Goal: Task Accomplishment & Management: Use online tool/utility

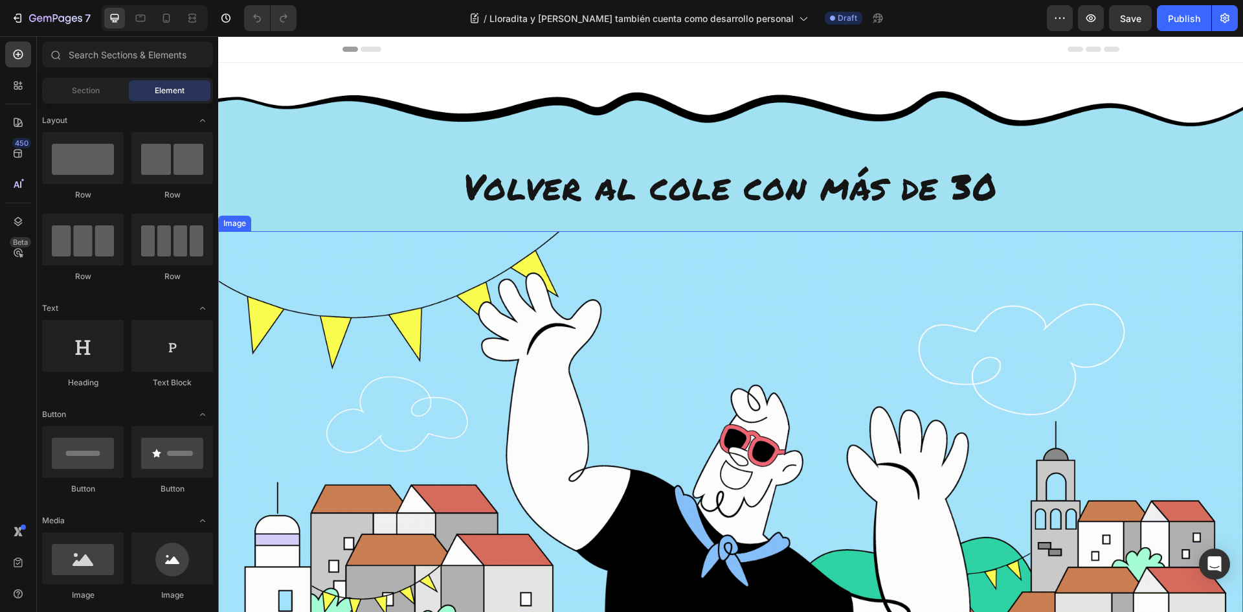
click at [675, 188] on span "Volver al cole con más de 30" at bounding box center [731, 186] width 534 height 50
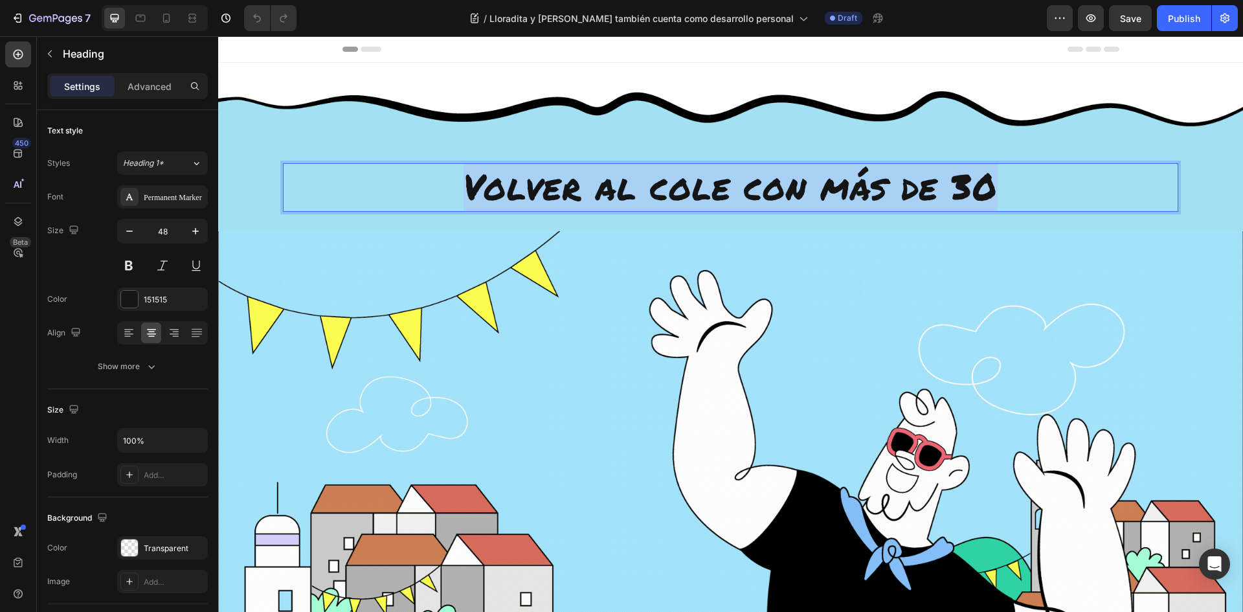
click at [487, 192] on span "Volver al cole con más de 30" at bounding box center [731, 186] width 534 height 50
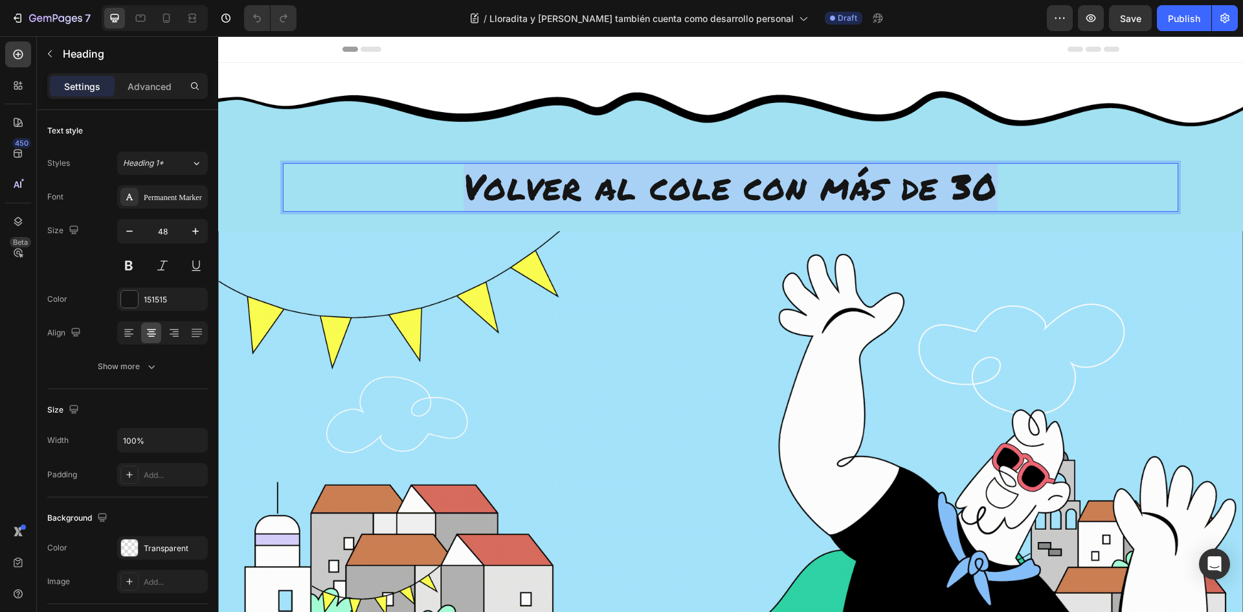
click at [487, 192] on span "Volver al cole con más de 30" at bounding box center [731, 186] width 534 height 50
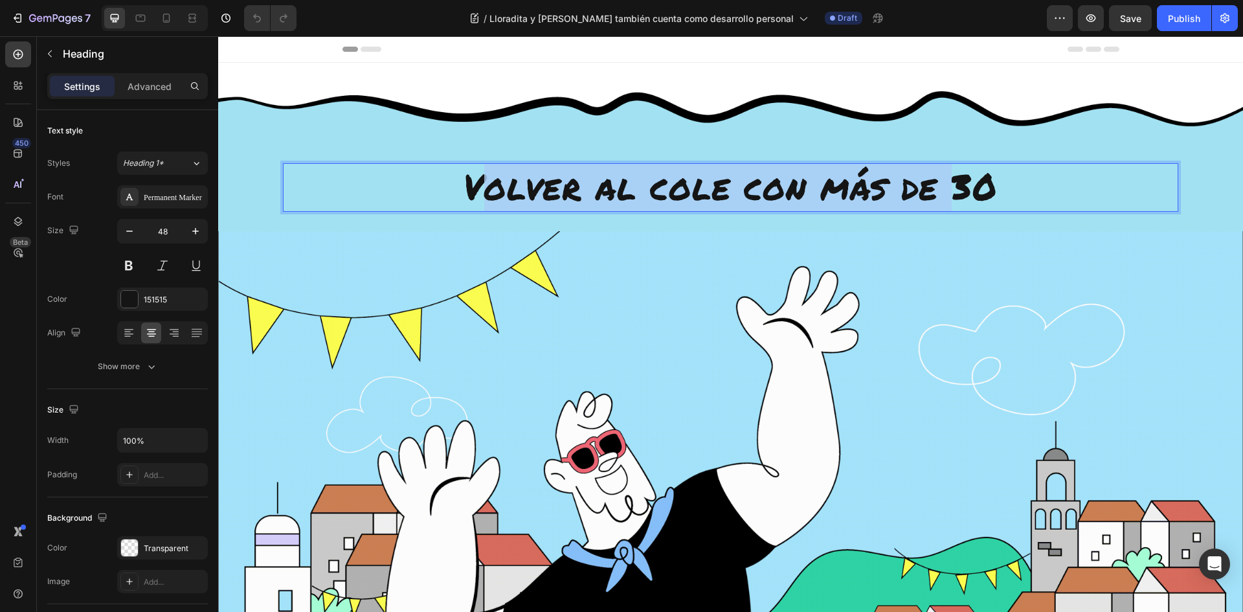
drag, startPoint x: 472, startPoint y: 189, endPoint x: 1006, endPoint y: 194, distance: 534.1
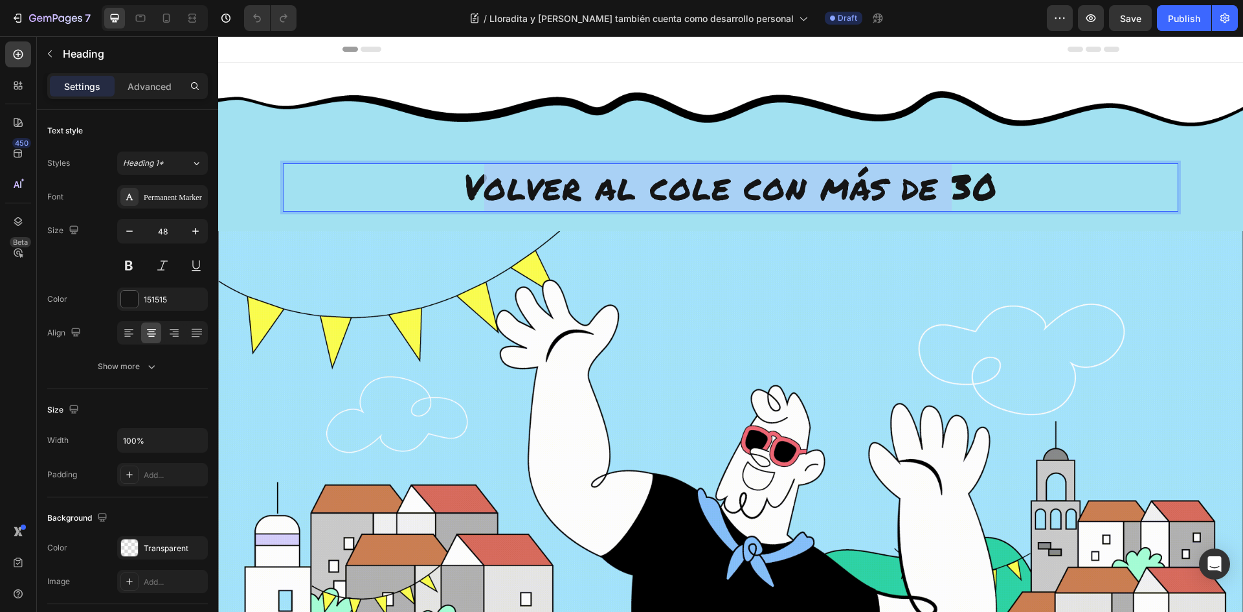
click at [970, 199] on span "Volver al cole con más de 30" at bounding box center [731, 186] width 534 height 50
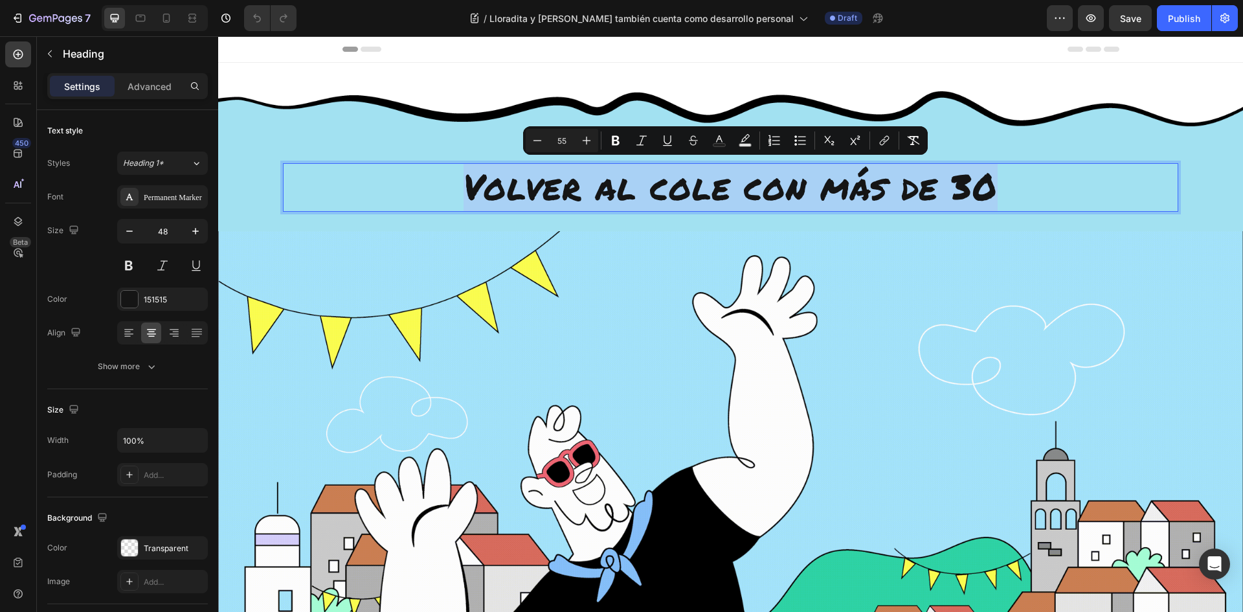
drag, startPoint x: 1022, startPoint y: 191, endPoint x: 383, endPoint y: 183, distance: 639.1
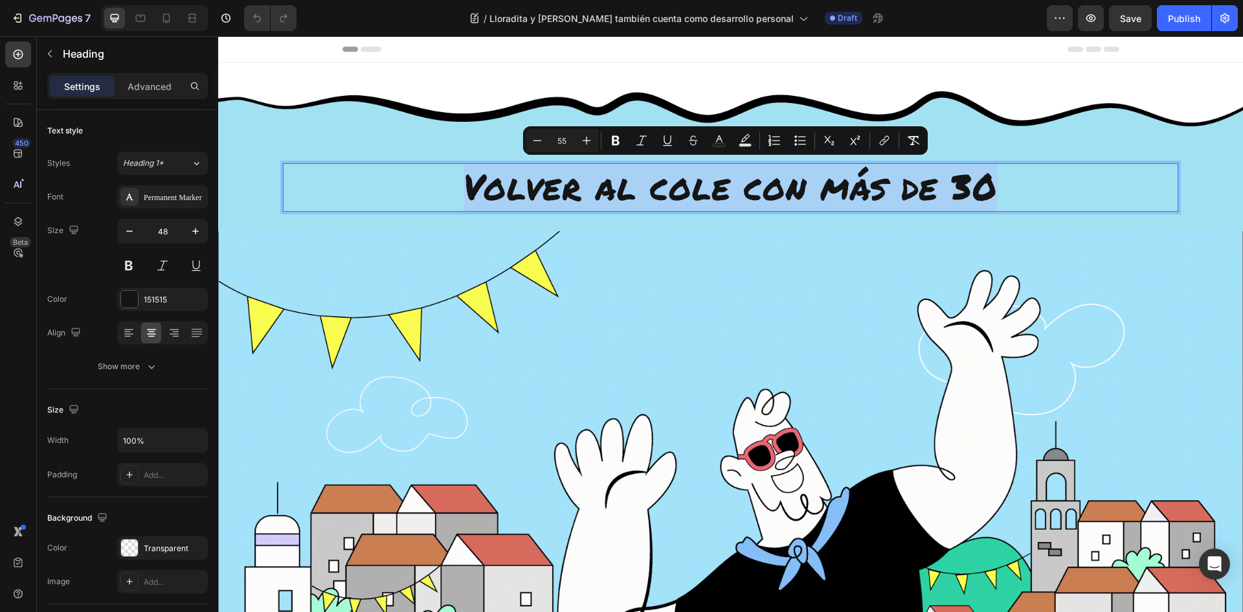
click at [383, 183] on p "Volver al cole con más de 30" at bounding box center [730, 186] width 893 height 45
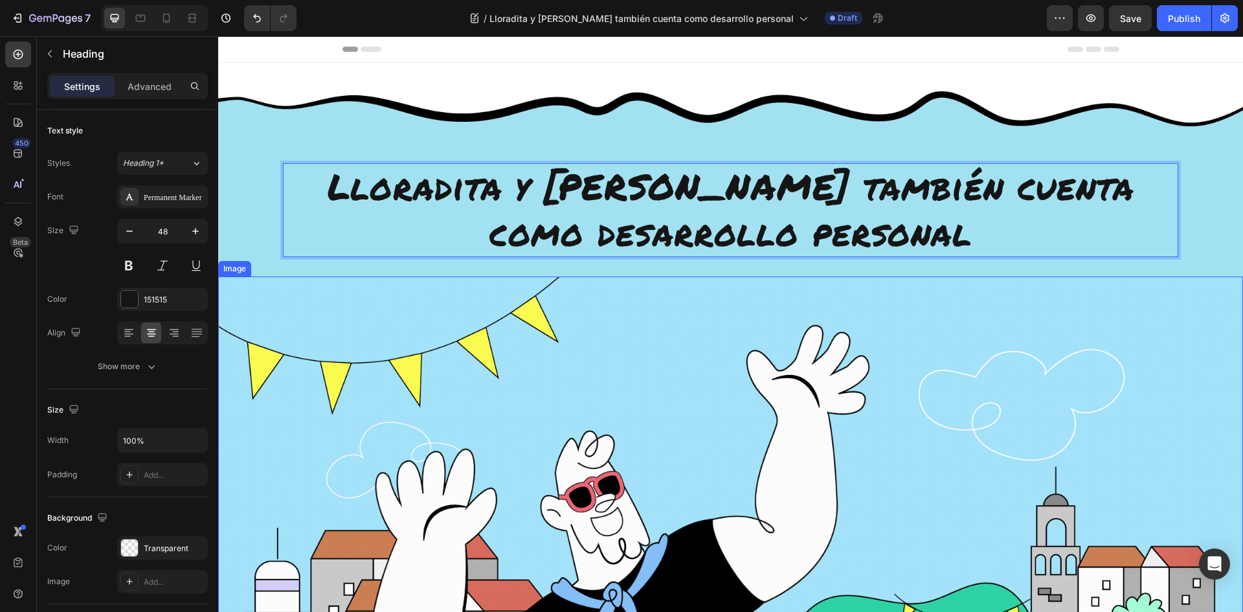
scroll to position [324, 0]
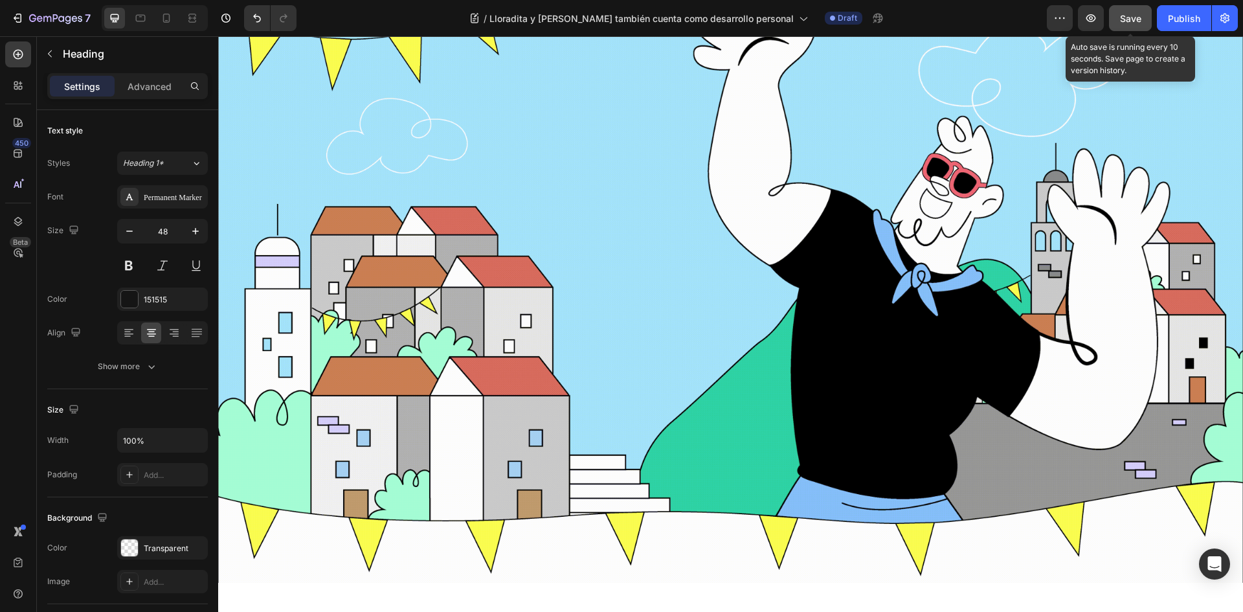
click at [1120, 20] on span "Save" at bounding box center [1130, 18] width 21 height 11
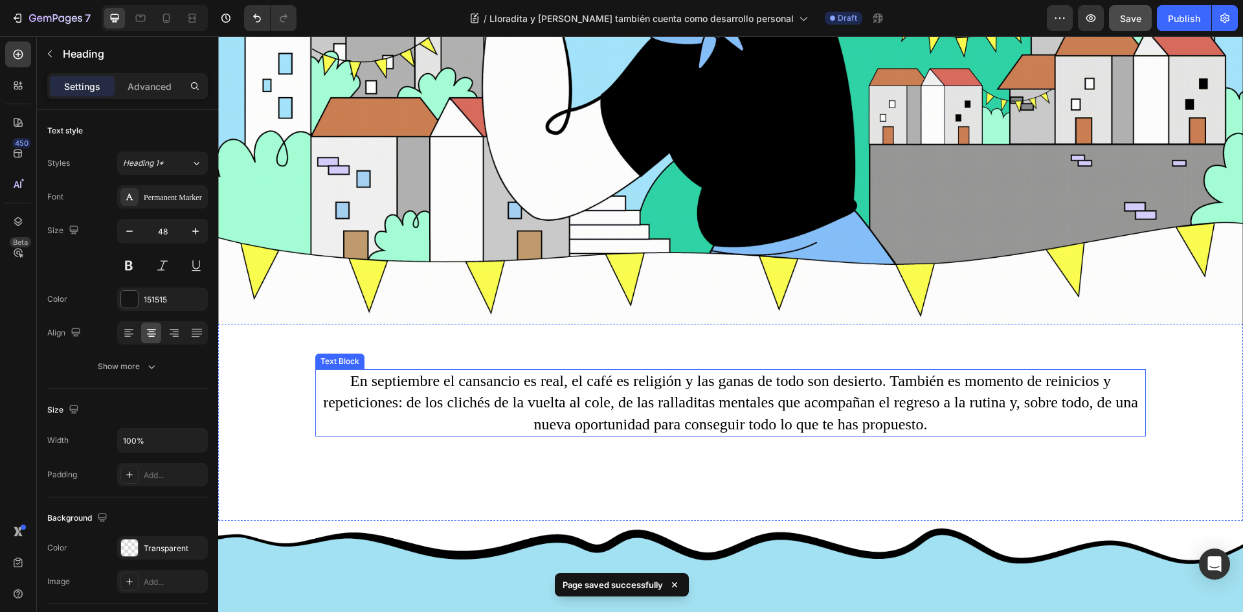
scroll to position [647, 0]
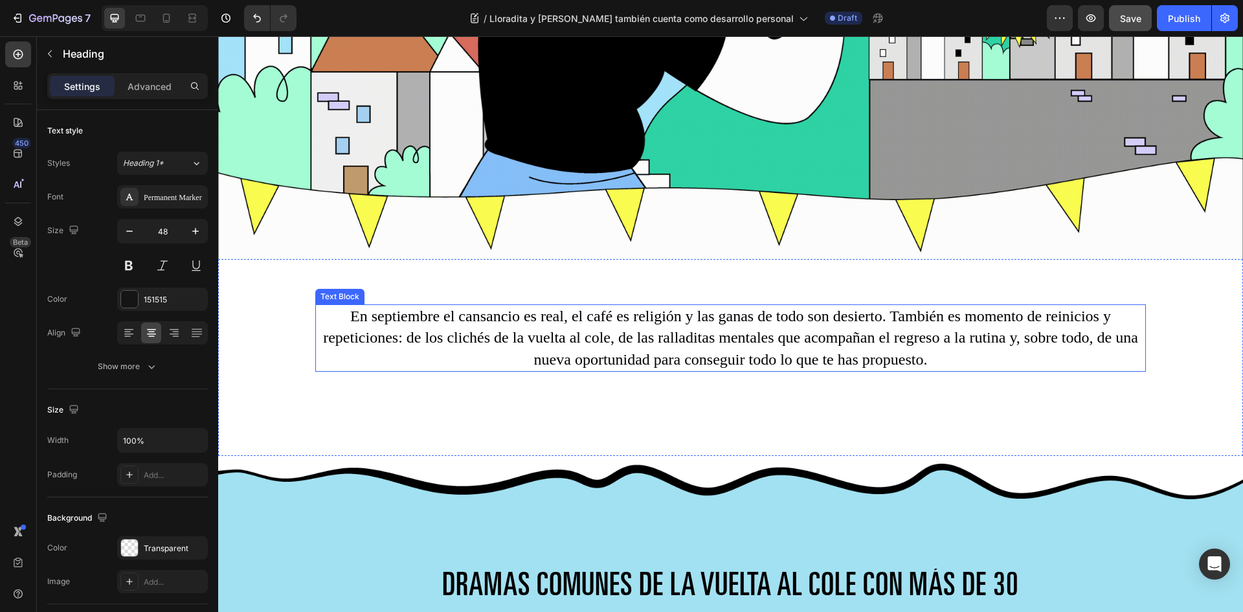
click at [385, 317] on p "En septiembre el cansancio es real, el café es religión y las ganas de todo son…" at bounding box center [731, 338] width 828 height 65
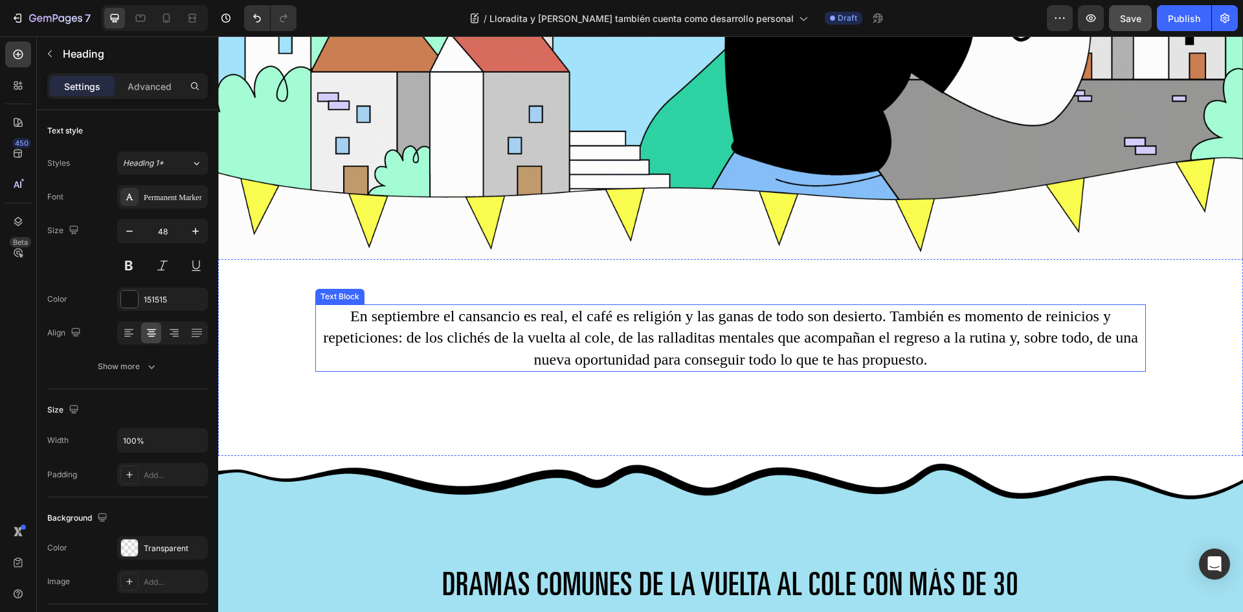
click at [385, 317] on p "En septiembre el cansancio es real, el café es religión y las ganas de todo son…" at bounding box center [731, 338] width 828 height 65
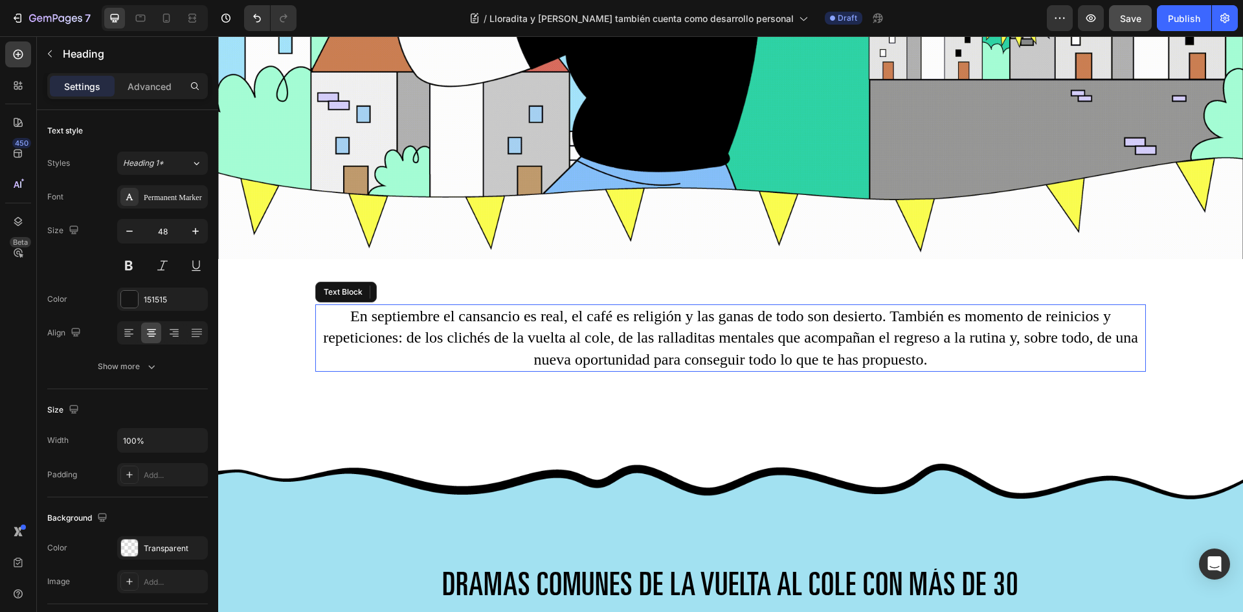
click at [385, 317] on p "En septiembre el cansancio es real, el café es religión y las ganas de todo son…" at bounding box center [731, 338] width 828 height 65
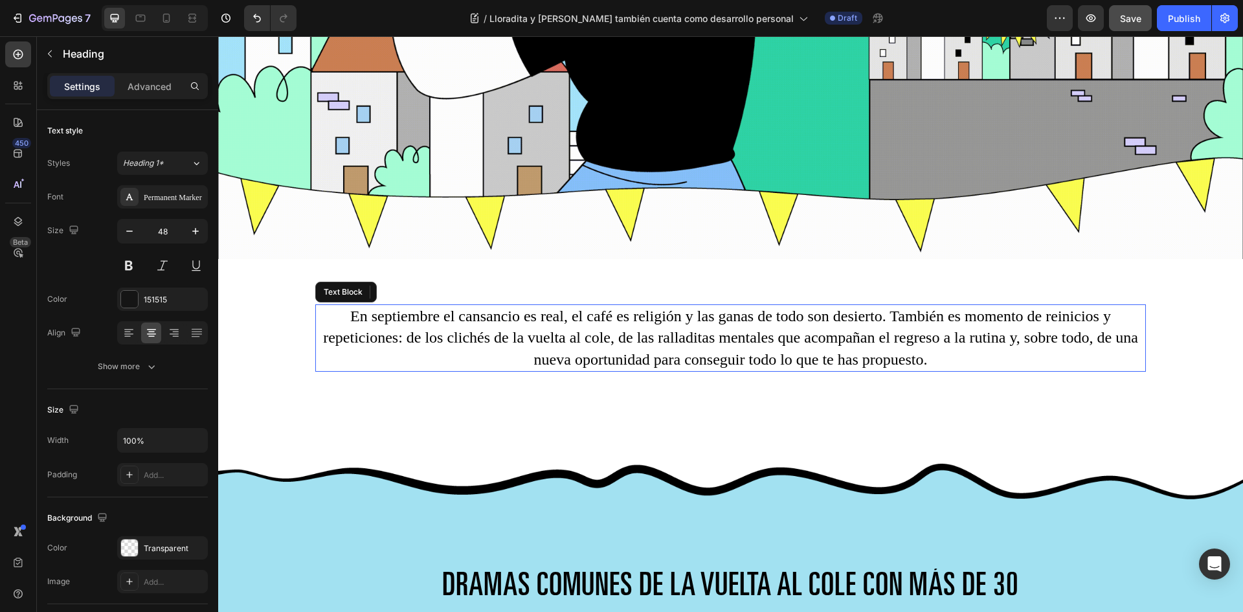
click at [385, 317] on p "En septiembre el cansancio es real, el café es religión y las ganas de todo son…" at bounding box center [731, 338] width 828 height 65
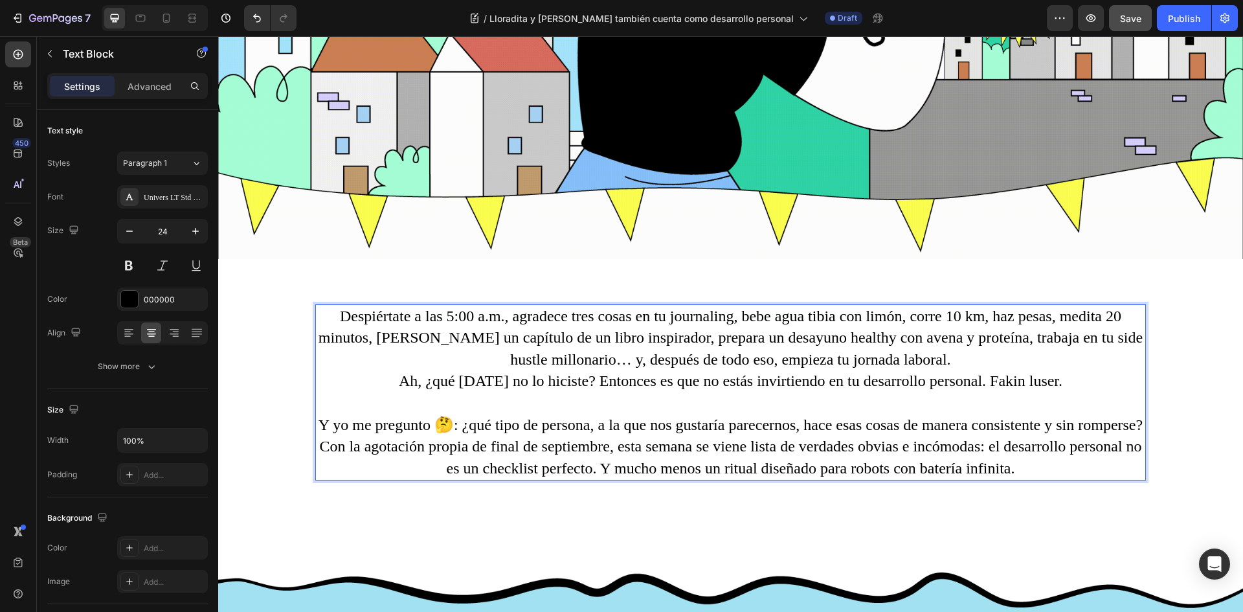
click at [838, 337] on p "Despiértate a las 5:00 a.m., agradece tres cosas en tu journaling, bebe agua ti…" at bounding box center [731, 338] width 828 height 65
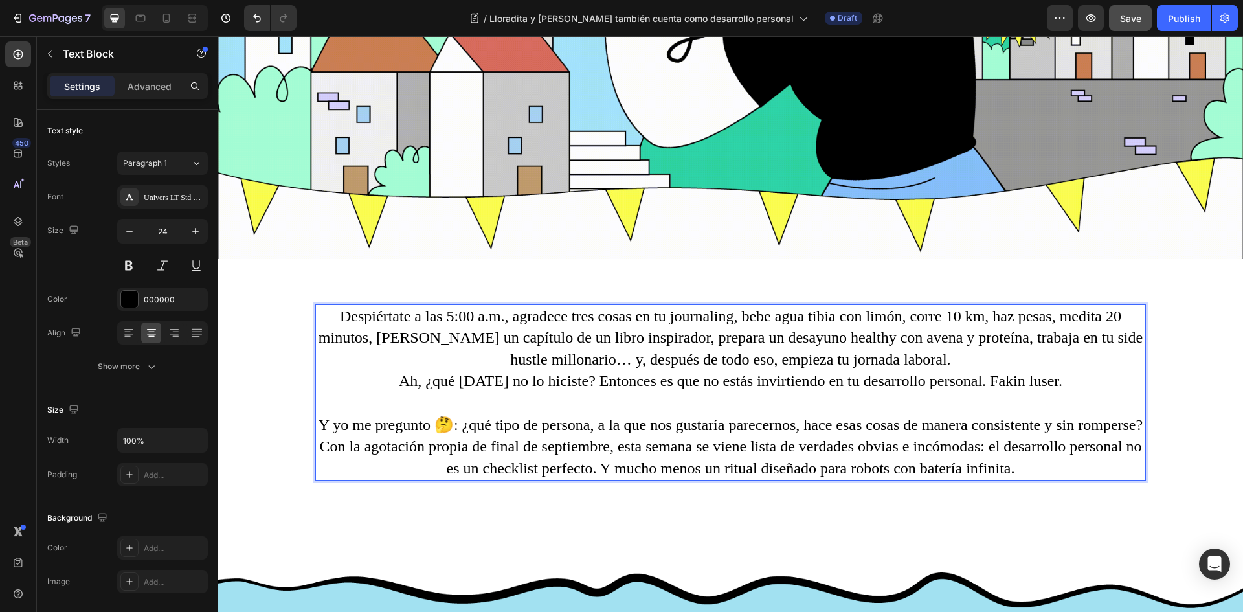
click at [928, 353] on p "Despiértate a las 5:00 a.m., agradece tres cosas en tu journaling, bebe agua ti…" at bounding box center [731, 338] width 828 height 65
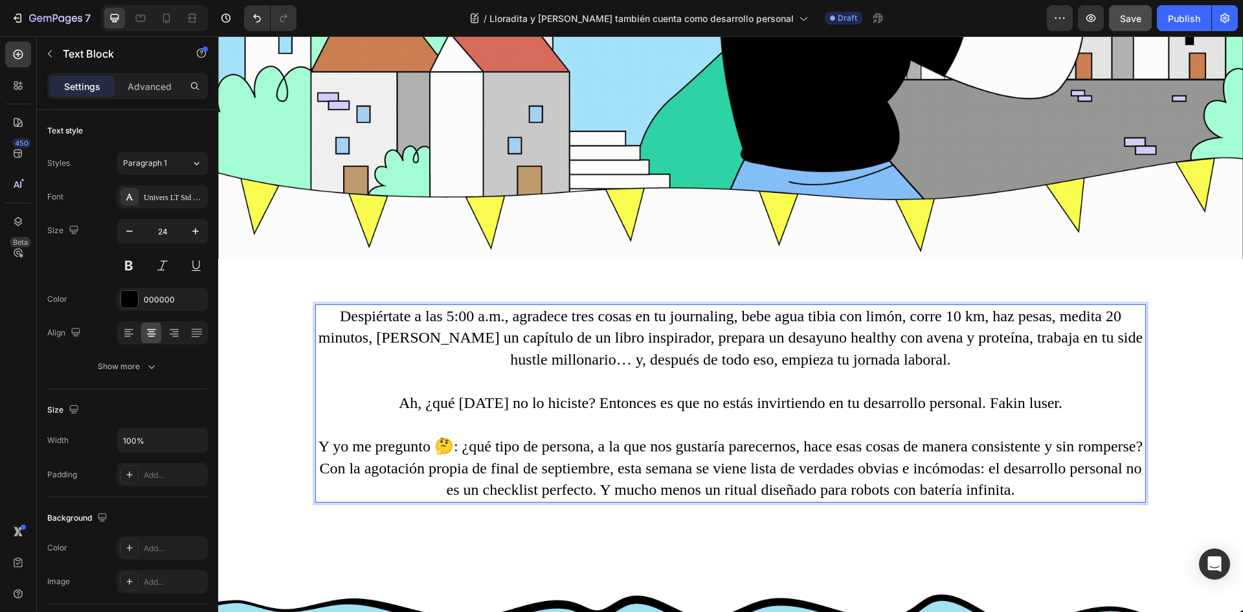
click at [733, 414] on p "Rich Text Editor. Editing area: main" at bounding box center [731, 425] width 828 height 22
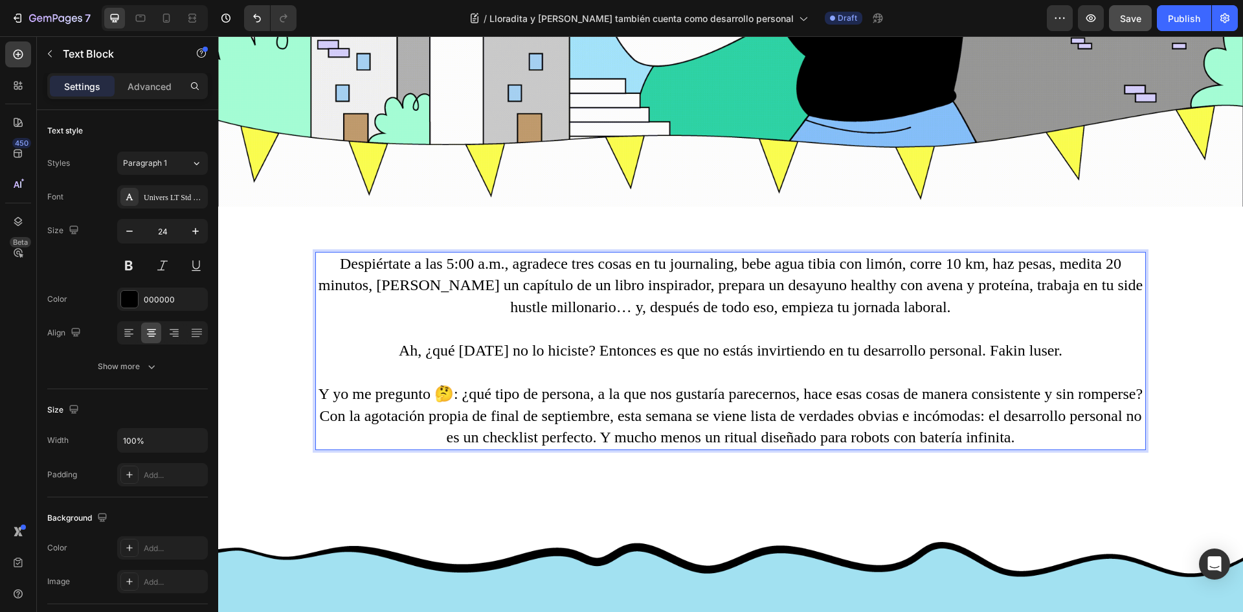
scroll to position [712, 0]
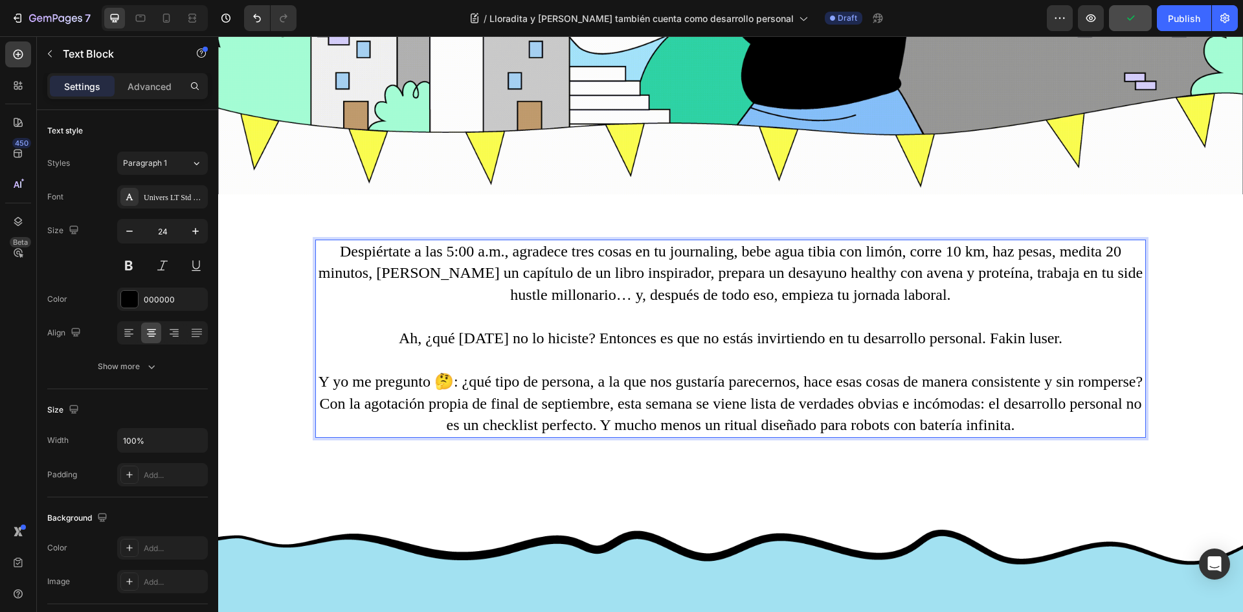
click at [1003, 403] on p "Y yo me pregunto 🤔: ¿qué tipo de persona, a la que nos gustaría parecernos, hac…" at bounding box center [731, 403] width 828 height 65
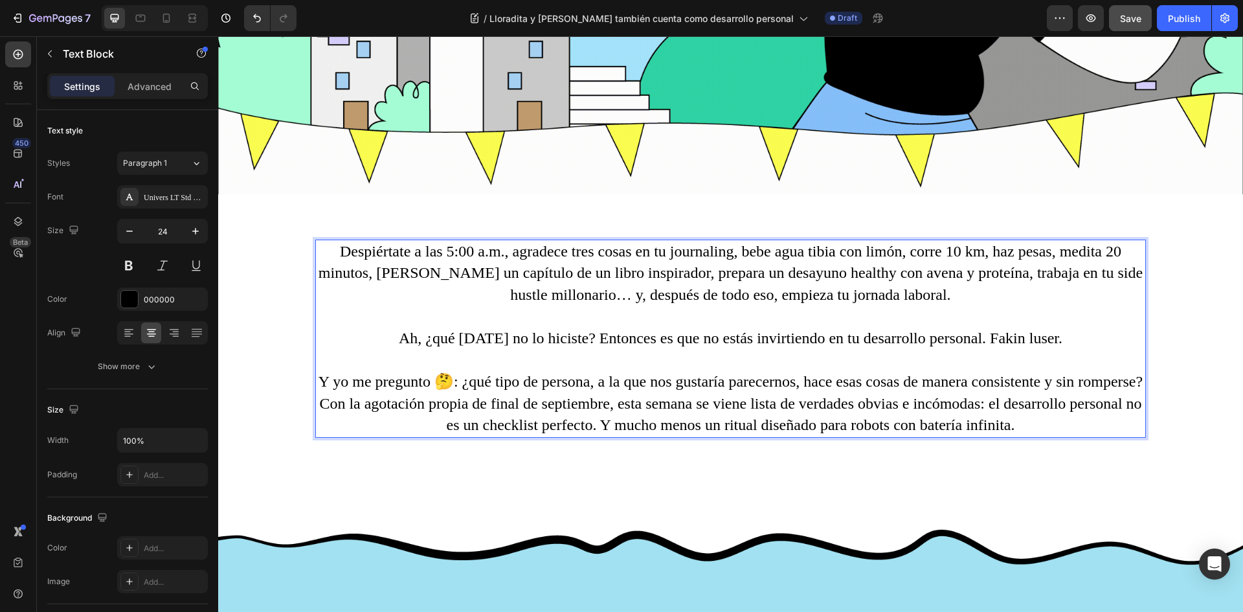
click at [656, 396] on p "Y yo me pregunto 🤔: ¿qué tipo de persona, a la que nos gustaría parecernos, hac…" at bounding box center [731, 403] width 828 height 65
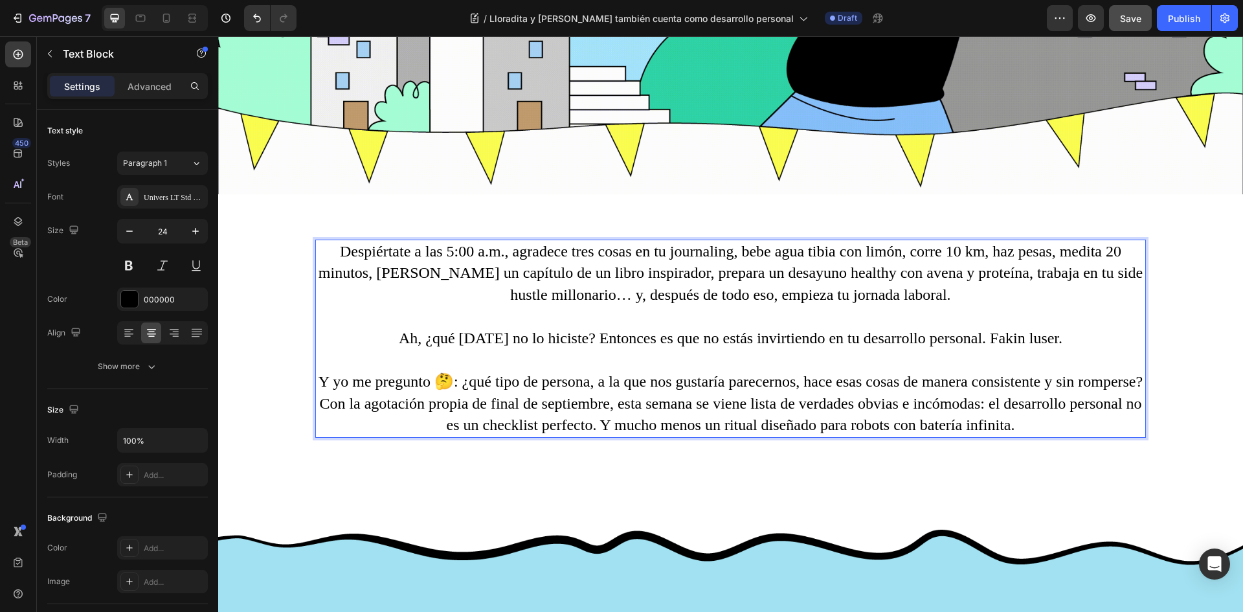
click at [844, 403] on p "Y yo me pregunto 🤔: ¿qué tipo de persona, a la que nos gustaría parecernos, hac…" at bounding box center [731, 403] width 828 height 65
click at [915, 402] on p "Y yo me pregunto 🤔: ¿qué tipo de persona, a la que nos gustaría parecernos, hac…" at bounding box center [731, 403] width 828 height 65
click at [1100, 395] on p "Y yo me pregunto 🤔: ¿qué tipo de persona, a la que nos gustaría parecernos, hac…" at bounding box center [731, 403] width 828 height 65
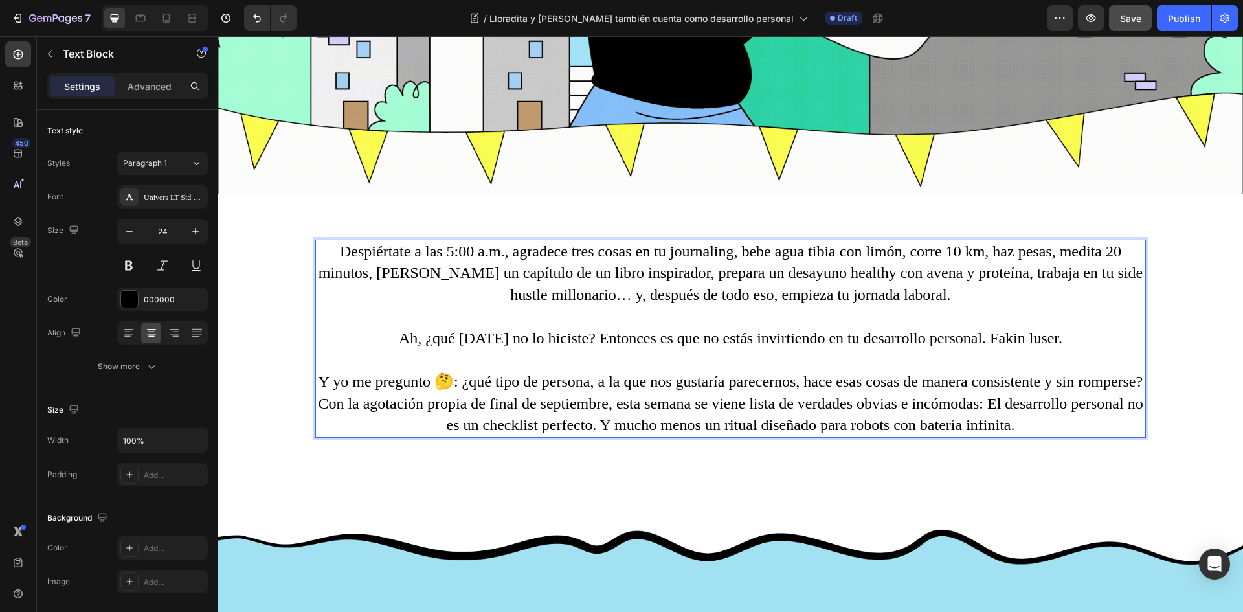
click at [1094, 398] on p "Y yo me pregunto 🤔: ¿qué tipo de persona, a la que nos gustaría parecernos, hac…" at bounding box center [731, 403] width 828 height 65
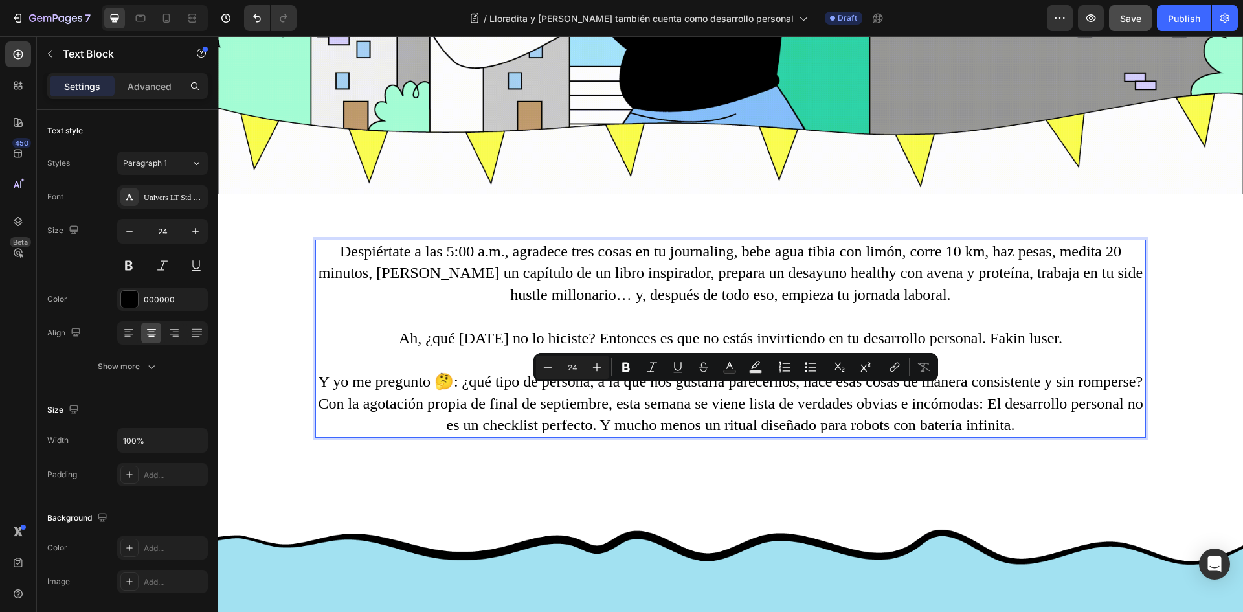
drag, startPoint x: 1093, startPoint y: 394, endPoint x: 1112, endPoint y: 430, distance: 40.3
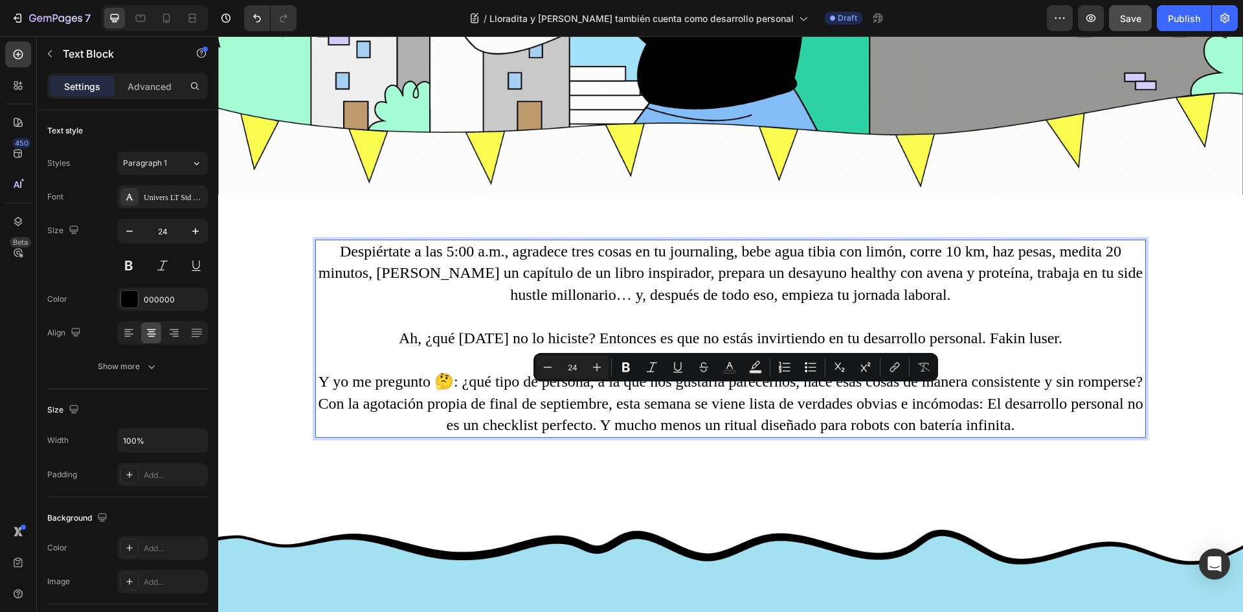
click at [1112, 430] on div "Despiértate a las 5:00 a.m., agradece tres cosas en tu journaling, bebe agua ti…" at bounding box center [730, 339] width 831 height 198
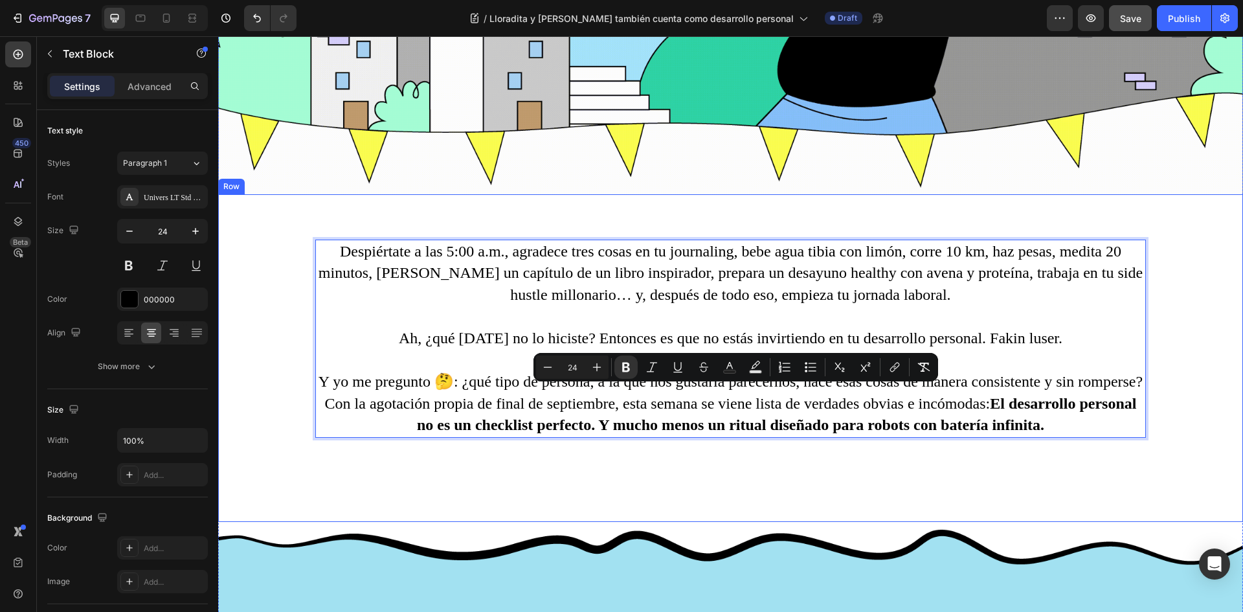
click at [1098, 421] on p "Y yo me pregunto 🤔: ¿qué tipo de persona, a la que nos gustaría parecernos, hac…" at bounding box center [731, 403] width 828 height 65
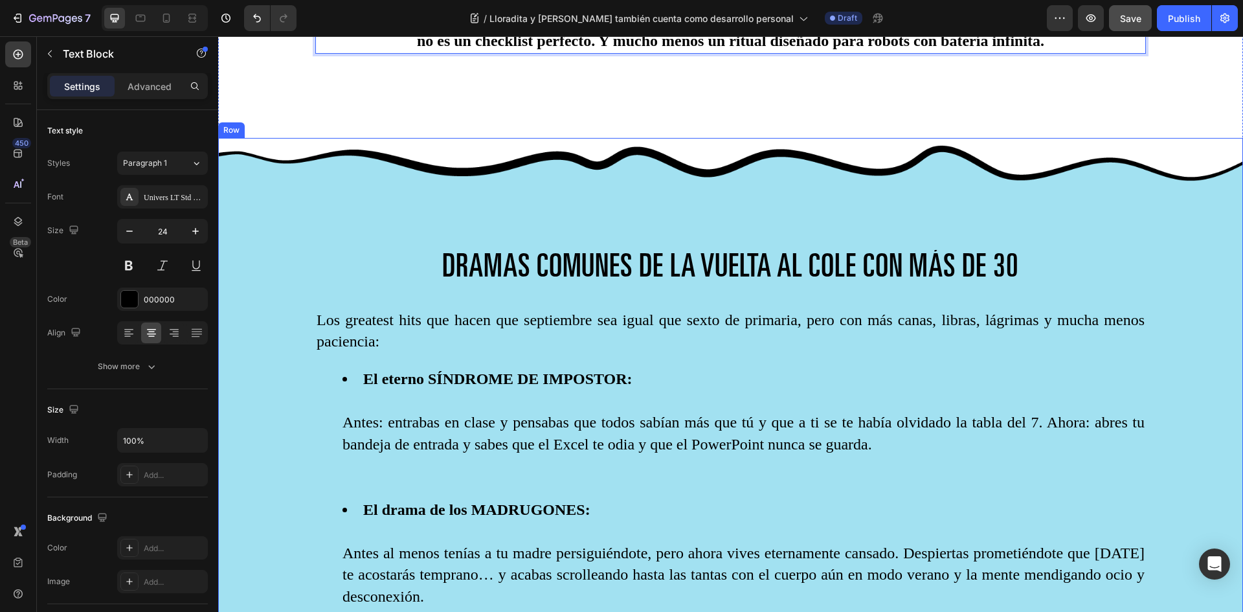
scroll to position [1101, 0]
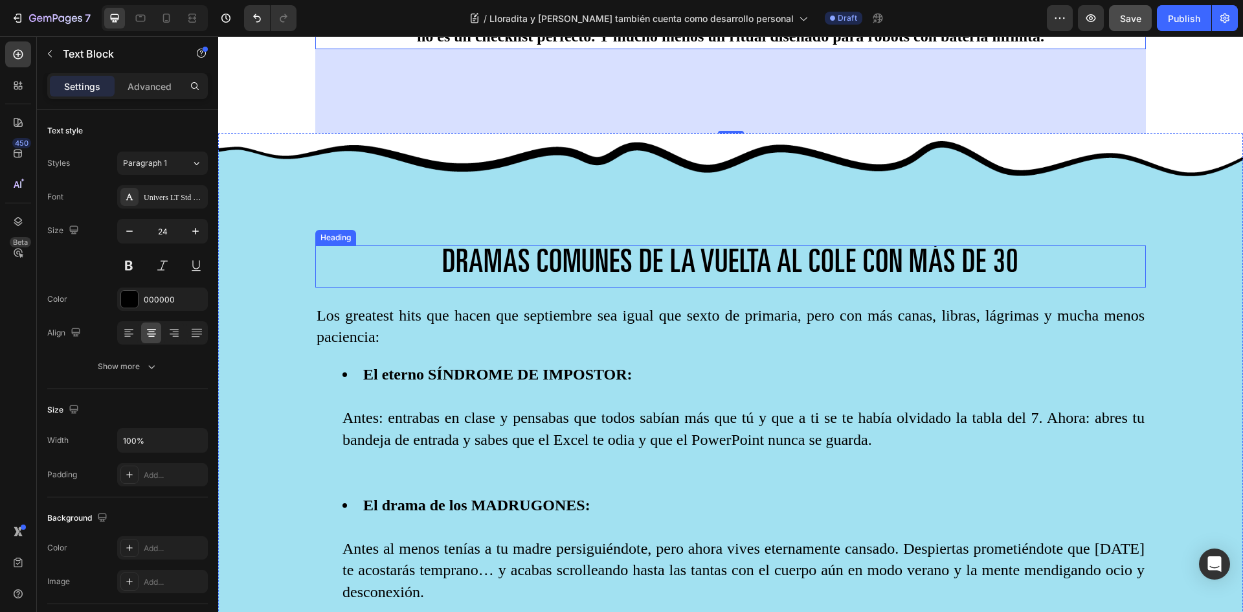
click at [478, 258] on span "DRAMAS COMUNES DE LA VUELTA AL COLE CON MÁS DE 30" at bounding box center [730, 265] width 576 height 32
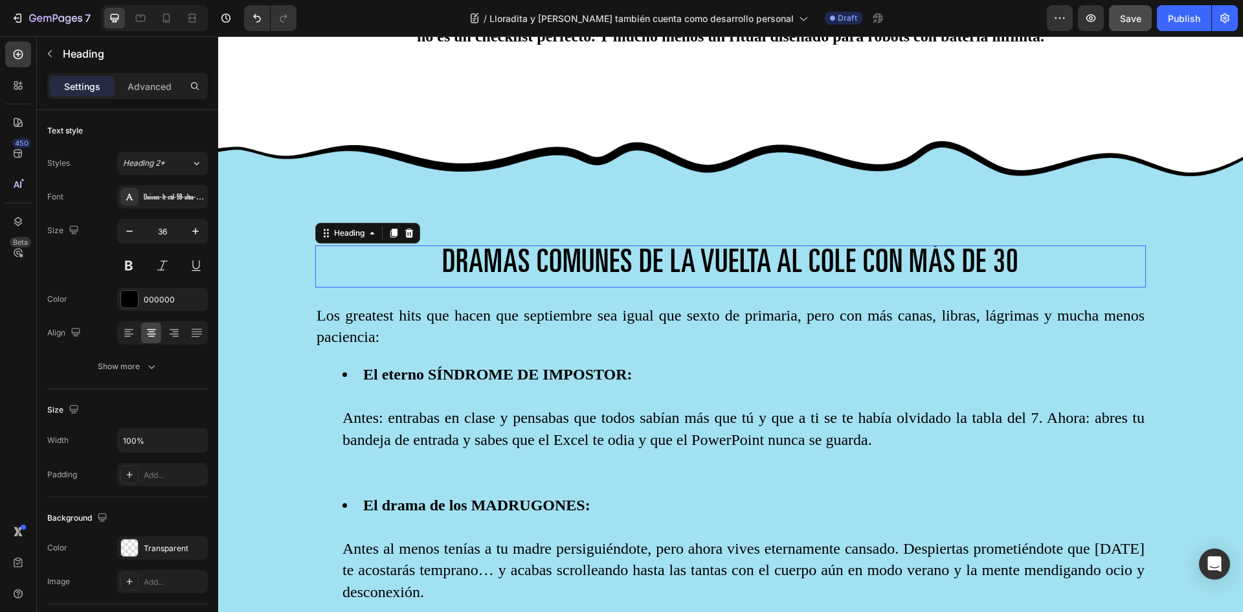
click at [478, 258] on span "DRAMAS COMUNES DE LA VUELTA AL COLE CON MÁS DE 30" at bounding box center [730, 265] width 576 height 32
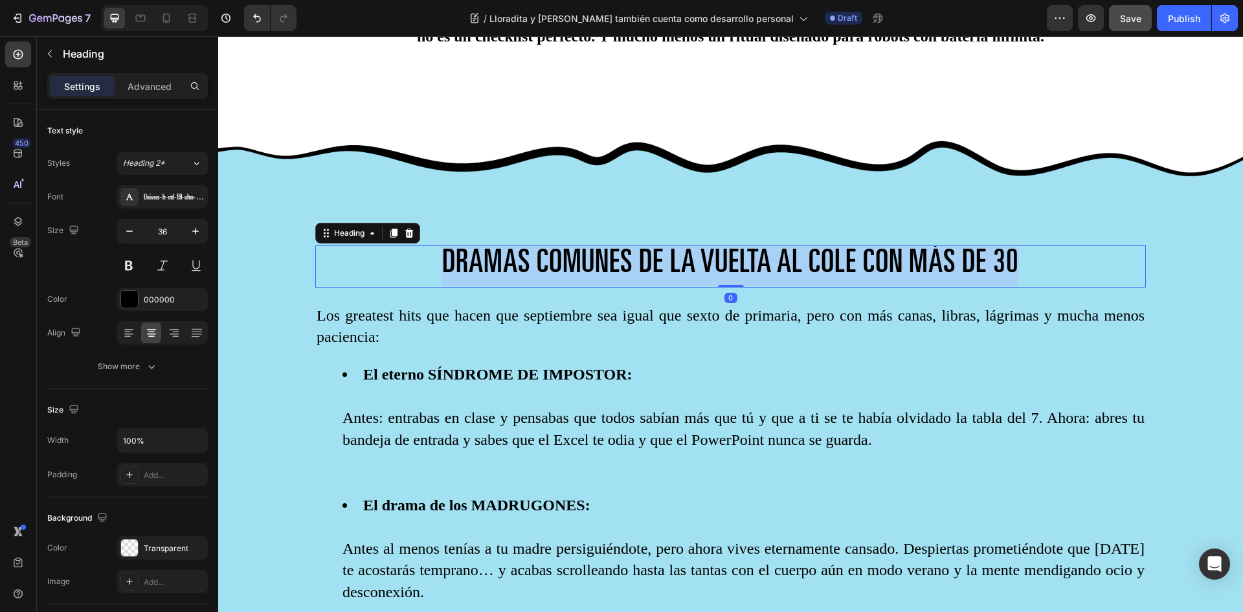
click at [478, 258] on span "DRAMAS COMUNES DE LA VUELTA AL COLE CON MÁS DE 30" at bounding box center [730, 265] width 576 height 32
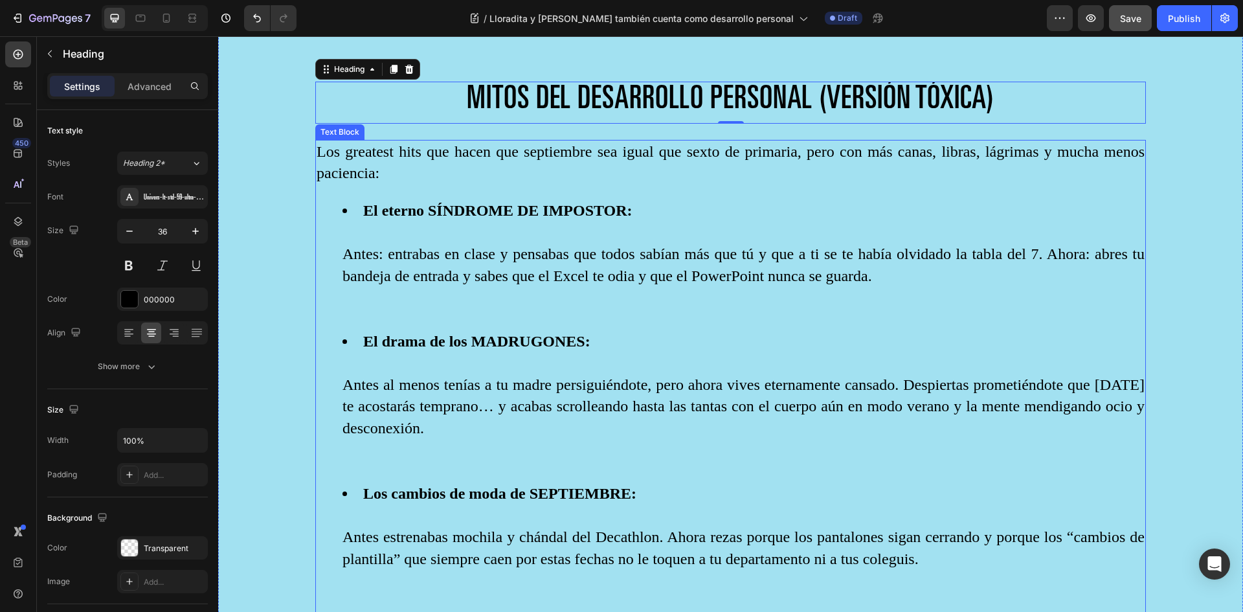
scroll to position [1230, 0]
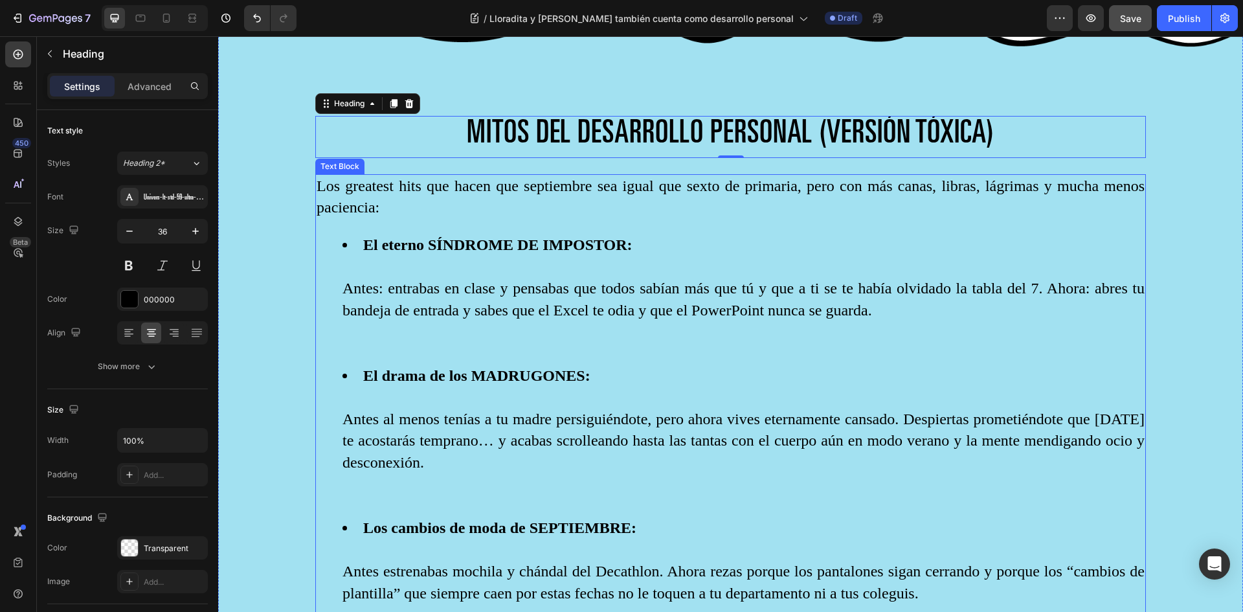
click at [325, 183] on p "Los greatest hits que hacen que septiembre sea igual que sexto de primaria, per…" at bounding box center [731, 196] width 828 height 43
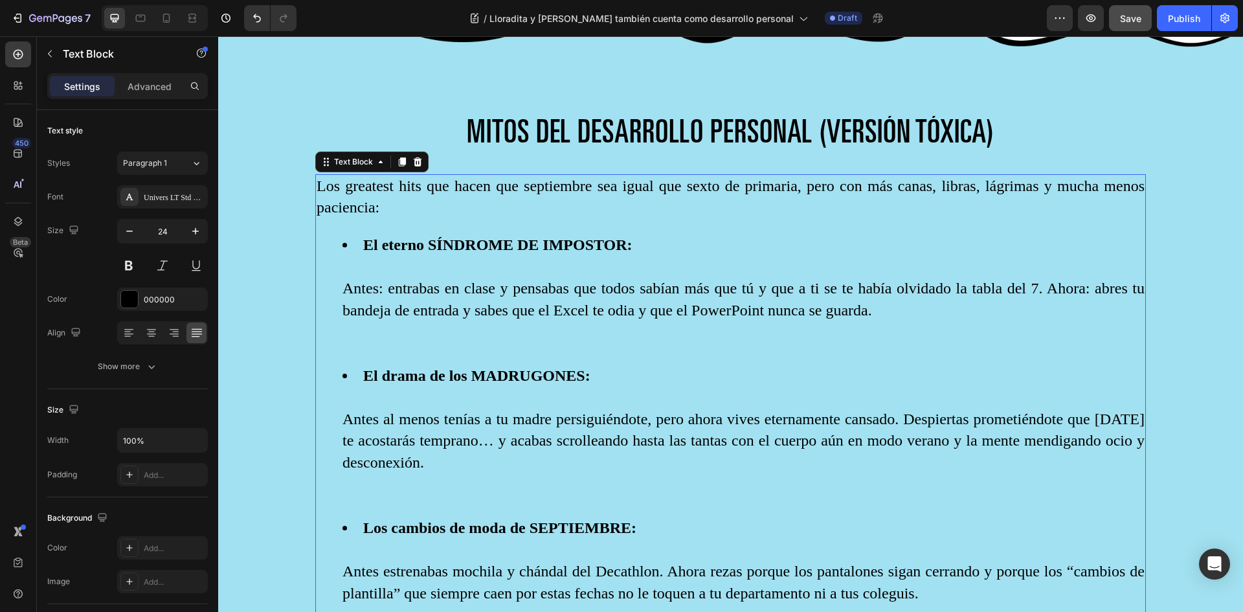
click at [325, 180] on p "Los greatest hits que hacen que septiembre sea igual que sexto de primaria, per…" at bounding box center [731, 196] width 828 height 43
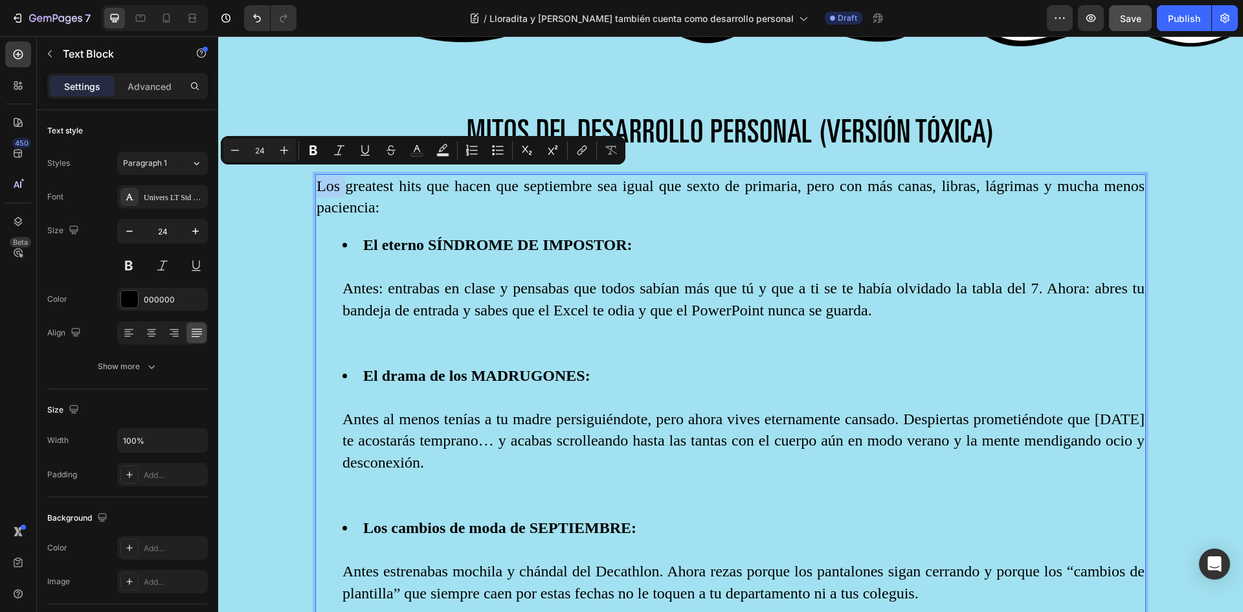
click at [326, 187] on p "Los greatest hits que hacen que septiembre sea igual que sexto de primaria, per…" at bounding box center [731, 196] width 828 height 43
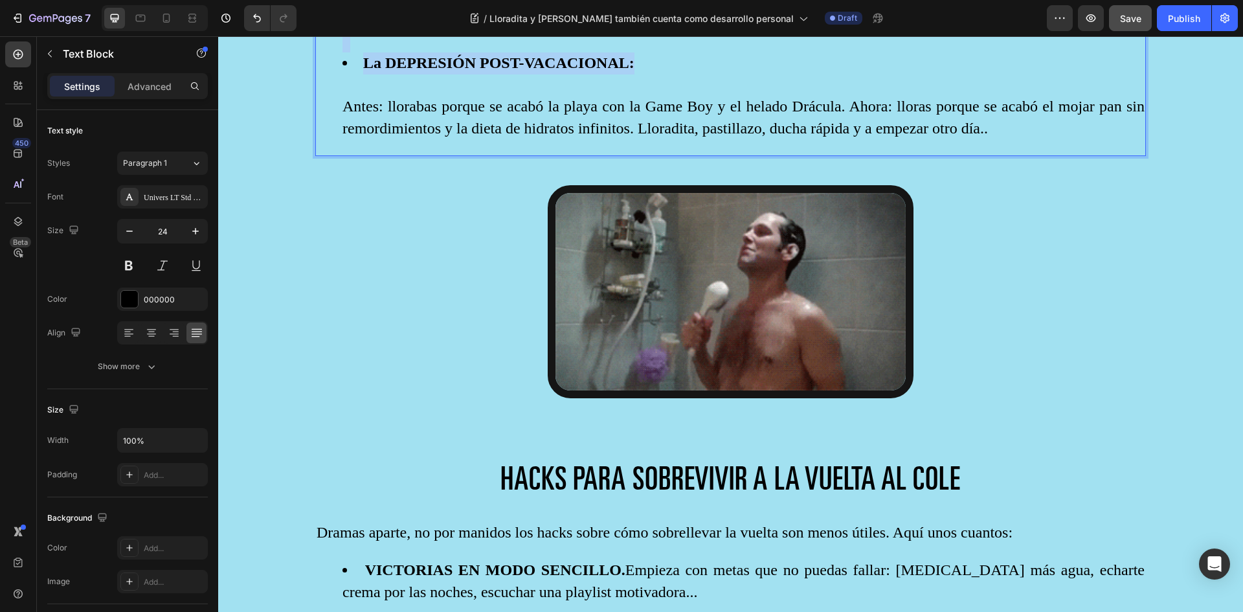
scroll to position [1815, 0]
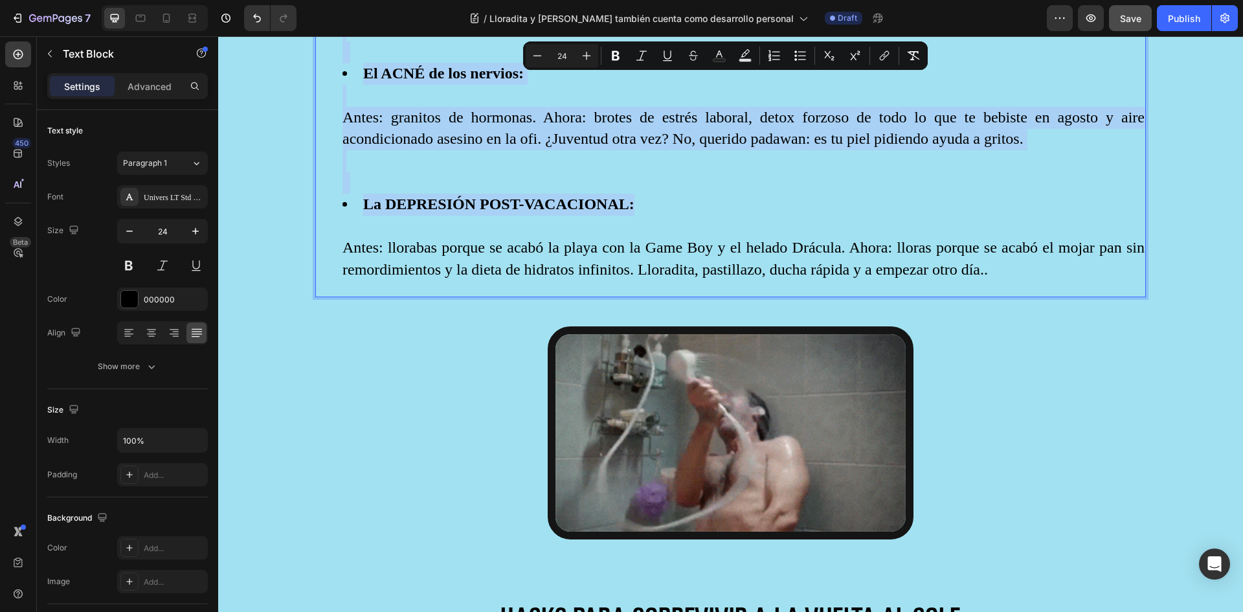
drag, startPoint x: 326, startPoint y: 181, endPoint x: 1004, endPoint y: 268, distance: 684.0
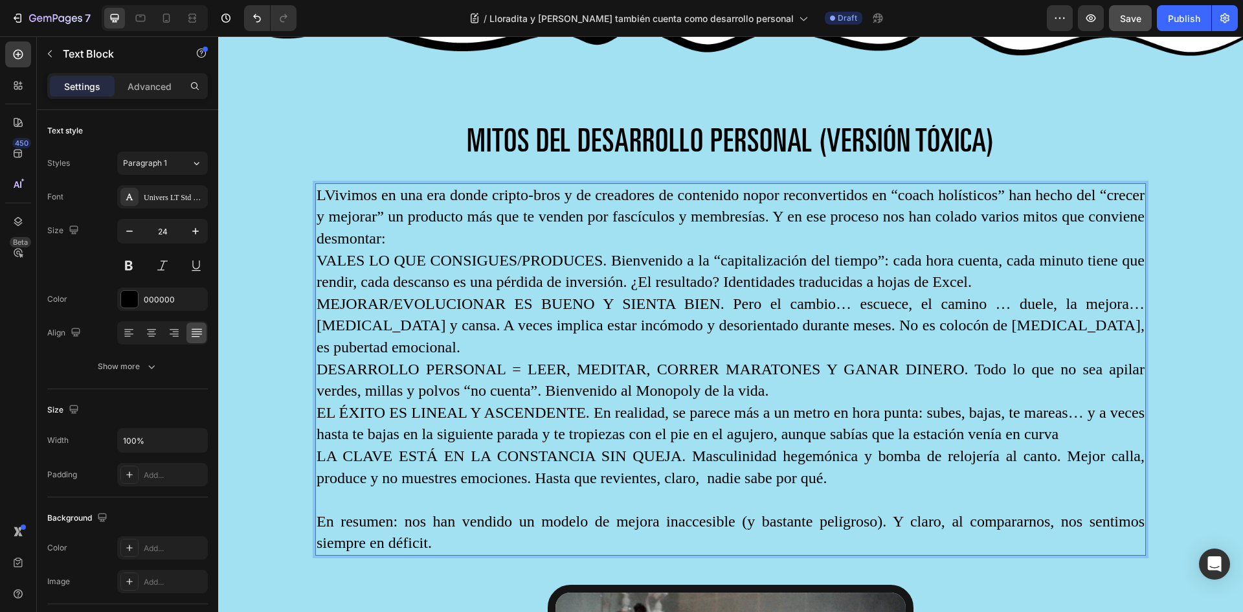
scroll to position [1160, 0]
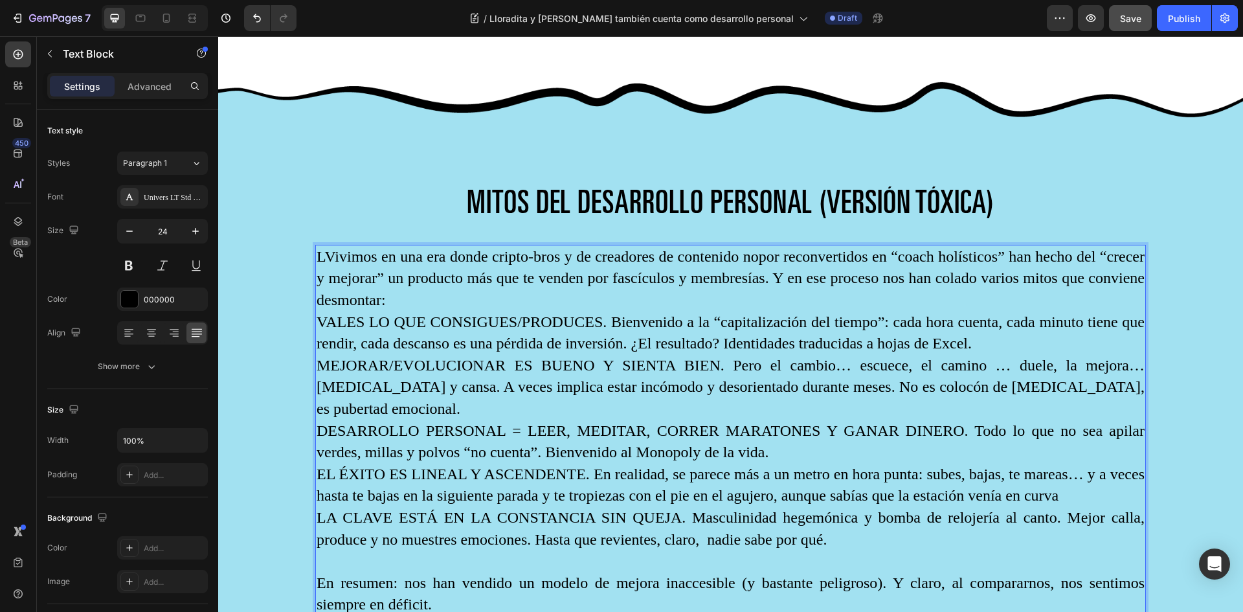
click at [331, 318] on p "VALES LO QUE CONSIGUES/PRODUCES. Bienvenido a la “capitalización del tiempo”: c…" at bounding box center [731, 332] width 828 height 43
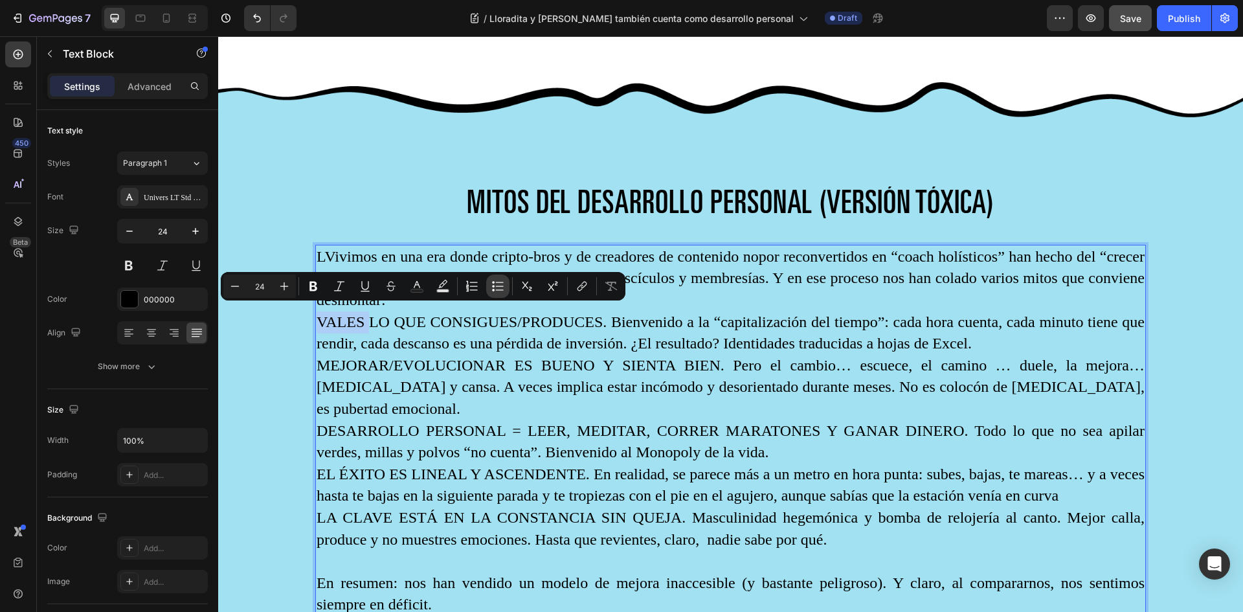
click at [499, 286] on icon "Editor contextual toolbar" at bounding box center [497, 286] width 13 height 13
type input "24"
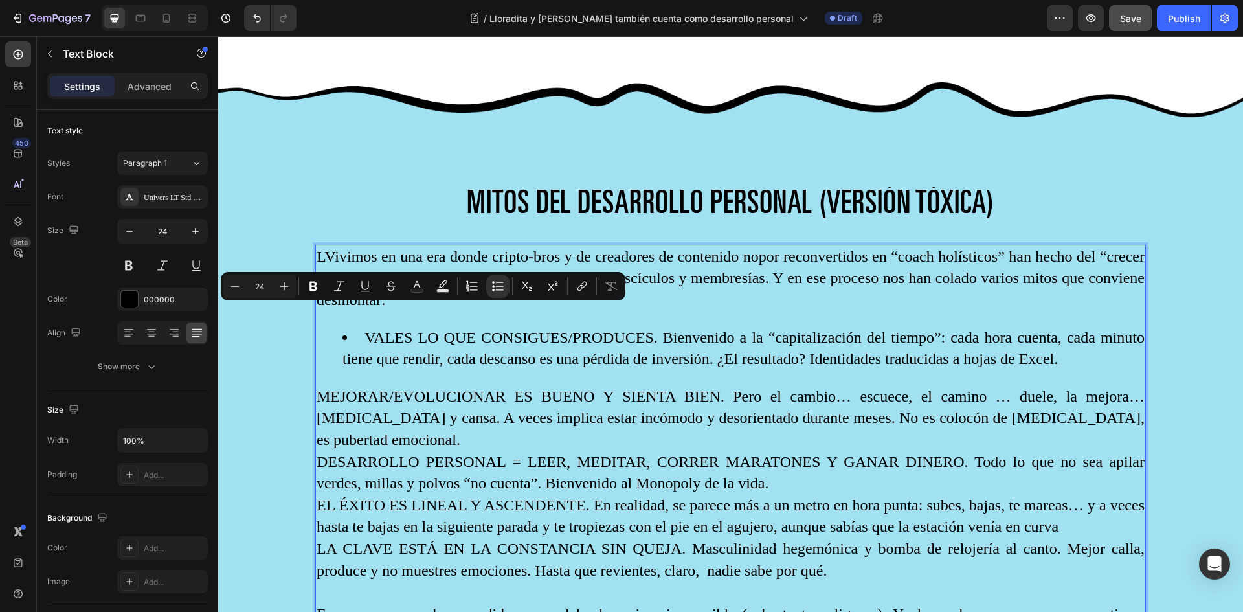
click at [328, 390] on p "MEJORAR/EVOLUCIONAR ES BUENO Y SIENTA BIEN. Pero el cambio… escuece, el camino …" at bounding box center [731, 418] width 828 height 65
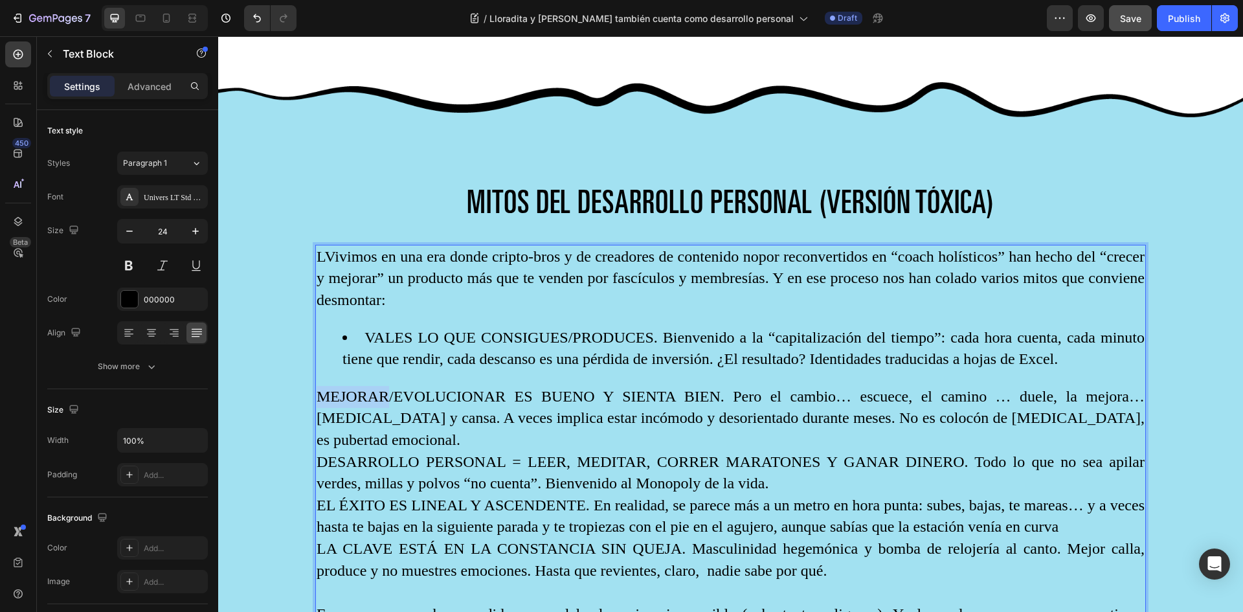
click at [328, 390] on p "MEJORAR/EVOLUCIONAR ES BUENO Y SIENTA BIEN. Pero el cambio… escuece, el camino …" at bounding box center [731, 418] width 828 height 65
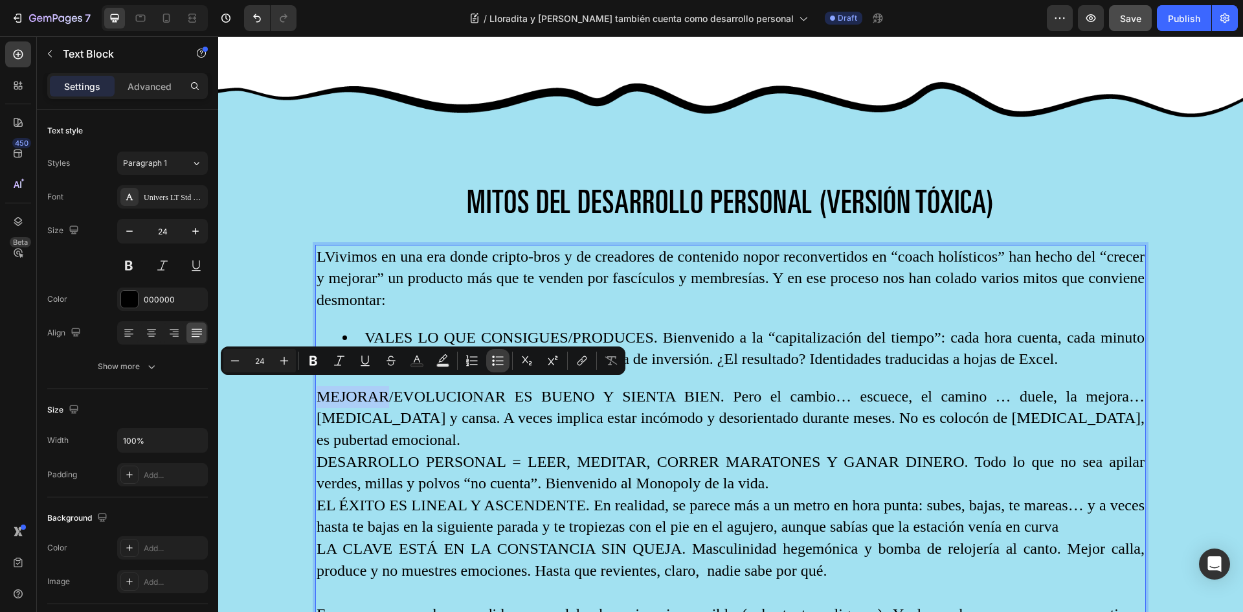
click at [501, 360] on icon "Editor contextual toolbar" at bounding box center [497, 360] width 13 height 13
type input "24"
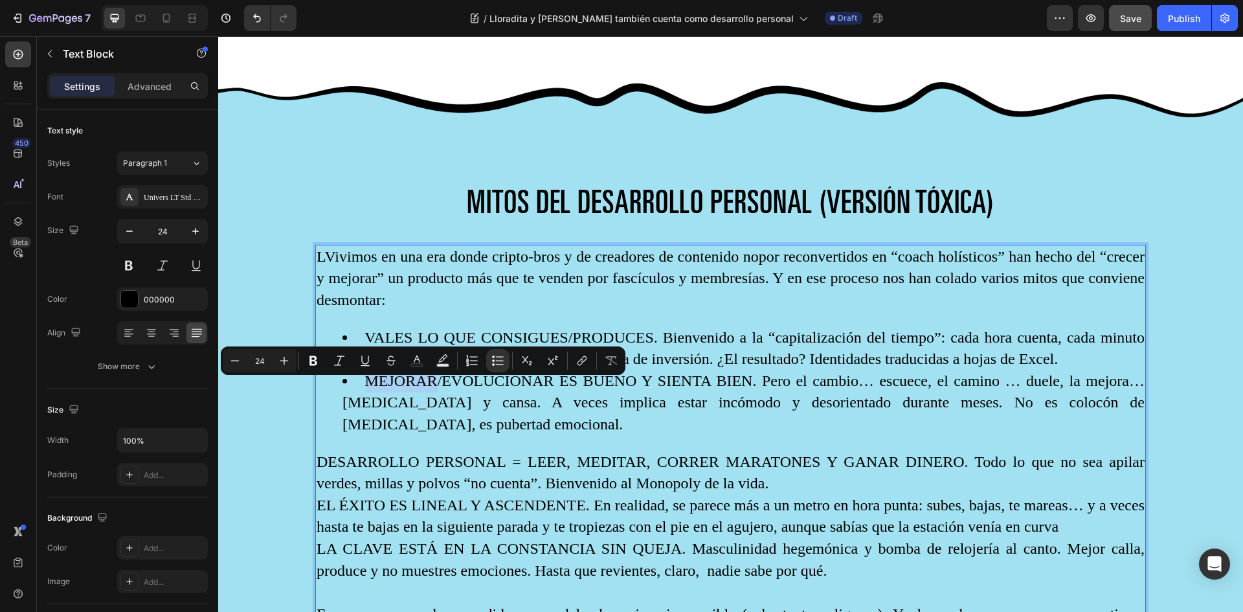
click at [339, 451] on p "DESARROLLO PERSONAL = LEER, MEDITAR, CORRER MARATONES Y GANAR DINERO. Todo lo q…" at bounding box center [731, 472] width 828 height 43
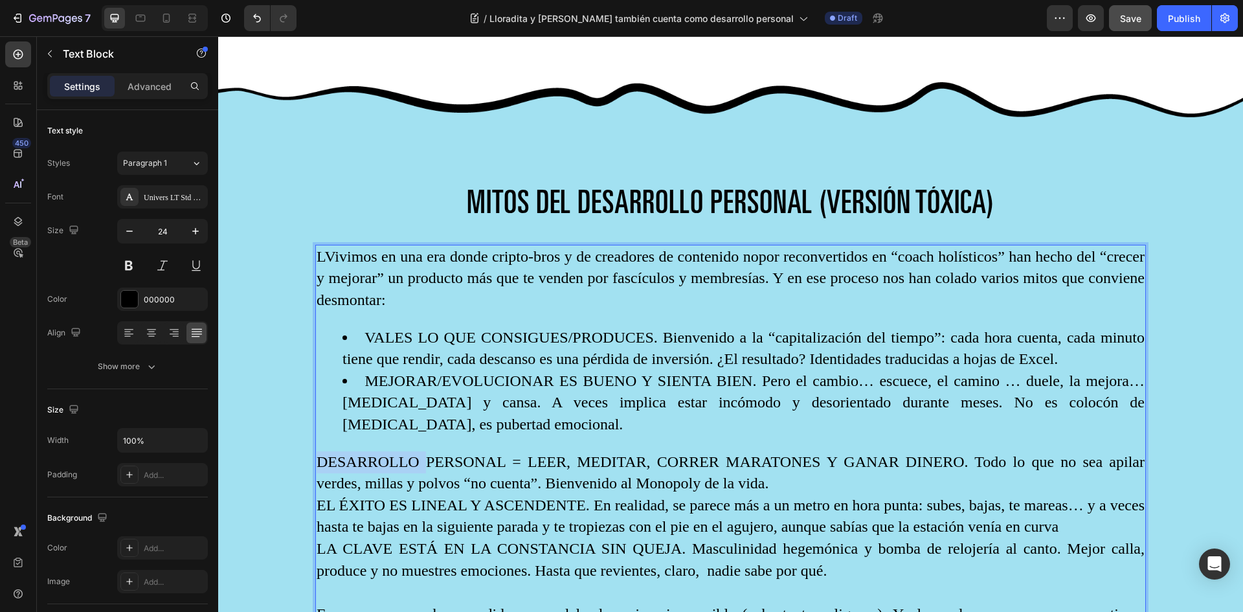
click at [339, 451] on p "DESARROLLO PERSONAL = LEER, MEDITAR, CORRER MARATONES Y GANAR DINERO. Todo lo q…" at bounding box center [731, 472] width 828 height 43
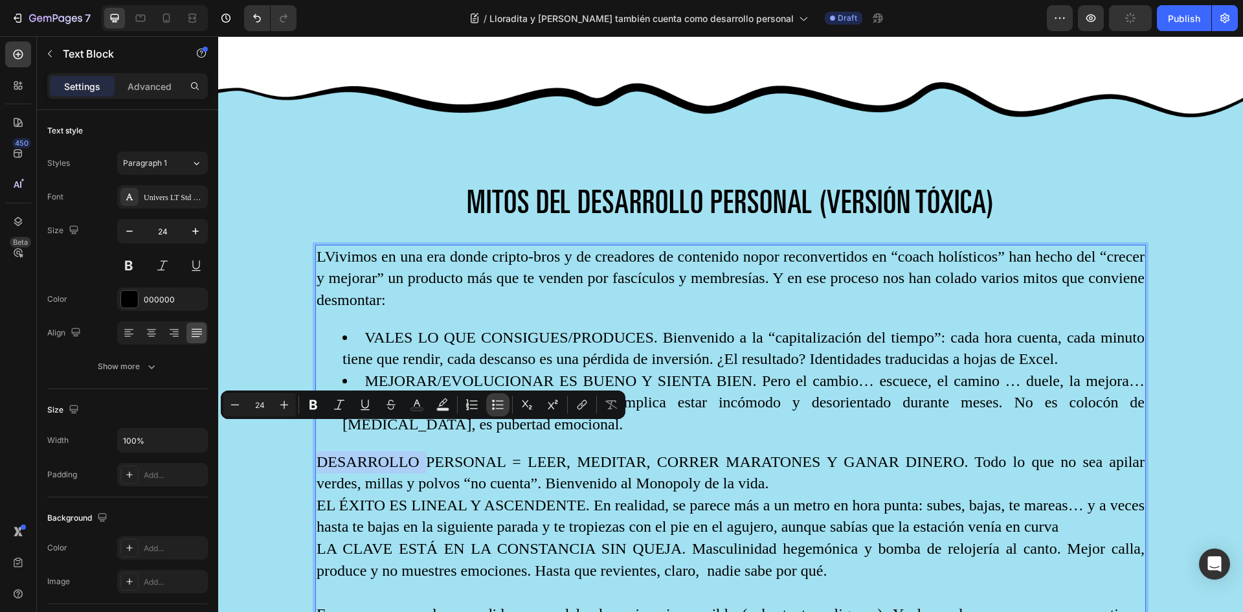
drag, startPoint x: 494, startPoint y: 402, endPoint x: 489, endPoint y: 409, distance: 7.9
click at [495, 402] on icon "Editor contextual toolbar" at bounding box center [497, 404] width 13 height 13
type input "24"
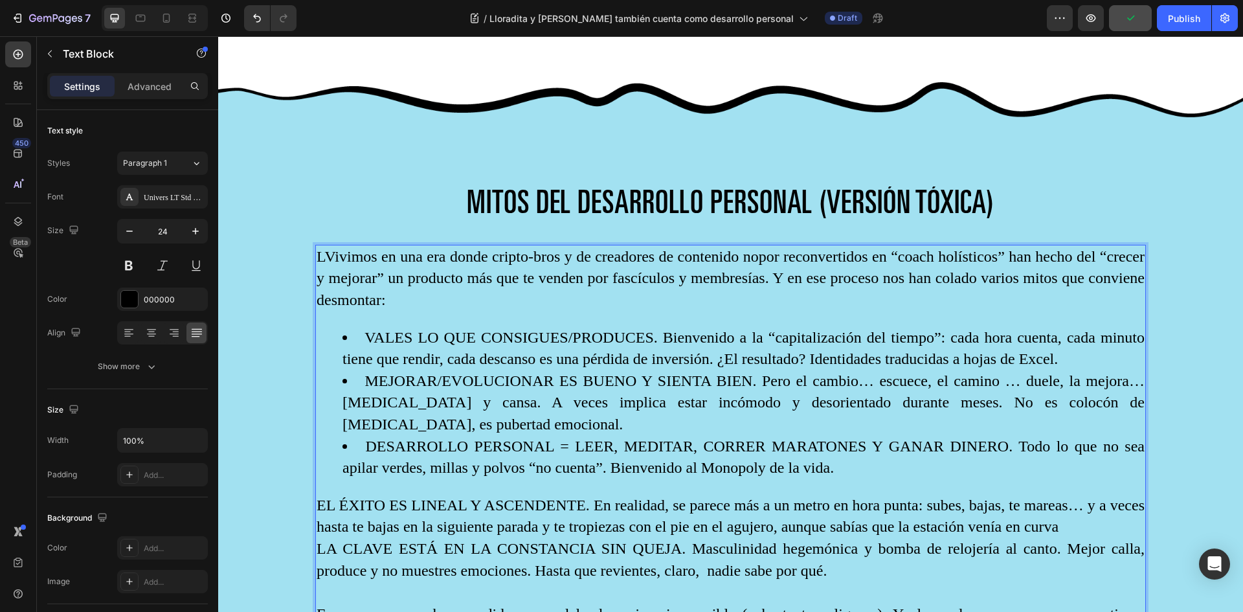
click at [324, 495] on p "EL ÉXITO ES LINEAL Y ASCENDENTE. En realidad, se parece más a un metro en hora …" at bounding box center [731, 516] width 828 height 43
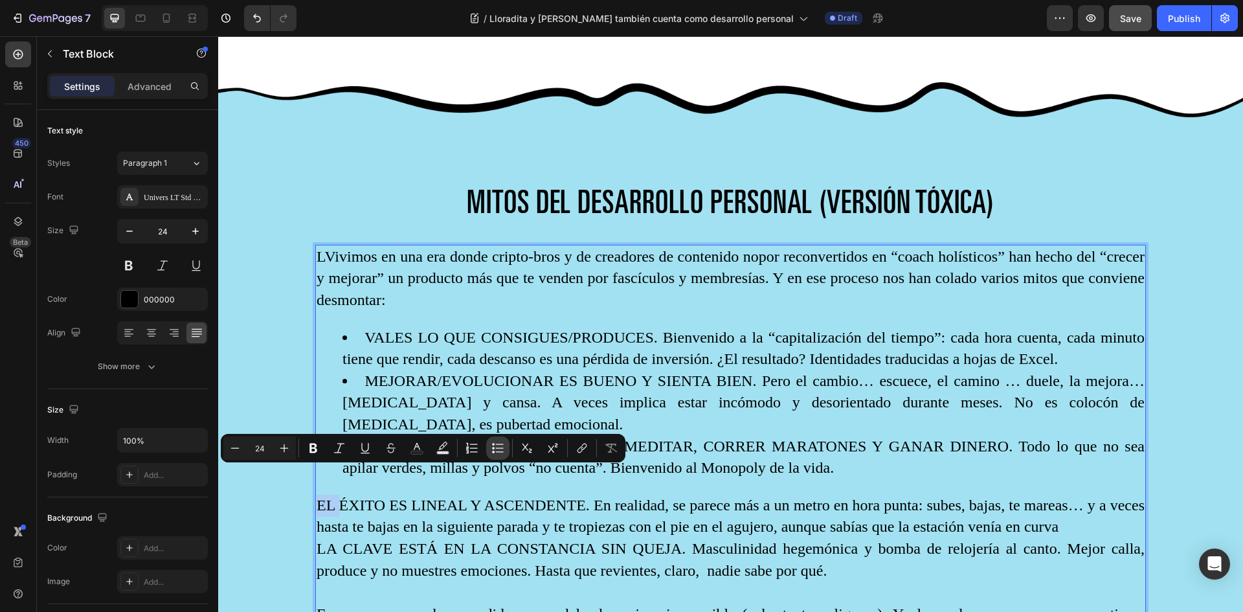
click at [503, 449] on icon "Editor contextual toolbar" at bounding box center [497, 448] width 13 height 13
type input "24"
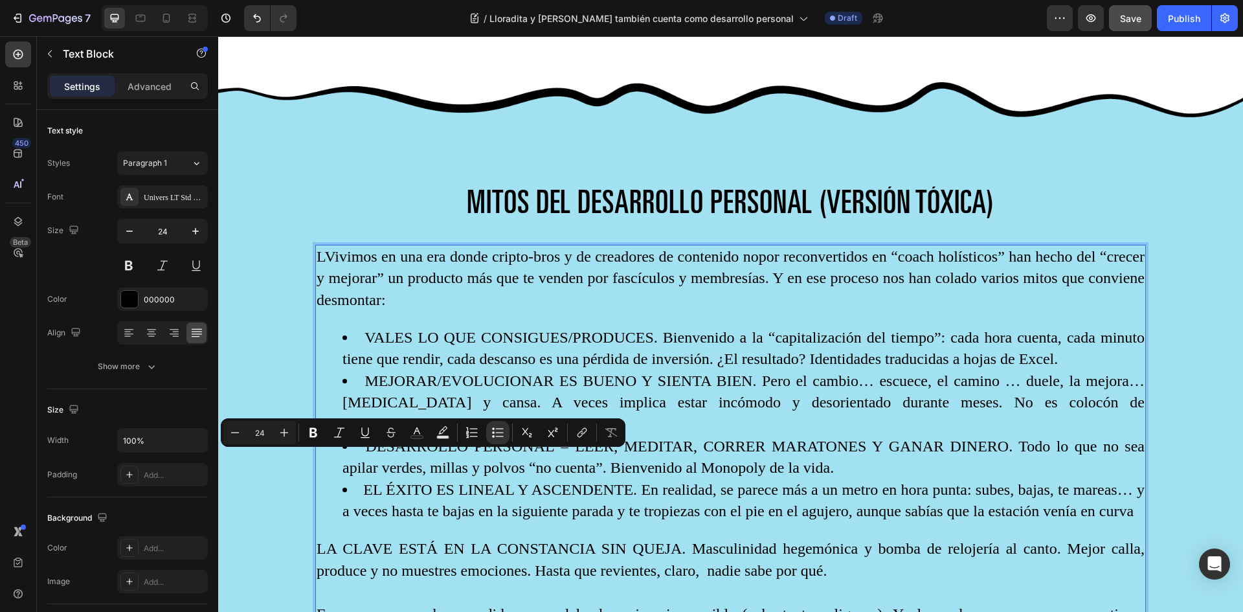
click at [330, 543] on p "LA CLAVE ESTÁ EN LA CONSTANCIA SIN QUEJA. Masculinidad hegemónica y bomba de re…" at bounding box center [731, 559] width 828 height 43
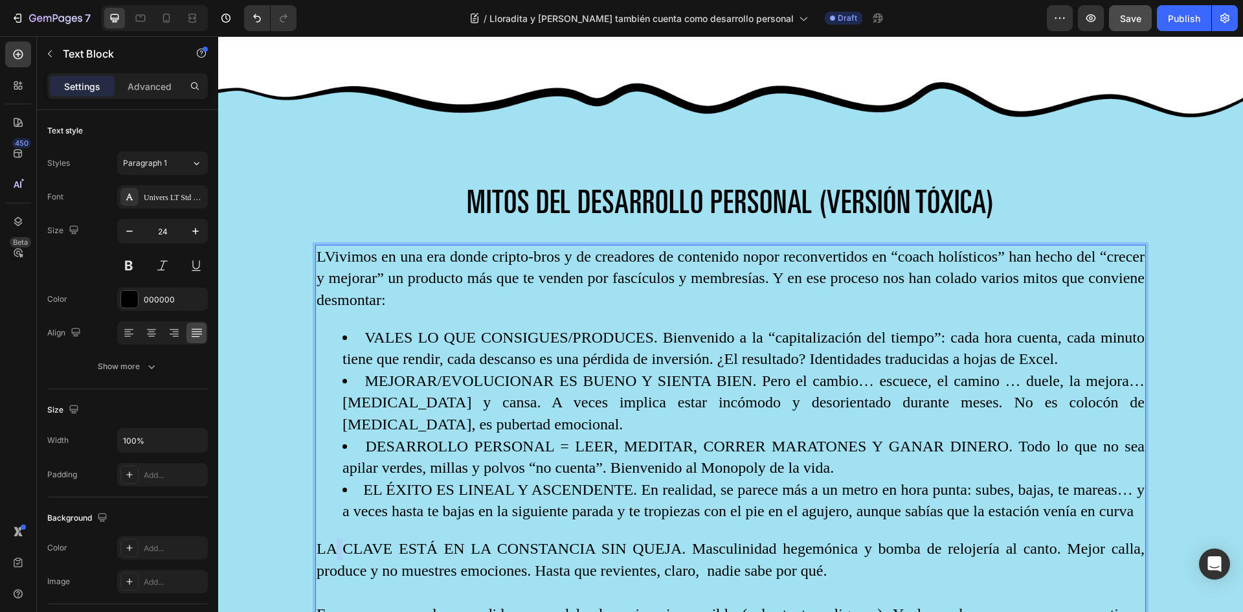
click at [330, 543] on p "LA CLAVE ESTÁ EN LA CONSTANCIA SIN QUEJA. Masculinidad hegemónica y bomba de re…" at bounding box center [731, 559] width 828 height 43
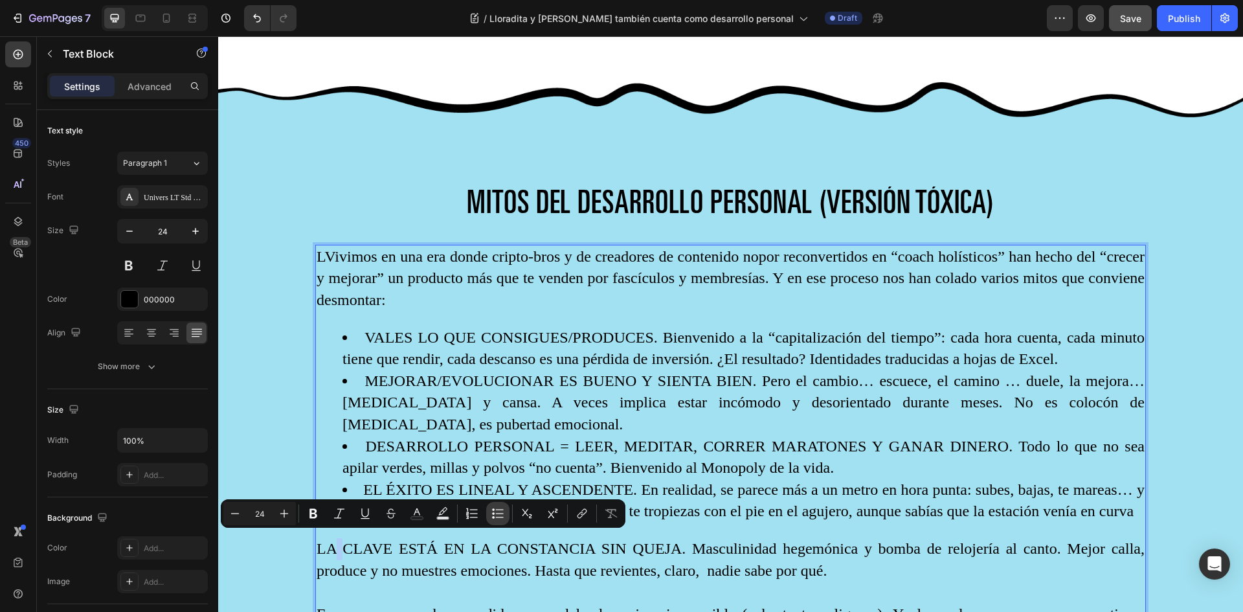
click at [496, 514] on icon "Editor contextual toolbar" at bounding box center [497, 513] width 13 height 13
type input "24"
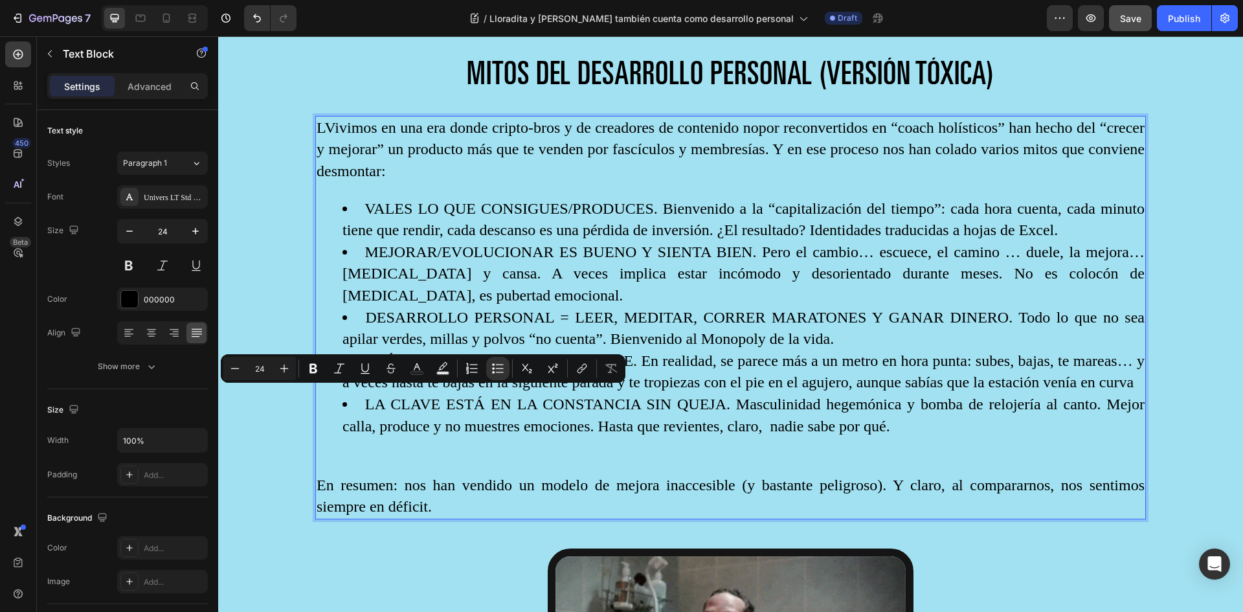
scroll to position [1289, 0]
click at [320, 478] on p "En resumen: nos han vendido un modelo de mejora inaccesible (y bastante peligro…" at bounding box center [731, 495] width 828 height 43
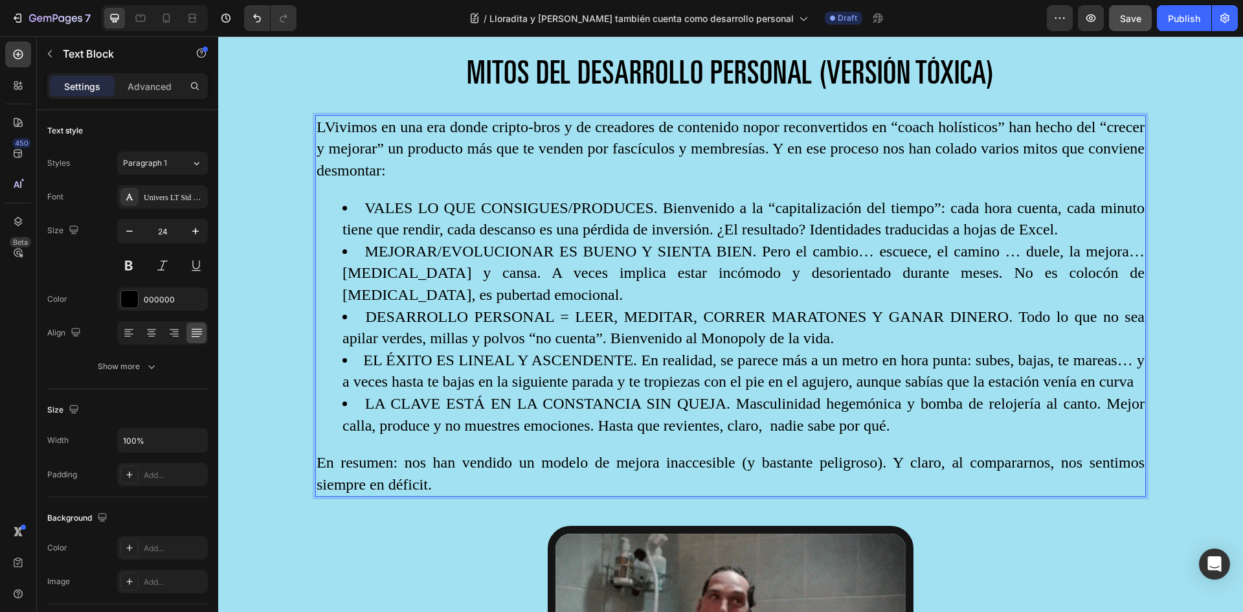
click at [326, 122] on p "LVivimos en una era donde cripto-bros y de creadores de contenido nopor reconve…" at bounding box center [731, 149] width 828 height 65
click at [1035, 221] on li "VALES LO QUE CONSIGUES/PRODUCES. Bienvenido a la “capitalización del tiempo”: c…" at bounding box center [743, 218] width 802 height 43
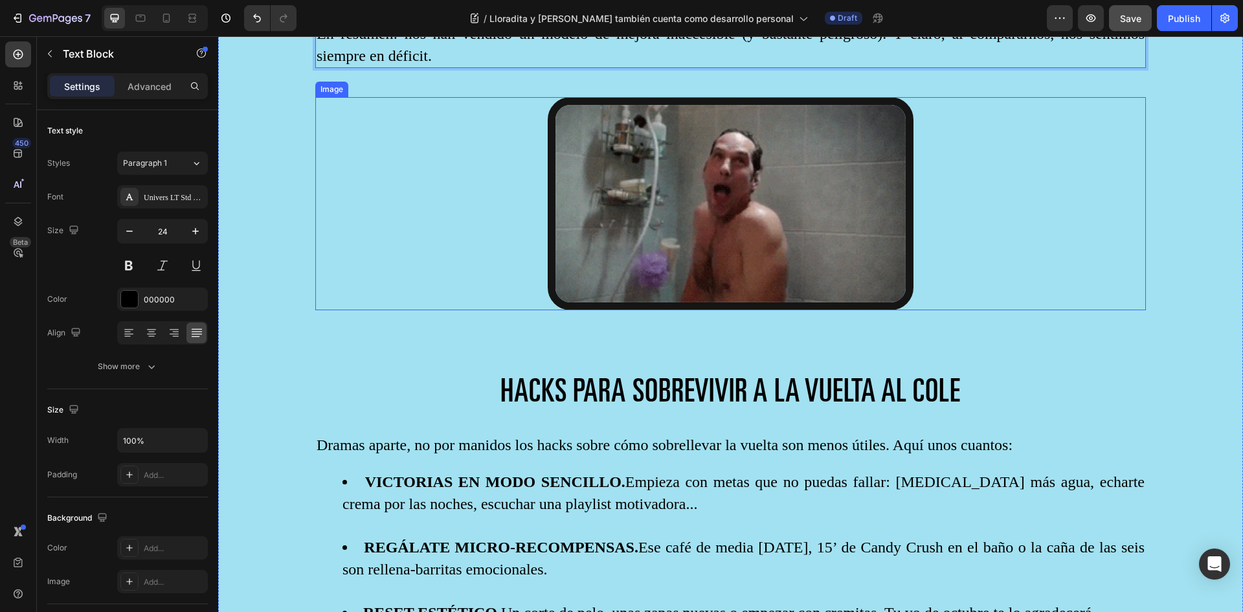
scroll to position [1872, 0]
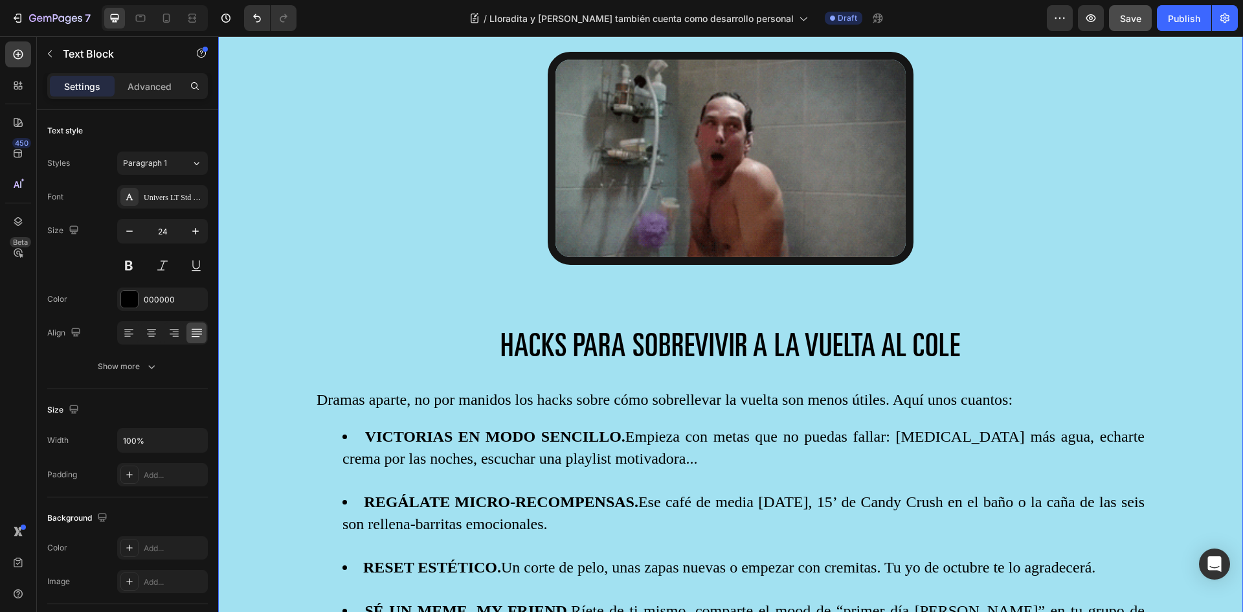
click at [570, 333] on span "HACKS PARA SOBREVIVIR A LA VUELTA AL COLE" at bounding box center [730, 349] width 460 height 32
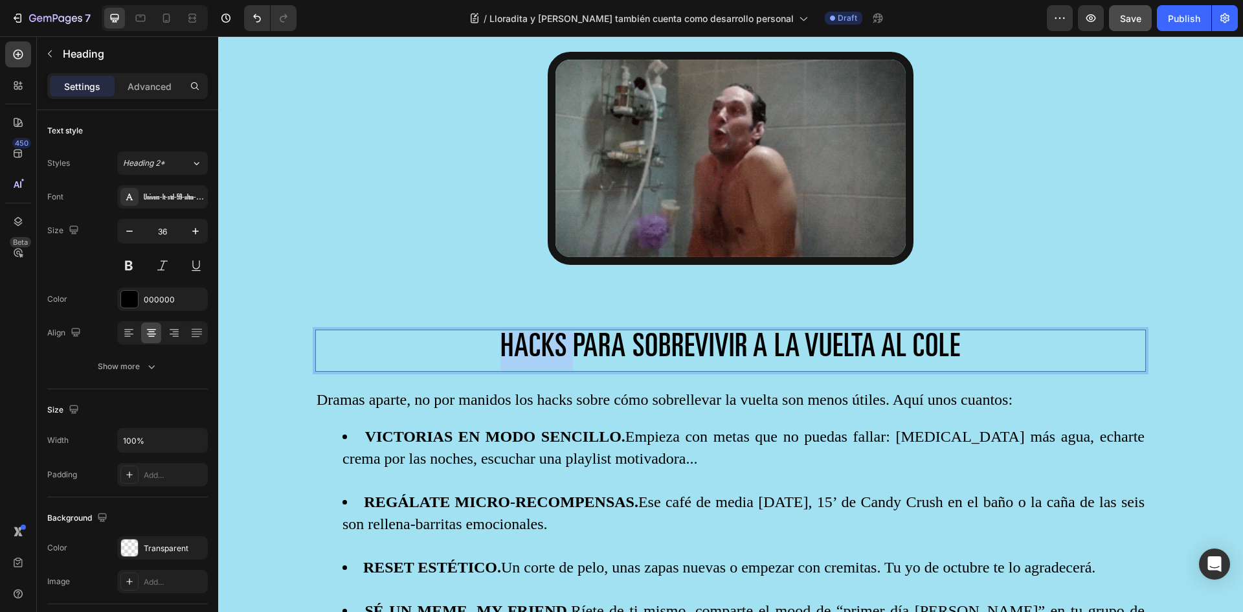
click at [509, 333] on span "HACKS PARA SOBREVIVIR A LA VUELTA AL COLE" at bounding box center [730, 349] width 460 height 32
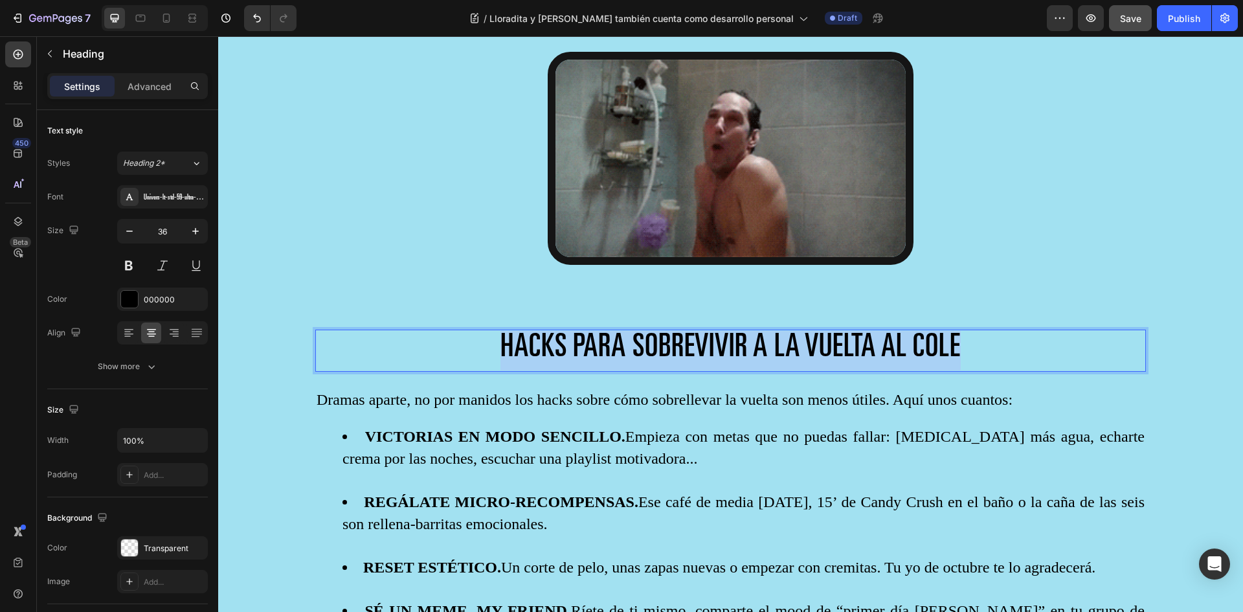
click at [509, 333] on span "HACKS PARA SOBREVIVIR A LA VUELTA AL COLE" at bounding box center [730, 349] width 460 height 32
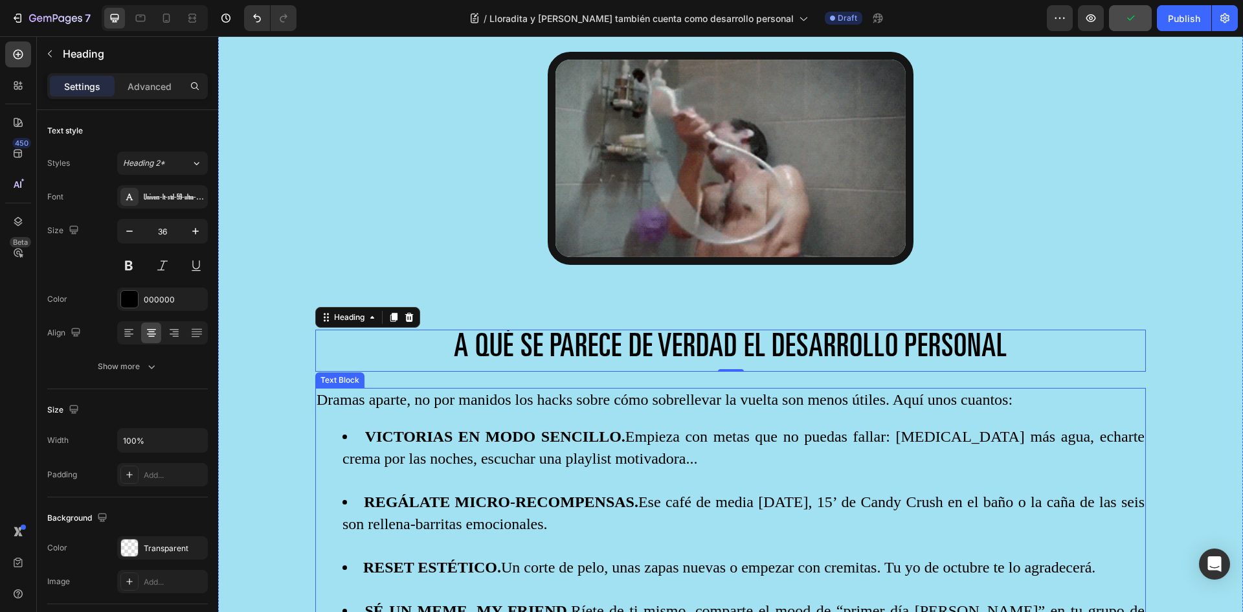
drag, startPoint x: 322, startPoint y: 370, endPoint x: 324, endPoint y: 377, distance: 6.8
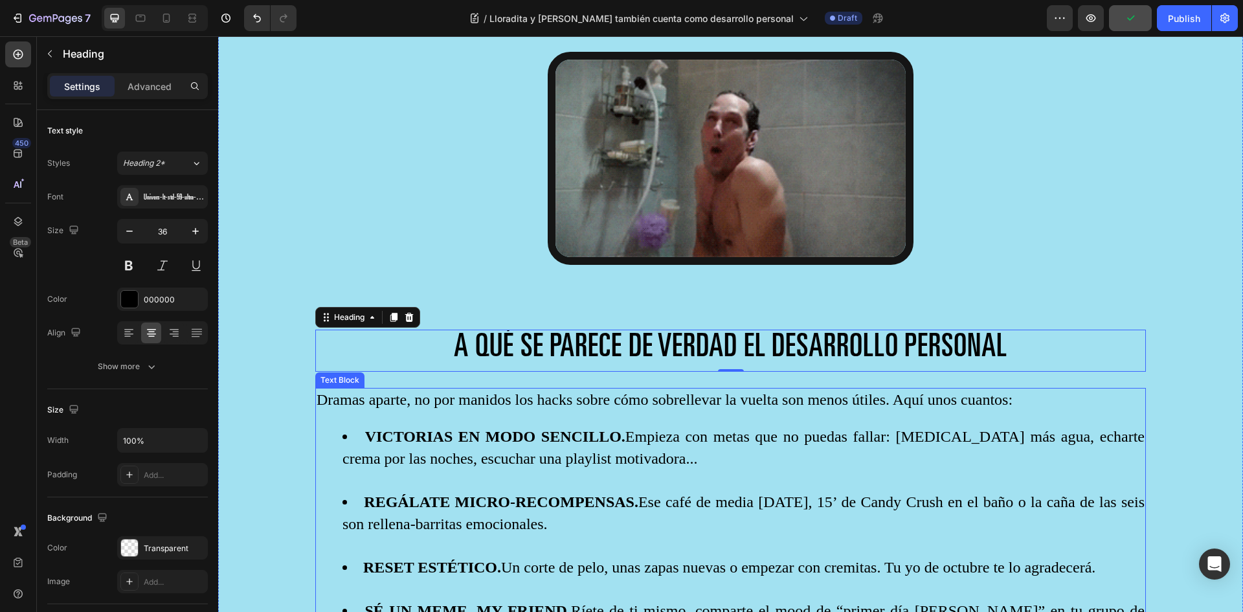
click at [322, 389] on p "Dramas aparte, no por manidos los hacks sobre cómo sobrellevar la vuelta son me…" at bounding box center [731, 400] width 828 height 22
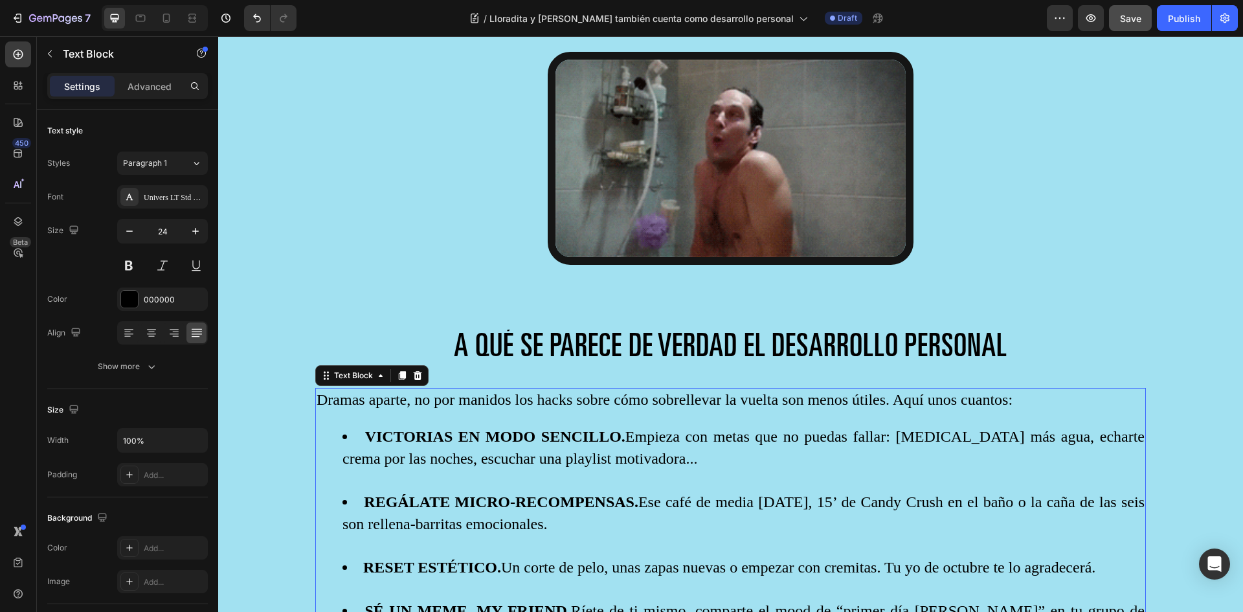
click at [326, 389] on p "Dramas aparte, no por manidos los hacks sobre cómo sobrellevar la vuelta son me…" at bounding box center [731, 400] width 828 height 22
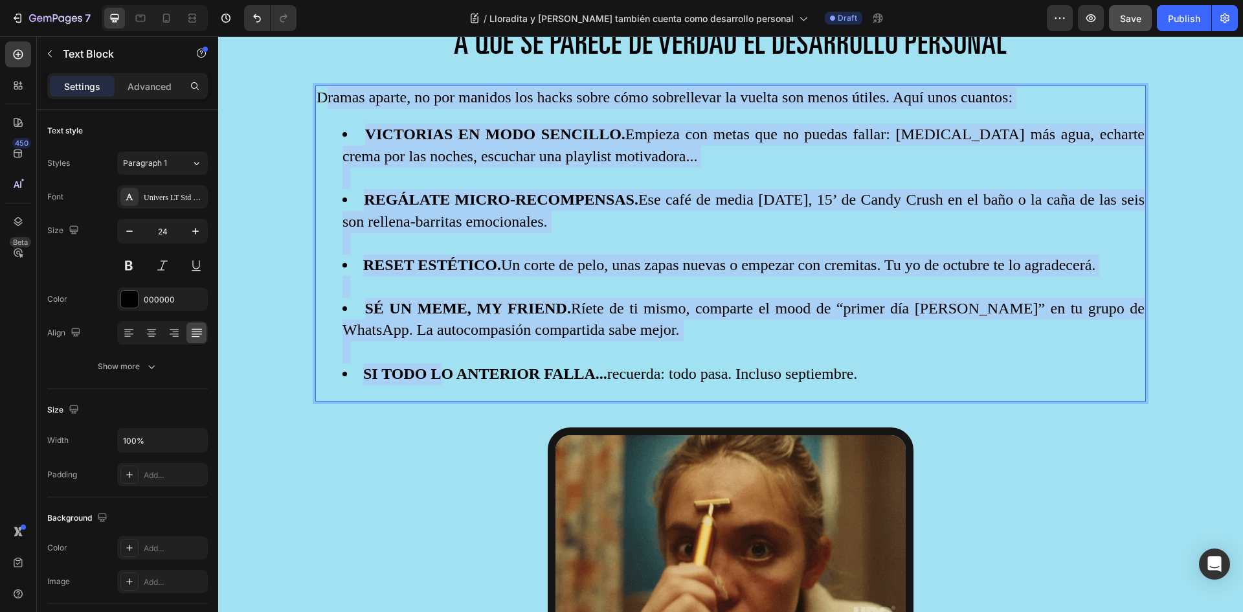
scroll to position [2287, 0]
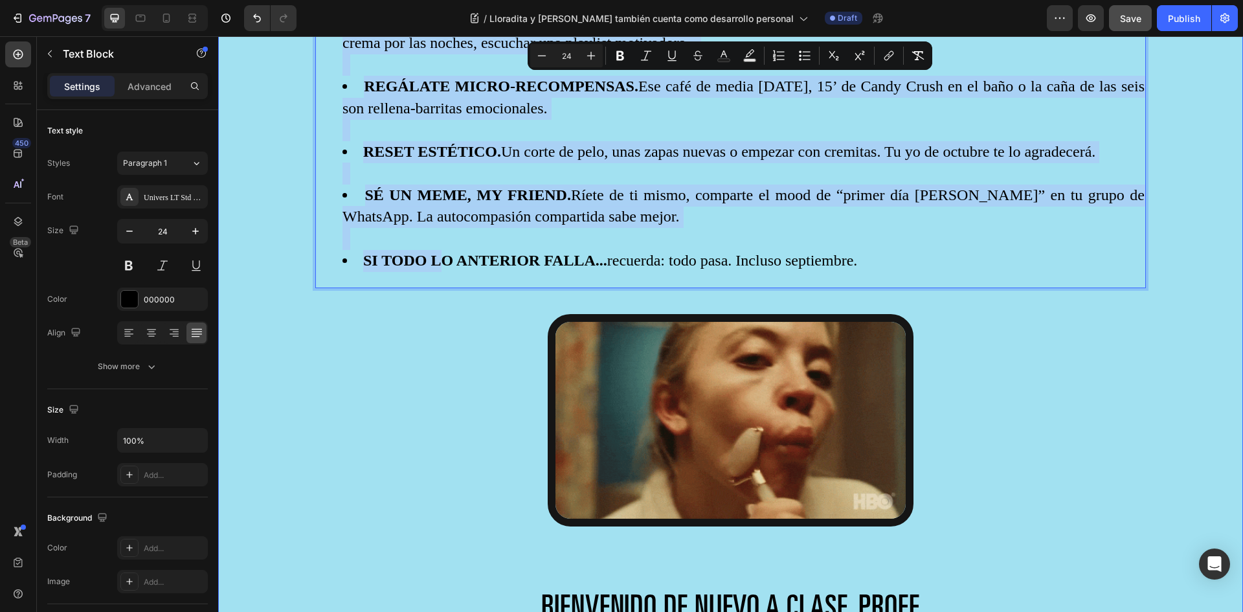
drag, startPoint x: 326, startPoint y: 375, endPoint x: 893, endPoint y: 278, distance: 574.6
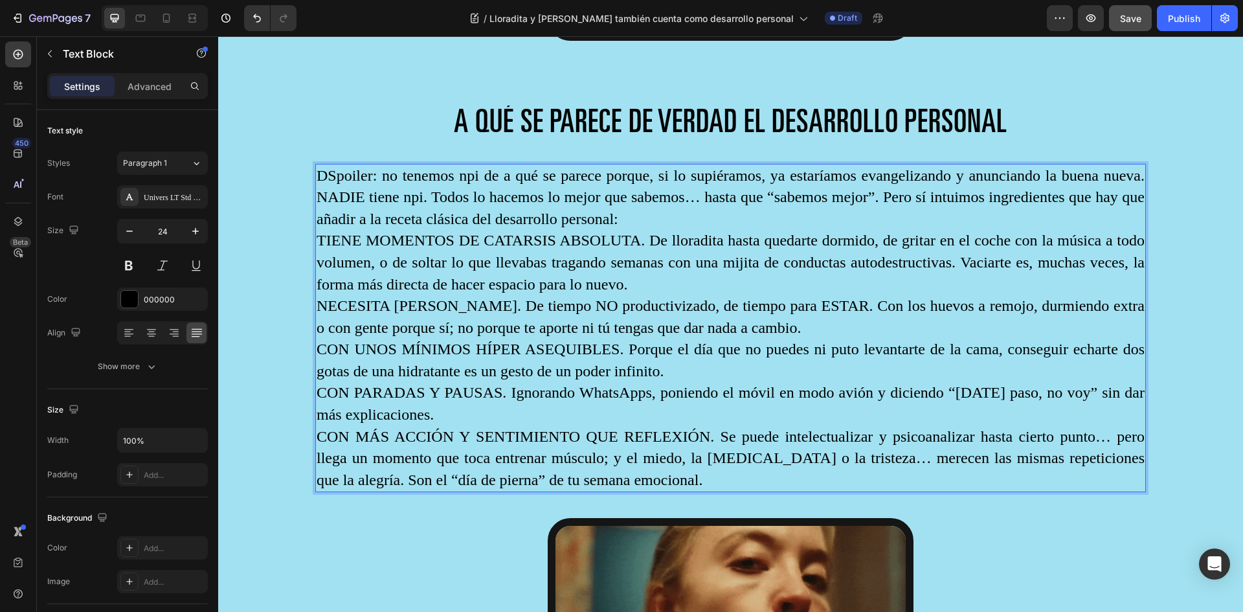
scroll to position [2093, 0]
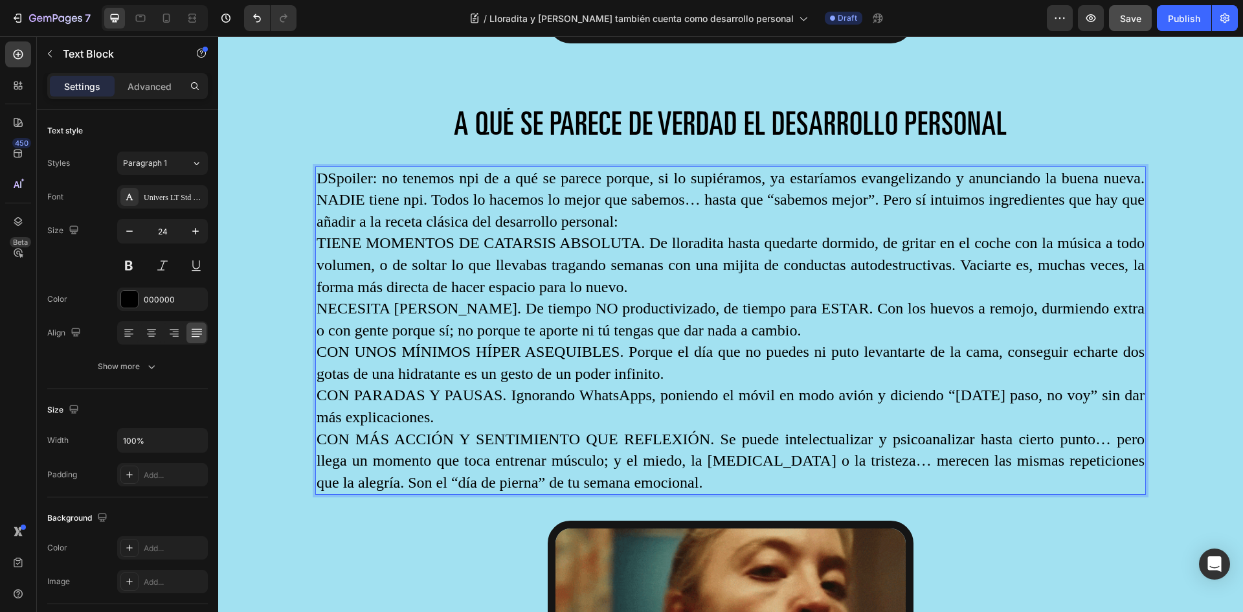
click at [327, 168] on p "DSpoiler: no tenemos npi de a qué se parece porque, si lo supiéramos, ya estarí…" at bounding box center [731, 200] width 828 height 65
click at [317, 232] on p "TIENE MOMENTOS DE CATARSIS ABSOLUTA. De lloradita hasta quedarte dormido, de gr…" at bounding box center [731, 264] width 828 height 65
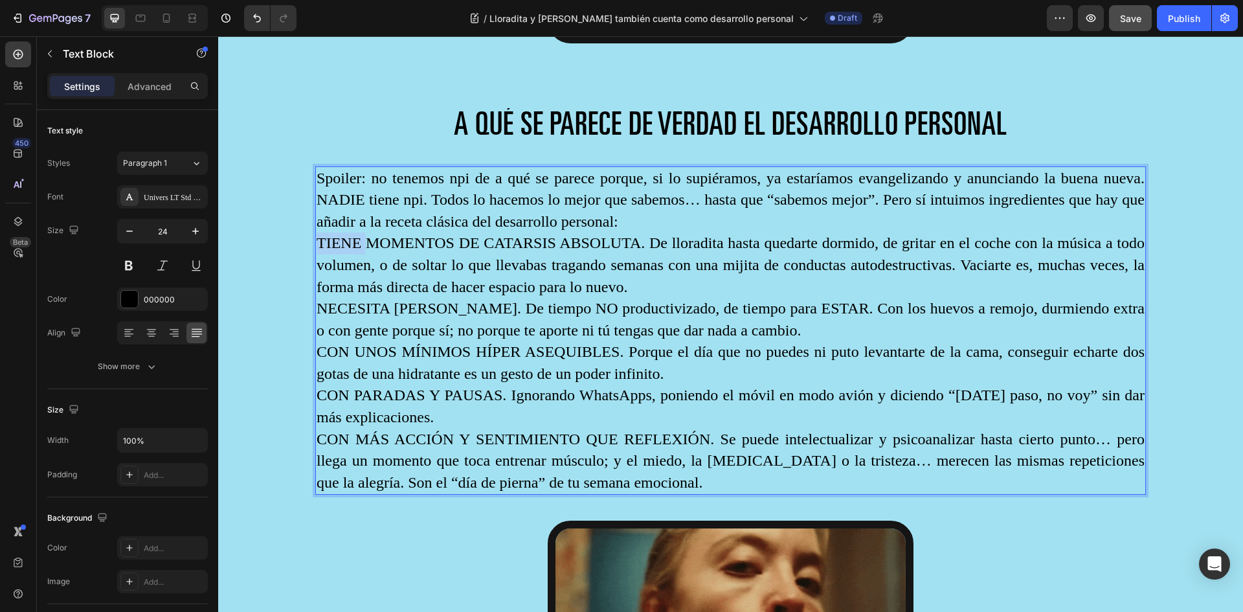
click at [317, 232] on p "TIENE MOMENTOS DE CATARSIS ABSOLUTA. De lloradita hasta quedarte dormido, de gr…" at bounding box center [731, 264] width 828 height 65
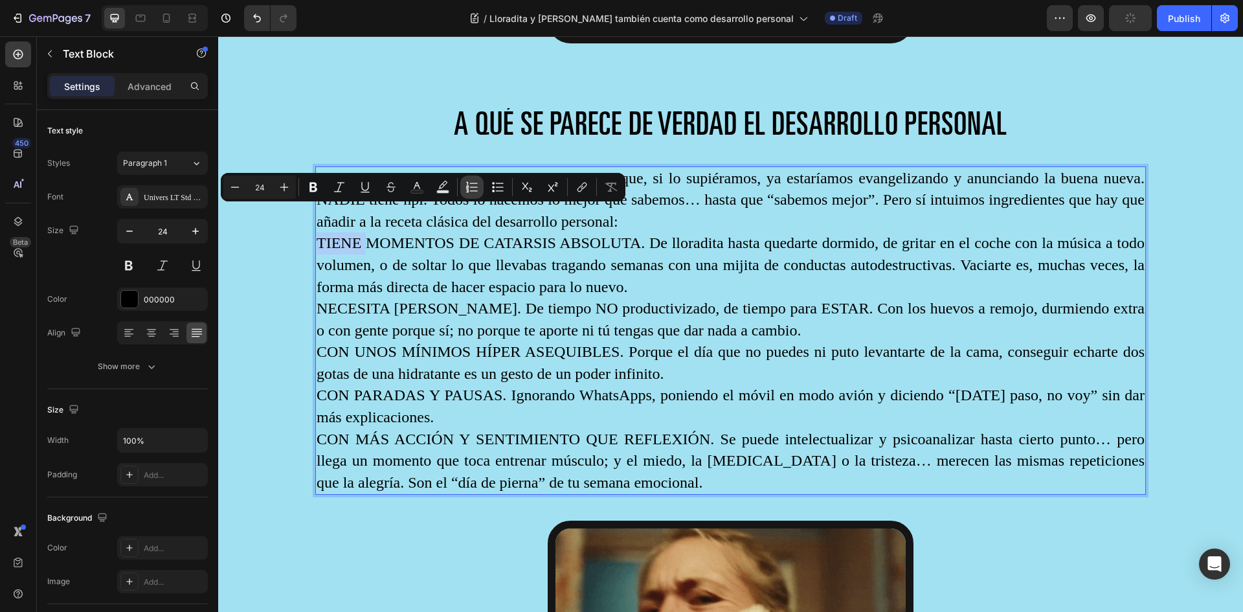
click at [469, 191] on icon "Editor contextual toolbar" at bounding box center [471, 187] width 13 height 13
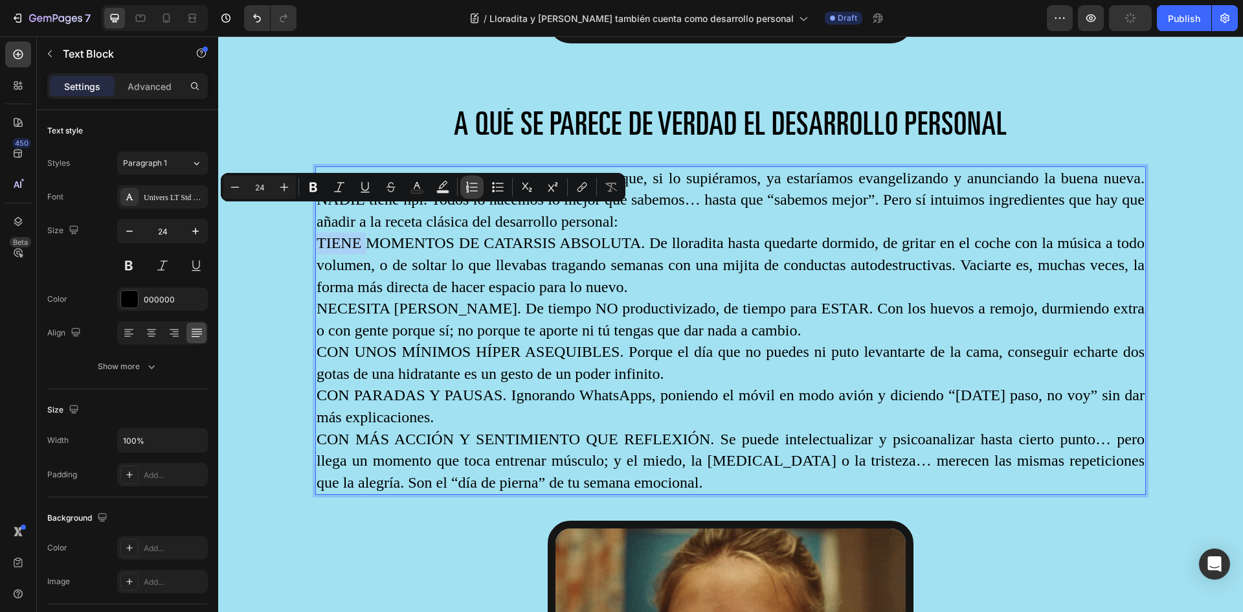
type input "24"
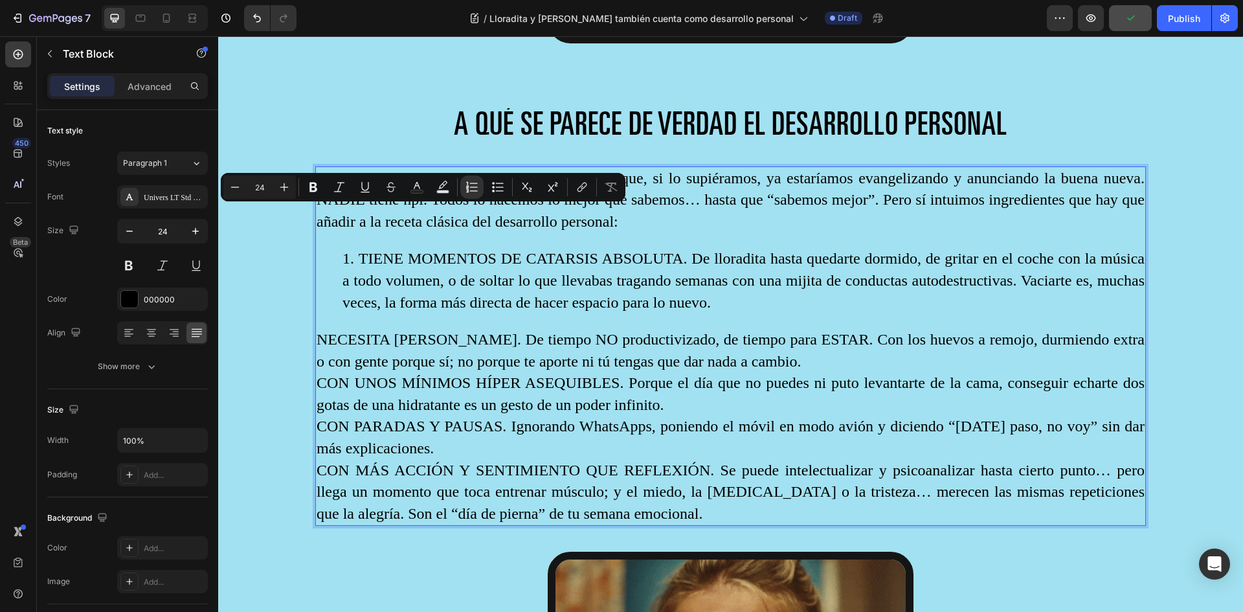
click at [317, 329] on p "NECESITA DE PEREZA. De tiempo NO productivizado, de tiempo para ESTAR. Con los …" at bounding box center [731, 350] width 828 height 43
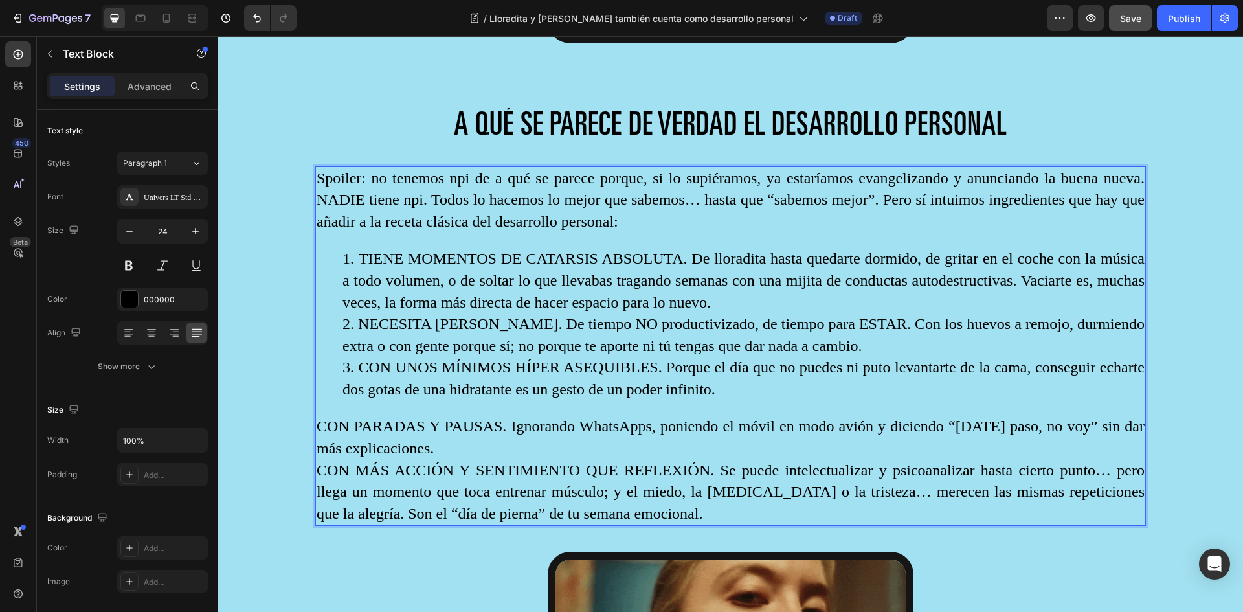
click at [319, 416] on p "CON PARADAS Y PAUSAS. Ignorando WhatsApps, poniendo el móvil en modo avión y di…" at bounding box center [731, 437] width 828 height 43
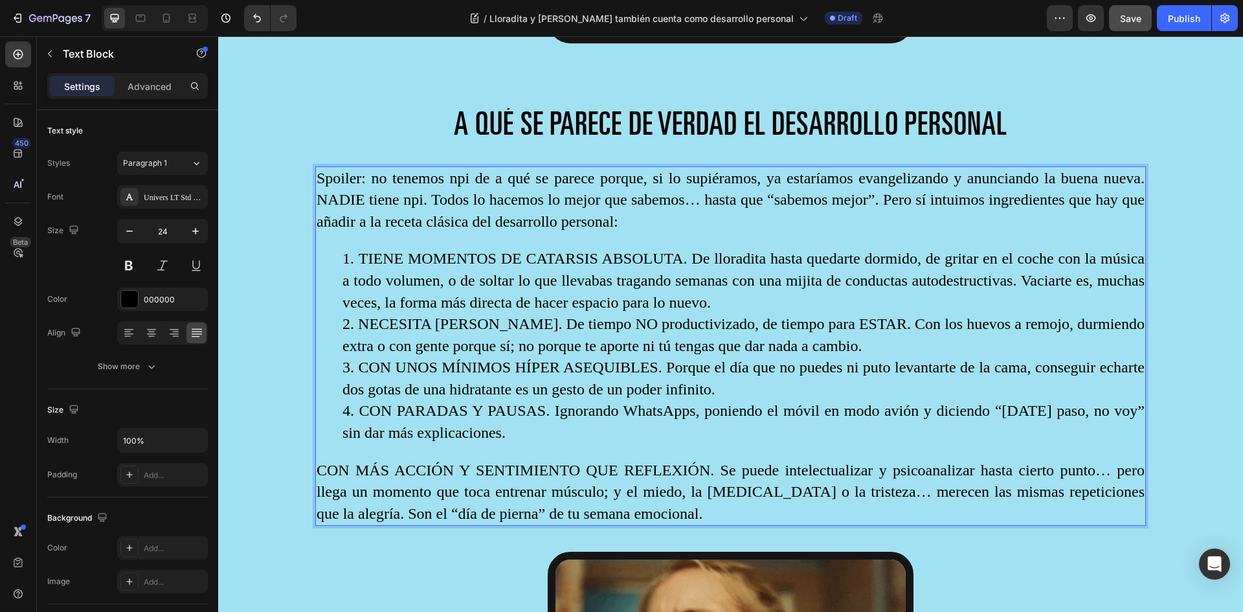
click at [320, 460] on p "CON MÁS ACCIÓN Y SENTIMIENTO QUE REFLEXIÓN. Se puede intelectualizar y psicoana…" at bounding box center [731, 492] width 828 height 65
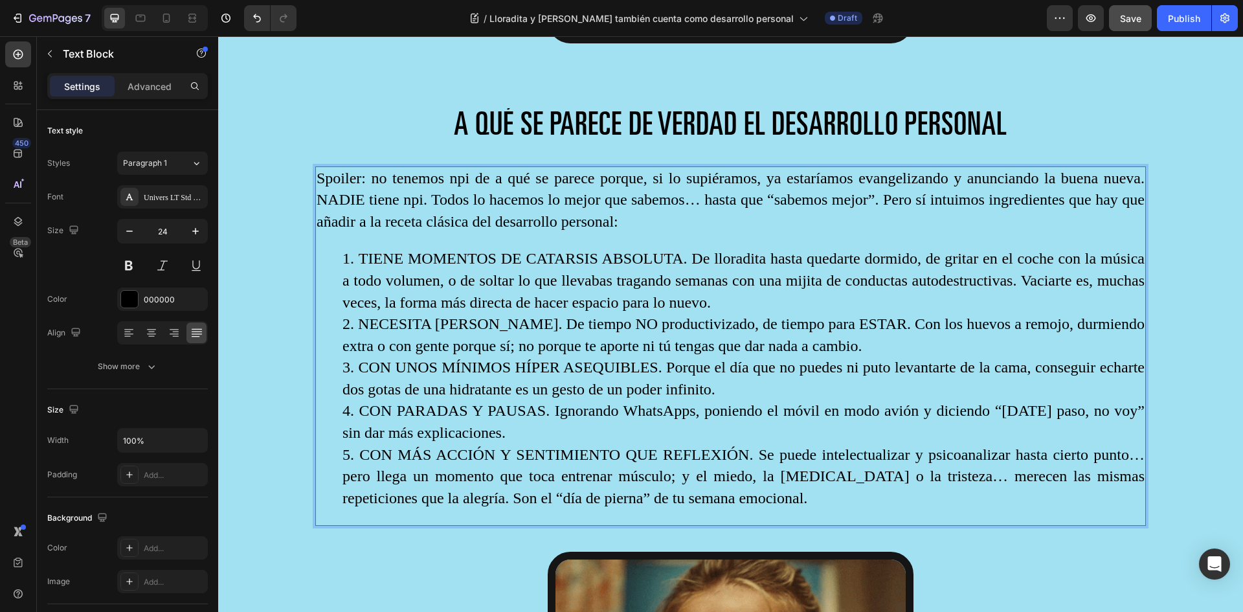
click at [734, 281] on li "TIENE MOMENTOS DE CATARSIS ABSOLUTA. De lloradita hasta quedarte dormido, de gr…" at bounding box center [743, 280] width 802 height 65
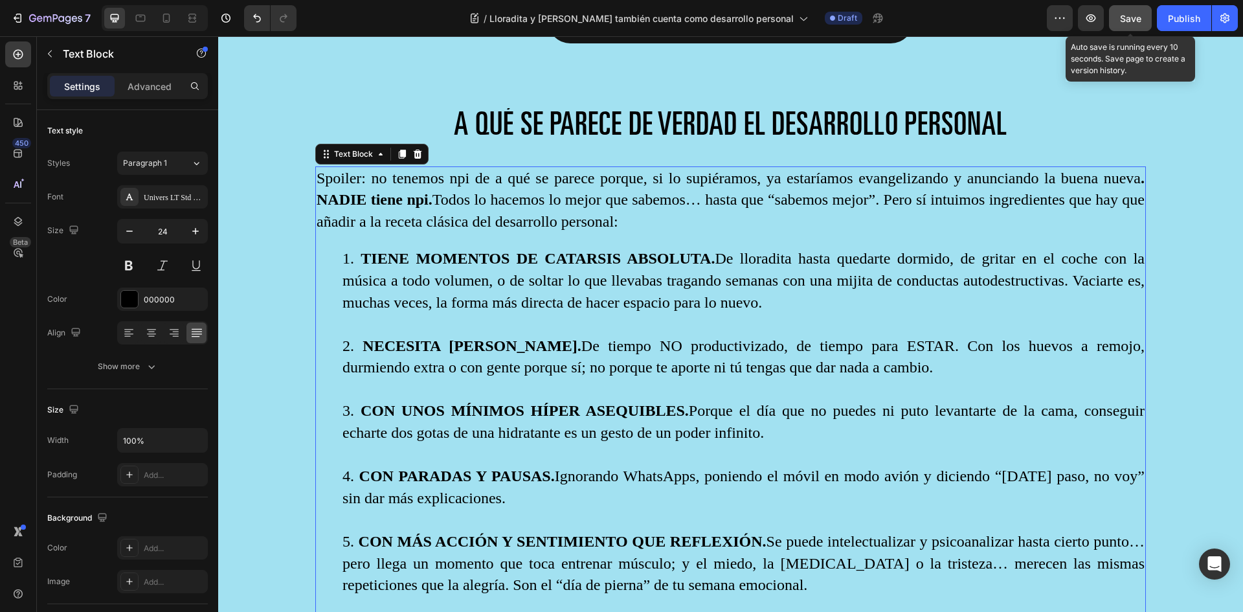
click at [1143, 21] on button "Save" at bounding box center [1130, 18] width 43 height 26
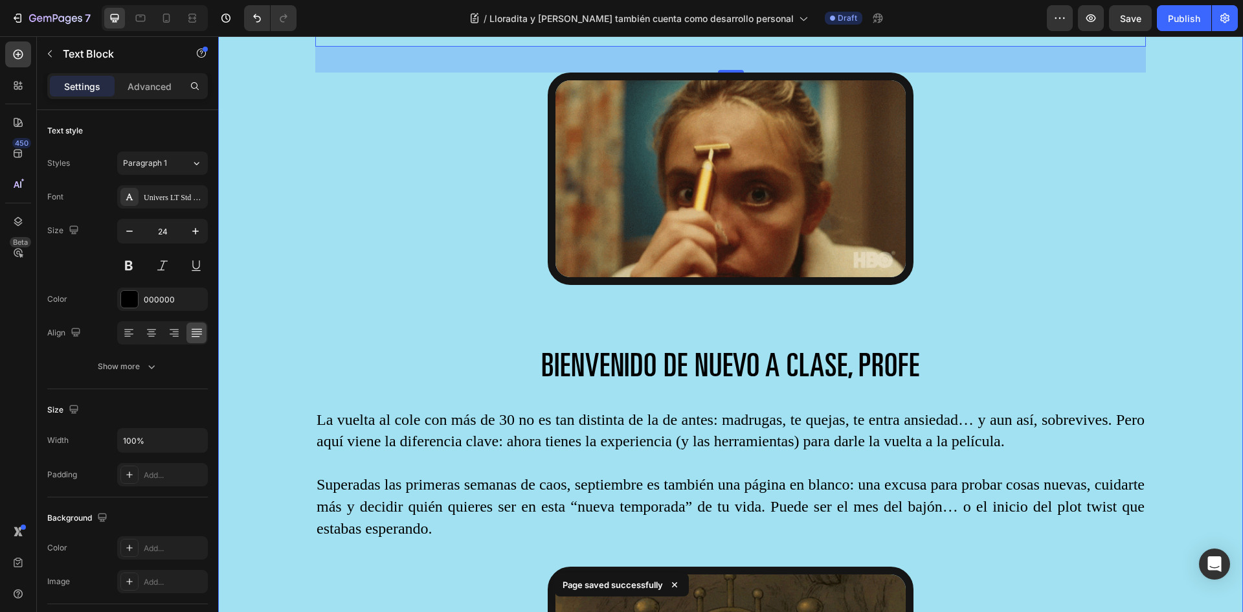
scroll to position [2740, 0]
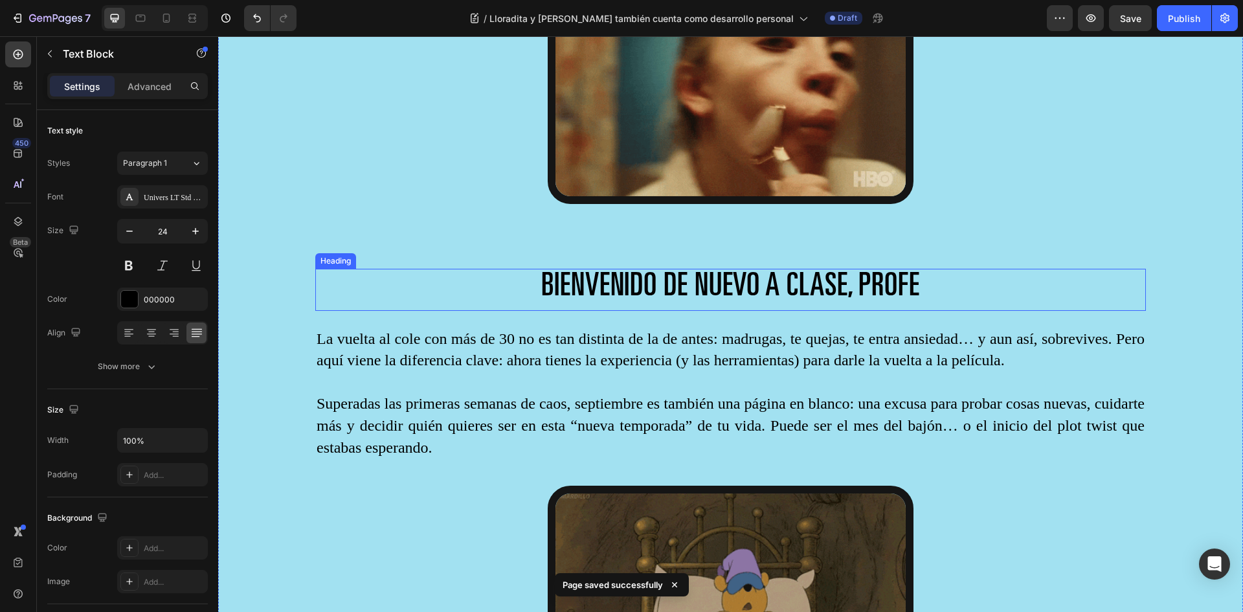
click at [639, 272] on span "BIENVENIDO DE NUEVO A CLASE, PROFE" at bounding box center [730, 288] width 379 height 32
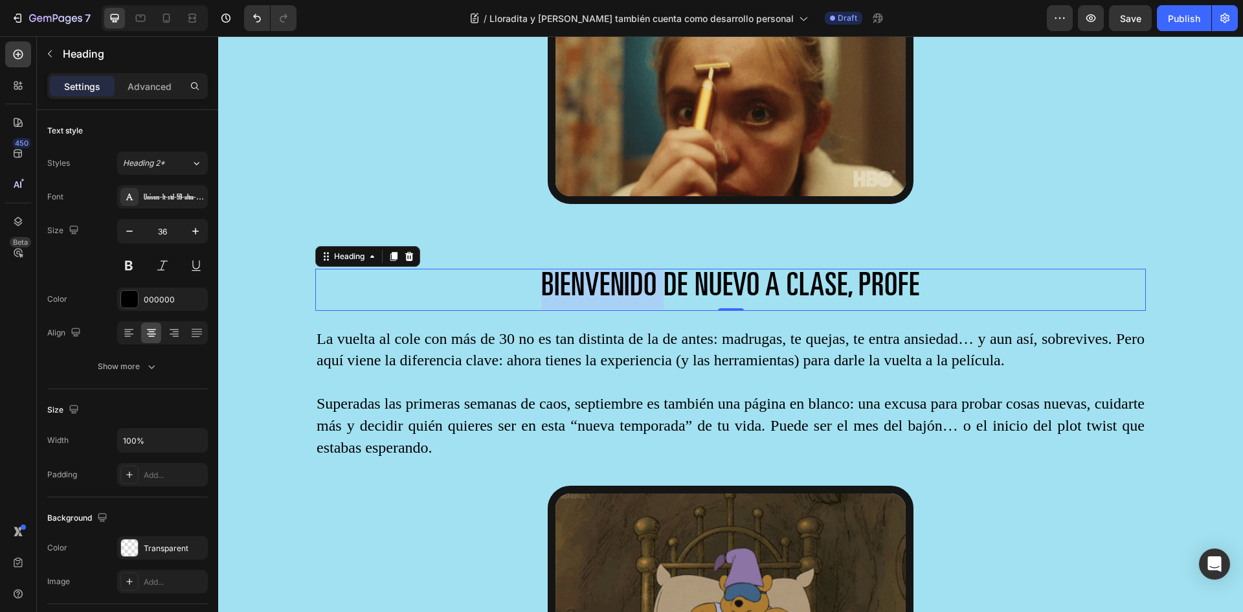
click at [591, 272] on span "BIENVENIDO DE NUEVO A CLASE, PROFE" at bounding box center [730, 288] width 379 height 32
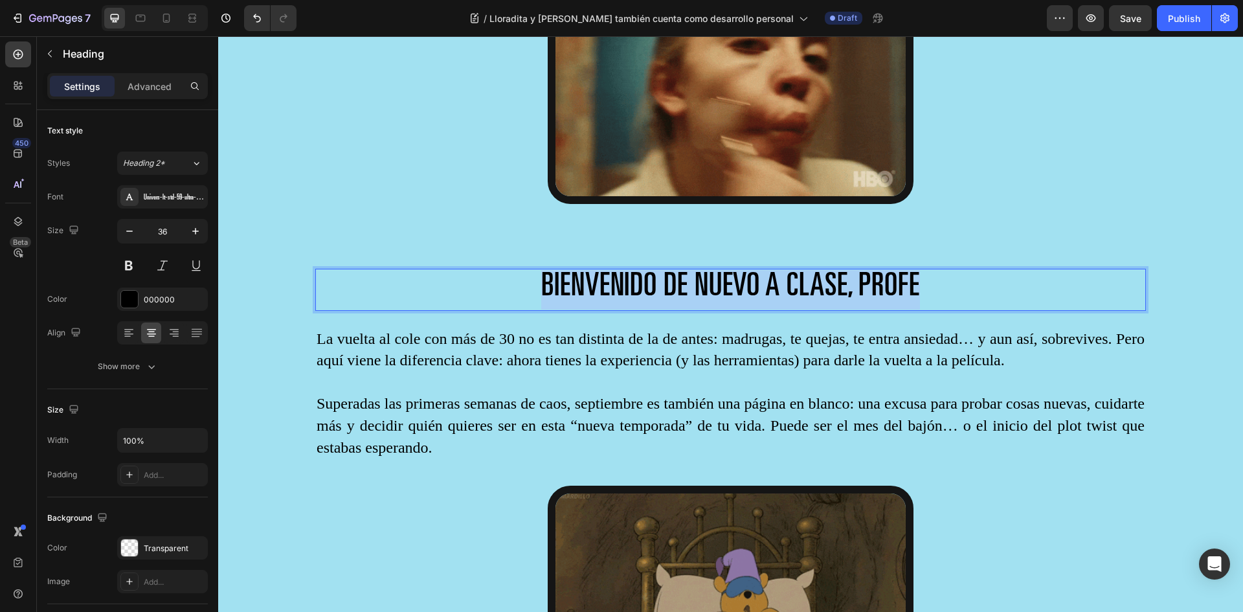
click at [591, 272] on span "BIENVENIDO DE NUEVO A CLASE, PROFE" at bounding box center [730, 288] width 379 height 32
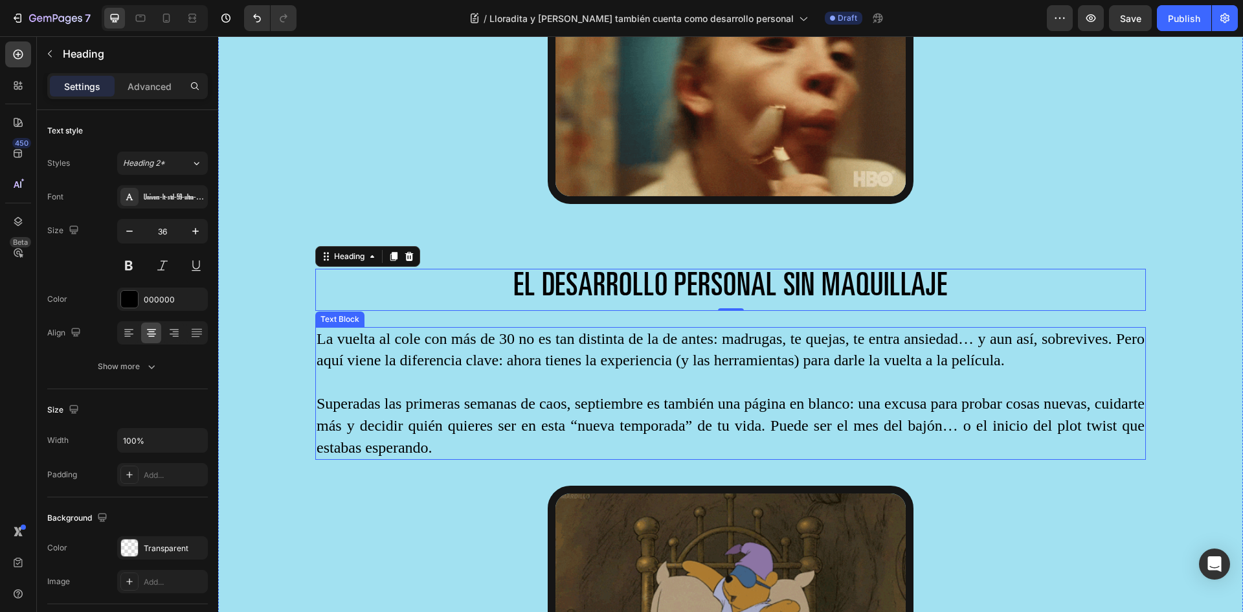
click at [402, 328] on p "La vuelta al cole con más de 30 no es tan distinta de la de antes: madrugas, te…" at bounding box center [731, 349] width 828 height 43
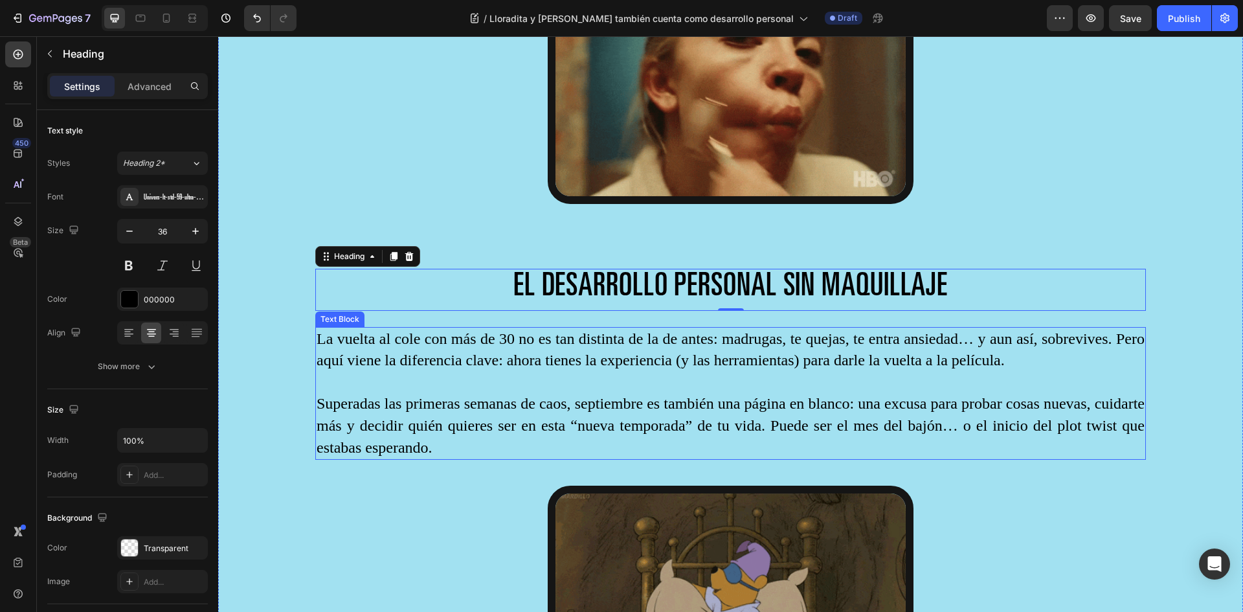
click at [402, 328] on p "La vuelta al cole con más de 30 no es tan distinta de la de antes: madrugas, te…" at bounding box center [731, 349] width 828 height 43
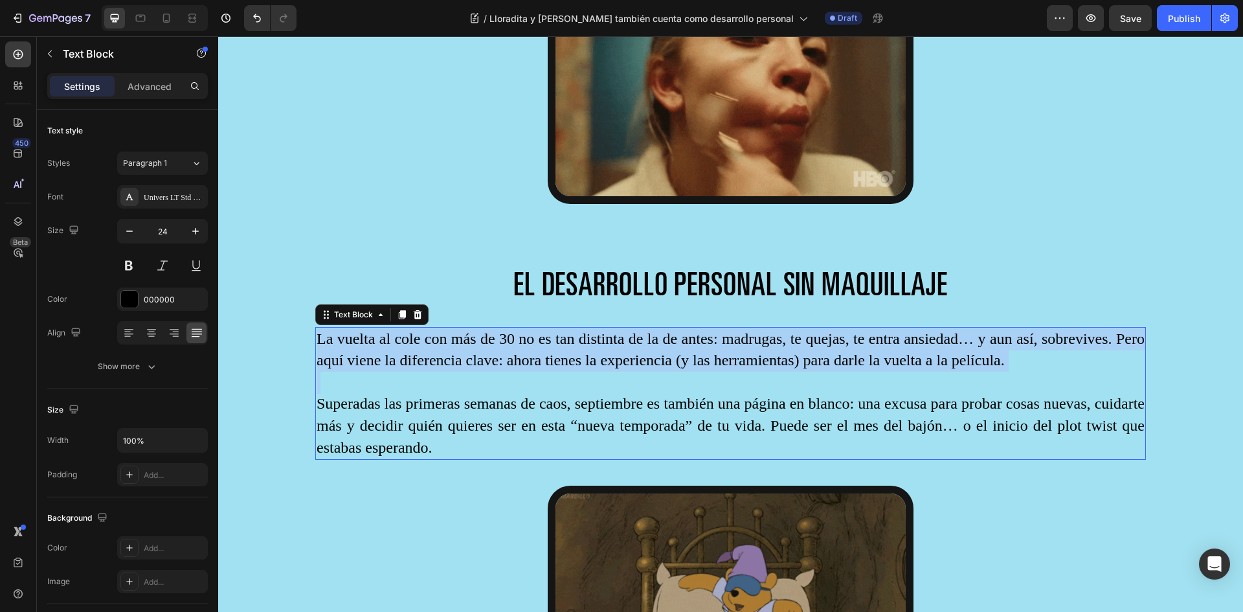
click at [402, 328] on p "La vuelta al cole con más de 30 no es tan distinta de la de antes: madrugas, te…" at bounding box center [731, 349] width 828 height 43
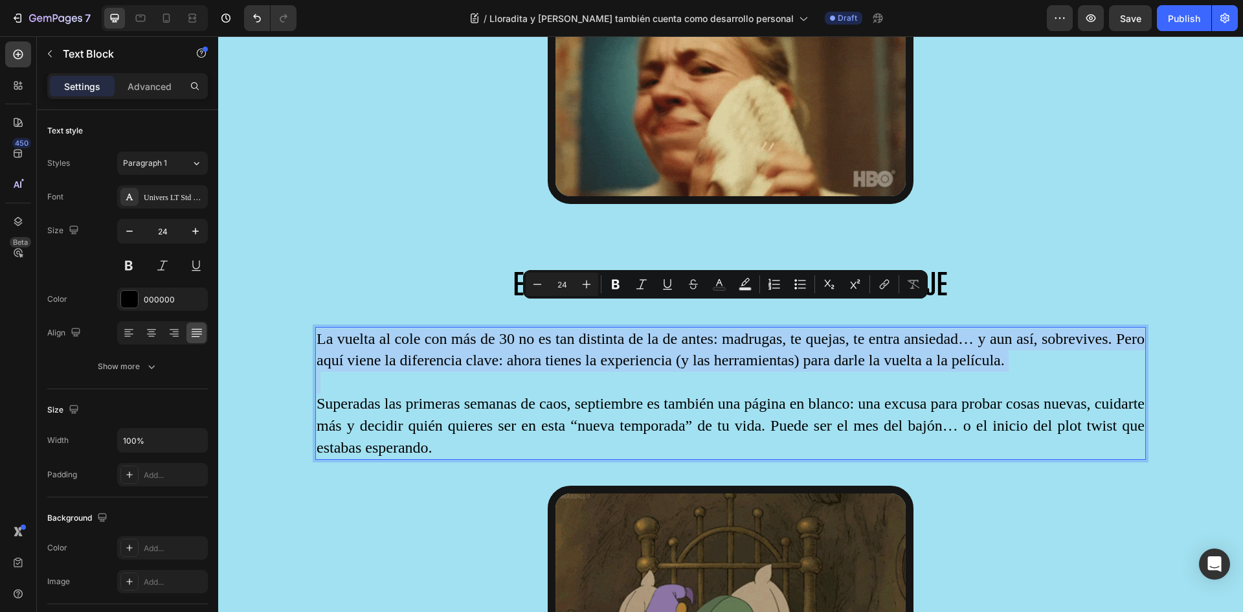
click at [402, 328] on p "La vuelta al cole con más de 30 no es tan distinta de la de antes: madrugas, te…" at bounding box center [731, 349] width 828 height 43
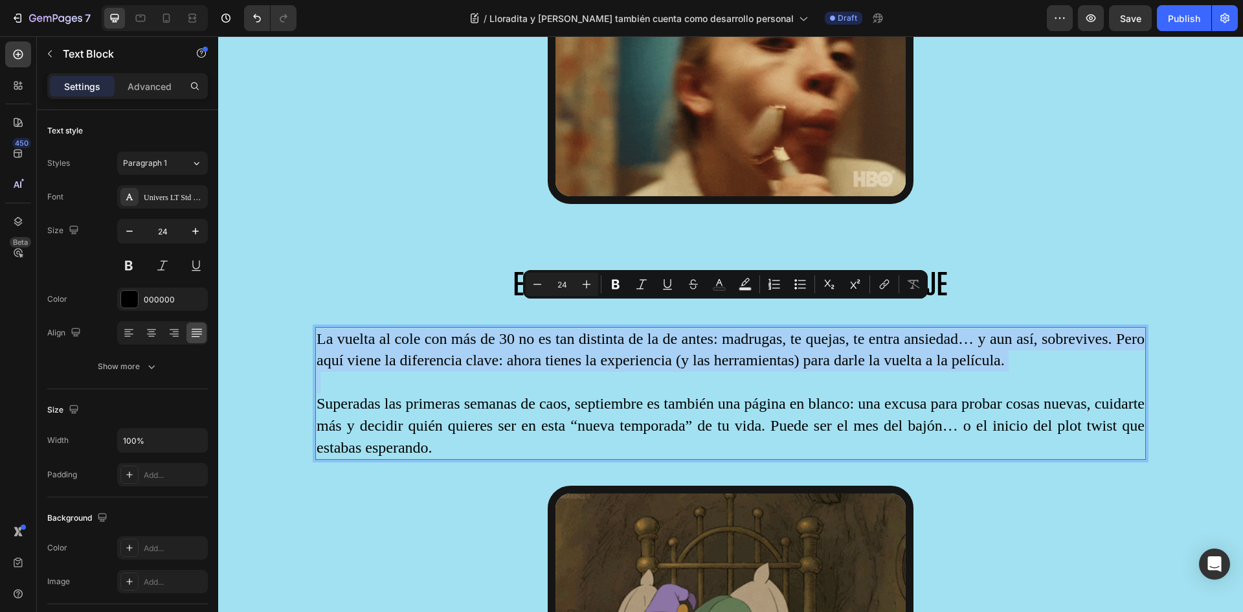
click at [330, 328] on p "La vuelta al cole con más de 30 no es tan distinta de la de antes: madrugas, te…" at bounding box center [731, 349] width 828 height 43
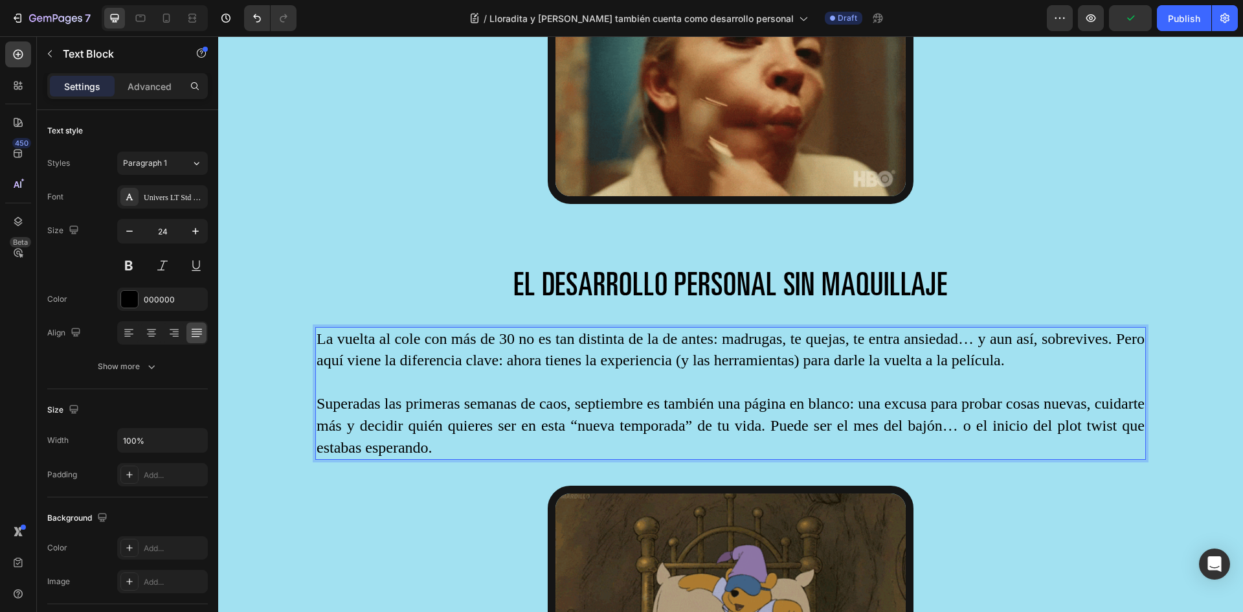
click at [326, 328] on p "La vuelta al cole con más de 30 no es tan distinta de la de antes: madrugas, te…" at bounding box center [731, 349] width 828 height 43
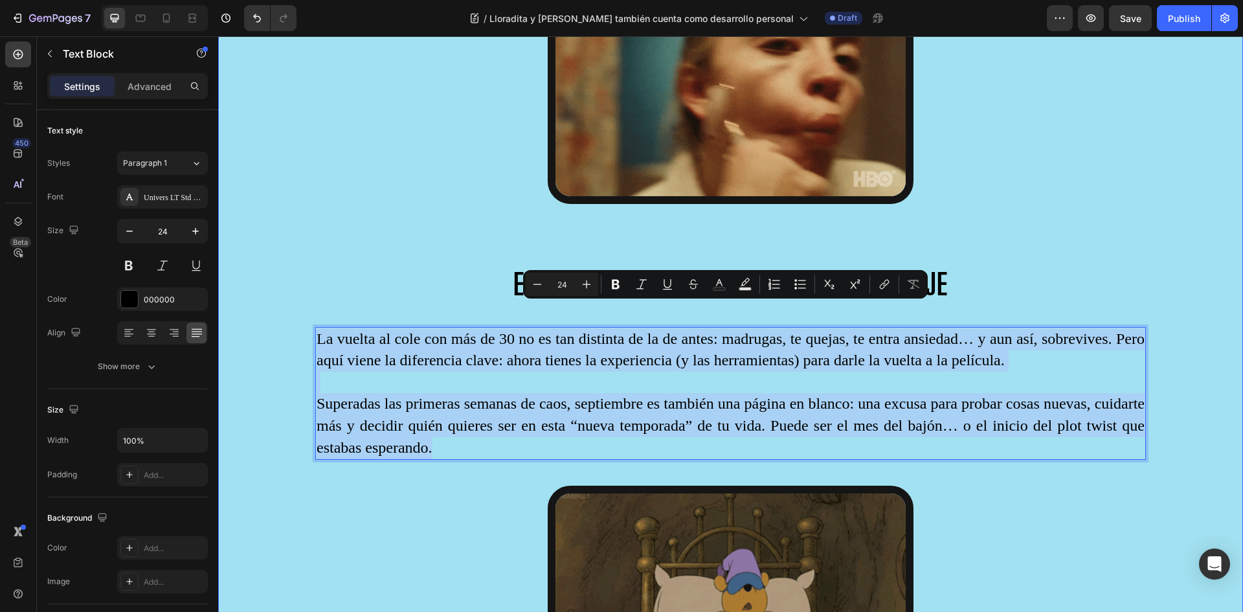
drag, startPoint x: 319, startPoint y: 313, endPoint x: 521, endPoint y: 438, distance: 237.9
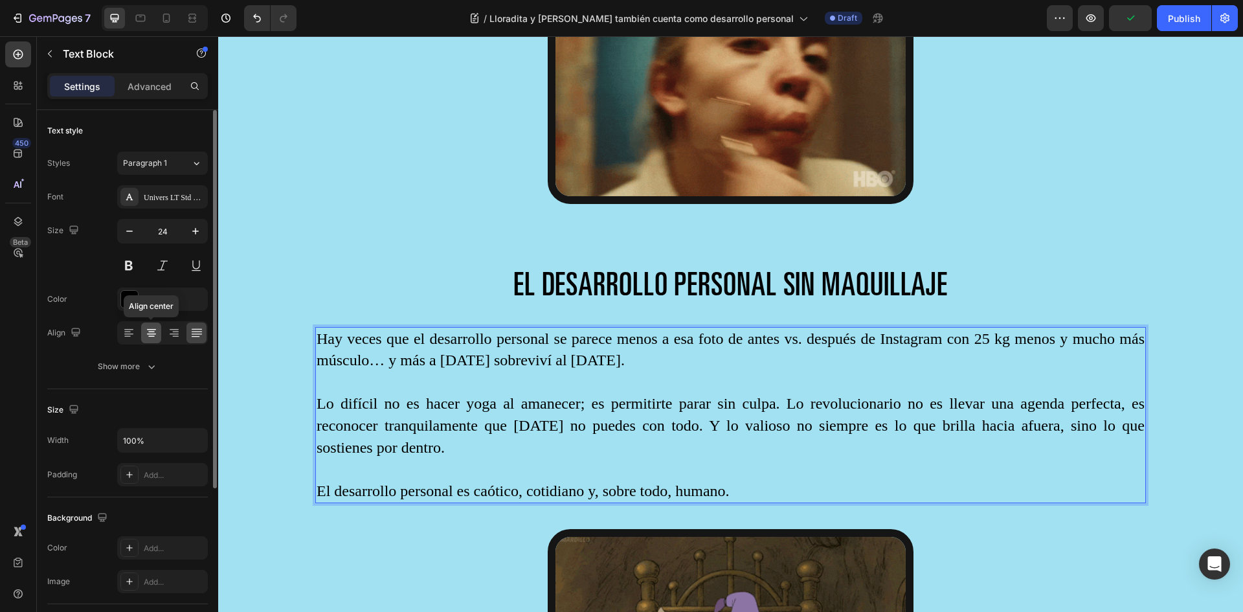
click at [148, 328] on icon at bounding box center [151, 332] width 13 height 13
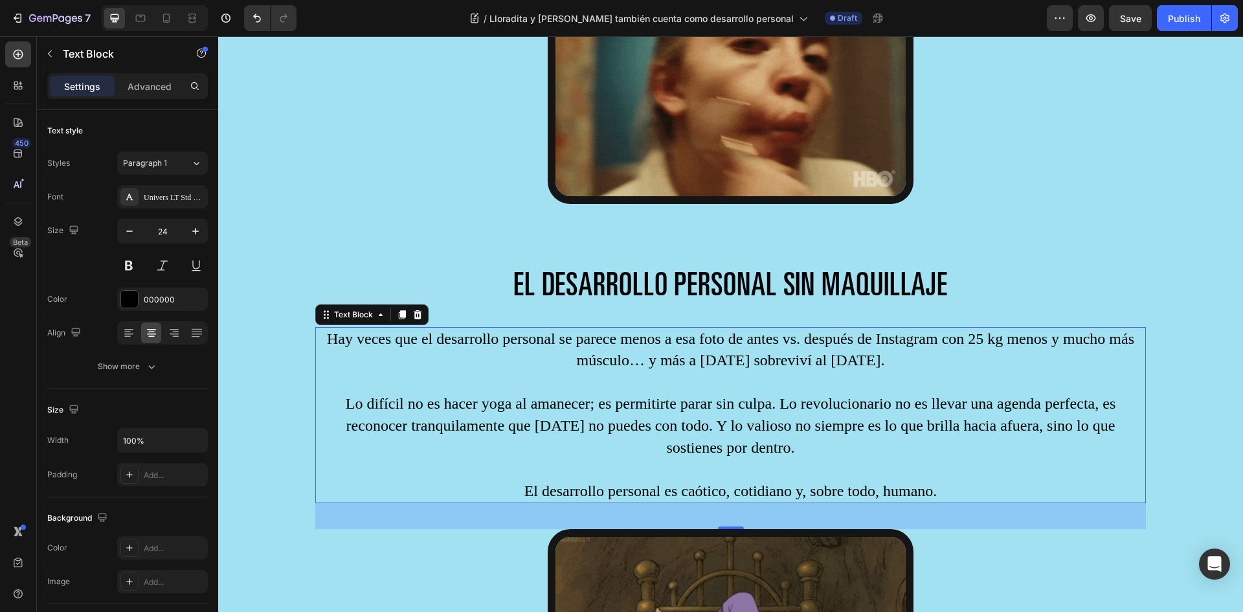
click at [836, 372] on p "Rich Text Editor. Editing area: main" at bounding box center [731, 383] width 828 height 22
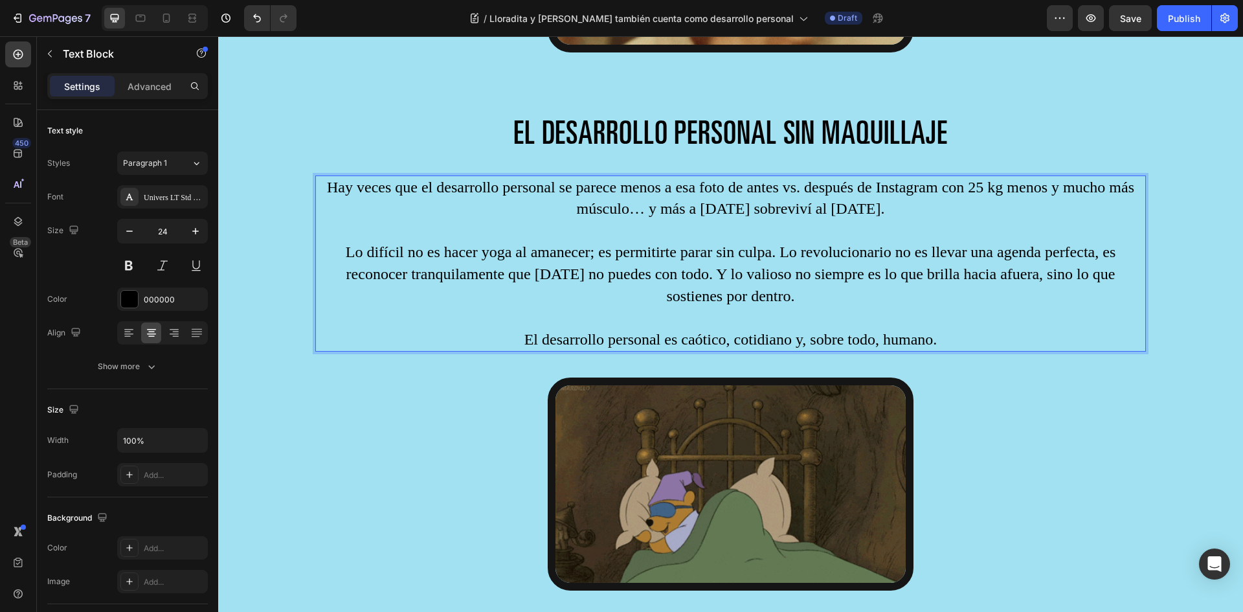
scroll to position [2935, 0]
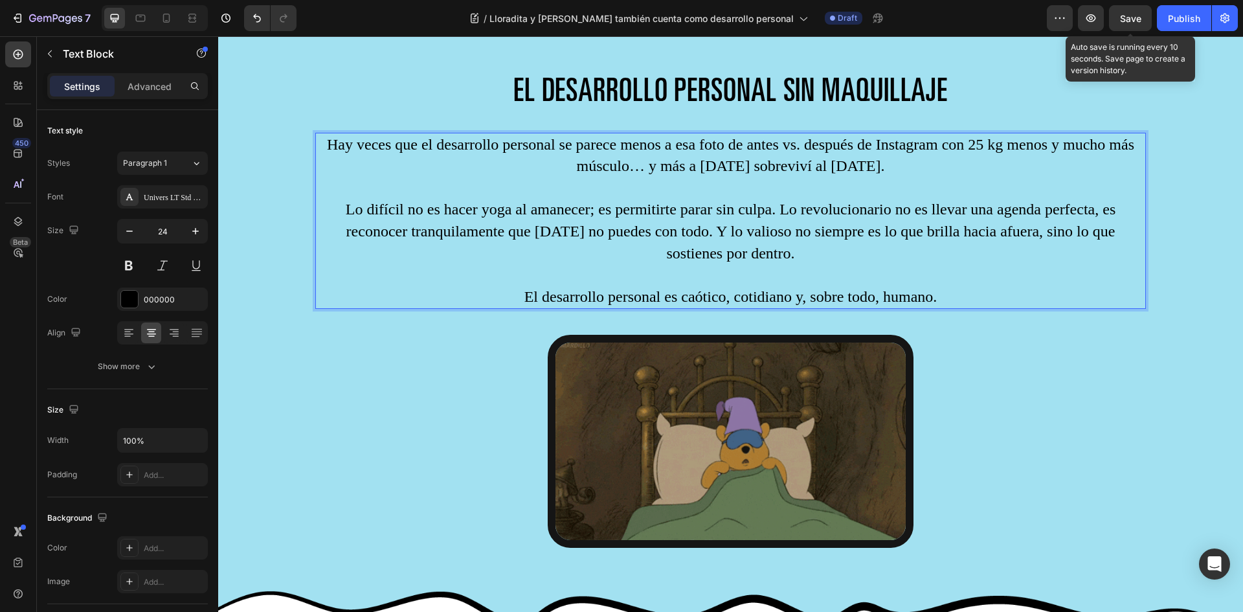
click at [1139, 21] on span "Save" at bounding box center [1130, 18] width 21 height 11
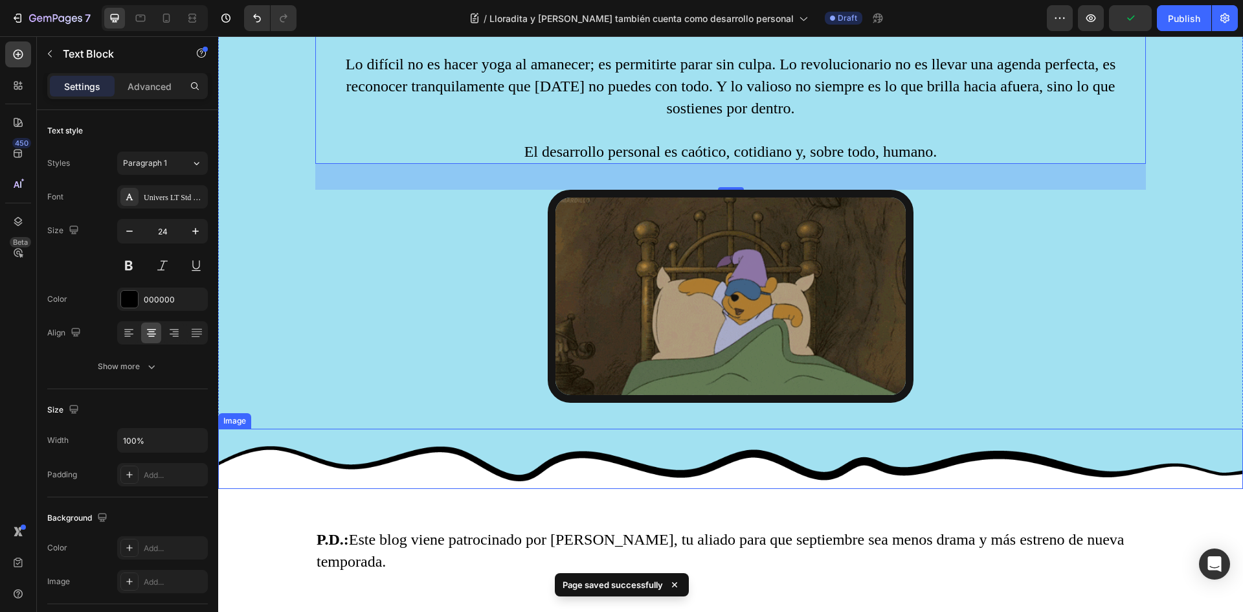
scroll to position [3194, 0]
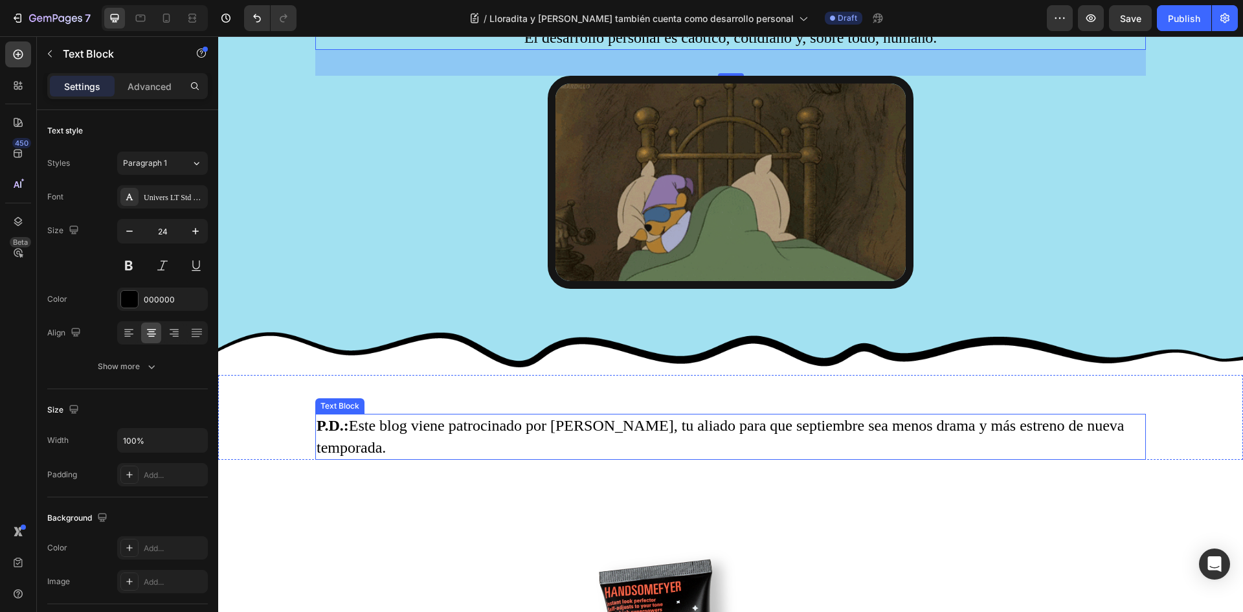
click at [359, 415] on p "P.D.: Este blog viene patrocinado por WOWYOUNG, tu aliado para que septiembre s…" at bounding box center [731, 436] width 828 height 43
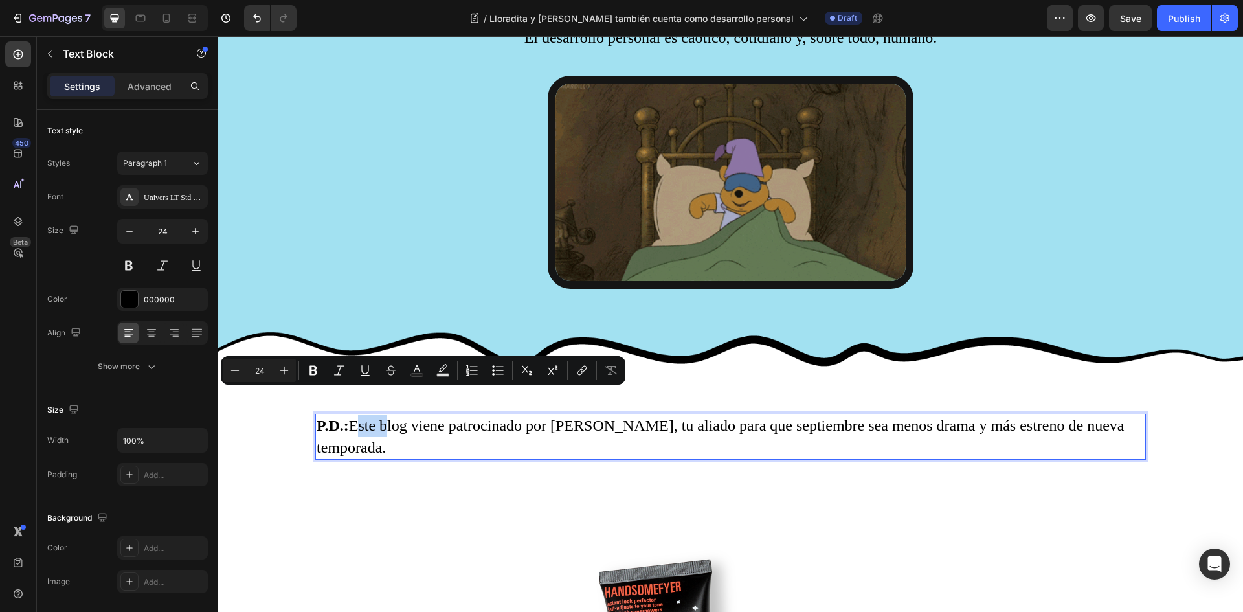
click at [356, 415] on p "P.D.: Este blog viene patrocinado por WOWYOUNG, tu aliado para que septiembre s…" at bounding box center [731, 436] width 828 height 43
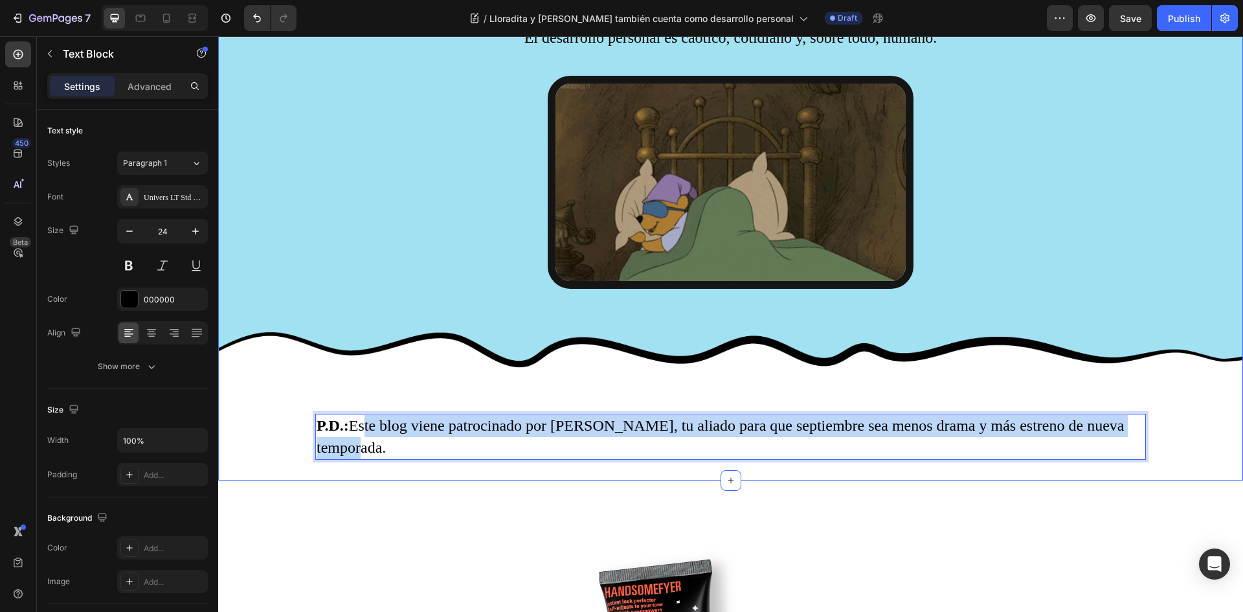
drag, startPoint x: 355, startPoint y: 400, endPoint x: 408, endPoint y: 438, distance: 64.9
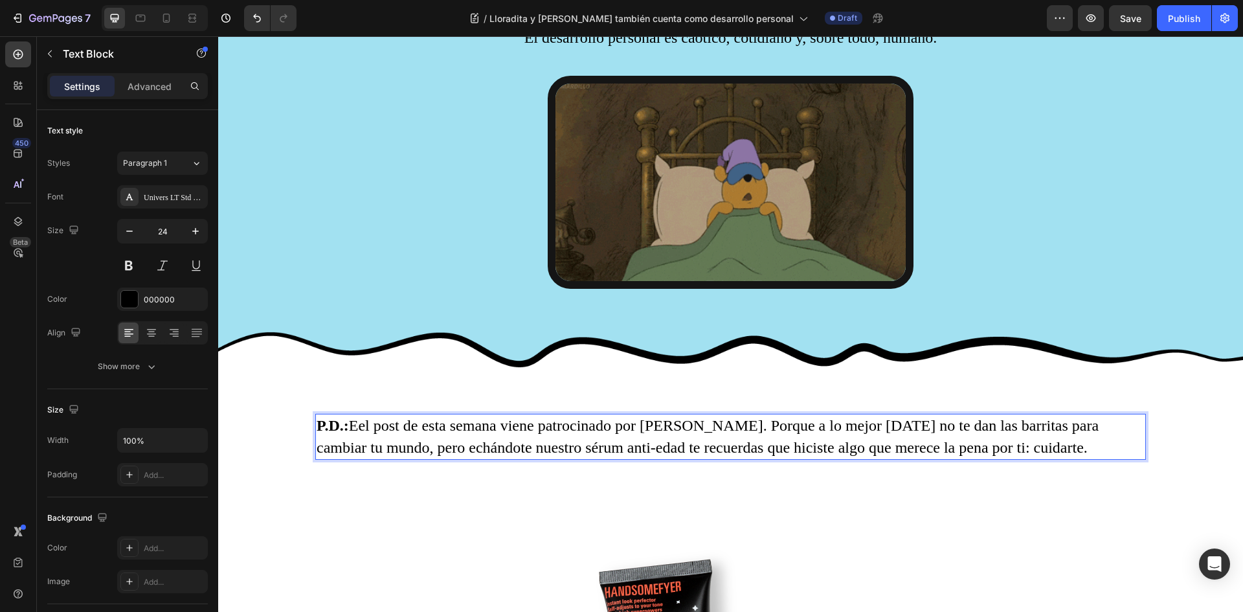
click at [358, 415] on p "P.D.: Eel post de esta semana viene patrocinado por Wowyoung. Porque a lo mejor…" at bounding box center [731, 436] width 828 height 43
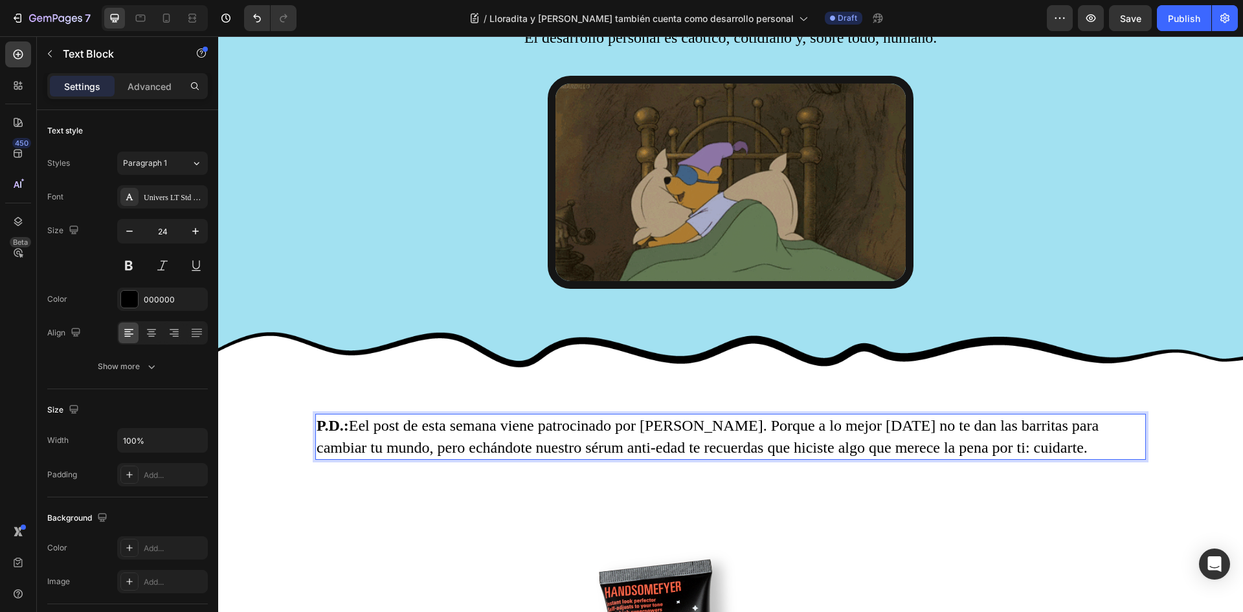
click at [361, 415] on p "P.D.: Eel post de esta semana viene patrocinado por Wowyoung. Porque a lo mejor…" at bounding box center [731, 436] width 828 height 43
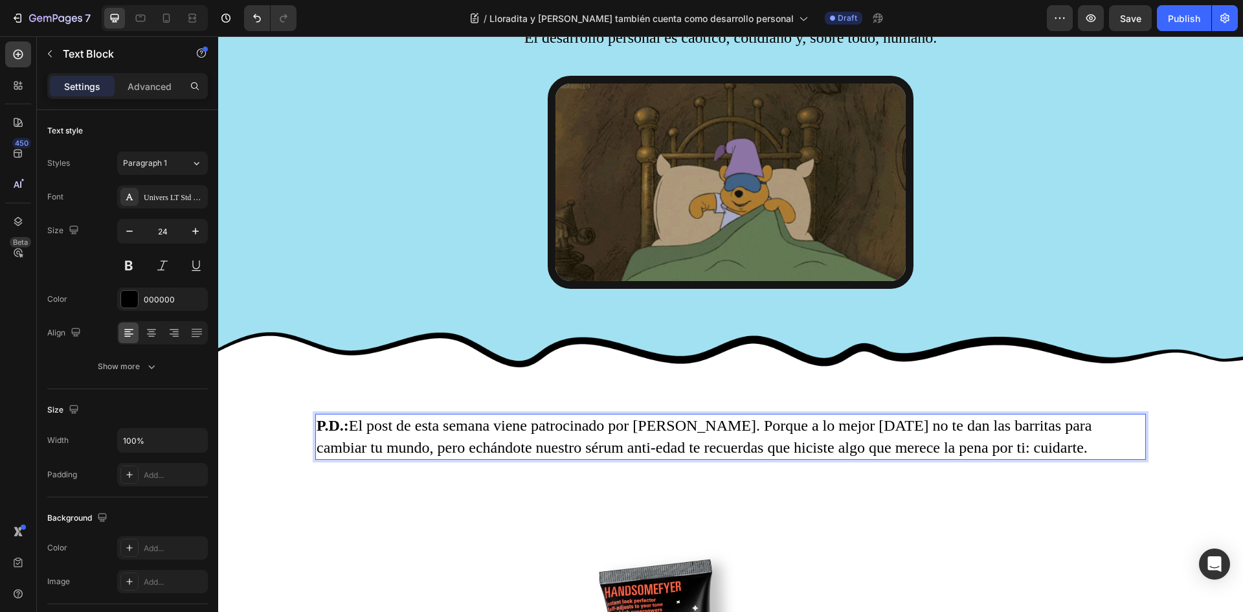
click at [655, 415] on p "P.D.: El post de esta semana viene patrocinado por Wowyoung. Porque a lo mejor …" at bounding box center [731, 436] width 828 height 43
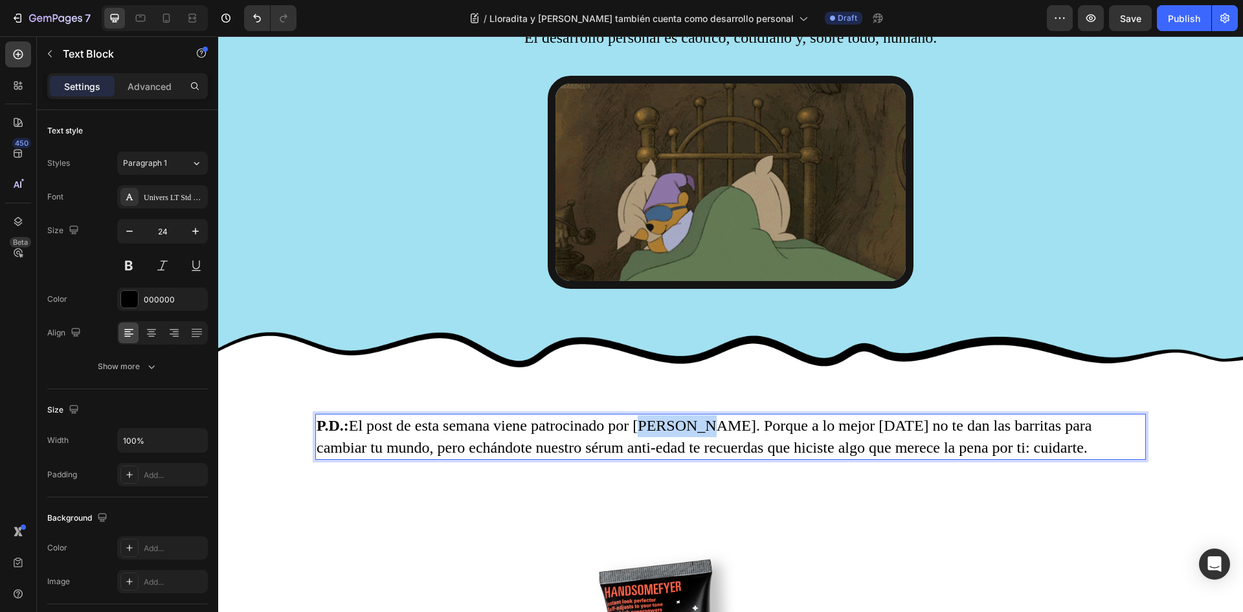
click at [655, 415] on p "P.D.: El post de esta semana viene patrocinado por Wowyoung. Porque a lo mejor …" at bounding box center [731, 436] width 828 height 43
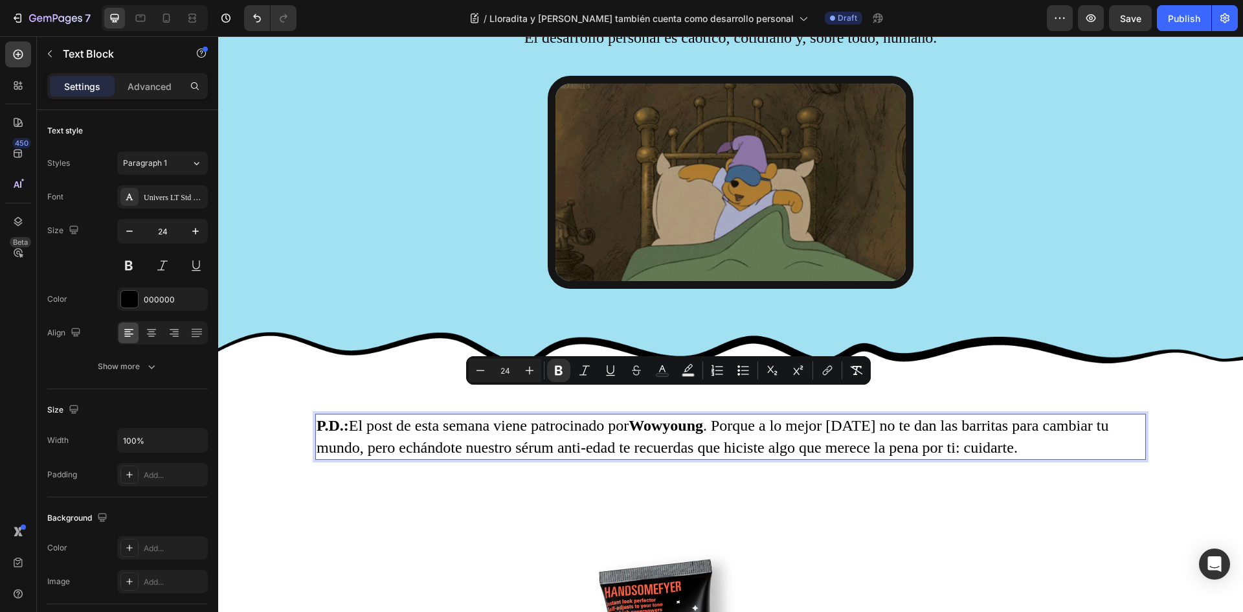
click at [609, 415] on p "P.D.: El post de esta semana viene patrocinado por [PERSON_NAME] . Porque a lo …" at bounding box center [731, 436] width 828 height 43
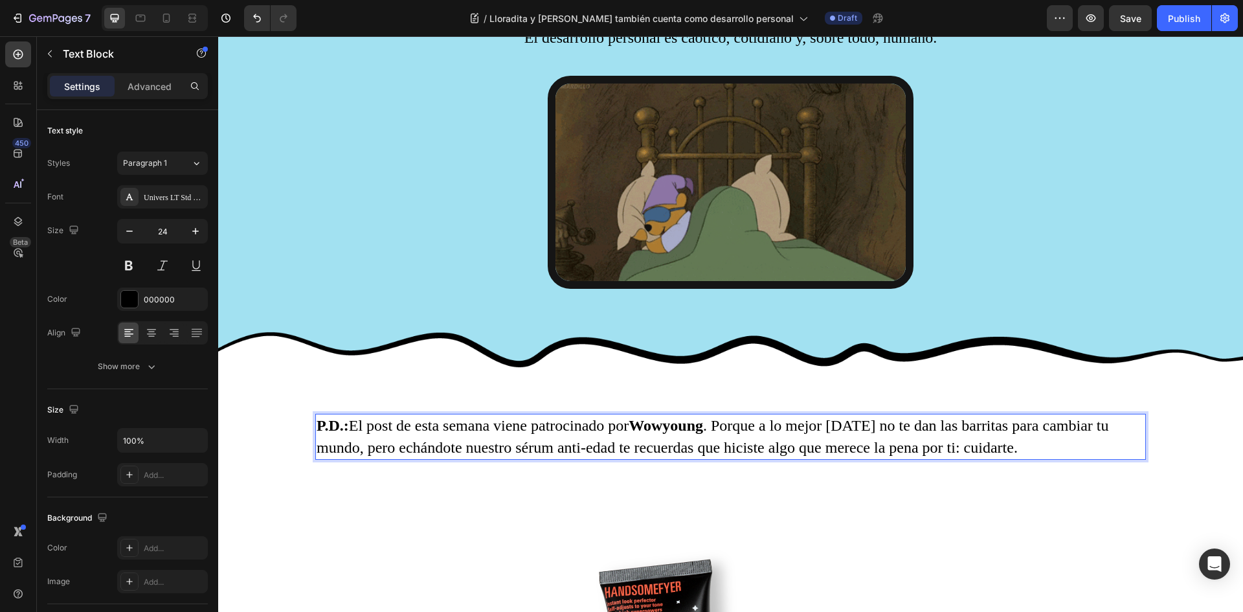
click at [794, 415] on p "P.D.: El post de esta semana viene patrocinado por [PERSON_NAME] . Porque a lo …" at bounding box center [731, 436] width 828 height 43
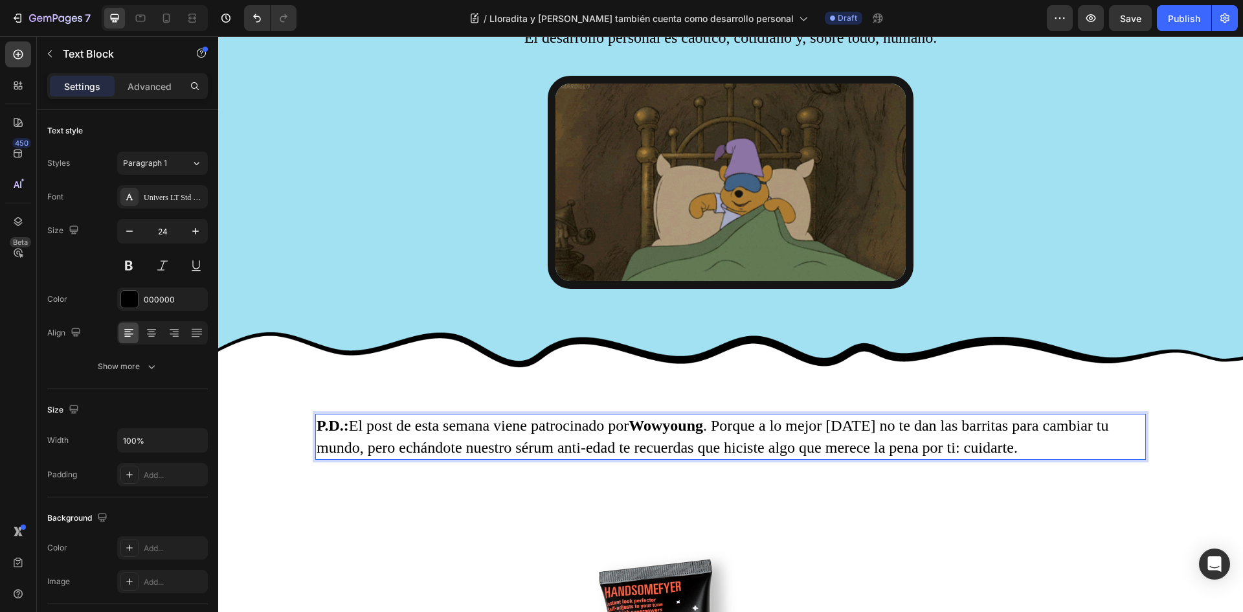
click at [990, 420] on p "P.D.: El post de esta semana viene patrocinado por [PERSON_NAME] . Porque a lo …" at bounding box center [731, 436] width 828 height 43
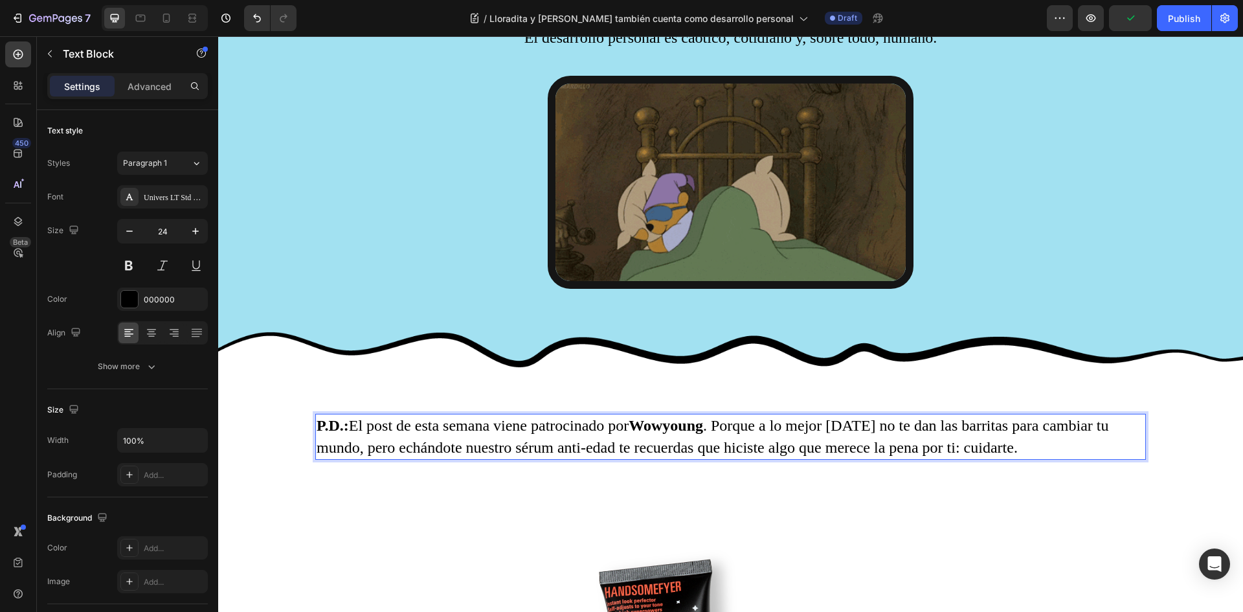
click at [1020, 425] on p "P.D.: El post de esta semana viene patrocinado por [PERSON_NAME] . Porque a lo …" at bounding box center [731, 436] width 828 height 43
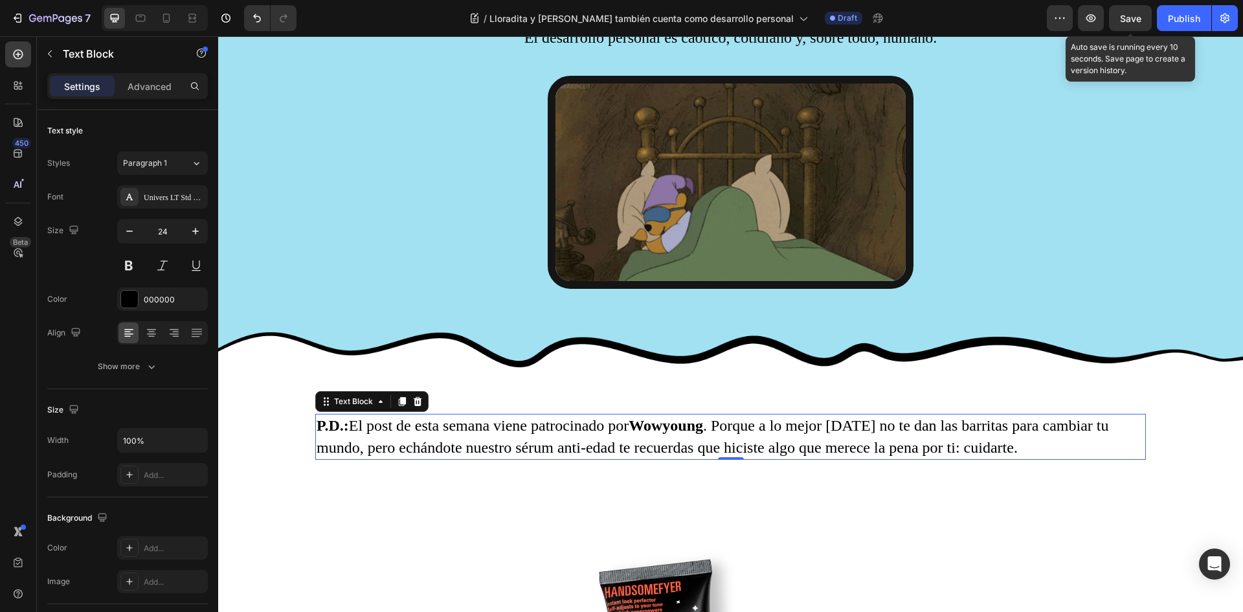
click at [1132, 17] on span "Save" at bounding box center [1130, 18] width 21 height 11
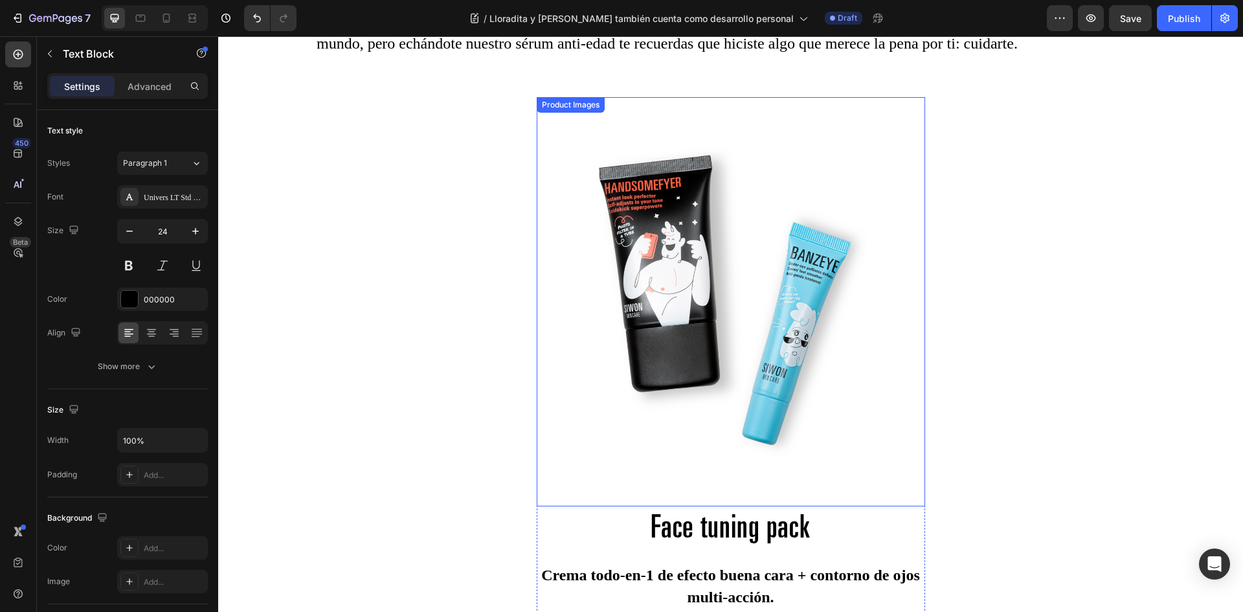
scroll to position [3517, 0]
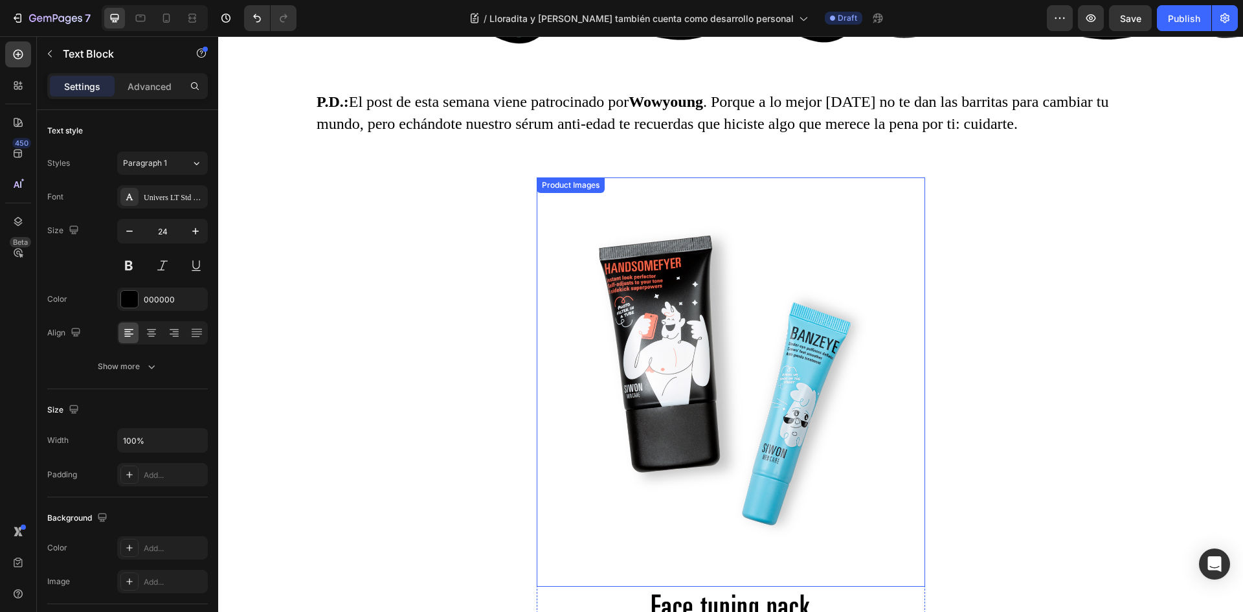
click at [703, 304] on img at bounding box center [730, 381] width 273 height 409
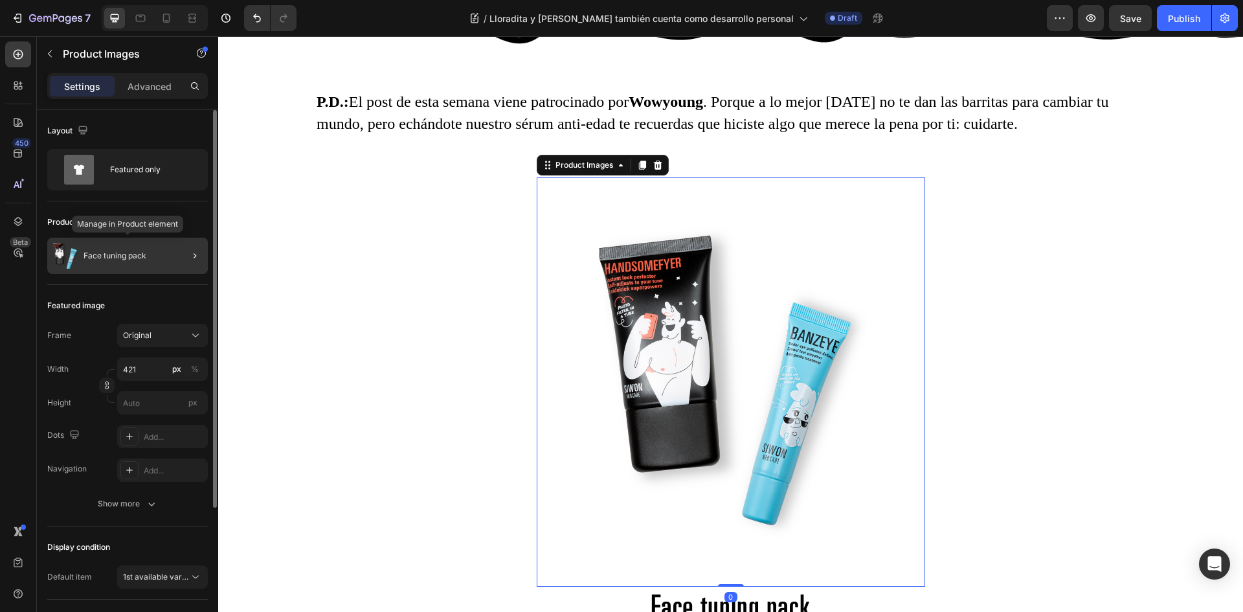
click at [130, 256] on p "Face tuning pack" at bounding box center [115, 255] width 63 height 9
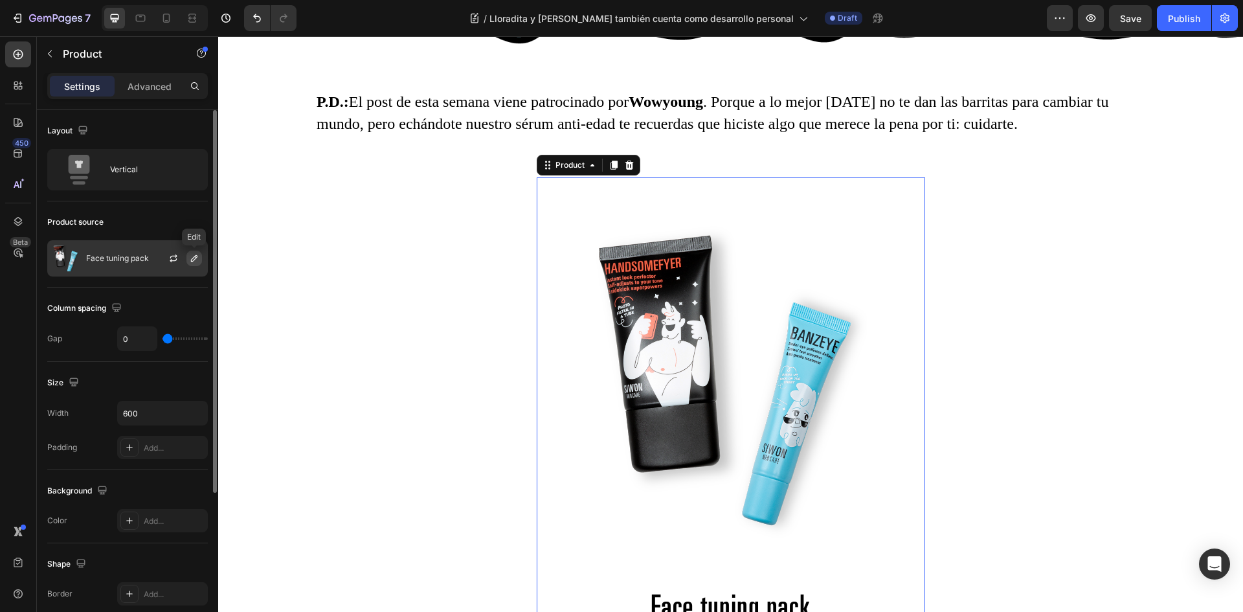
click at [194, 254] on icon "button" at bounding box center [194, 258] width 10 height 10
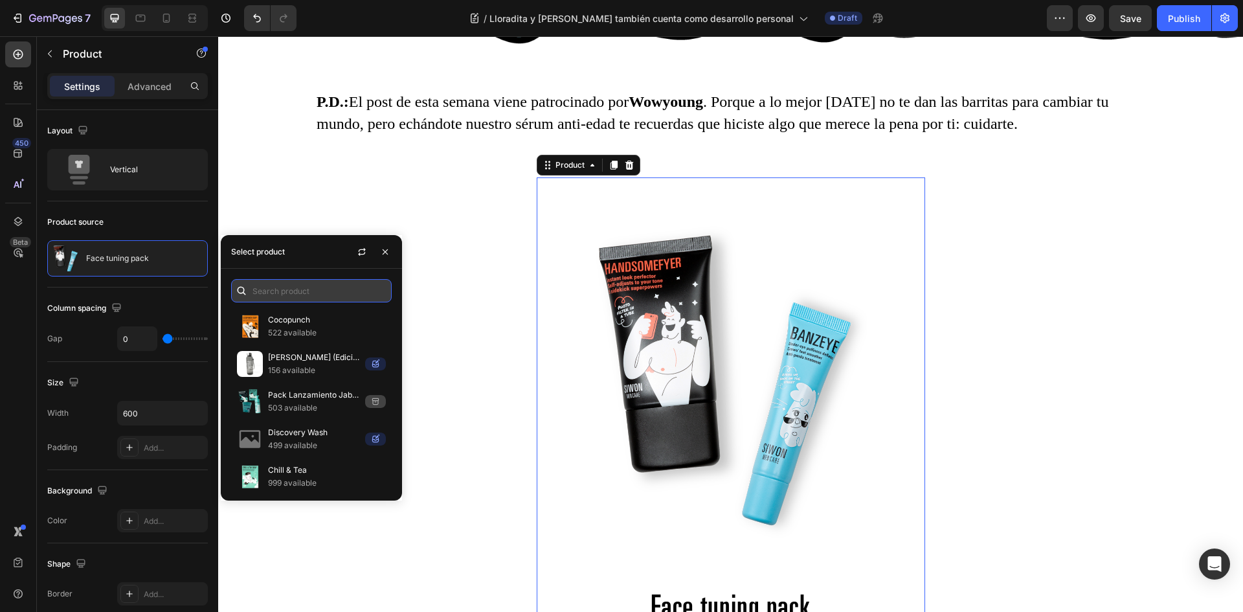
click at [278, 289] on input "text" at bounding box center [311, 290] width 161 height 23
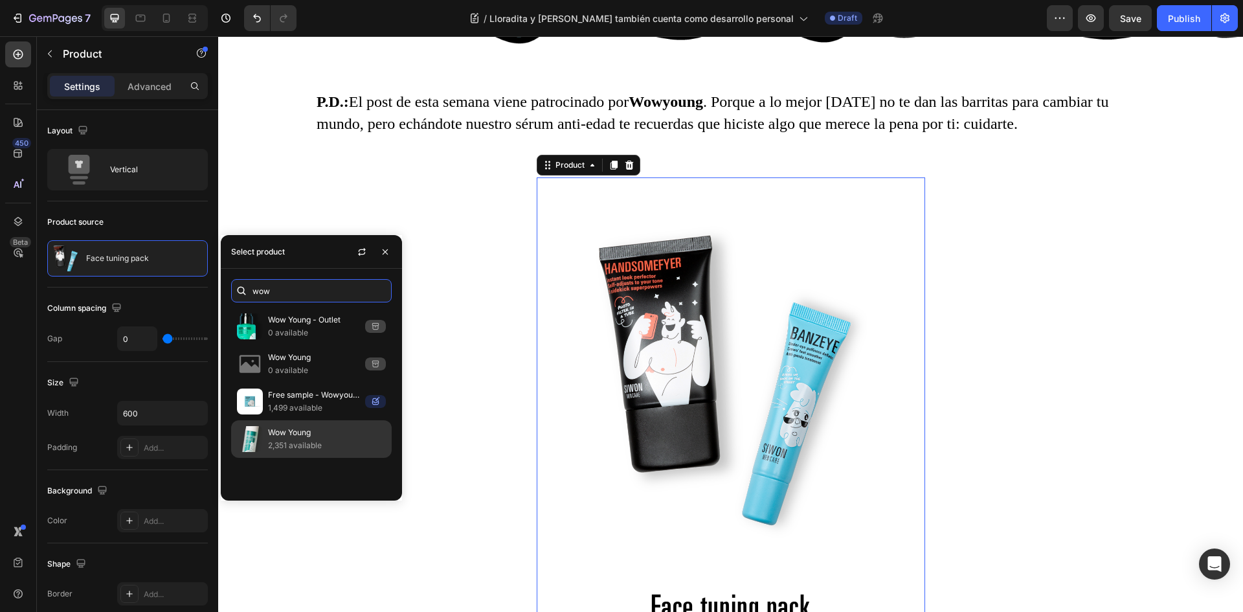
type input "wow"
click at [260, 439] on img at bounding box center [250, 439] width 26 height 26
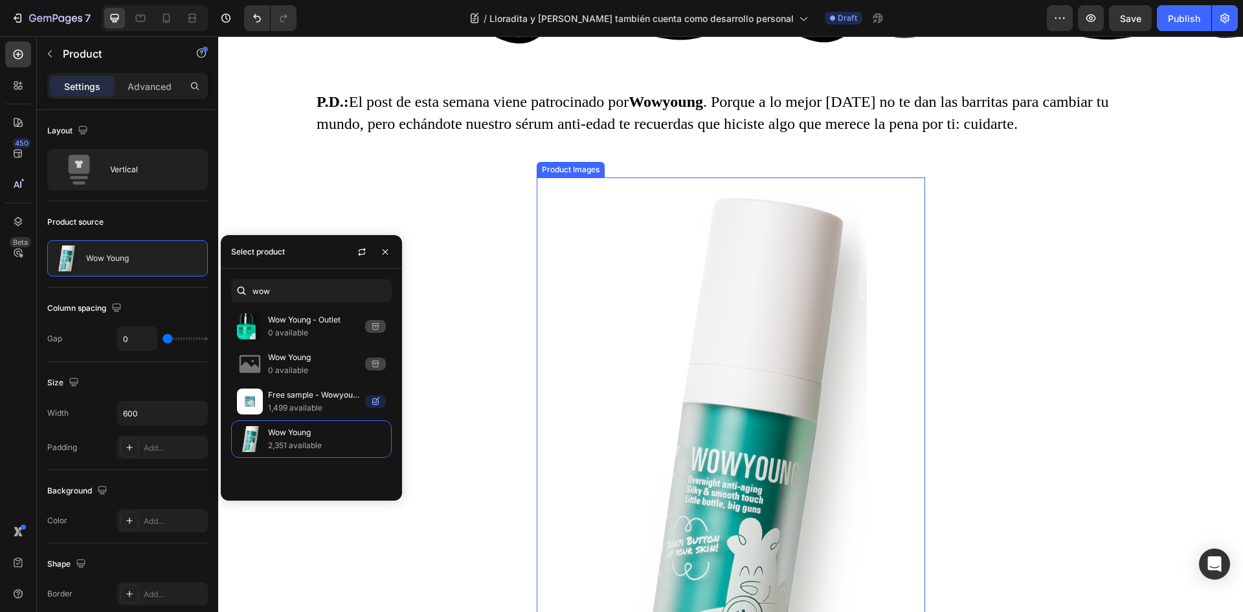
click at [814, 411] on img at bounding box center [730, 492] width 273 height 631
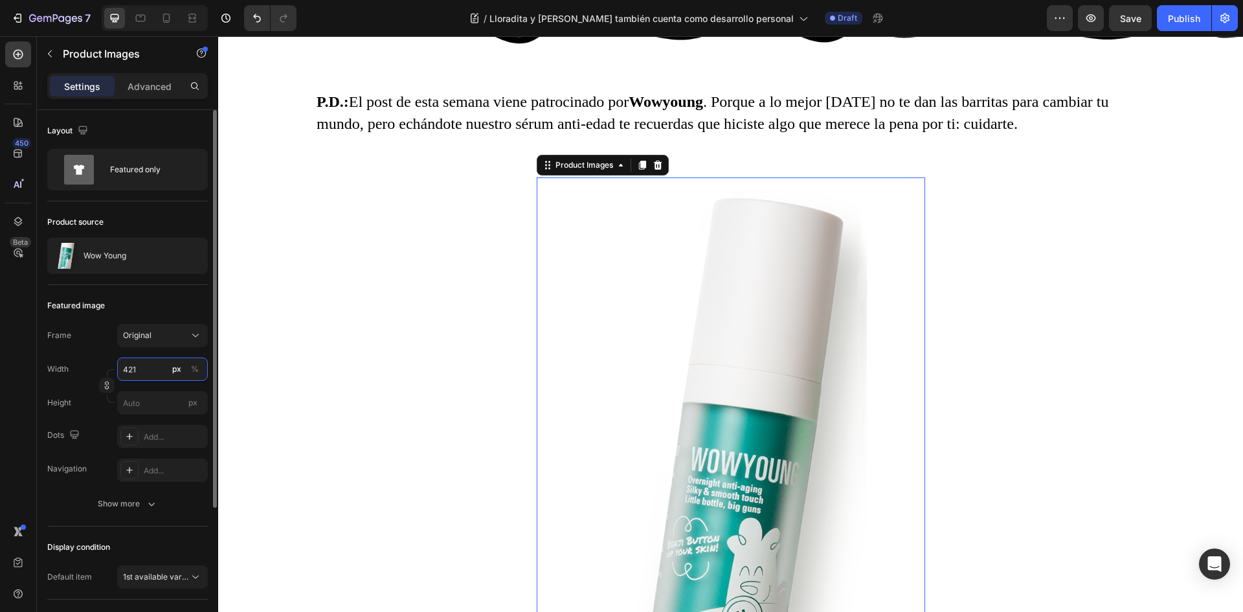
click at [133, 371] on input "421" at bounding box center [162, 368] width 91 height 23
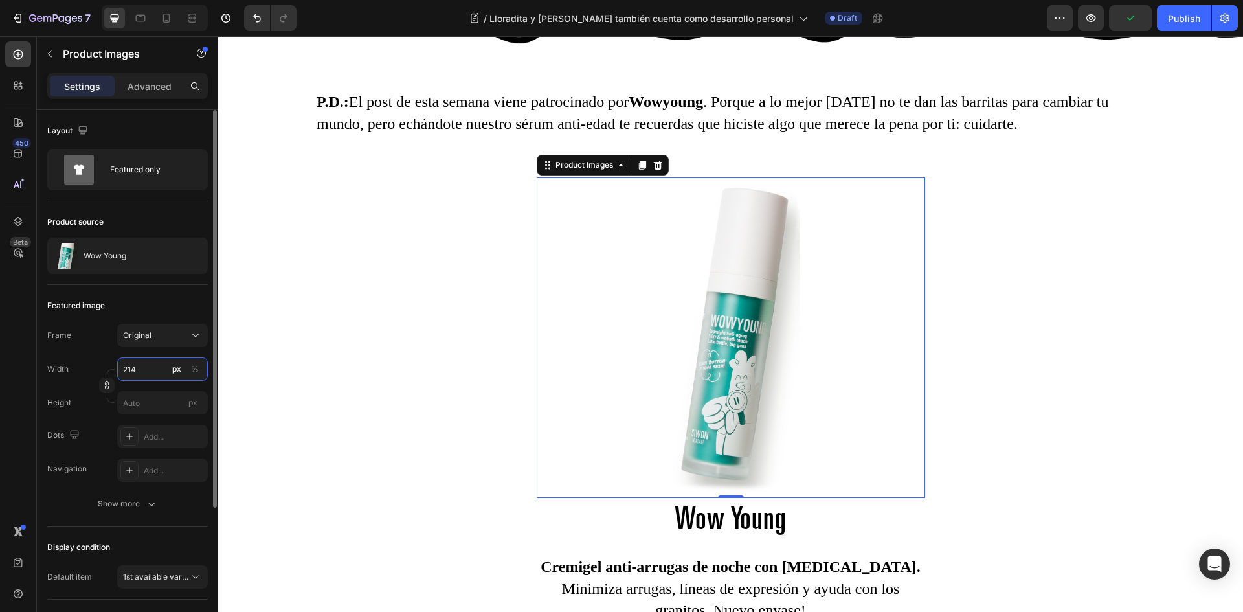
type input "215"
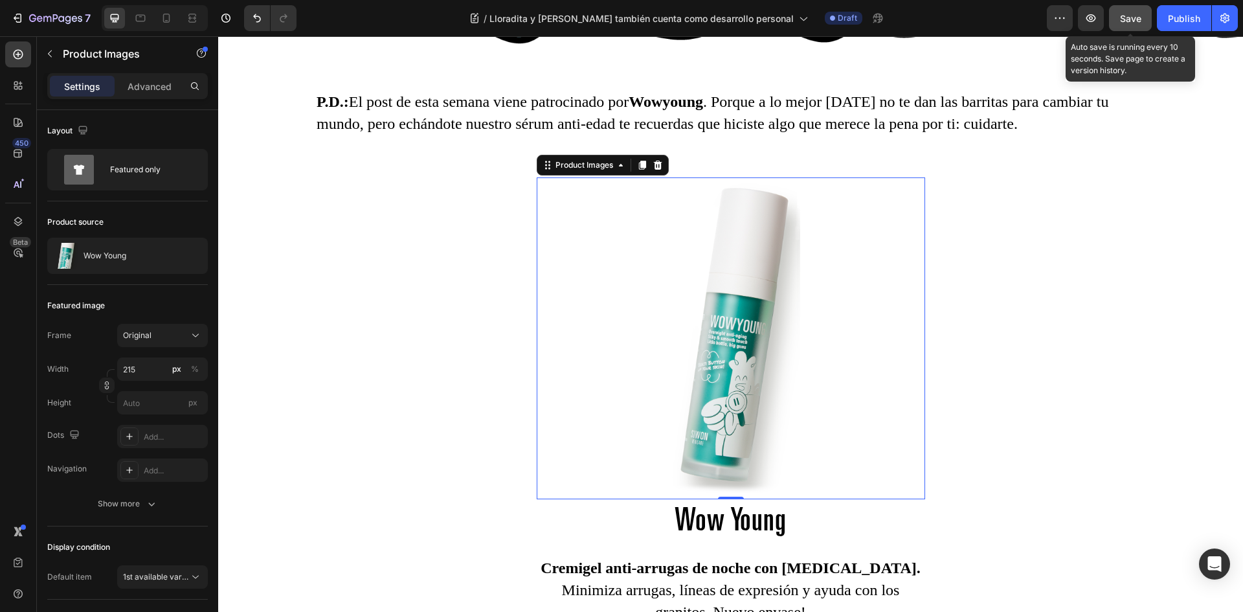
click at [1142, 19] on button "Save" at bounding box center [1130, 18] width 43 height 26
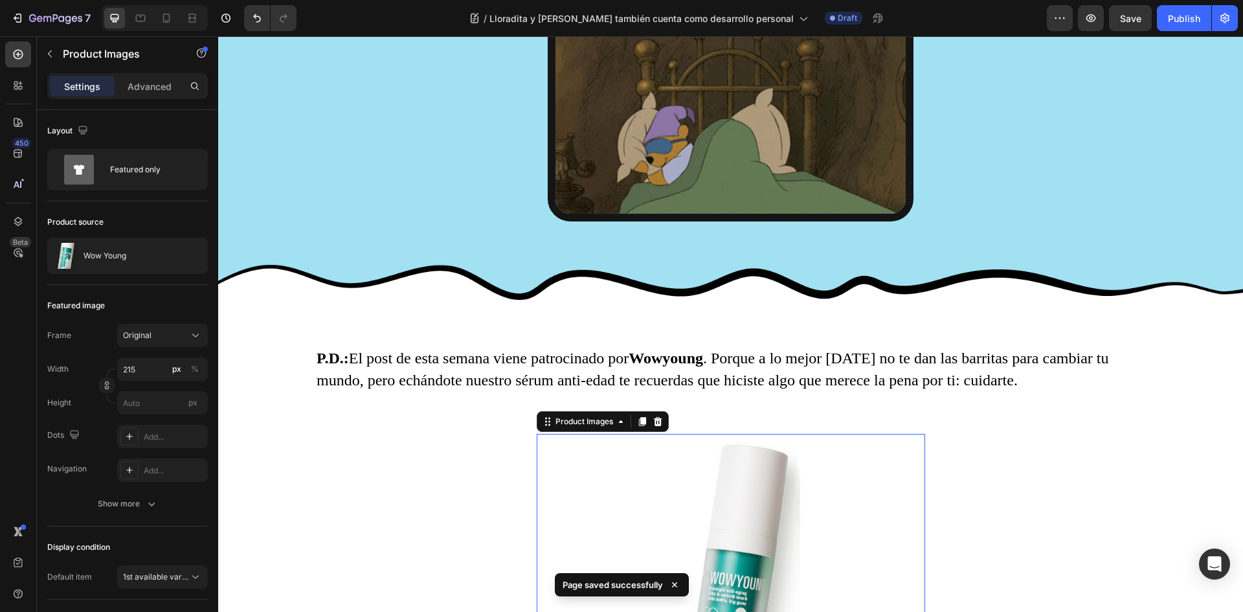
scroll to position [3152, 0]
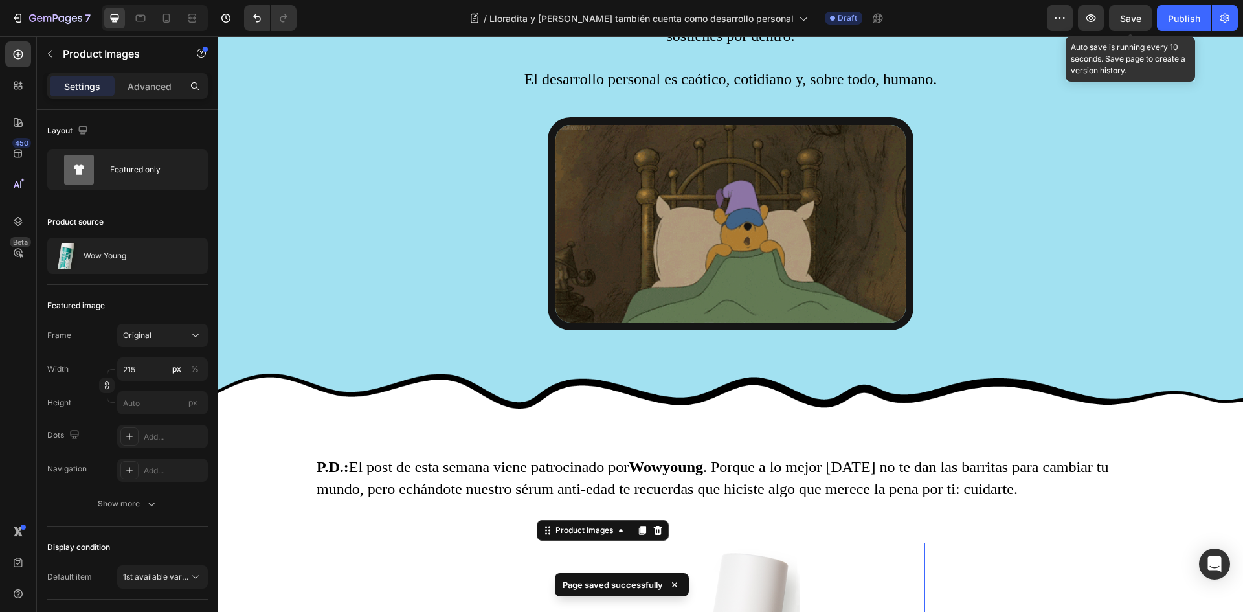
click at [1130, 19] on span "Save" at bounding box center [1130, 18] width 21 height 11
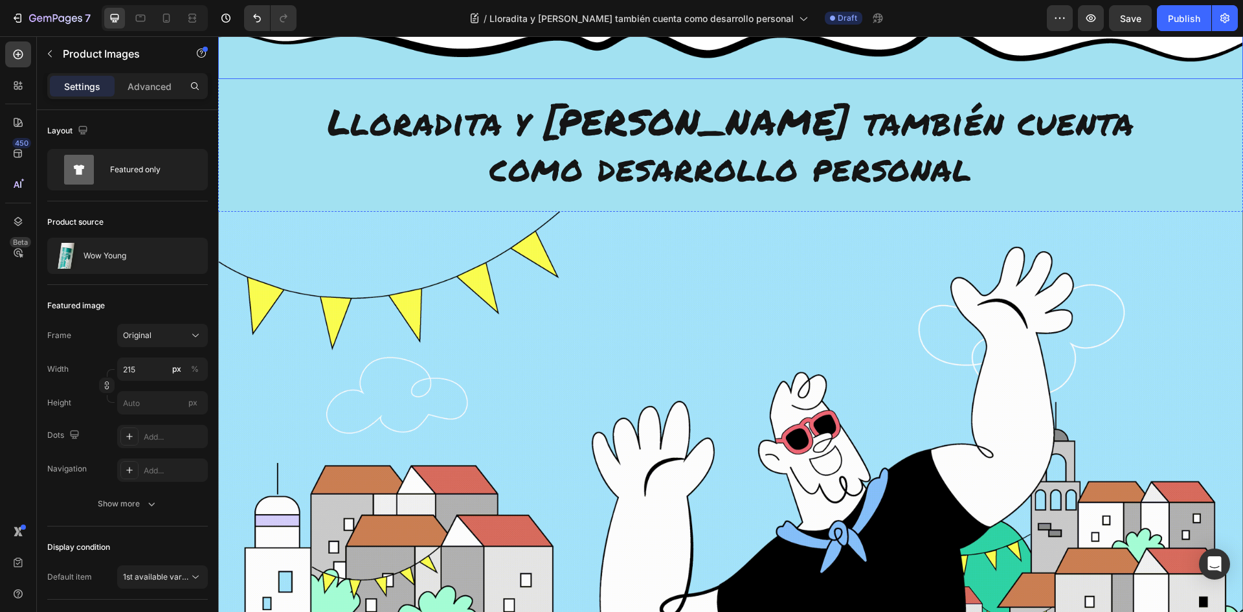
scroll to position [0, 0]
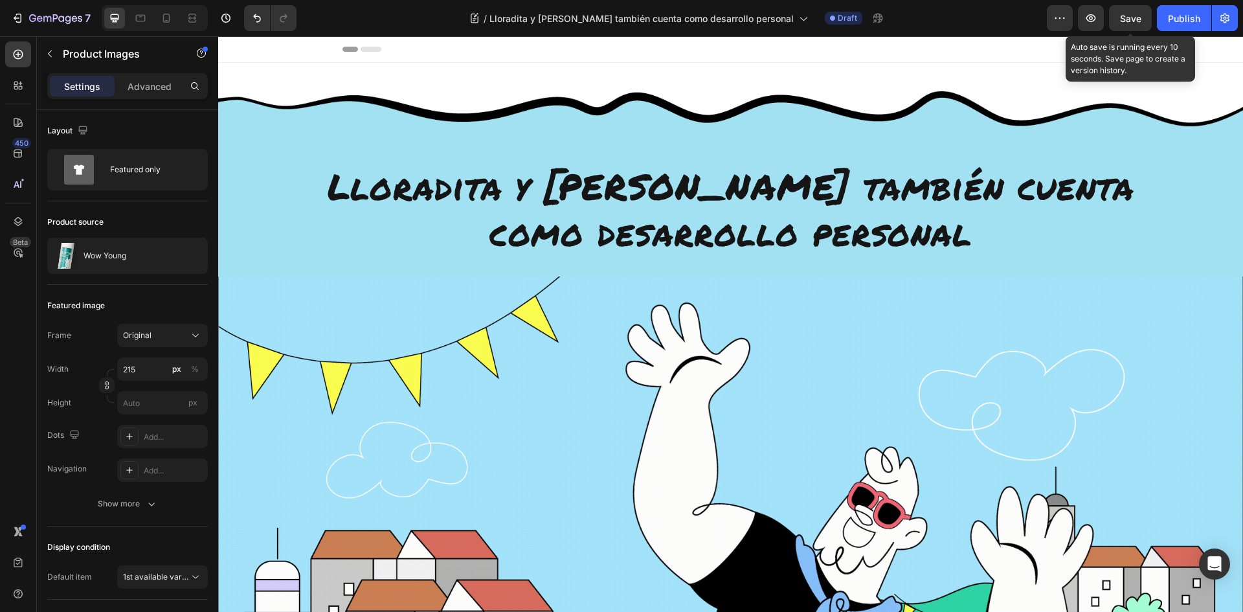
click at [1134, 18] on span "Save" at bounding box center [1130, 18] width 21 height 11
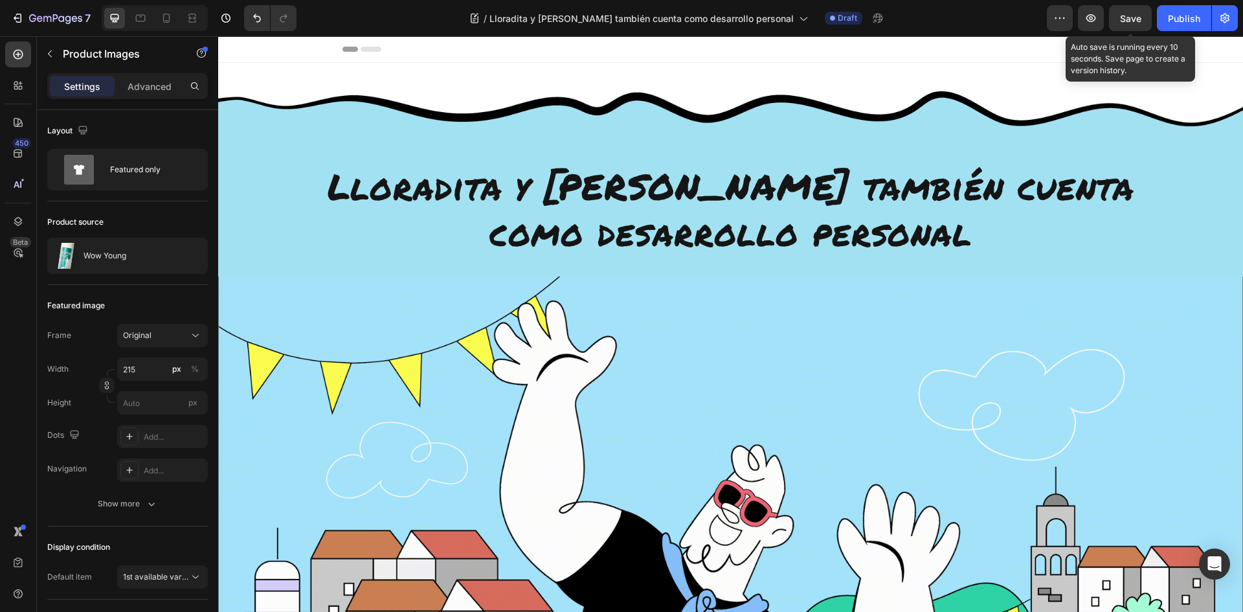
click at [1127, 21] on span "Save" at bounding box center [1130, 18] width 21 height 11
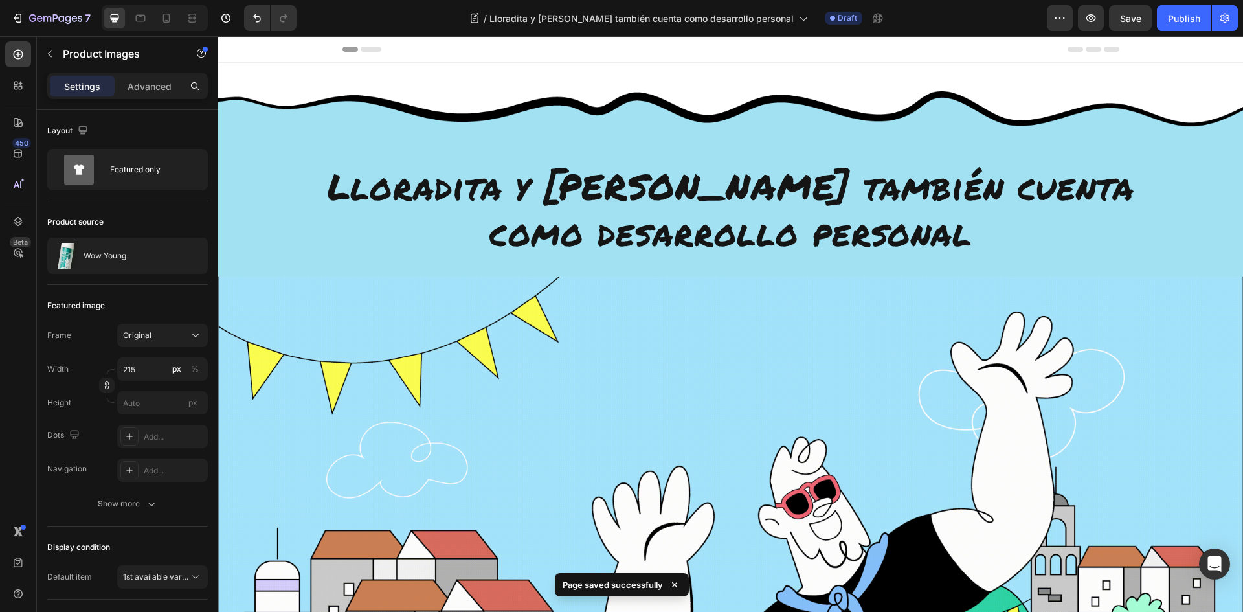
click at [1130, 25] on div "Save" at bounding box center [1130, 19] width 21 height 14
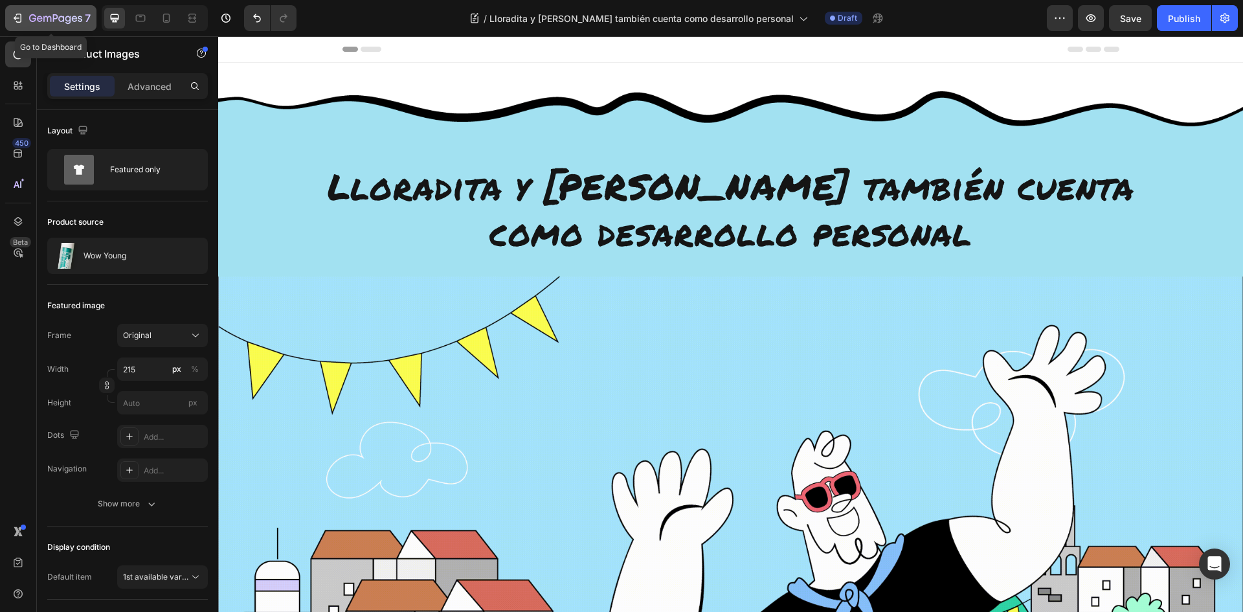
click at [27, 18] on div "7" at bounding box center [51, 18] width 80 height 16
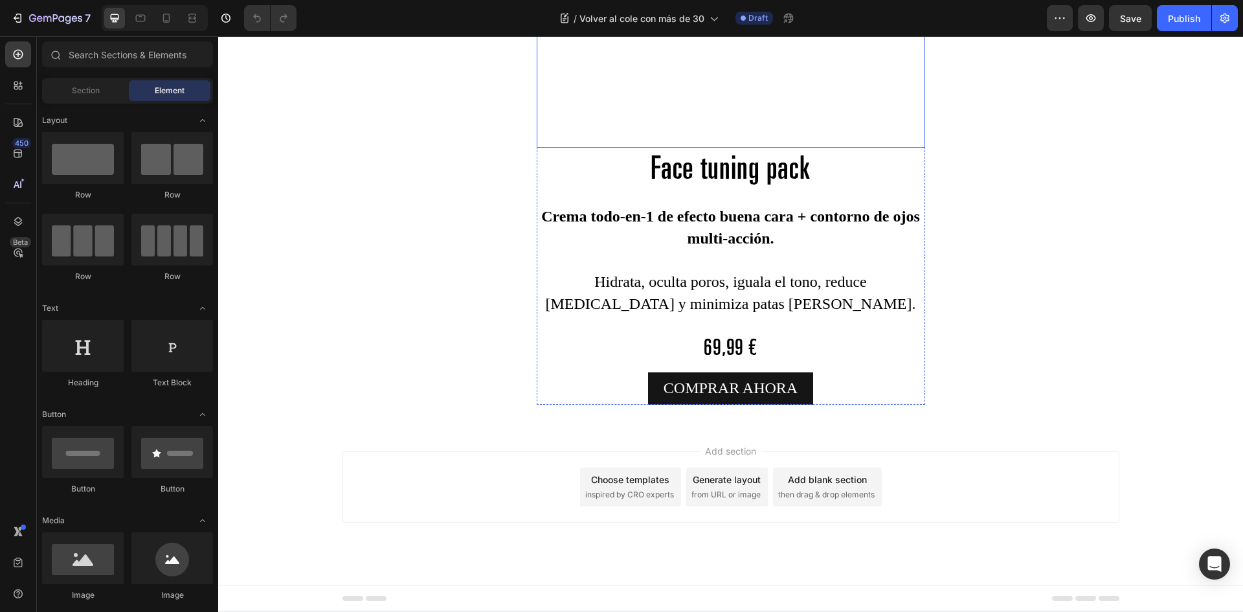
scroll to position [3359, 0]
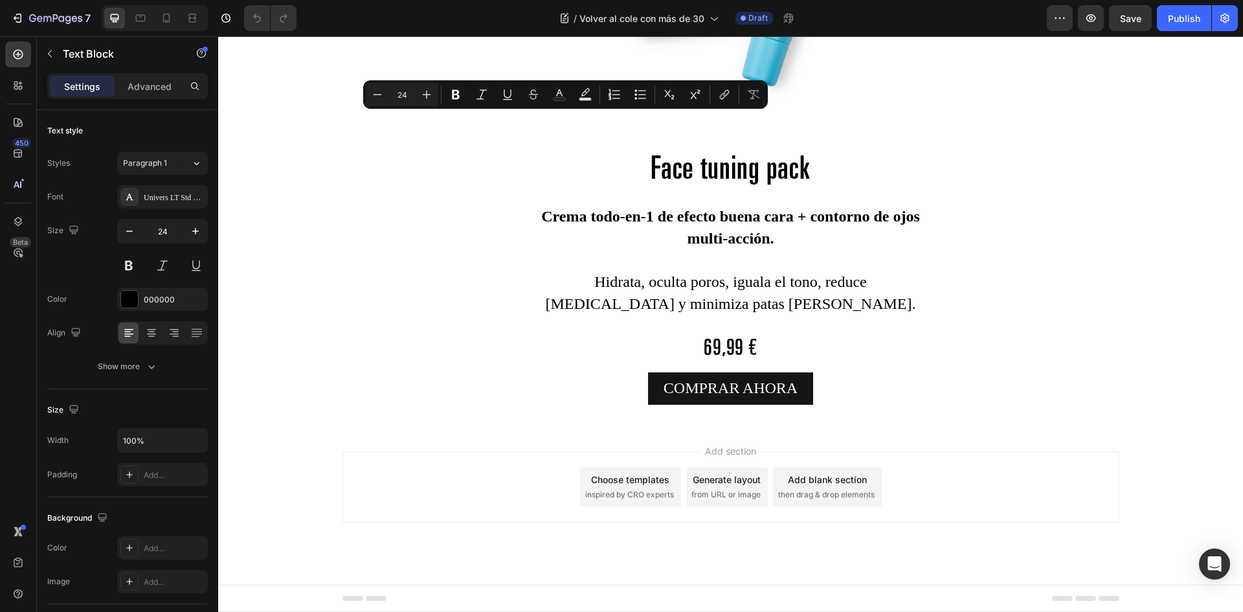
drag, startPoint x: 562, startPoint y: 122, endPoint x: 574, endPoint y: 122, distance: 12.3
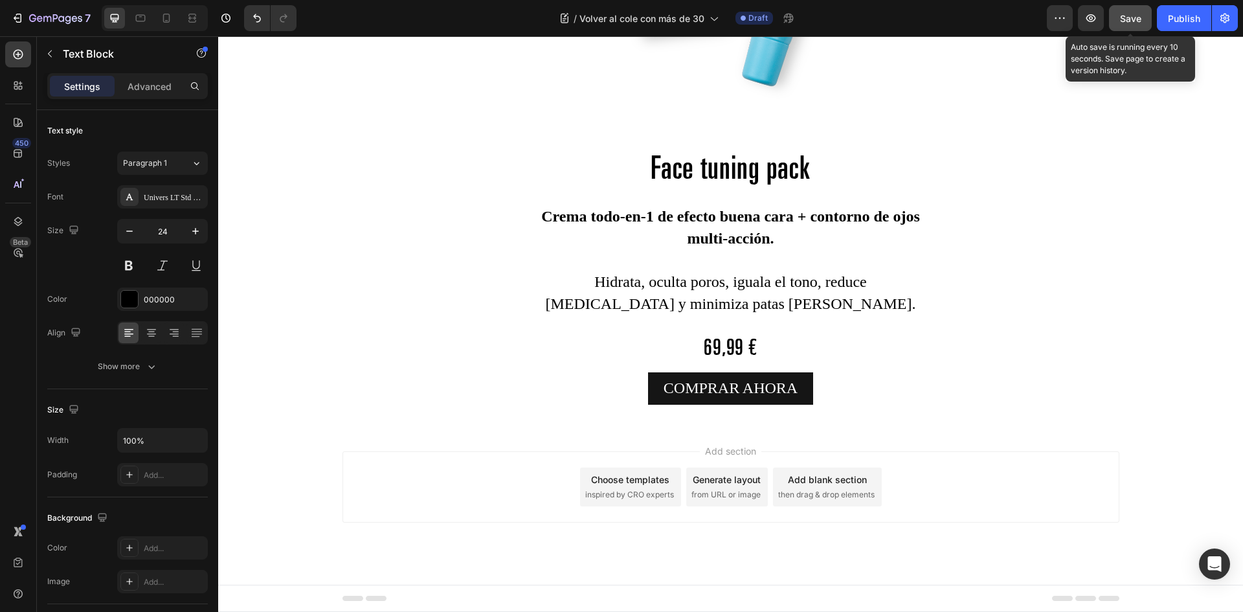
click at [1117, 19] on button "Save" at bounding box center [1130, 18] width 43 height 26
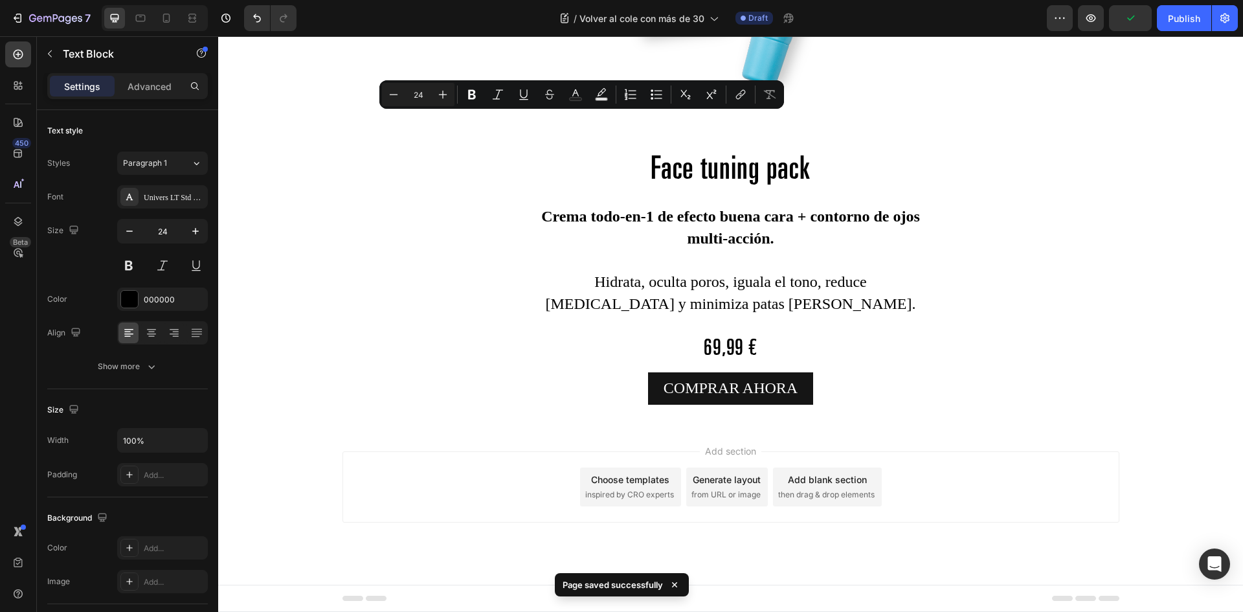
drag, startPoint x: 550, startPoint y: 123, endPoint x: 583, endPoint y: 128, distance: 34.1
click at [467, 93] on icon "Editor contextual toolbar" at bounding box center [471, 94] width 13 height 13
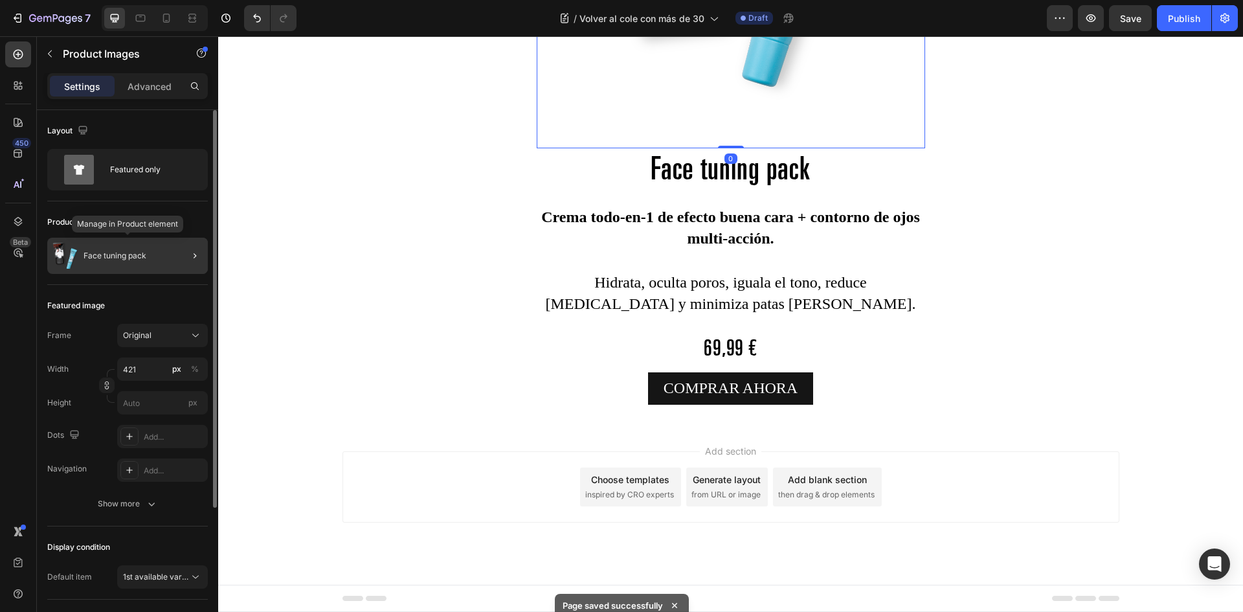
click at [133, 252] on p "Face tuning pack" at bounding box center [115, 255] width 63 height 9
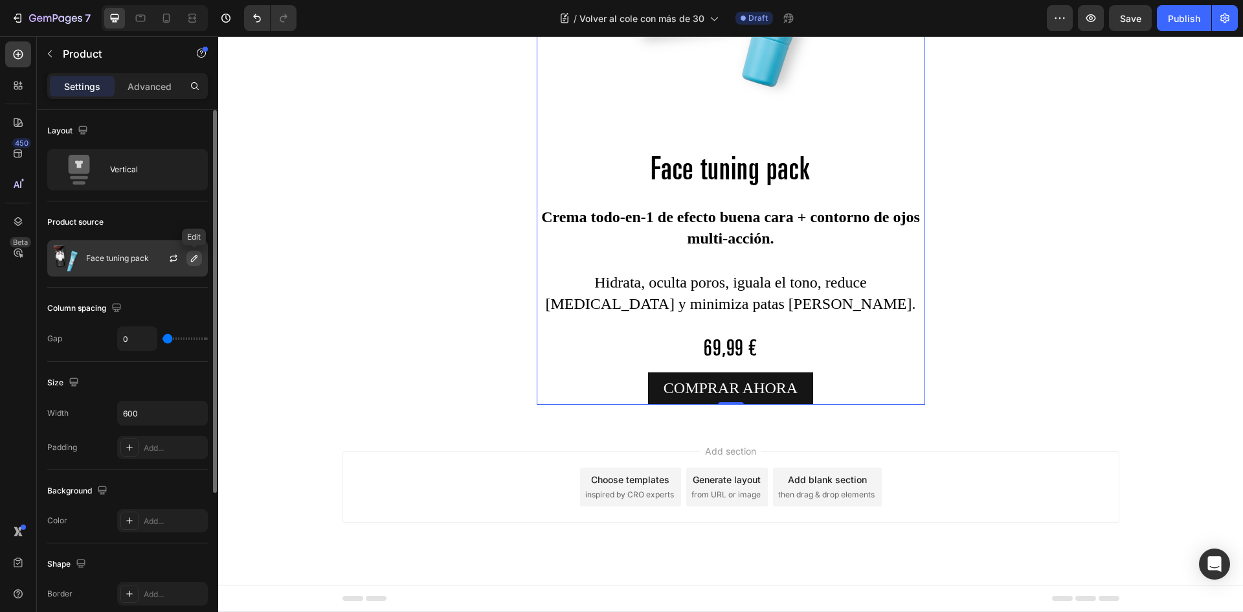
click at [195, 255] on icon "button" at bounding box center [194, 258] width 10 height 10
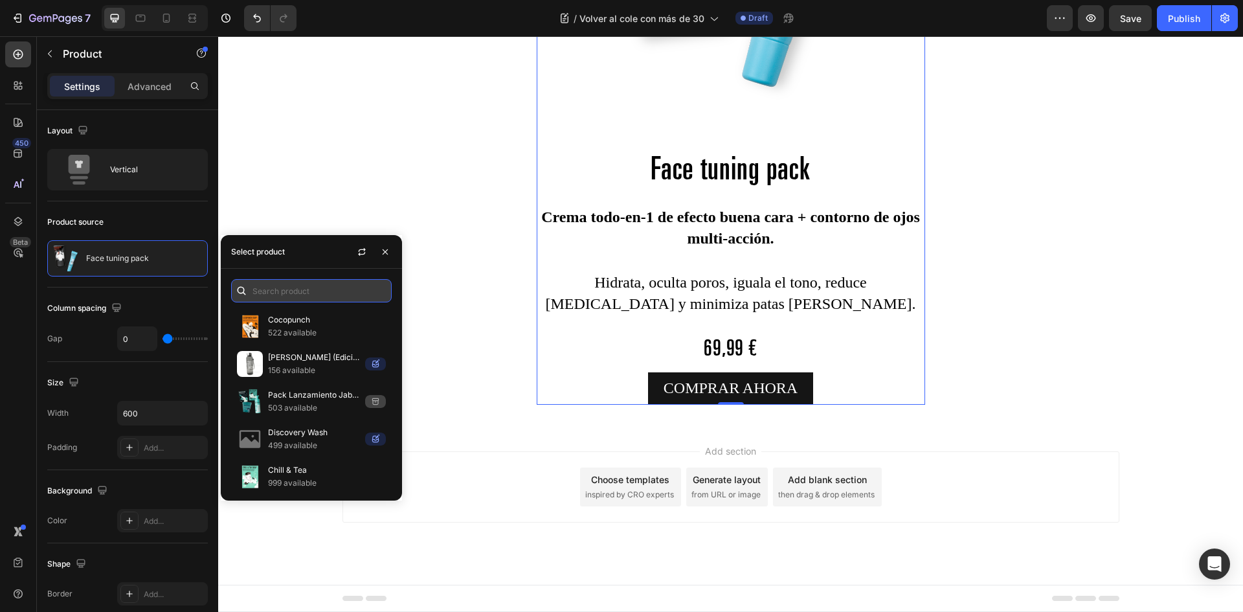
click at [283, 292] on input "text" at bounding box center [311, 290] width 161 height 23
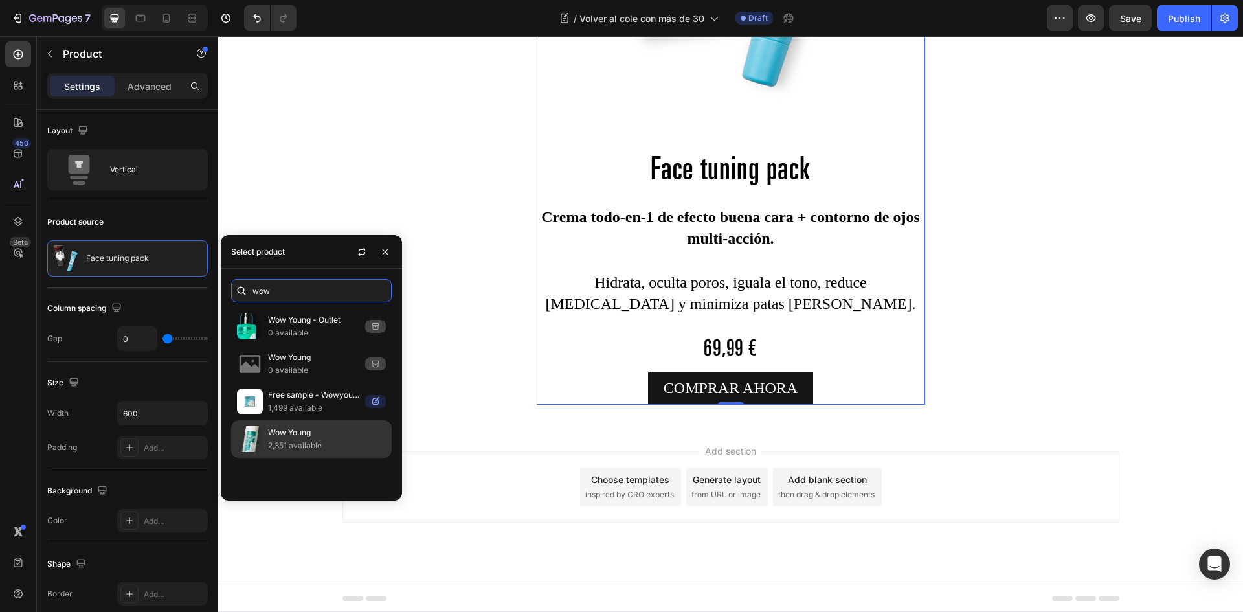
type input "wow"
click at [283, 432] on p "Wow Young" at bounding box center [327, 432] width 118 height 13
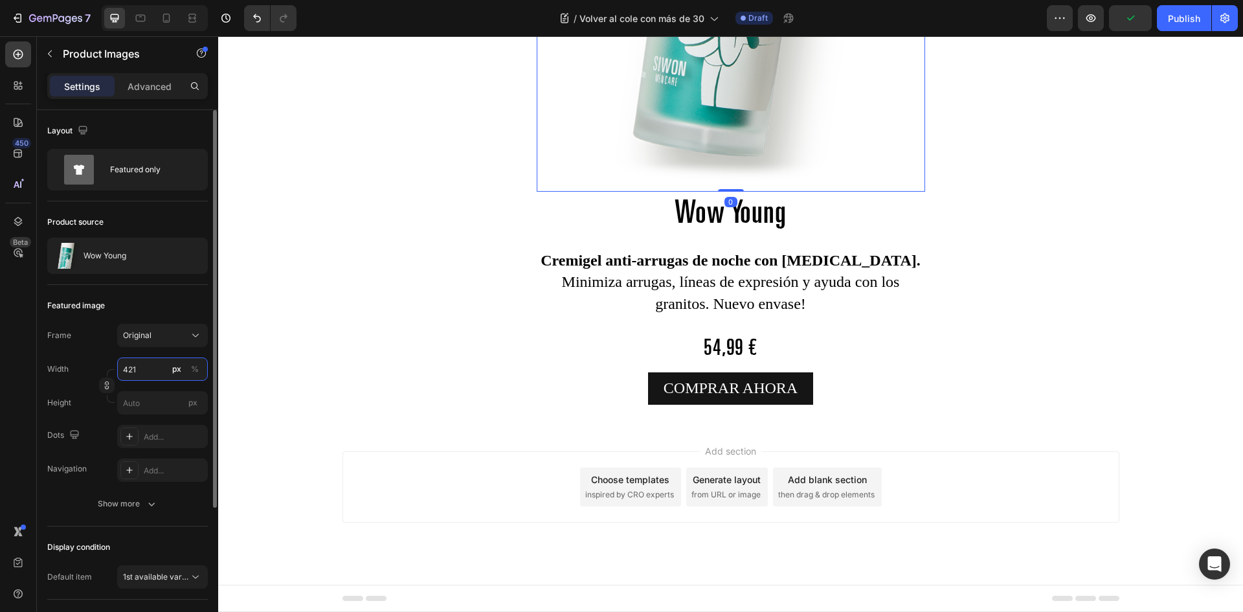
click at [143, 370] on input "421" at bounding box center [162, 368] width 91 height 23
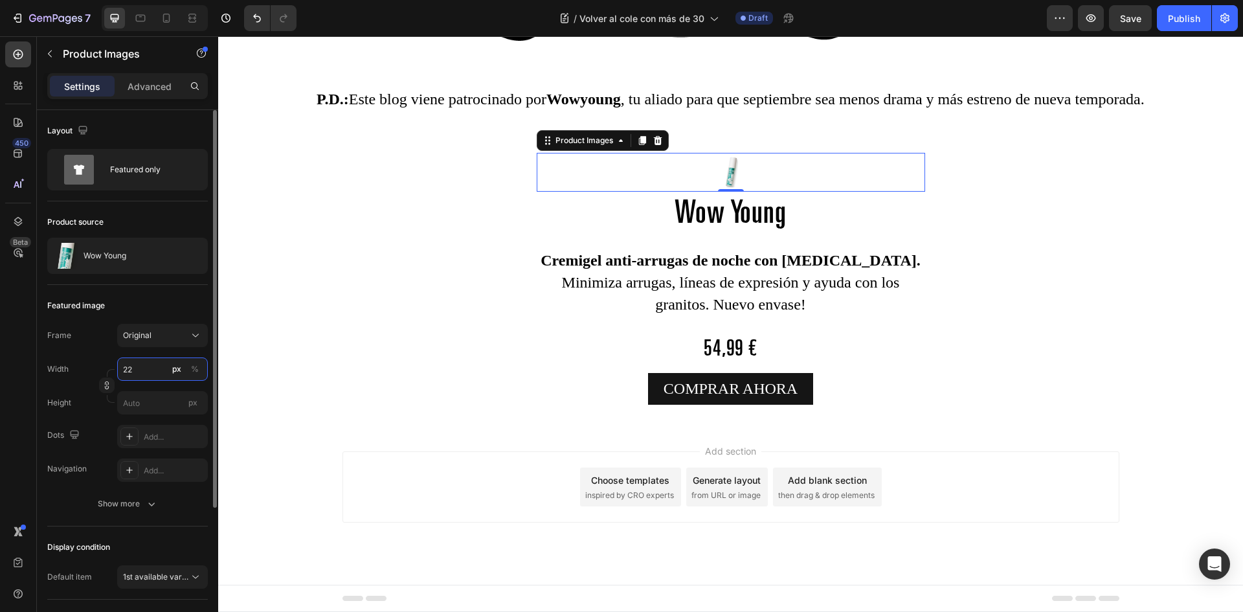
type input "220"
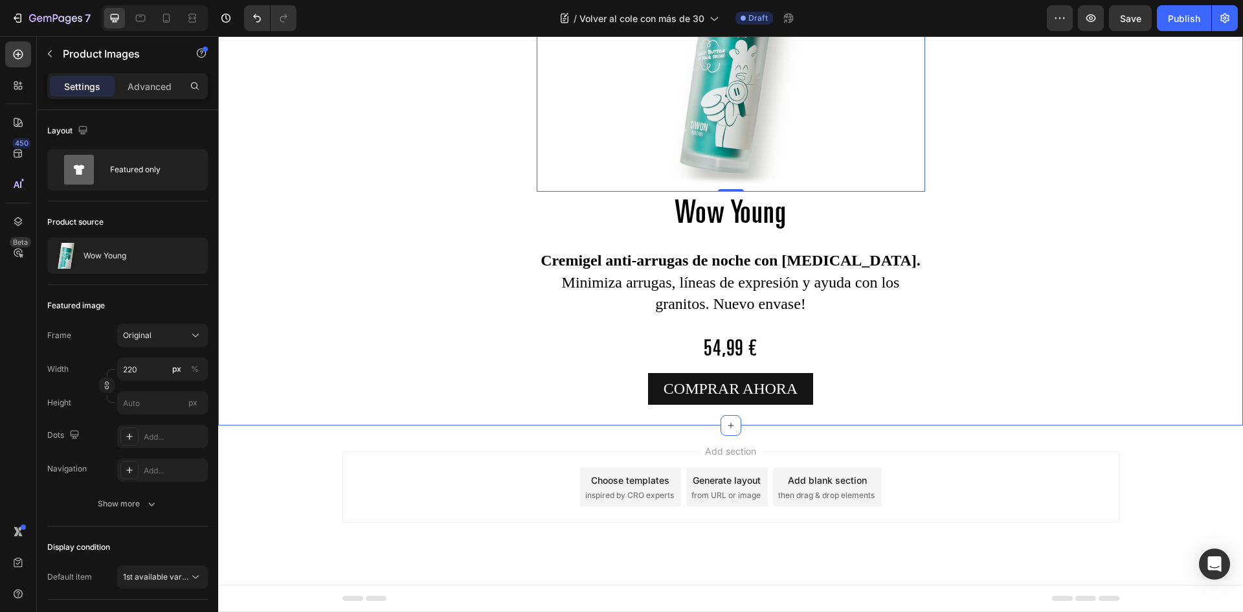
click at [497, 399] on div "Product Images 0 Wow Young Product Title Cremigel anti-arrugas de noche con ret…" at bounding box center [730, 133] width 1025 height 543
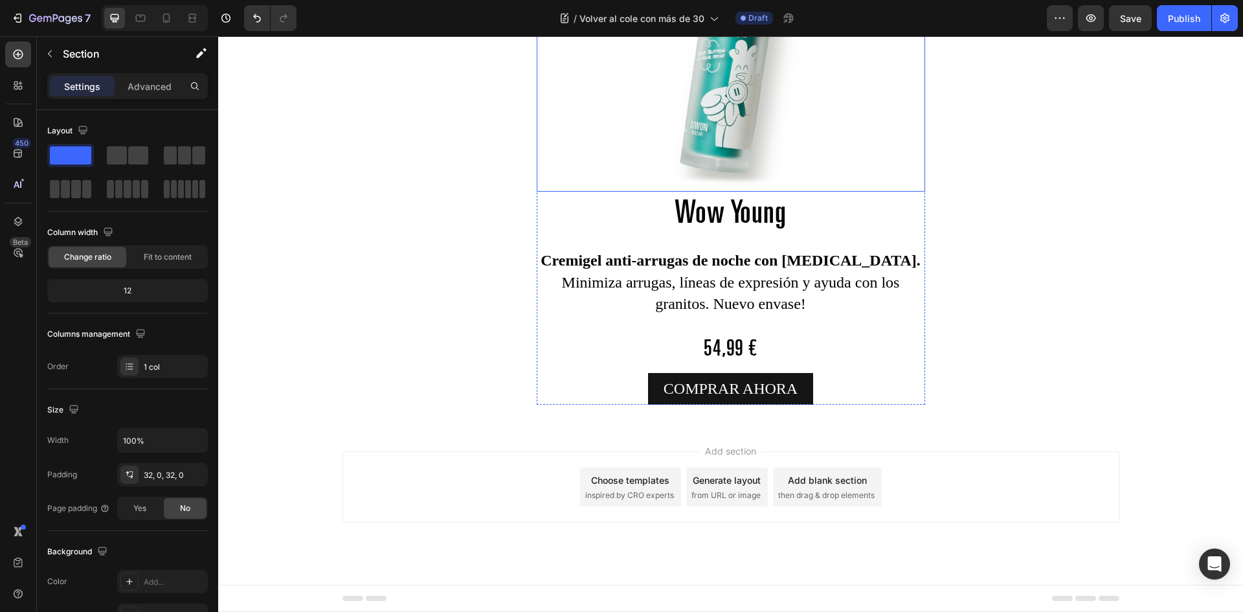
scroll to position [2496, 0]
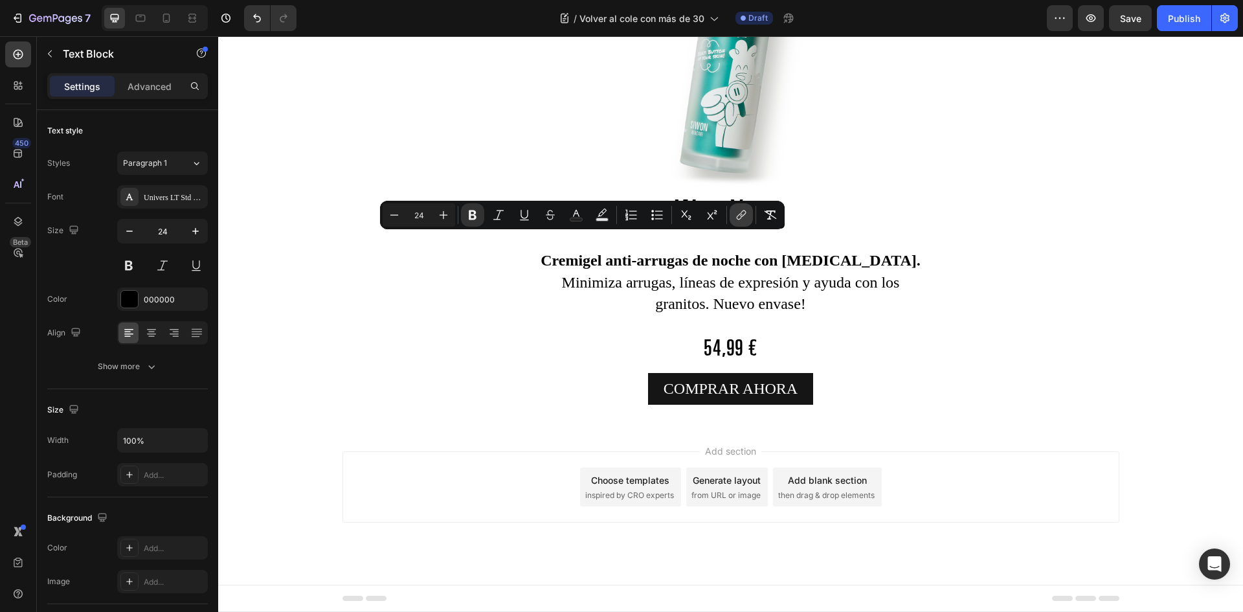
click at [743, 218] on icon "Editor contextual toolbar" at bounding box center [741, 214] width 13 height 13
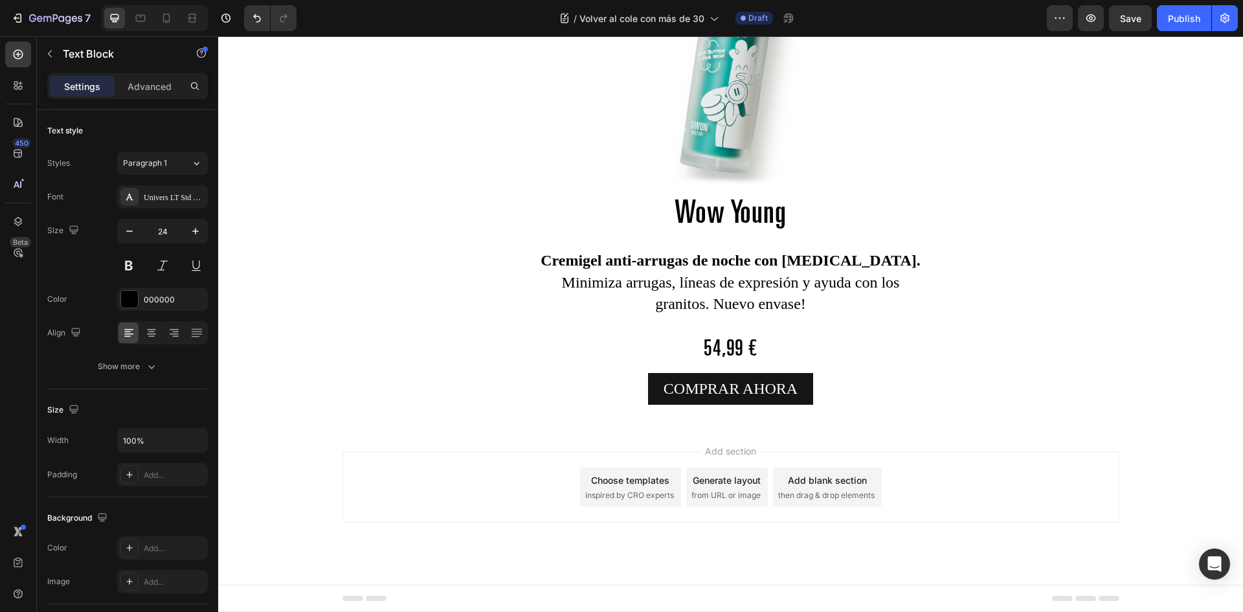
drag, startPoint x: 548, startPoint y: 242, endPoint x: 618, endPoint y: 248, distance: 70.2
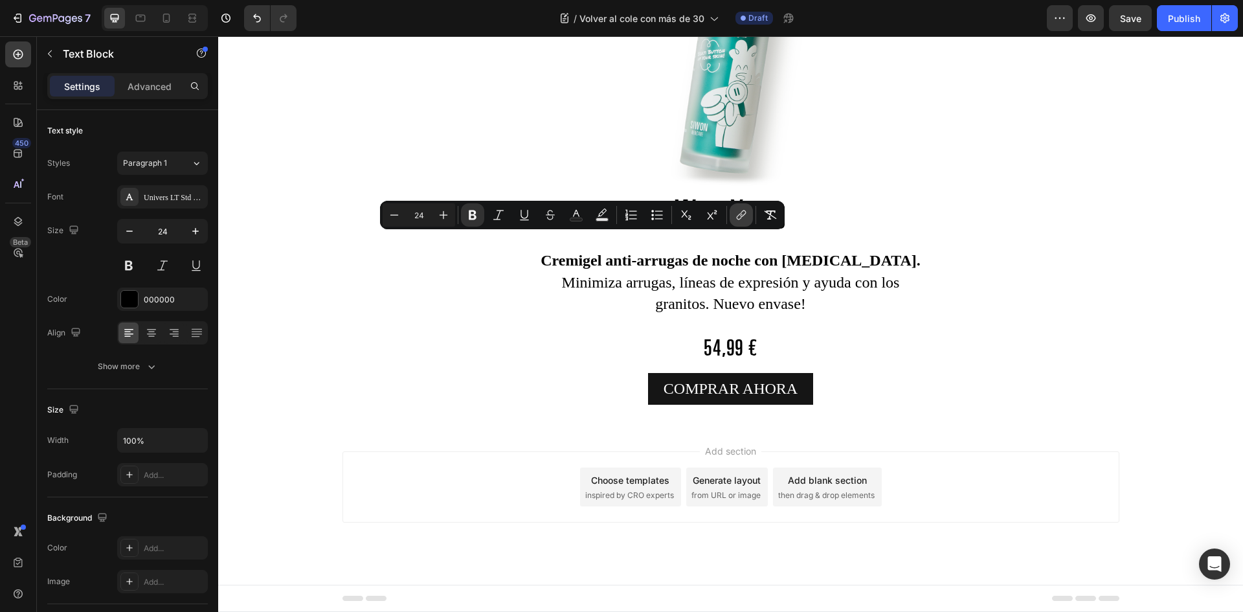
click at [738, 212] on icon "Editor contextual toolbar" at bounding box center [741, 214] width 13 height 13
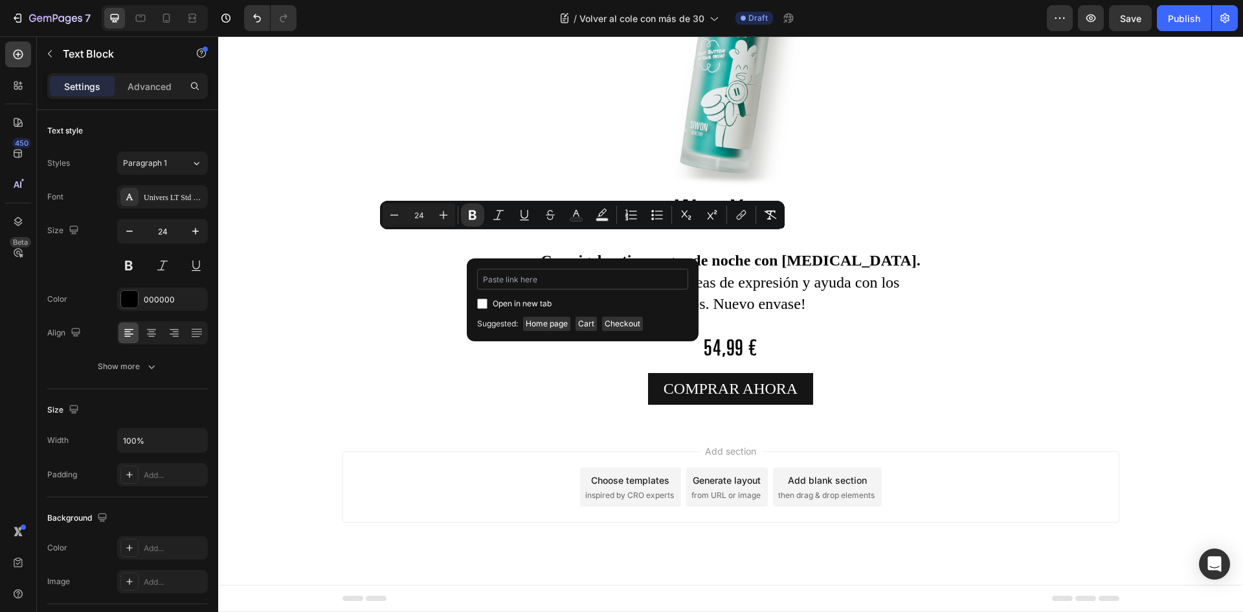
click at [530, 275] on input "Editor contextual toolbar" at bounding box center [582, 279] width 211 height 21
paste input "https://www.getsiwon.com/products/wow-young"
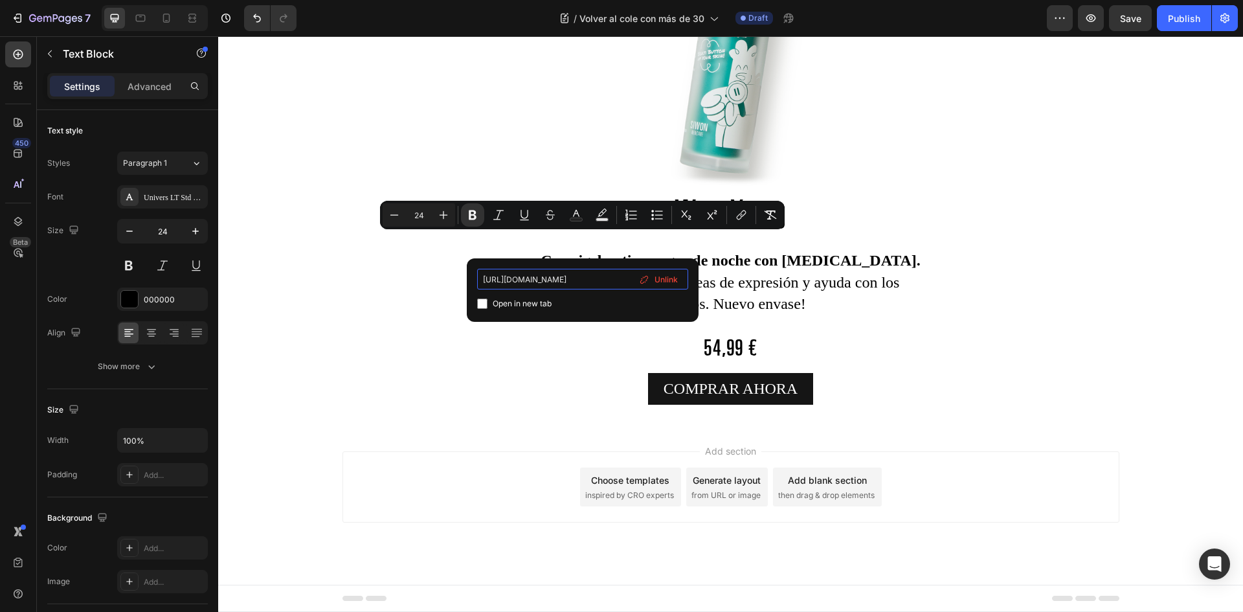
type input "https://www.getsiwon.com/products/wow-young"
click at [476, 300] on div "https://www.getsiwon.com/products/wow-young Open in new tab Unlink" at bounding box center [583, 289] width 232 height 63
click at [483, 302] on input "Editor contextual toolbar" at bounding box center [482, 303] width 10 height 10
checkbox input "true"
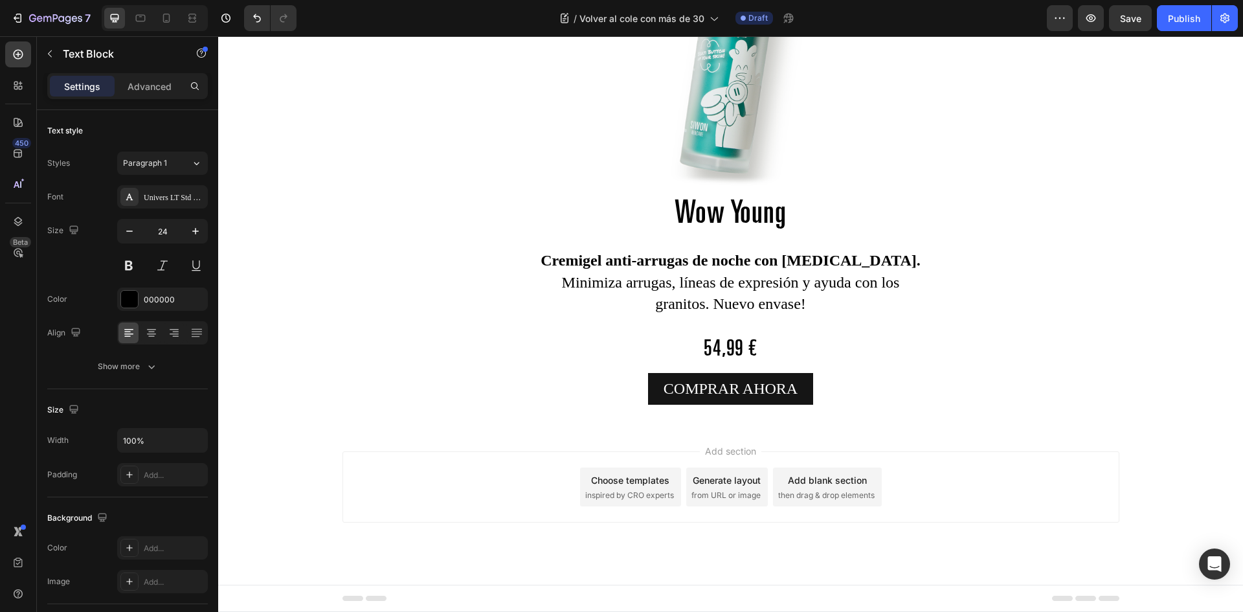
click at [870, 192] on div at bounding box center [731, 27] width 388 height 330
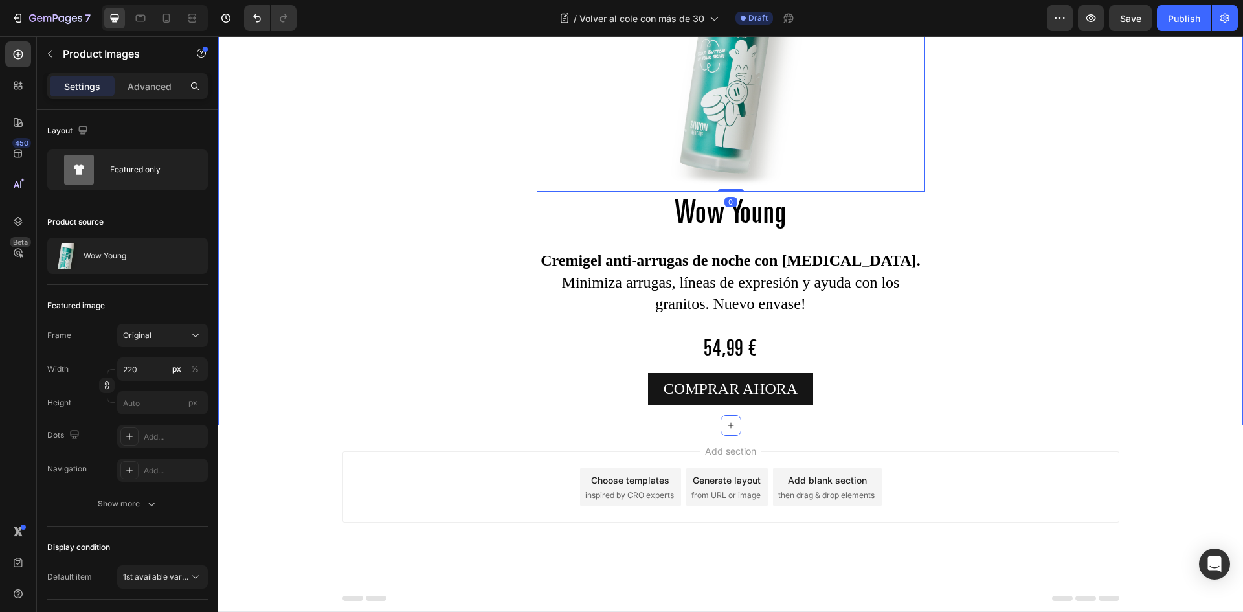
click at [1011, 352] on div "Product Images 0 Wow Young Product Title Cremigel anti-arrugas de noche con ret…" at bounding box center [730, 133] width 1025 height 543
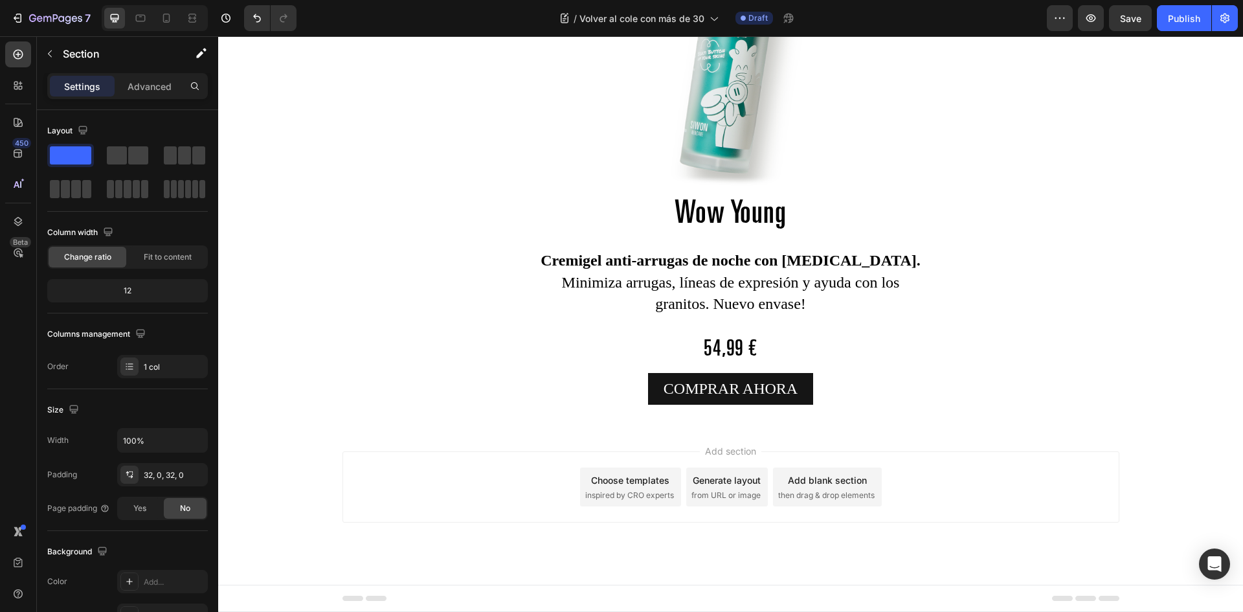
scroll to position [2366, 0]
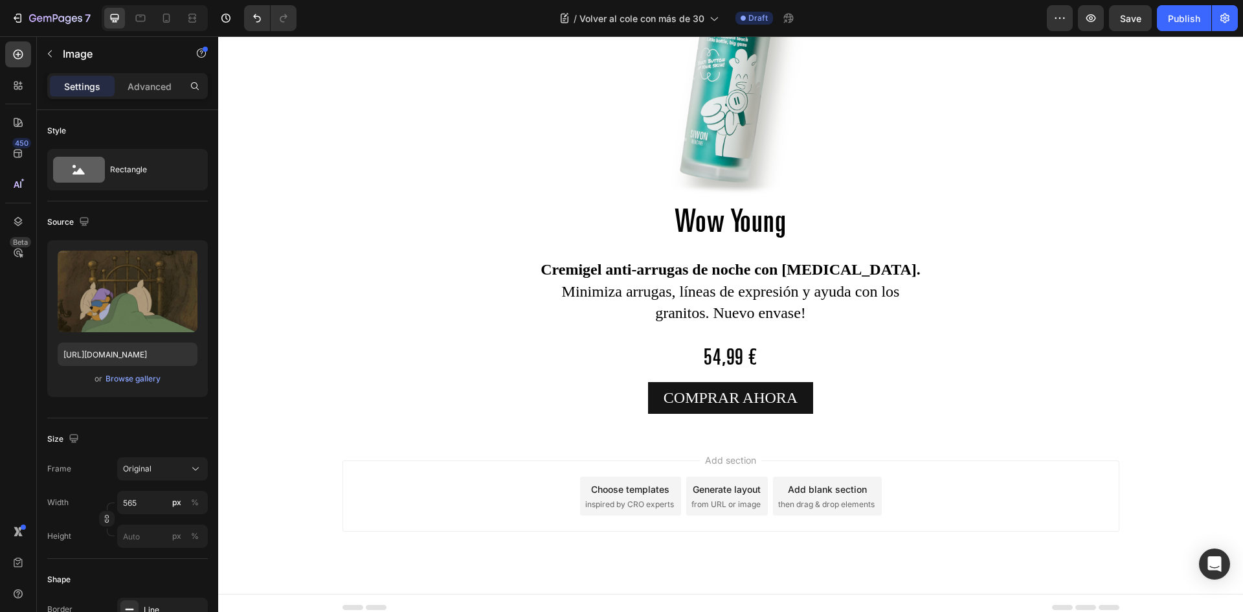
drag, startPoint x: 728, startPoint y: 261, endPoint x: 736, endPoint y: 300, distance: 39.6
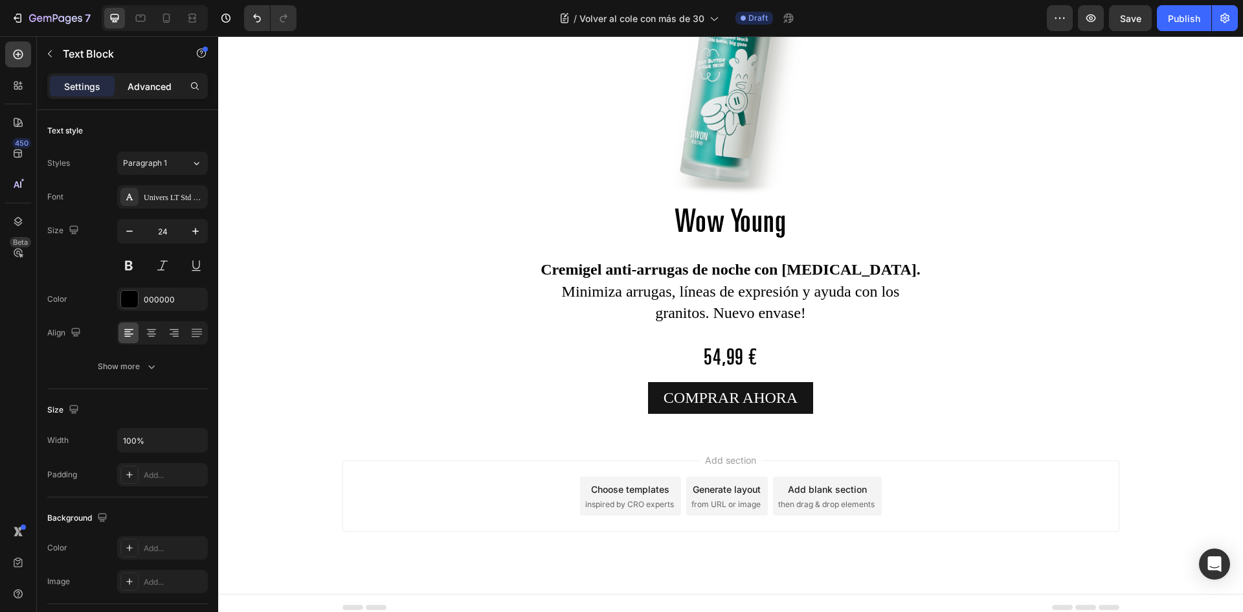
click at [155, 81] on p "Advanced" at bounding box center [150, 87] width 44 height 14
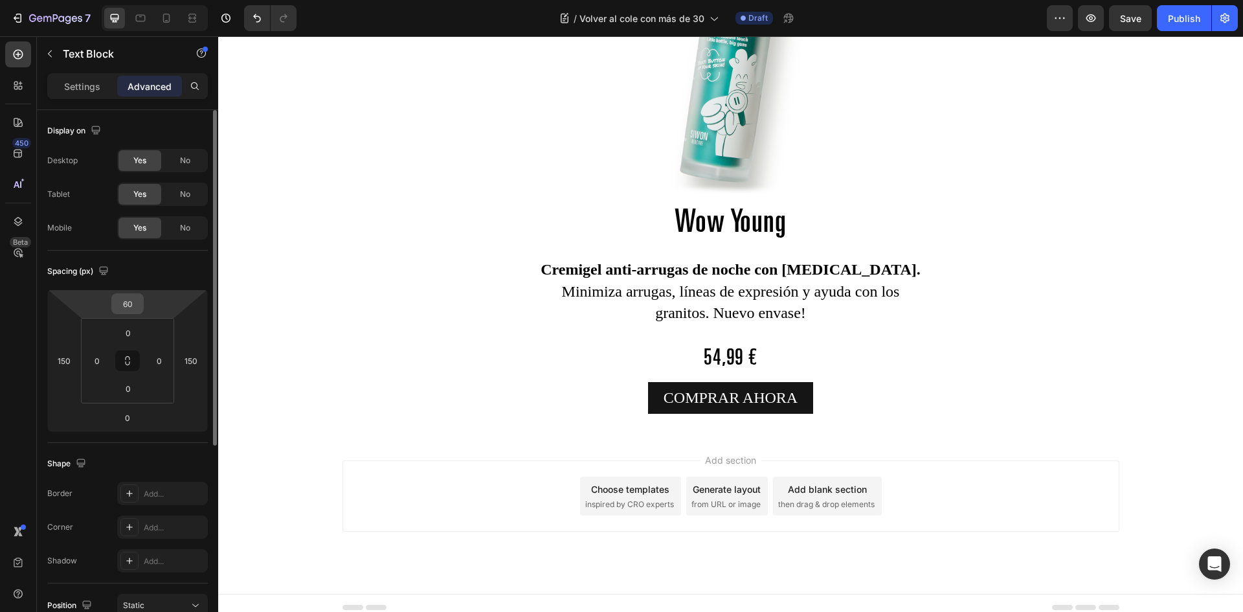
click at [142, 304] on div "60" at bounding box center [127, 303] width 32 height 21
click at [137, 304] on input "60" at bounding box center [128, 303] width 26 height 19
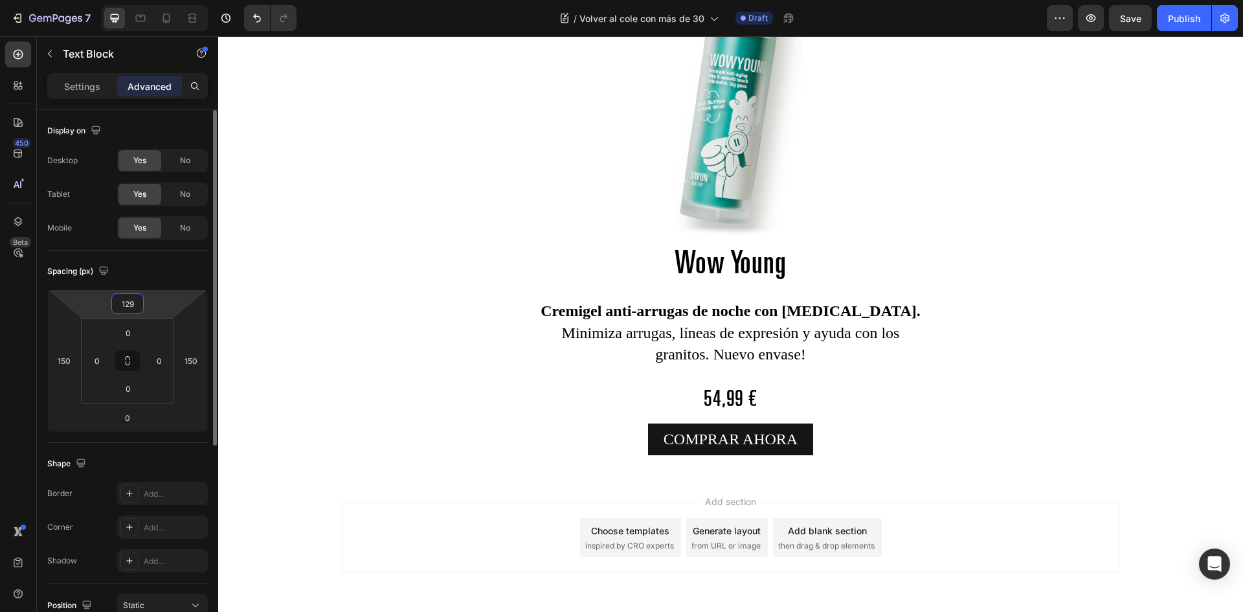
type input "130"
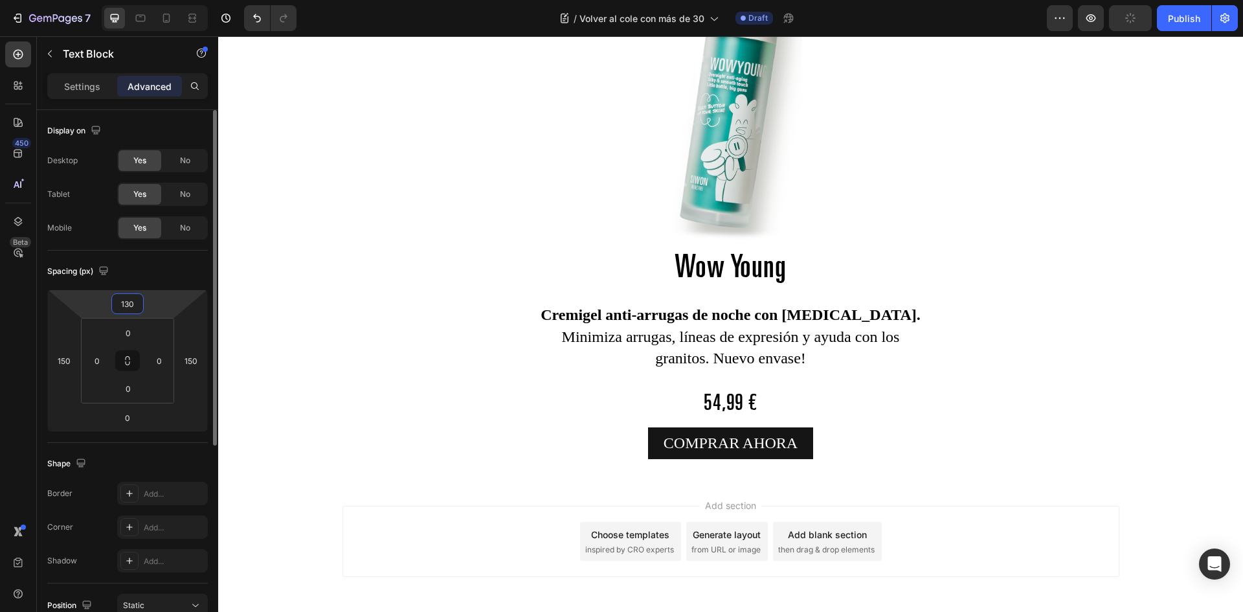
click at [146, 262] on div "Spacing (px)" at bounding box center [127, 271] width 161 height 21
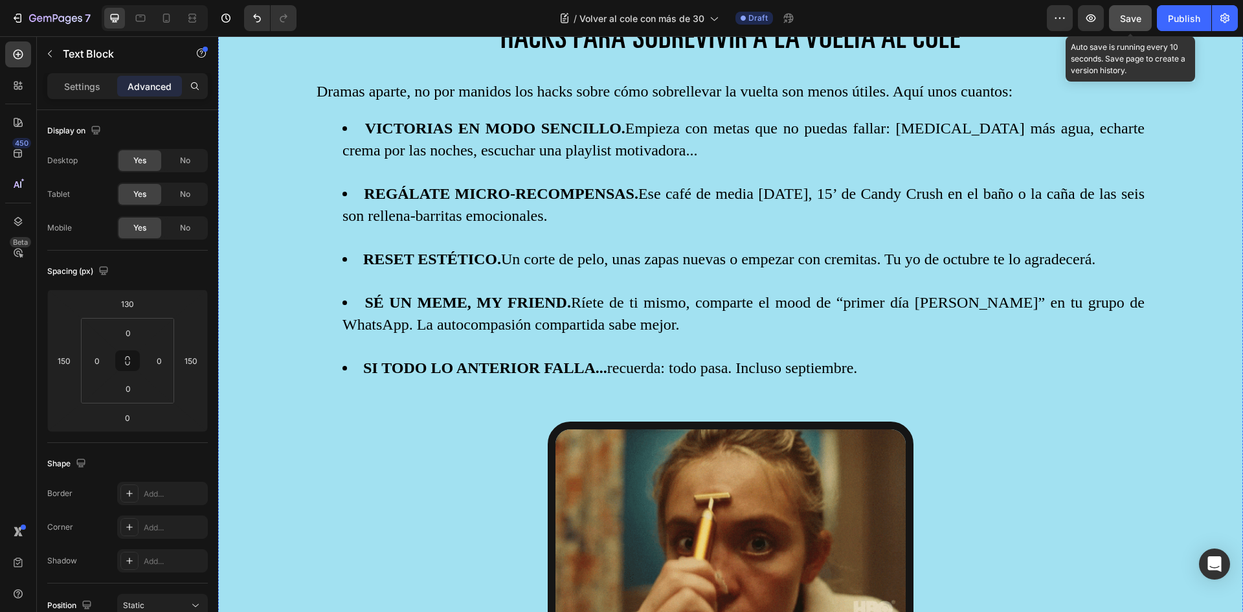
scroll to position [1295, 0]
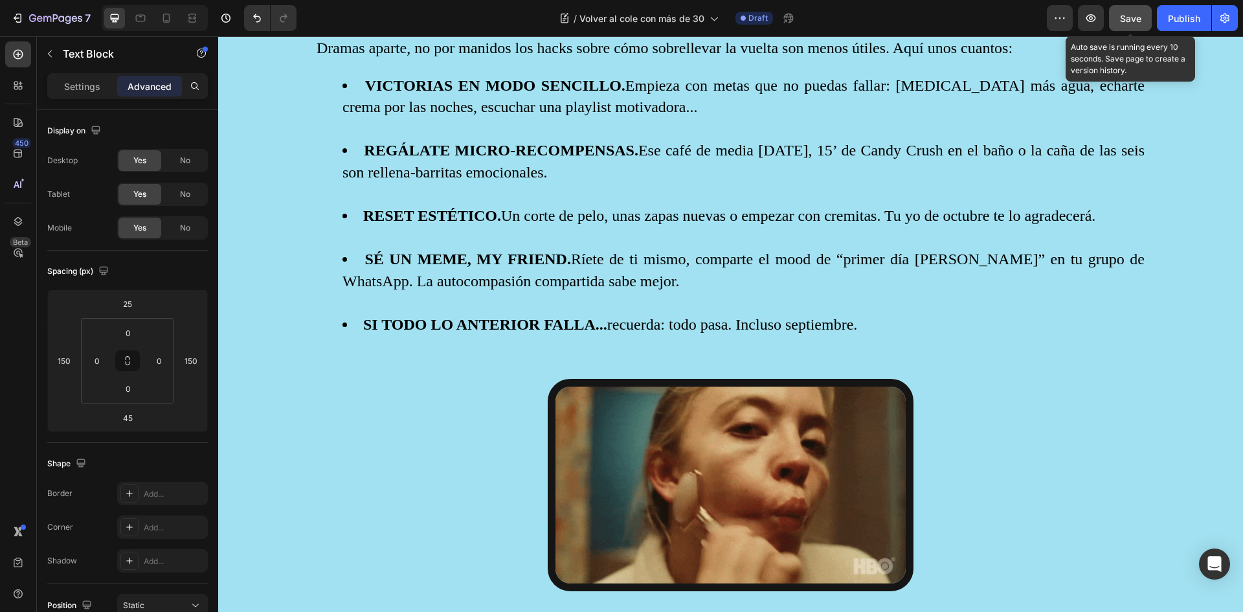
scroll to position [1233, 0]
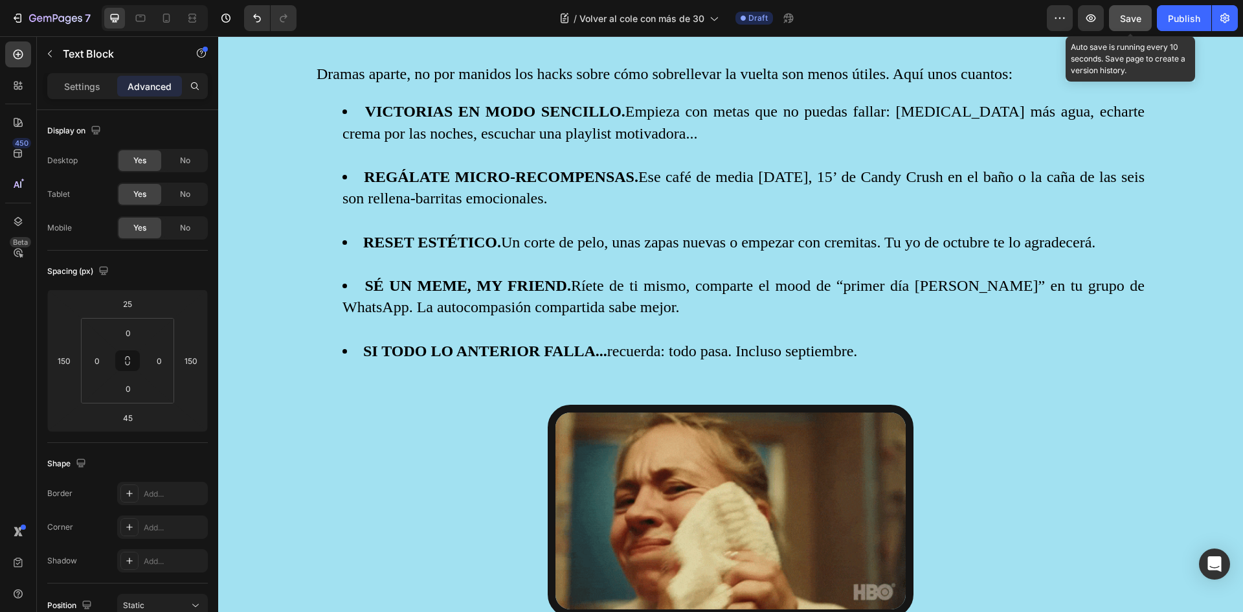
scroll to position [1298, 0]
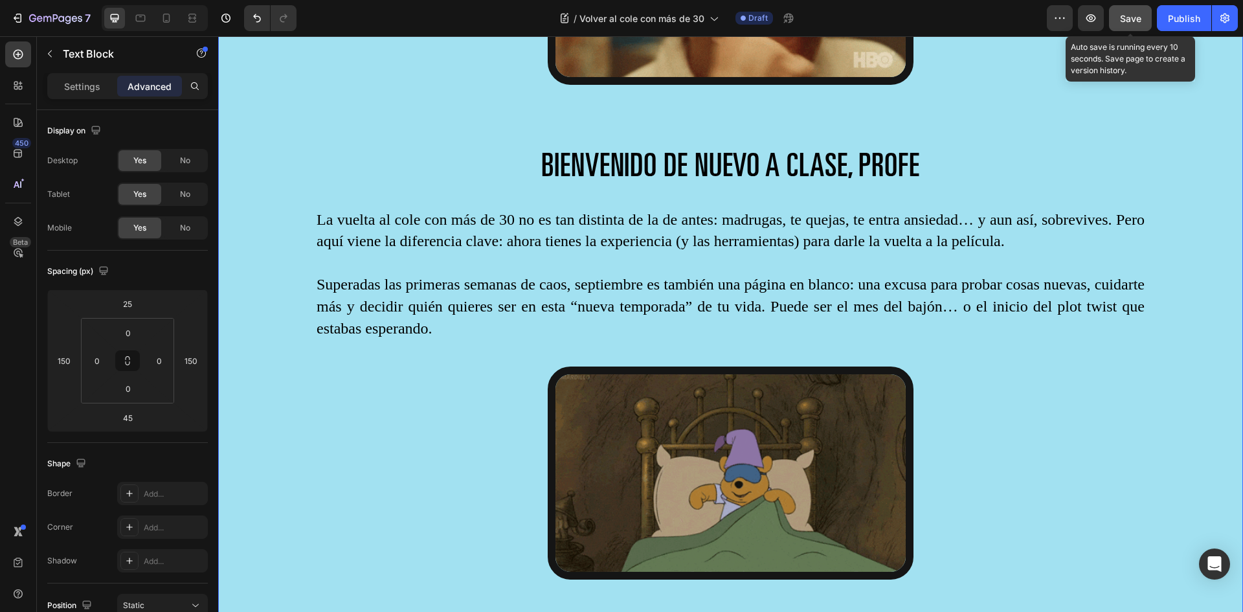
scroll to position [1557, 0]
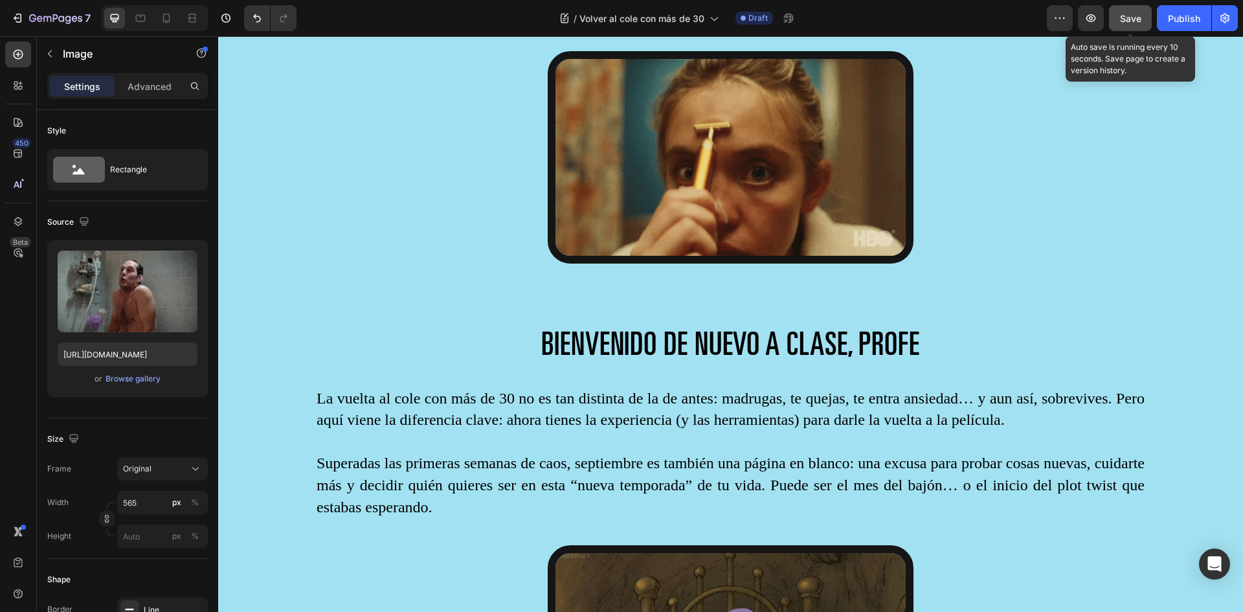
click at [1132, 20] on span "Save" at bounding box center [1130, 18] width 21 height 11
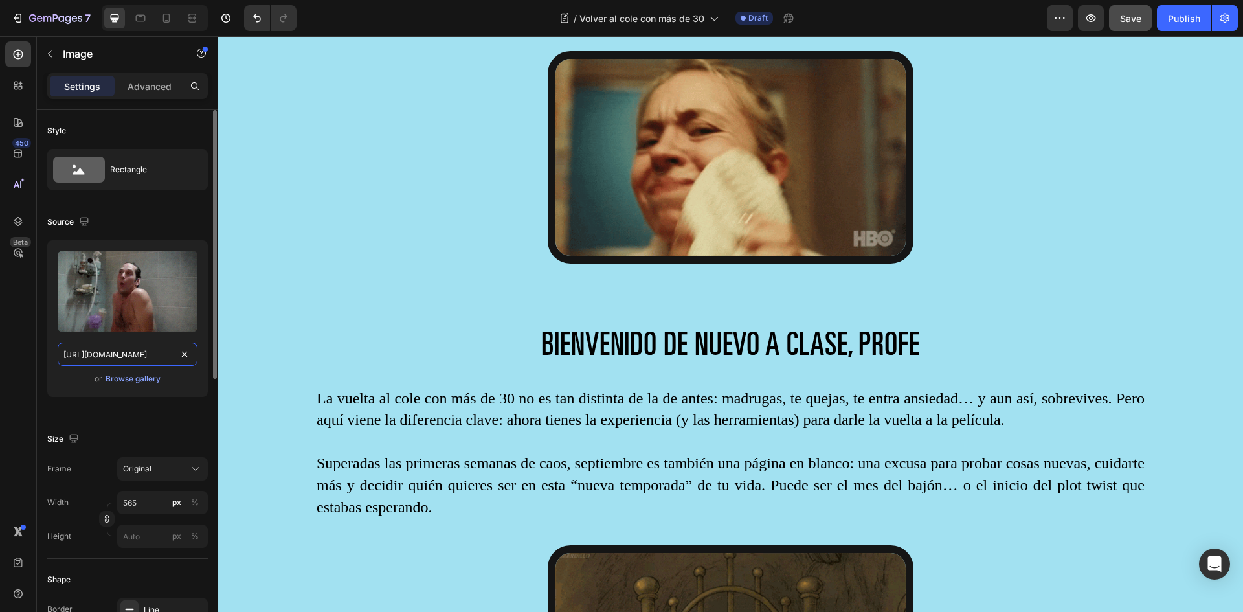
click at [122, 352] on input "[URL][DOMAIN_NAME]" at bounding box center [128, 353] width 140 height 23
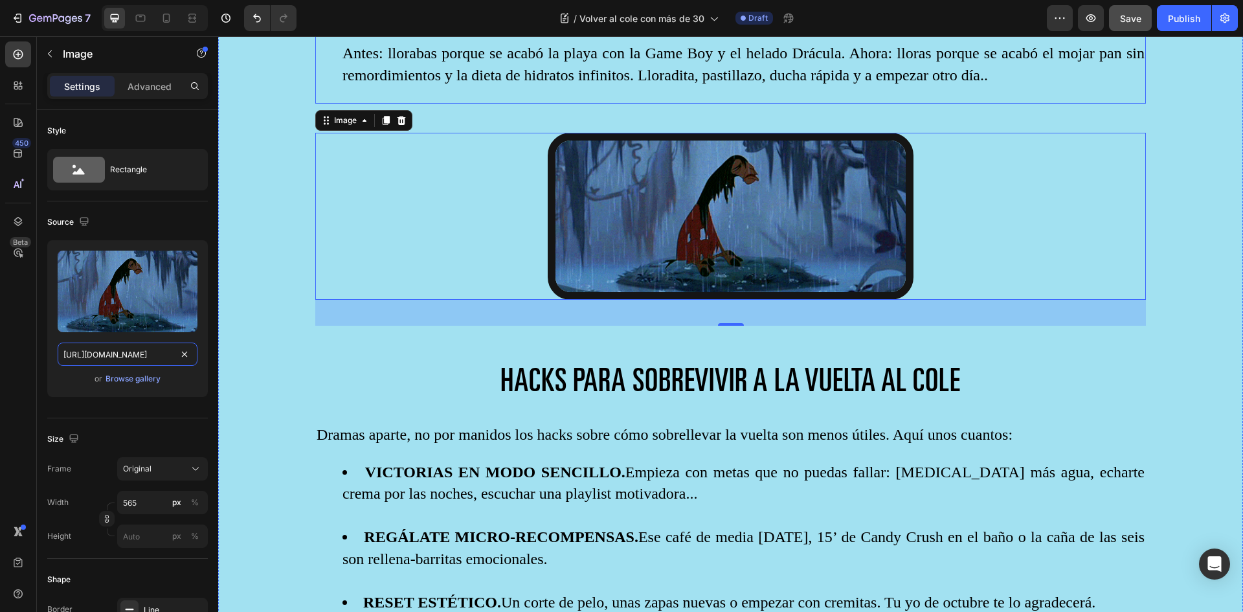
scroll to position [1104, 0]
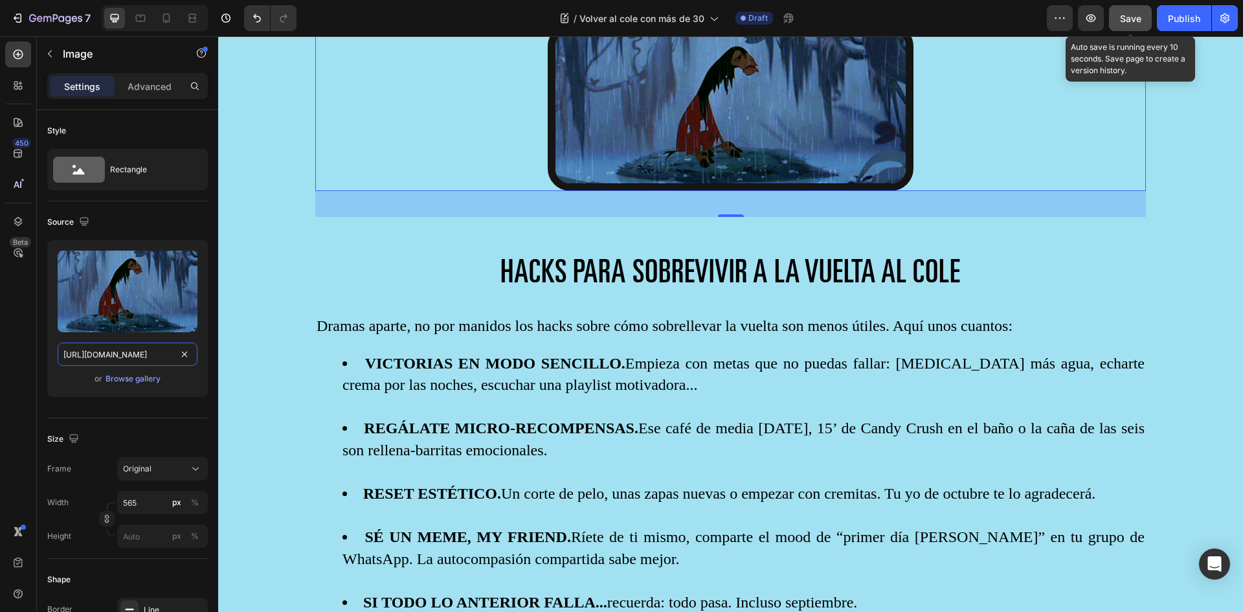
type input "https://media4.giphy.com/media/v1.Y2lkPTc5MGI3NjExYnkwYjZ4emt4ZHRnc3picHB3cHEza…"
click at [1128, 23] on span "Save" at bounding box center [1130, 18] width 21 height 11
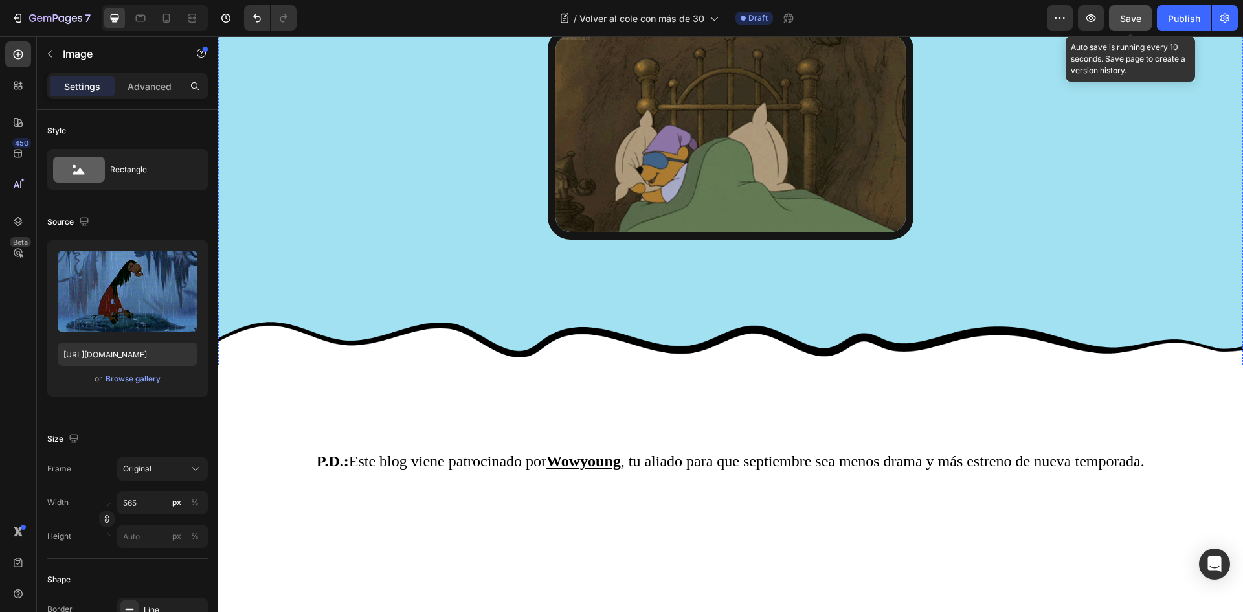
scroll to position [2204, 0]
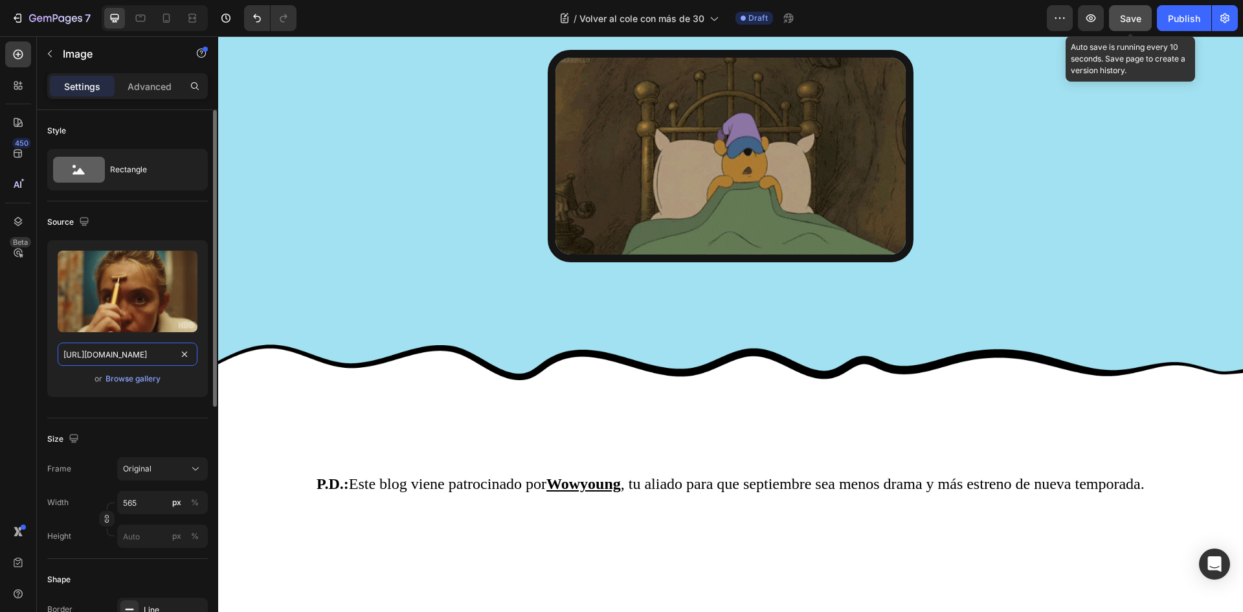
click at [93, 355] on input "[URL][DOMAIN_NAME]" at bounding box center [128, 353] width 140 height 23
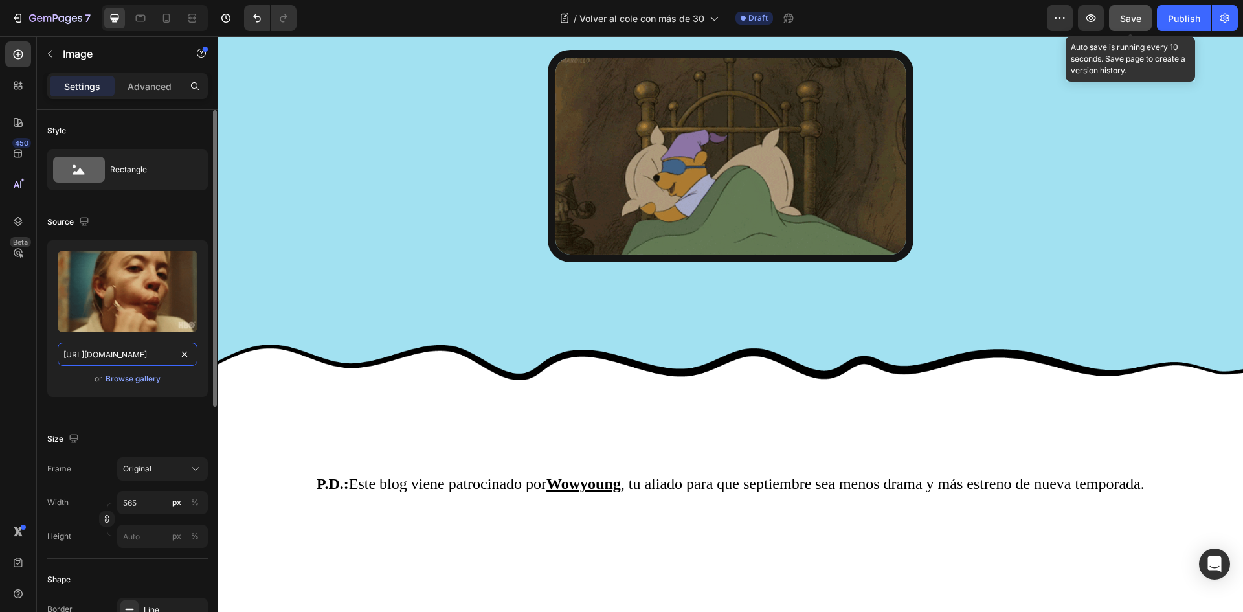
paste input "0.giphy.com/media/v1.Y2lkPTc5MGI3NjExYnA2Z3h4bXE5Z3hlZ2p4OTIyenp4OWltaWR3ZHdrbG…"
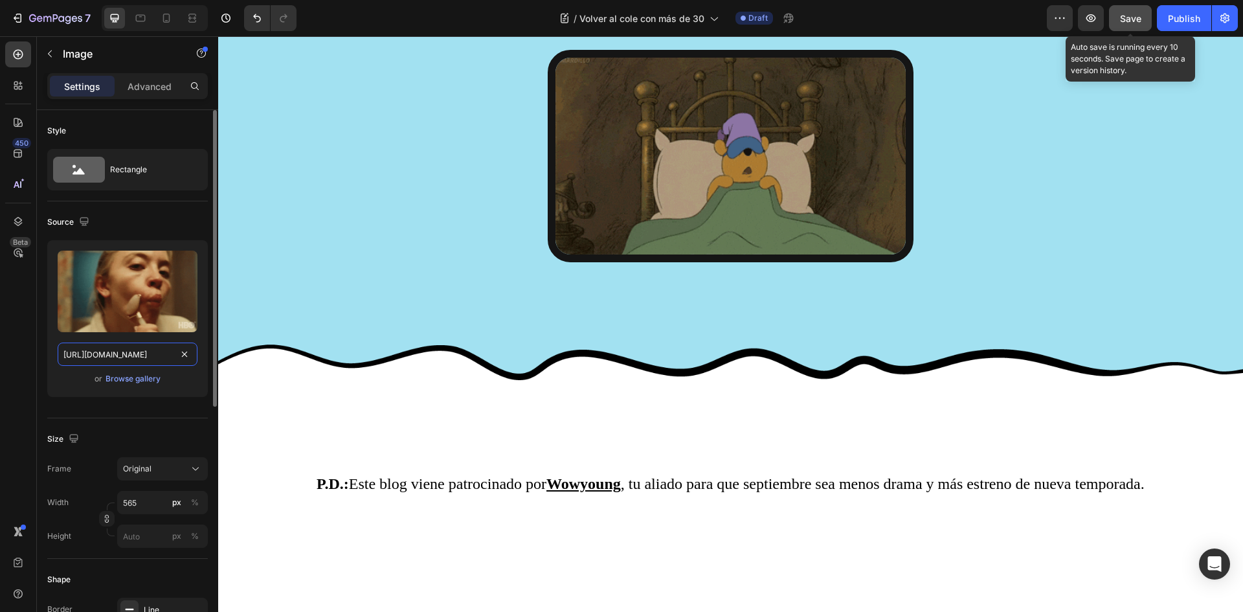
type input "https://media0.giphy.com/media/v1.Y2lkPTc5MGI3NjExYnA2Z3h4bXE5Z3hlZ2p4OTIyenp4O…"
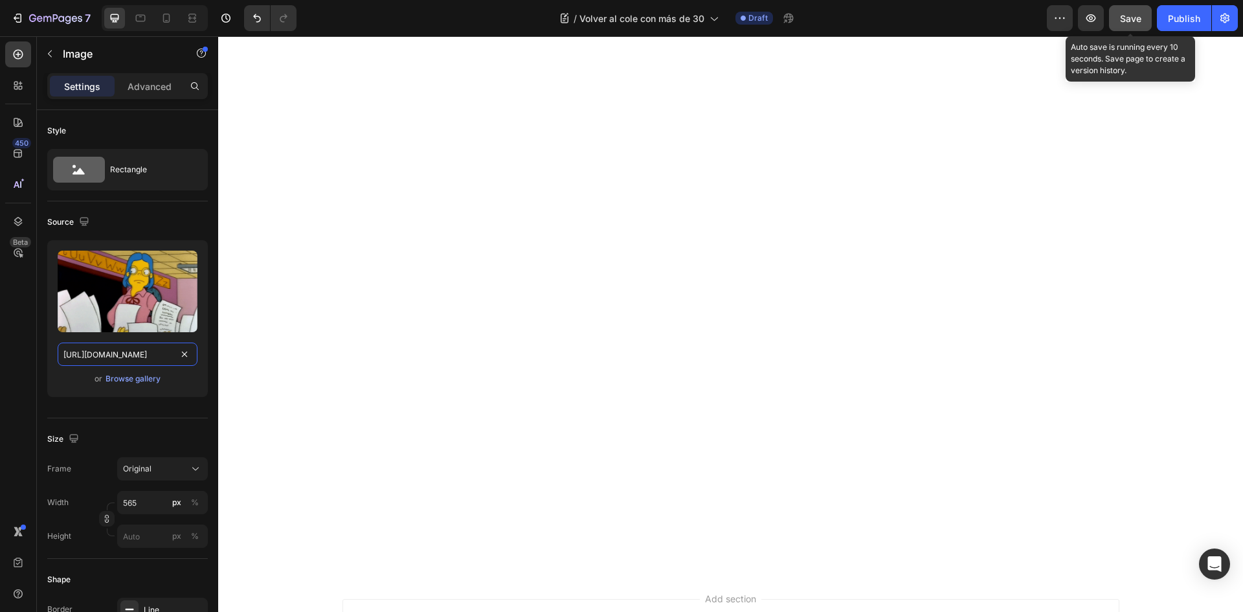
scroll to position [2852, 0]
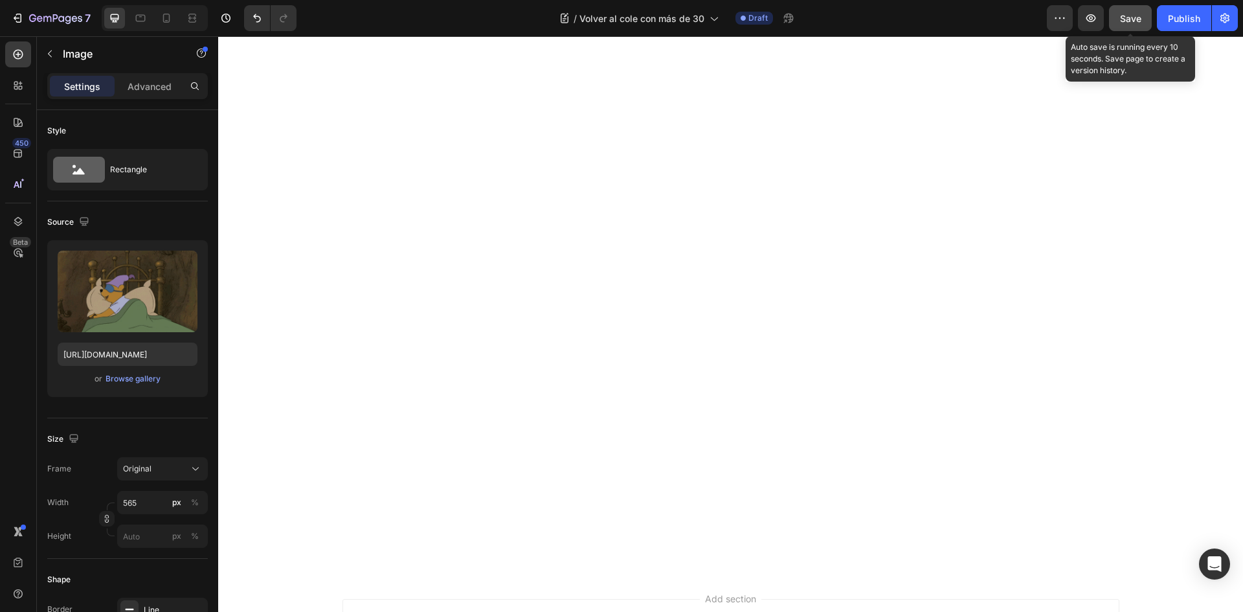
scroll to position [2787, 0]
click at [144, 355] on input "[URL][DOMAIN_NAME]" at bounding box center [128, 353] width 140 height 23
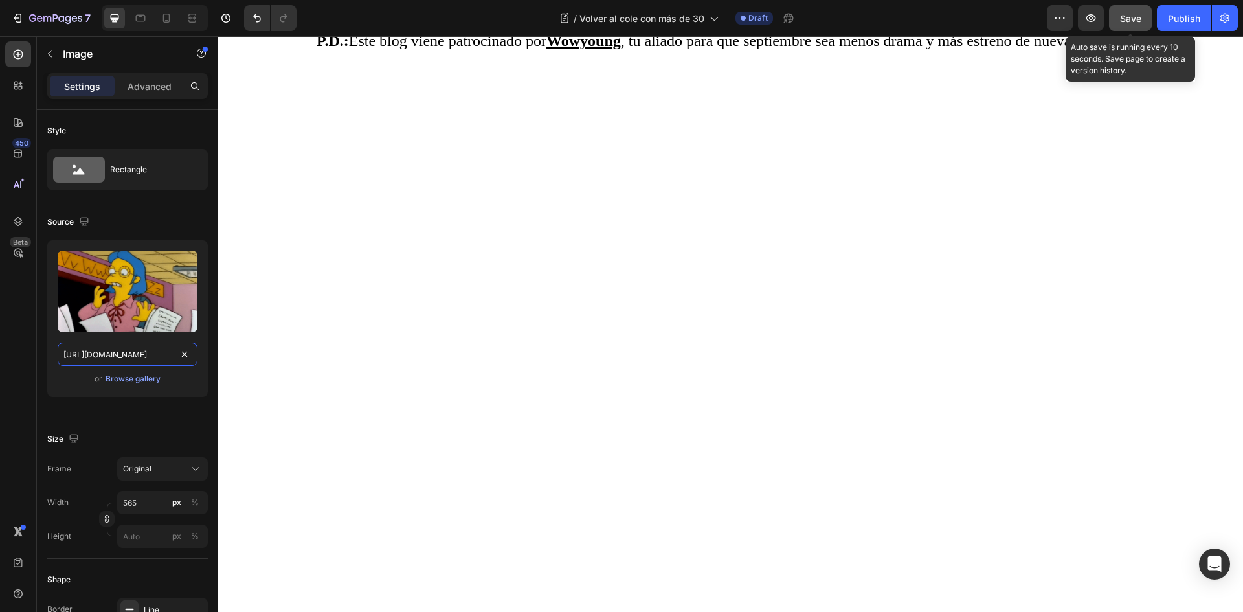
type input "https://media0.giphy.com/media/v1.Y2lkPTc5MGI3NjExYnA2Z3h4bXE5Z3hlZ2p4OTIyenp4O…"
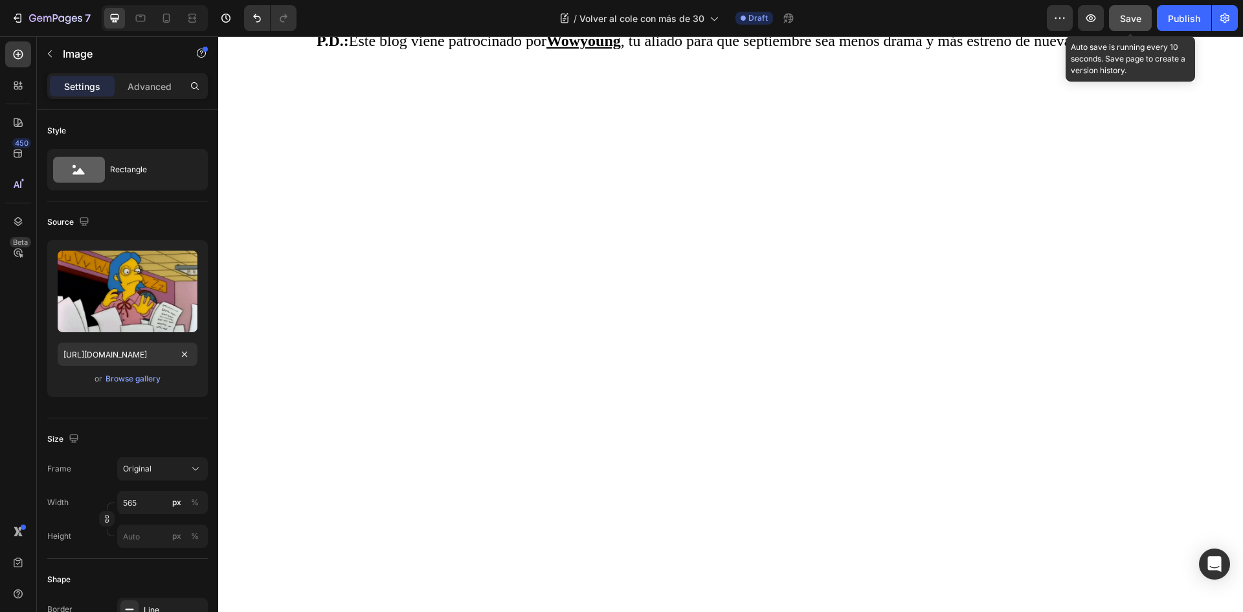
click at [1143, 15] on button "Save" at bounding box center [1130, 18] width 43 height 26
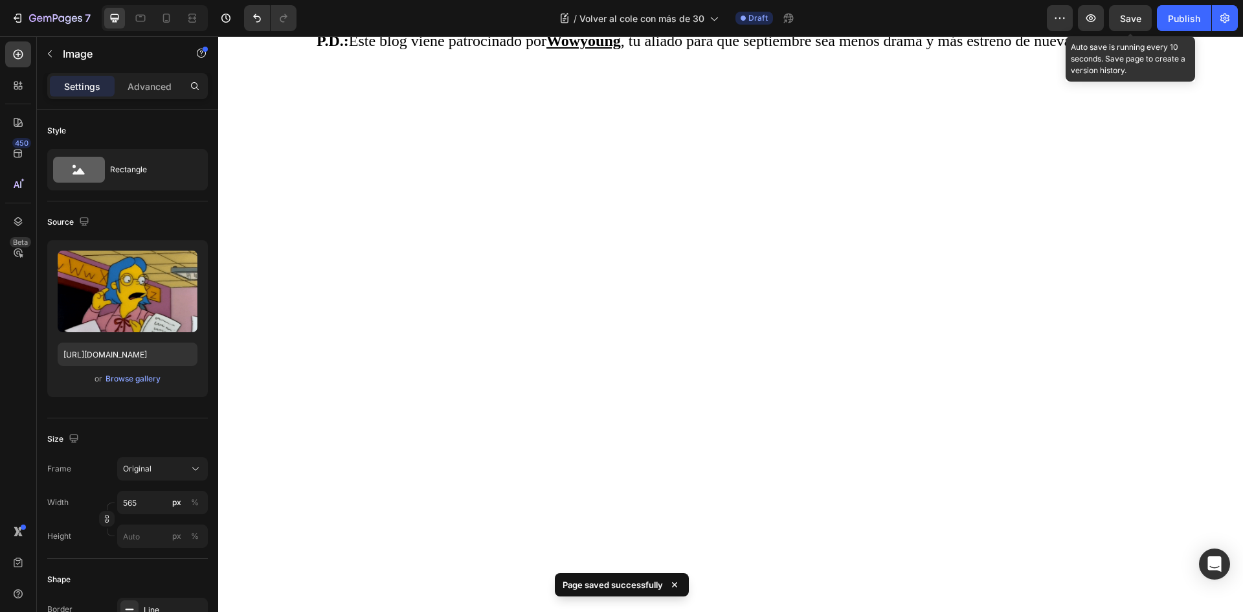
click at [1132, 18] on span "Save" at bounding box center [1130, 18] width 21 height 11
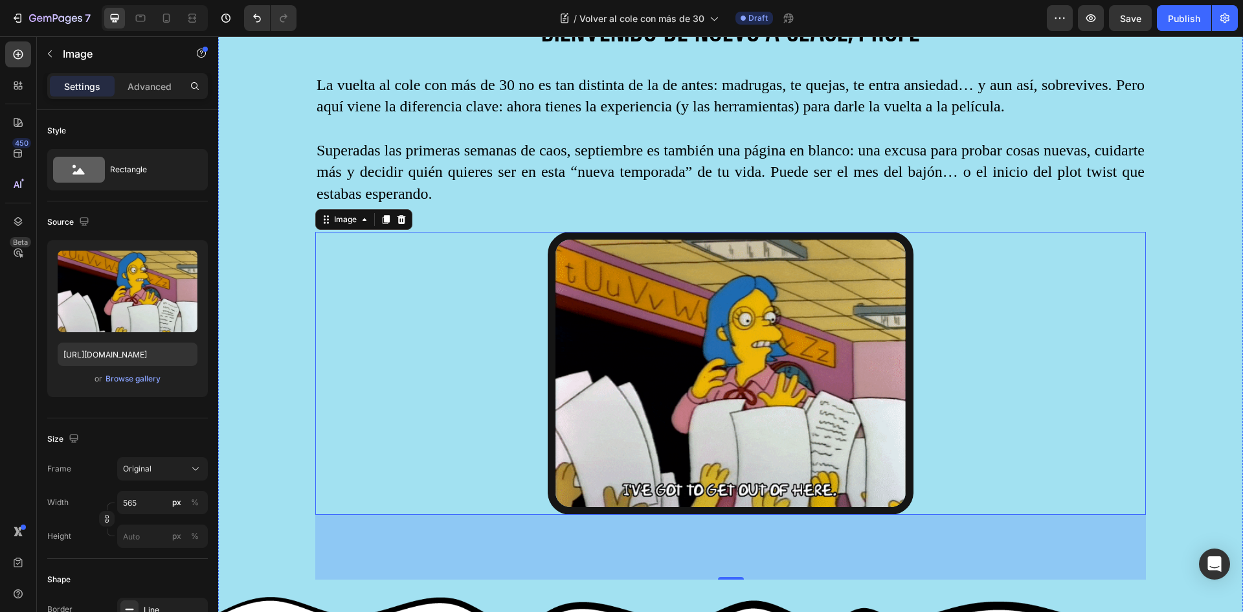
scroll to position [2334, 0]
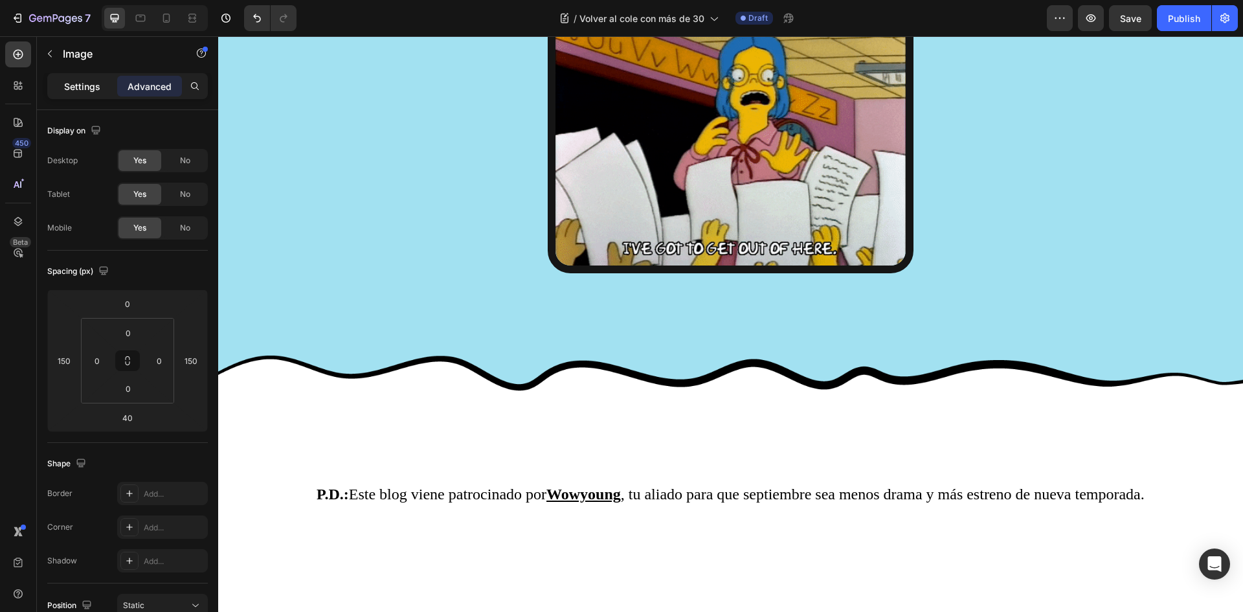
click at [78, 85] on p "Settings" at bounding box center [82, 87] width 36 height 14
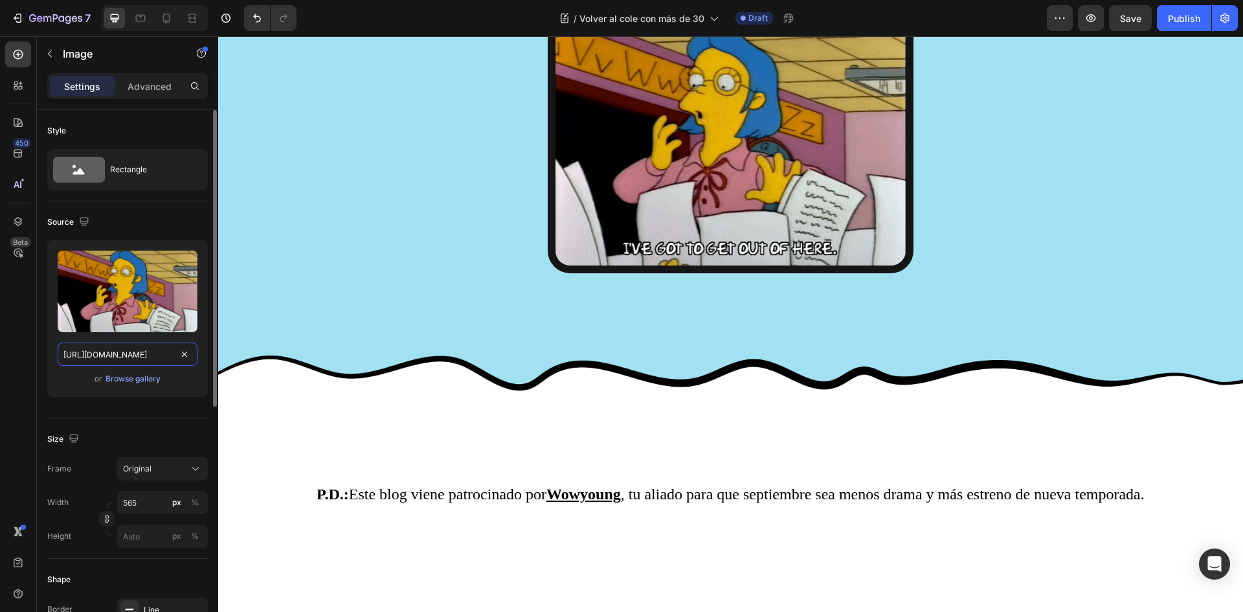
click at [146, 350] on input "https://media0.giphy.com/media/v1.Y2lkPTc5MGI3NjExYnA2Z3h4bXE5Z3hlZ2p4OTIyenp4O…" at bounding box center [128, 353] width 140 height 23
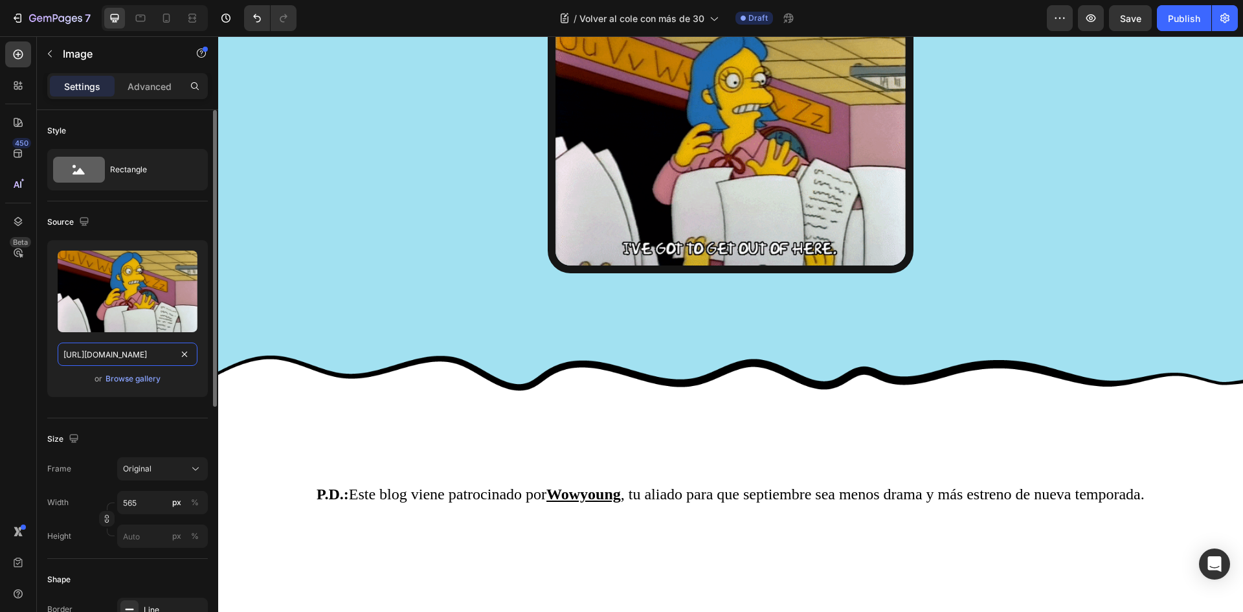
paste input "1.giphy.com/media/v1.Y2lkPTc5MGI3NjExajhkYmliMDN2eDJweTJpaHdjcDhvcnozenpmcXNoZ2…"
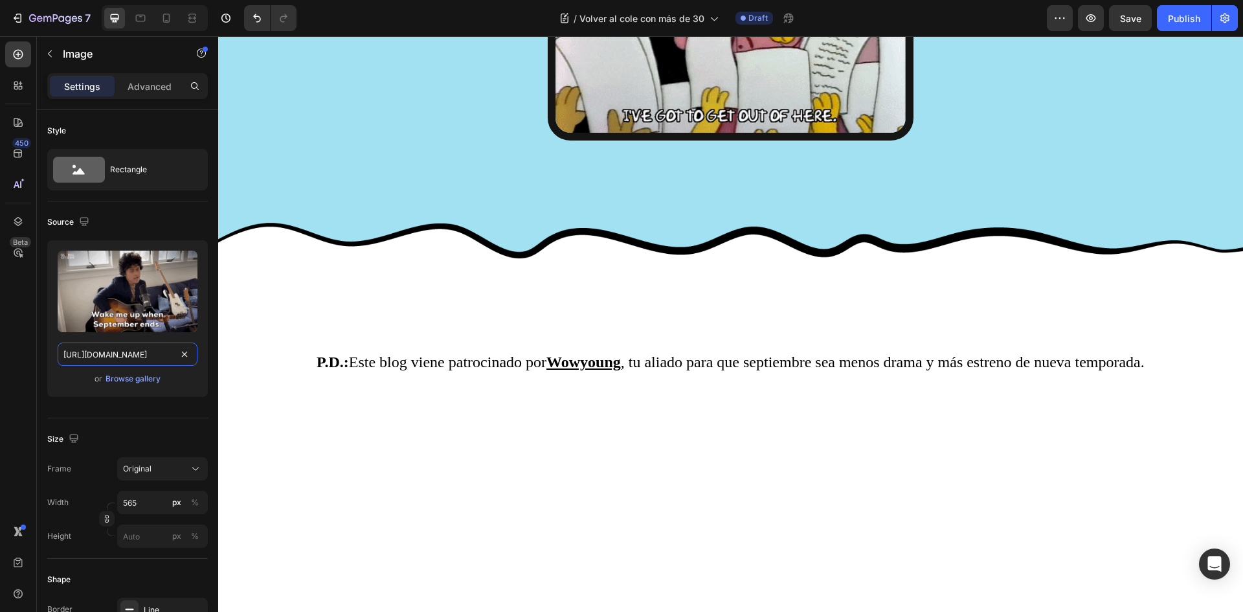
scroll to position [2722, 0]
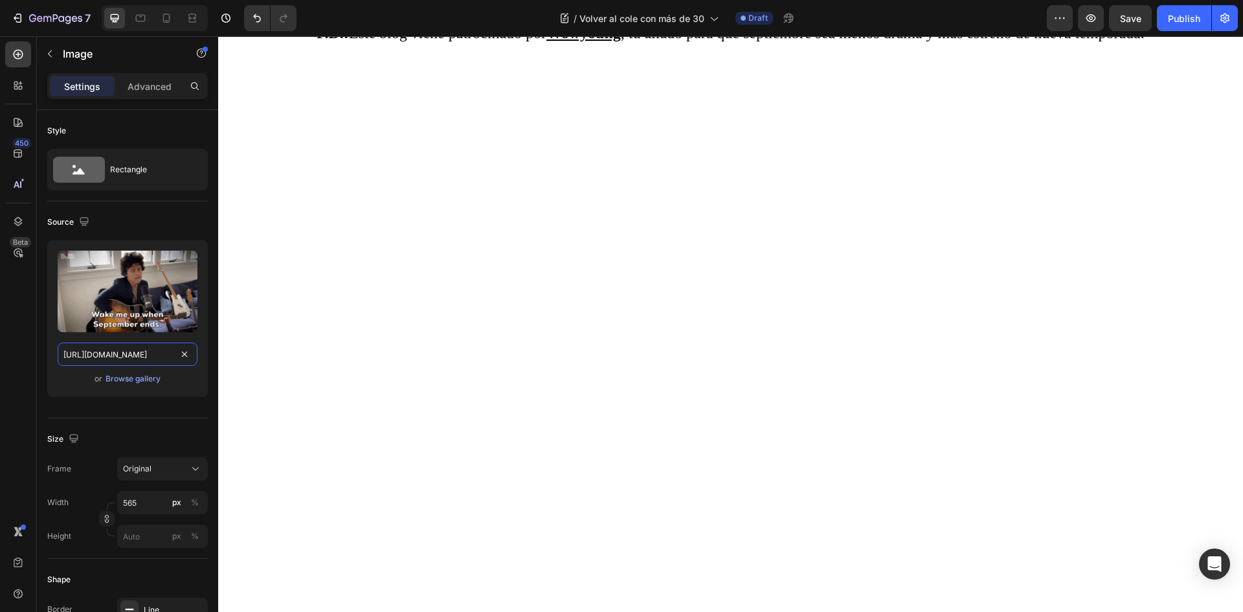
type input "https://media1.giphy.com/media/v1.Y2lkPTc5MGI3NjExajhkYmliMDN2eDJweTJpaHdjcDhvc…"
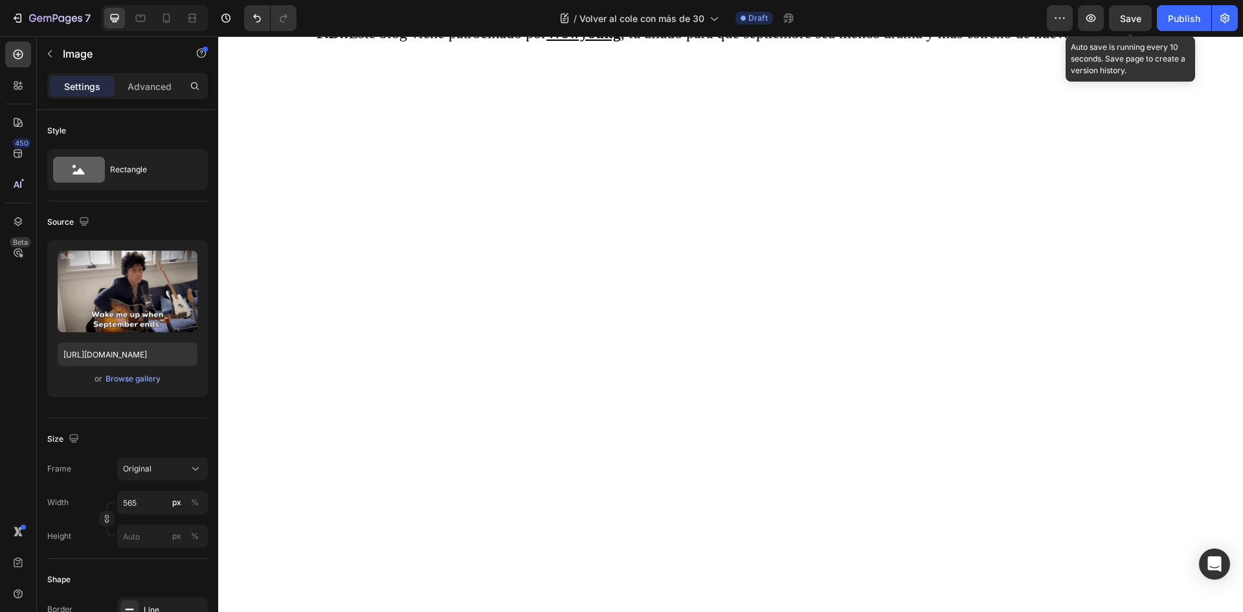
click at [1134, 19] on span "Save" at bounding box center [1130, 18] width 21 height 11
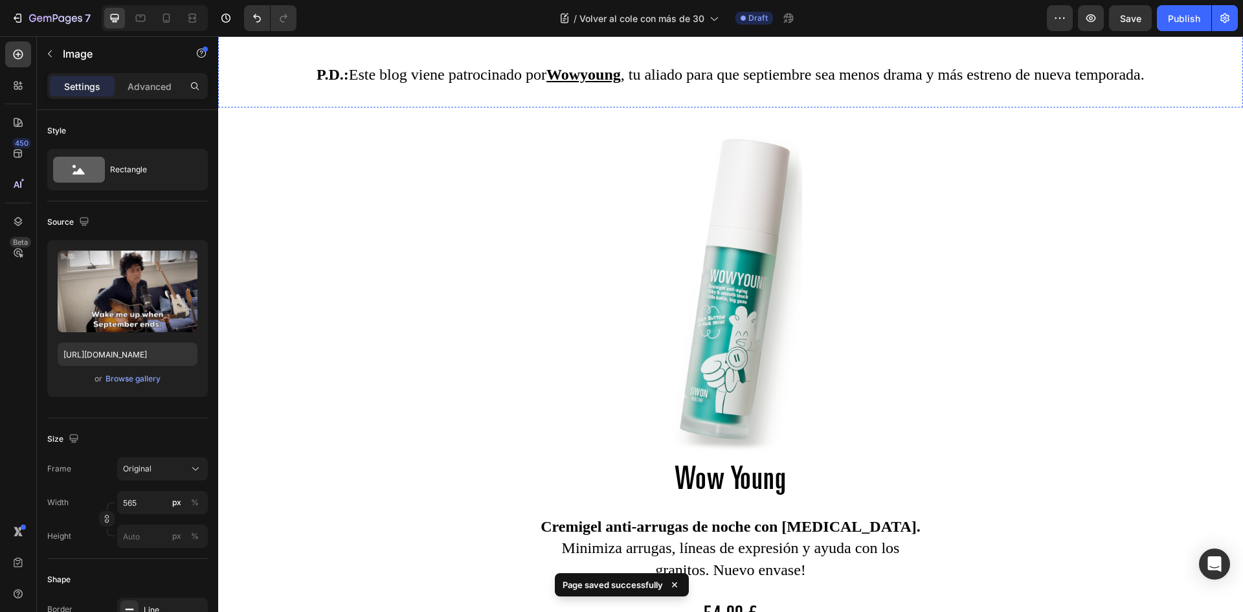
scroll to position [2680, 0]
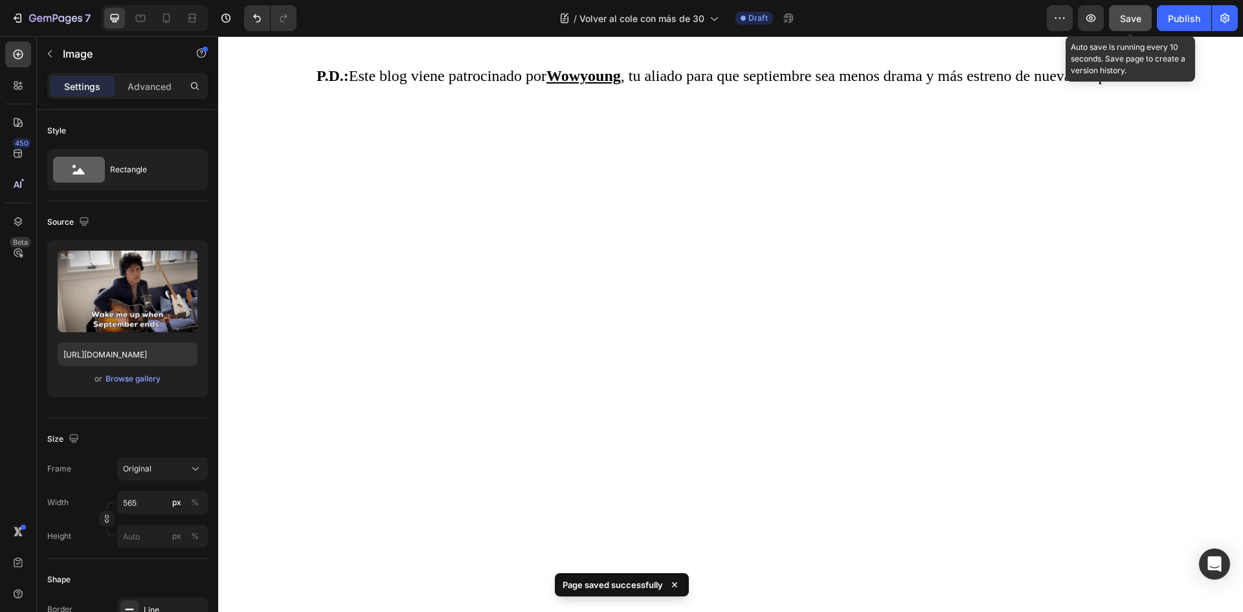
click at [1119, 23] on button "Save" at bounding box center [1130, 18] width 43 height 26
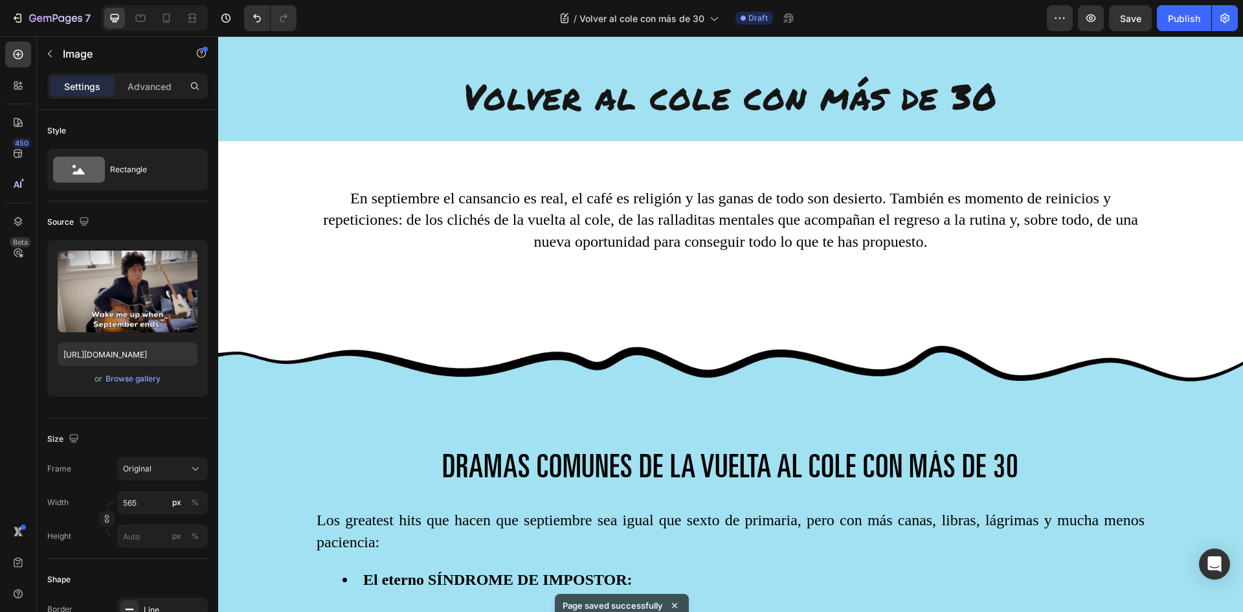
scroll to position [0, 0]
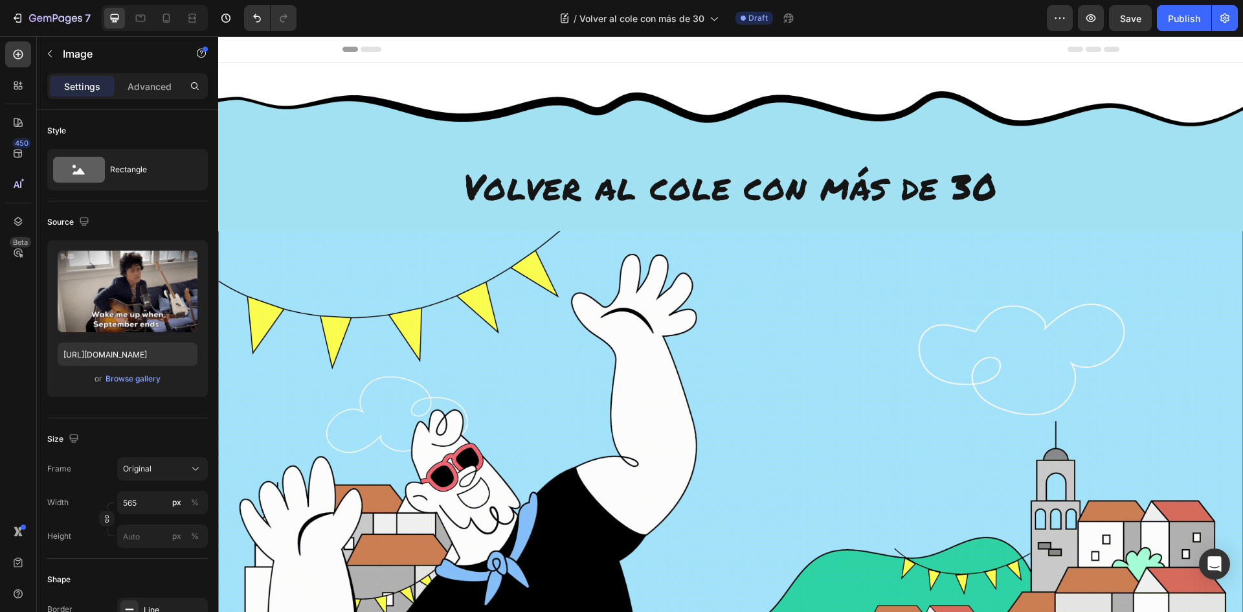
click at [1128, 17] on span "Save" at bounding box center [1130, 18] width 21 height 11
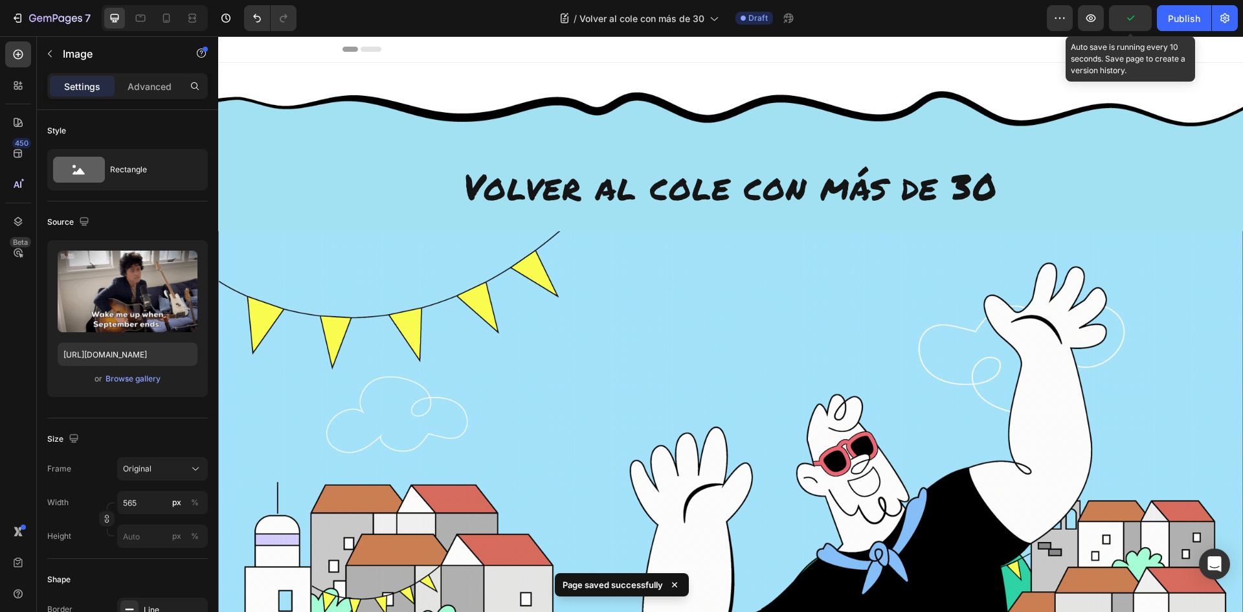
click at [1127, 19] on icon "button" at bounding box center [1130, 18] width 13 height 13
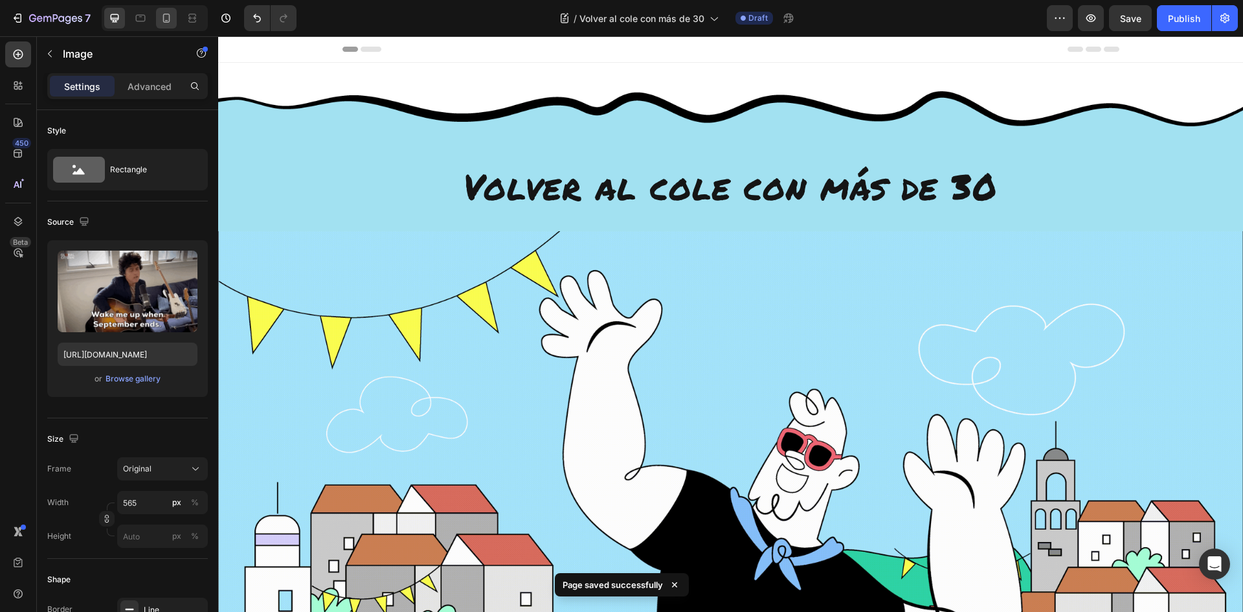
click at [167, 16] on icon at bounding box center [166, 18] width 13 height 13
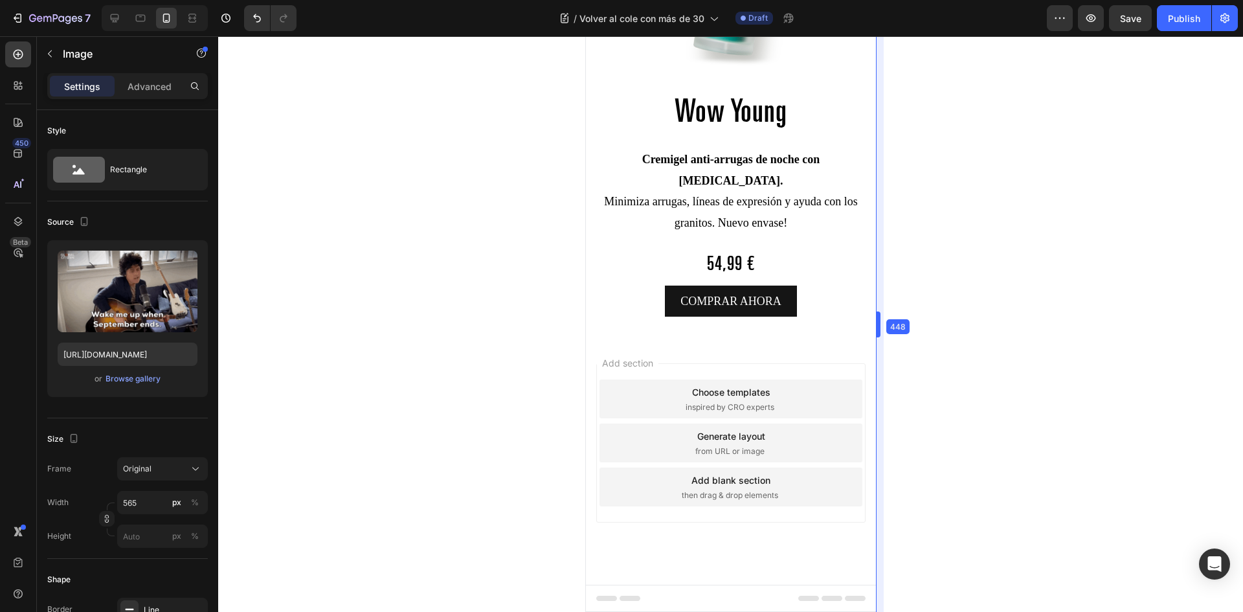
scroll to position [4437, 0]
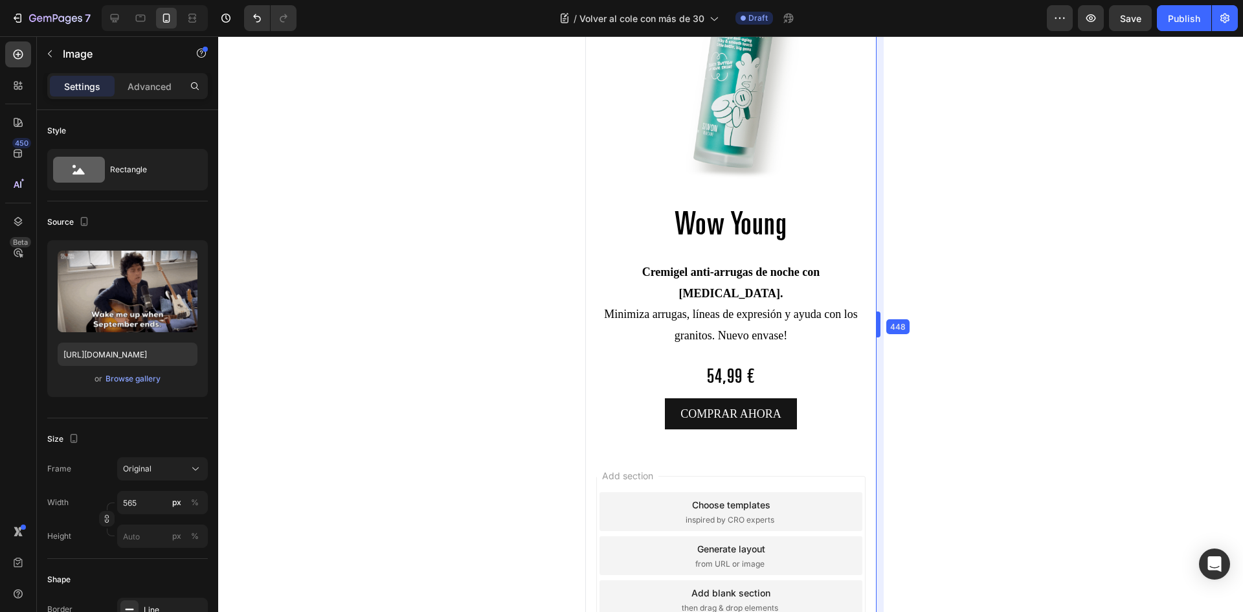
drag, startPoint x: 871, startPoint y: 521, endPoint x: 882, endPoint y: 253, distance: 267.6
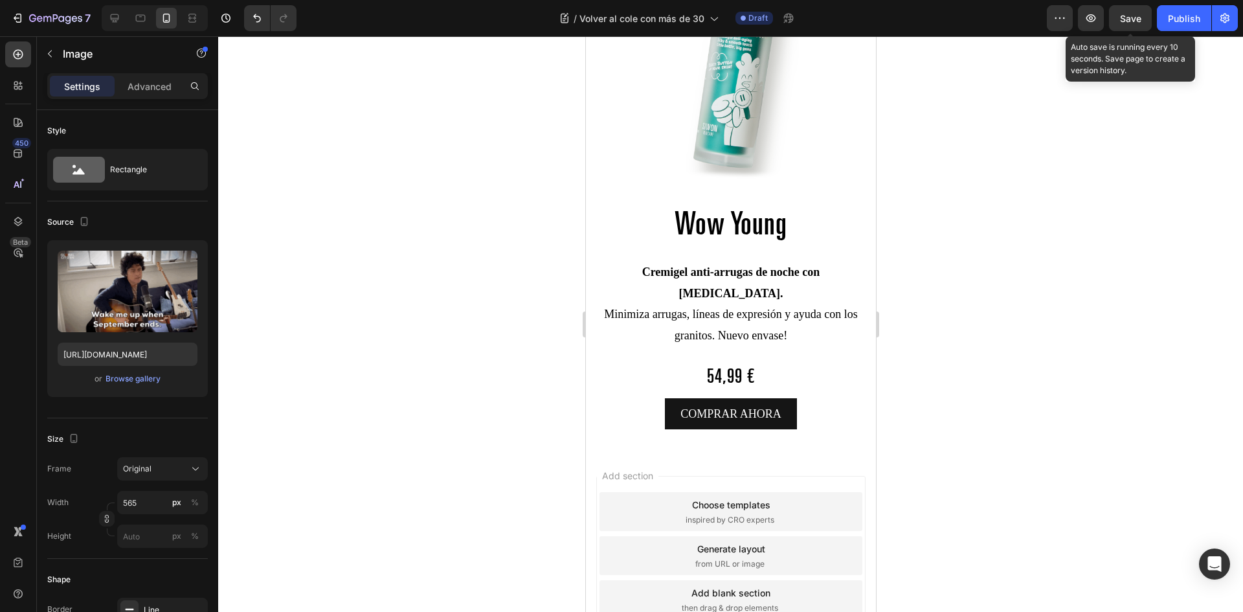
click at [1135, 21] on span "Save" at bounding box center [1130, 18] width 21 height 11
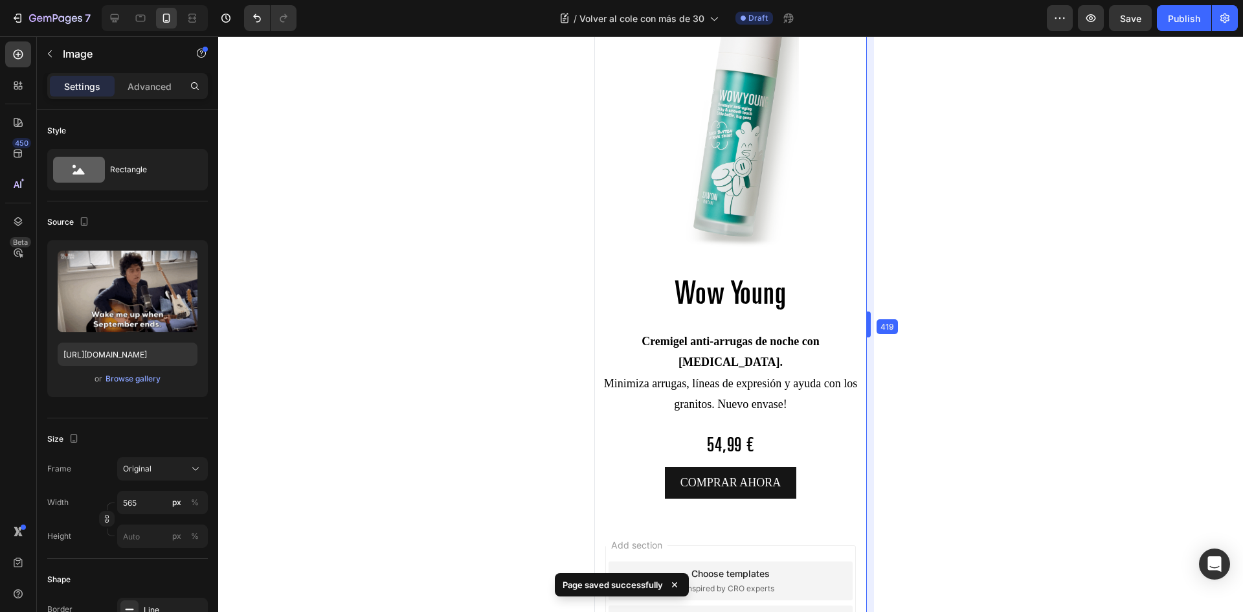
drag, startPoint x: 882, startPoint y: 324, endPoint x: 267, endPoint y: 279, distance: 616.0
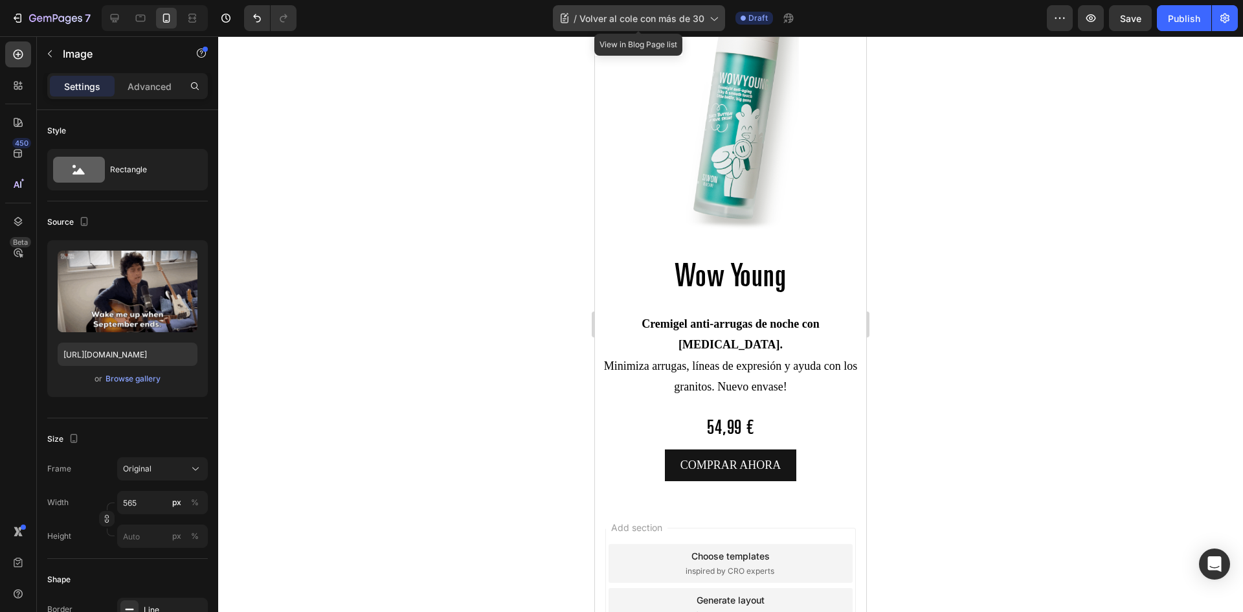
click at [714, 9] on div "/ Volver al cole con más de 30" at bounding box center [639, 18] width 172 height 26
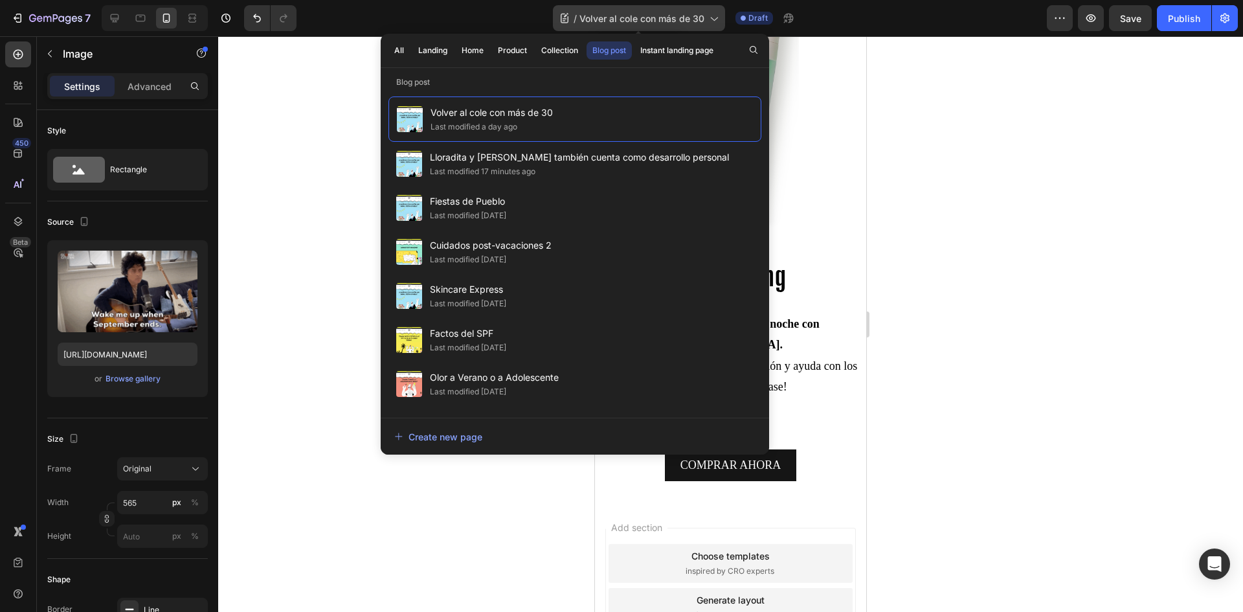
click at [713, 9] on div "/ Volver al cole con más de 30" at bounding box center [639, 18] width 172 height 26
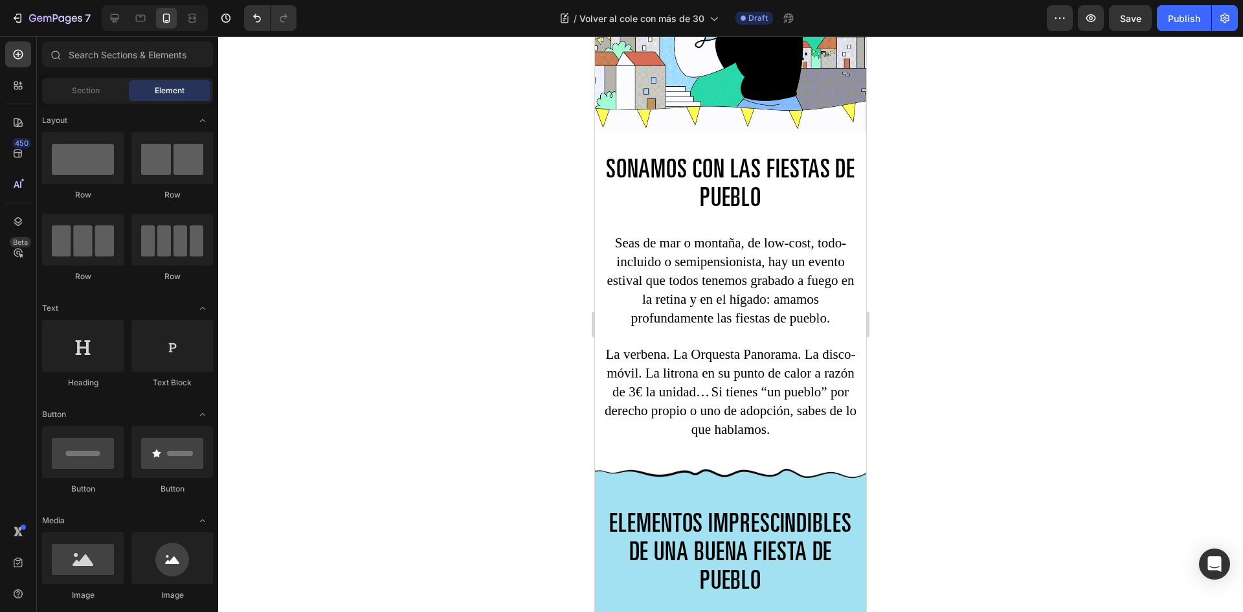
scroll to position [0, 0]
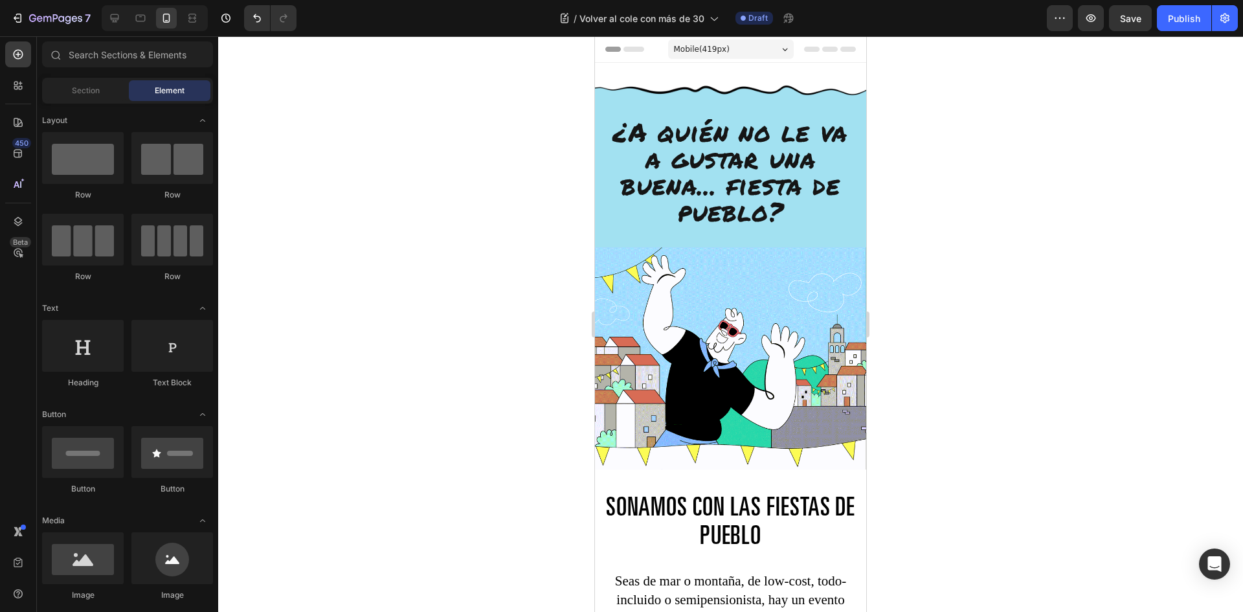
drag, startPoint x: 862, startPoint y: 486, endPoint x: 1507, endPoint y: 50, distance: 778.6
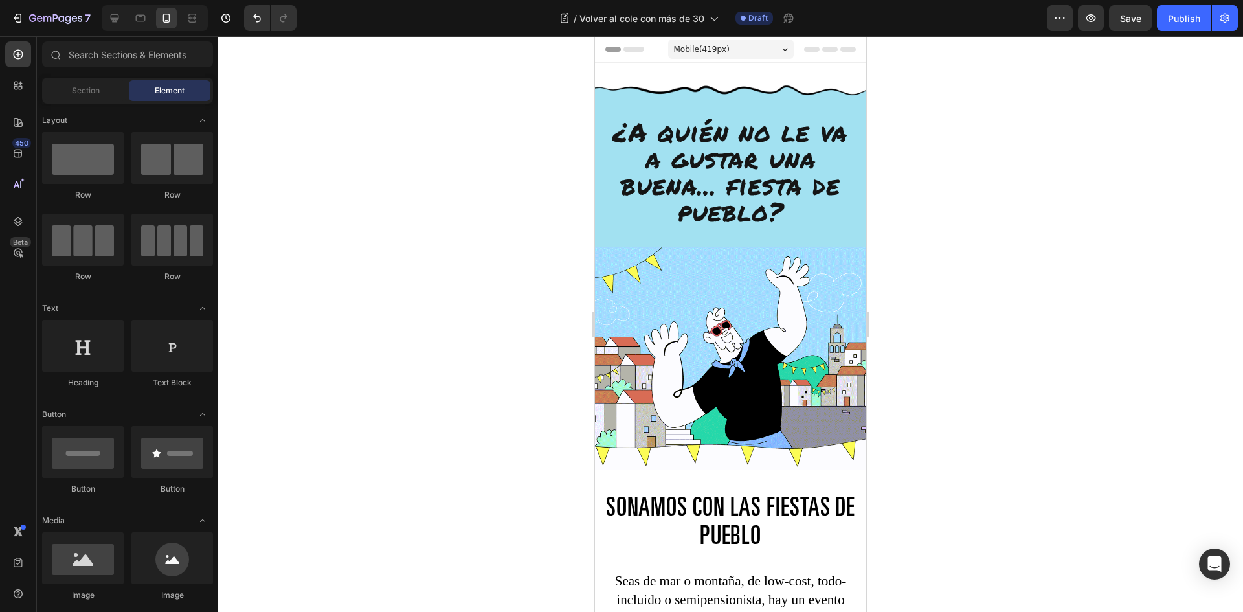
click at [737, 47] on div "Mobile ( 419 px)" at bounding box center [731, 48] width 126 height 19
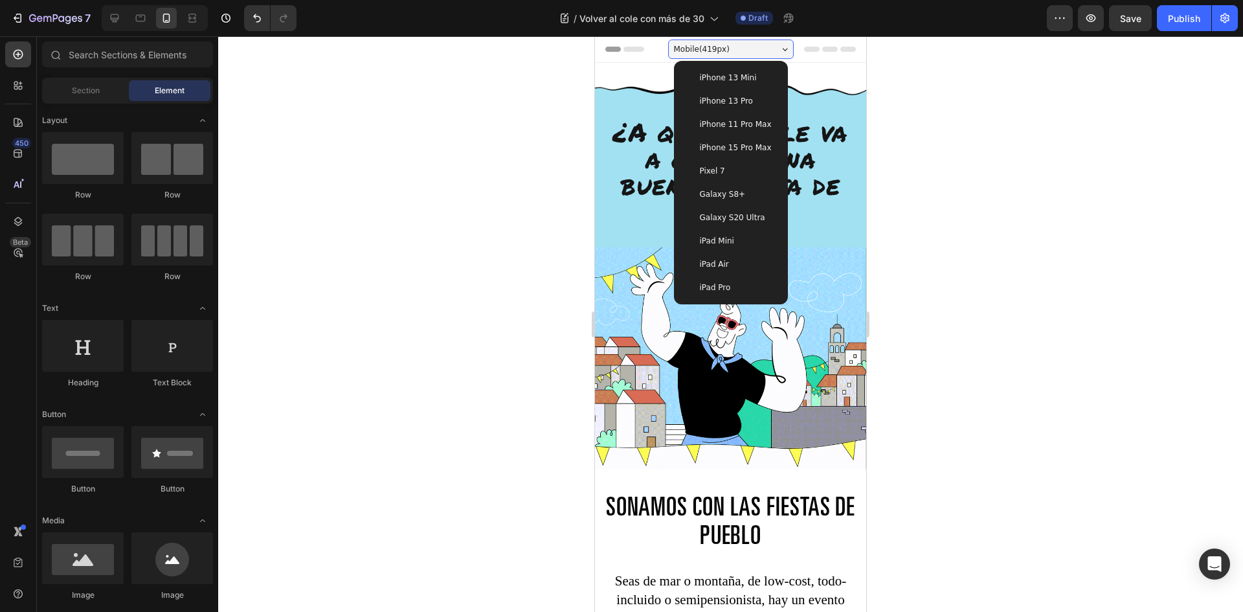
click at [737, 146] on span "iPhone 15 Pro Max" at bounding box center [736, 147] width 72 height 13
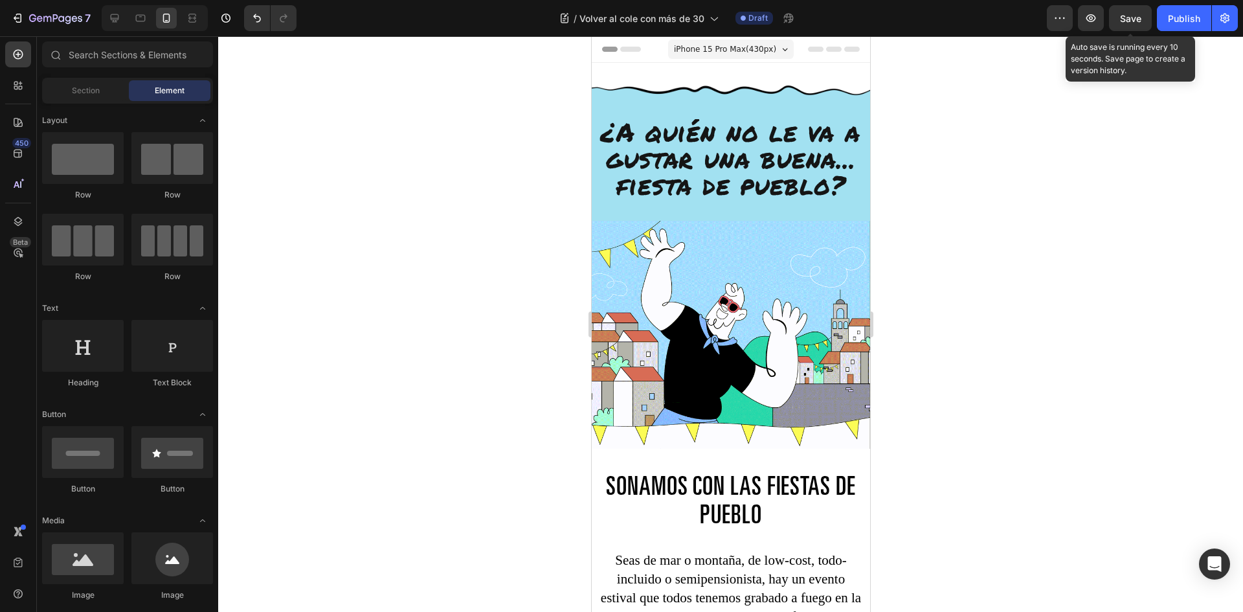
click at [1126, 18] on span "Save" at bounding box center [1130, 18] width 21 height 11
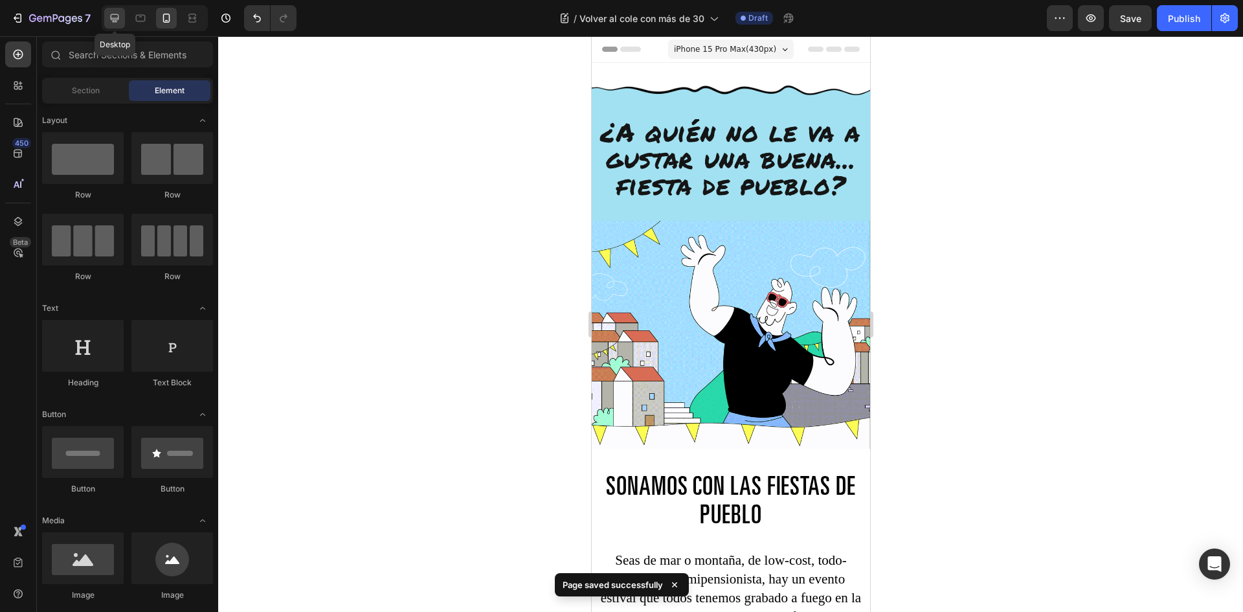
click at [118, 10] on div at bounding box center [114, 18] width 21 height 21
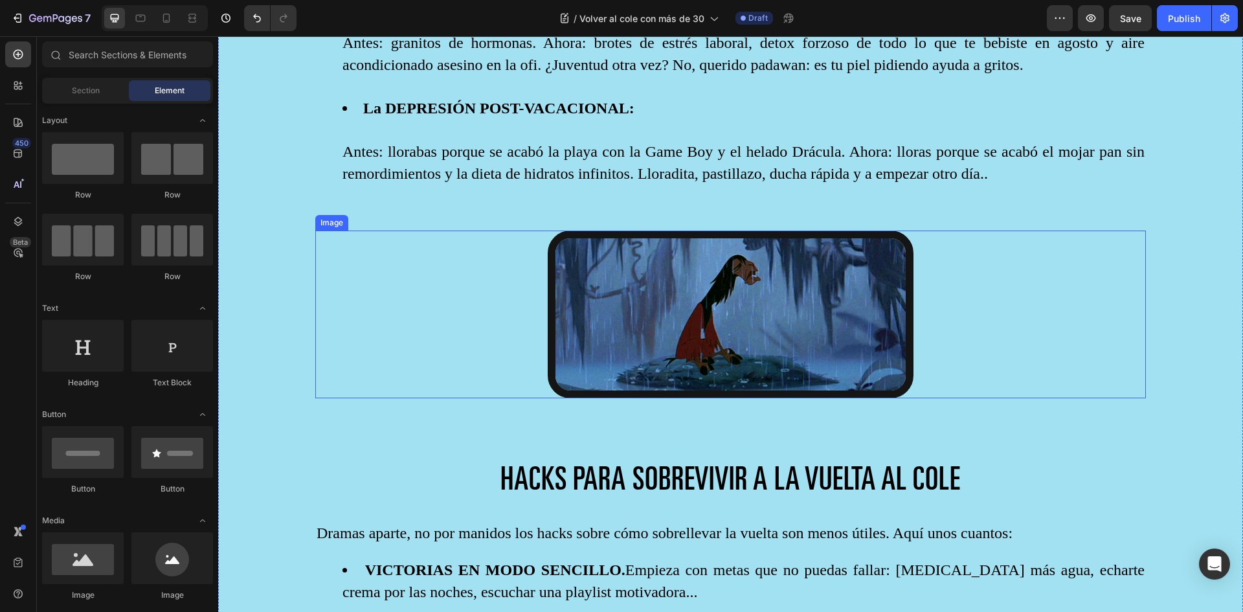
scroll to position [1619, 0]
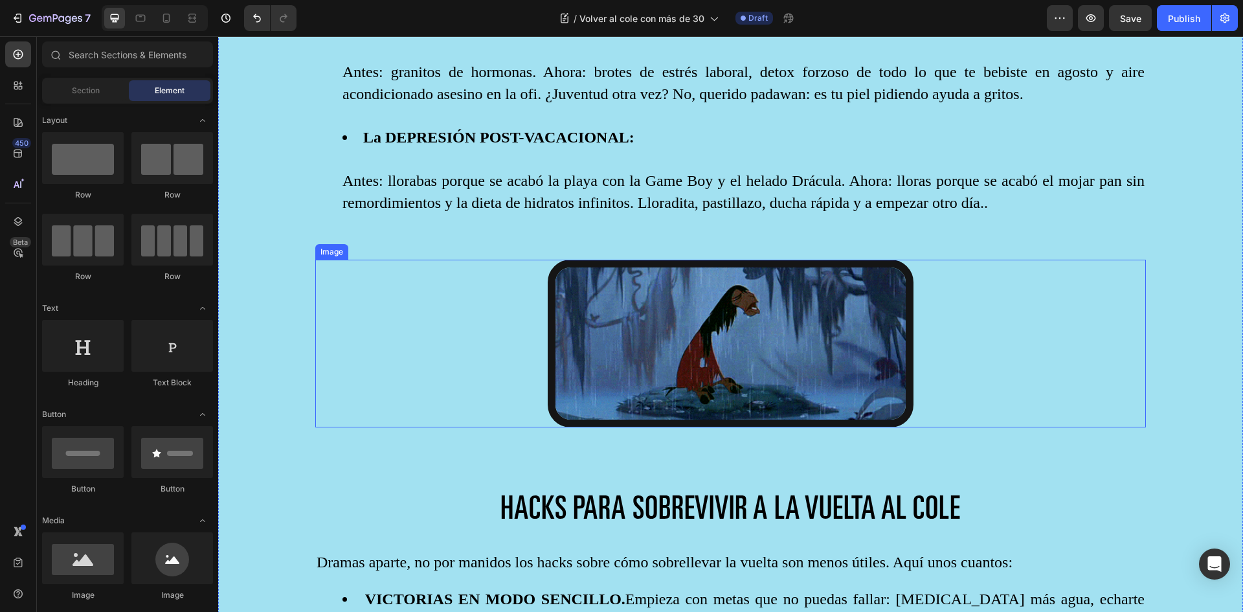
click at [673, 306] on img at bounding box center [731, 344] width 366 height 168
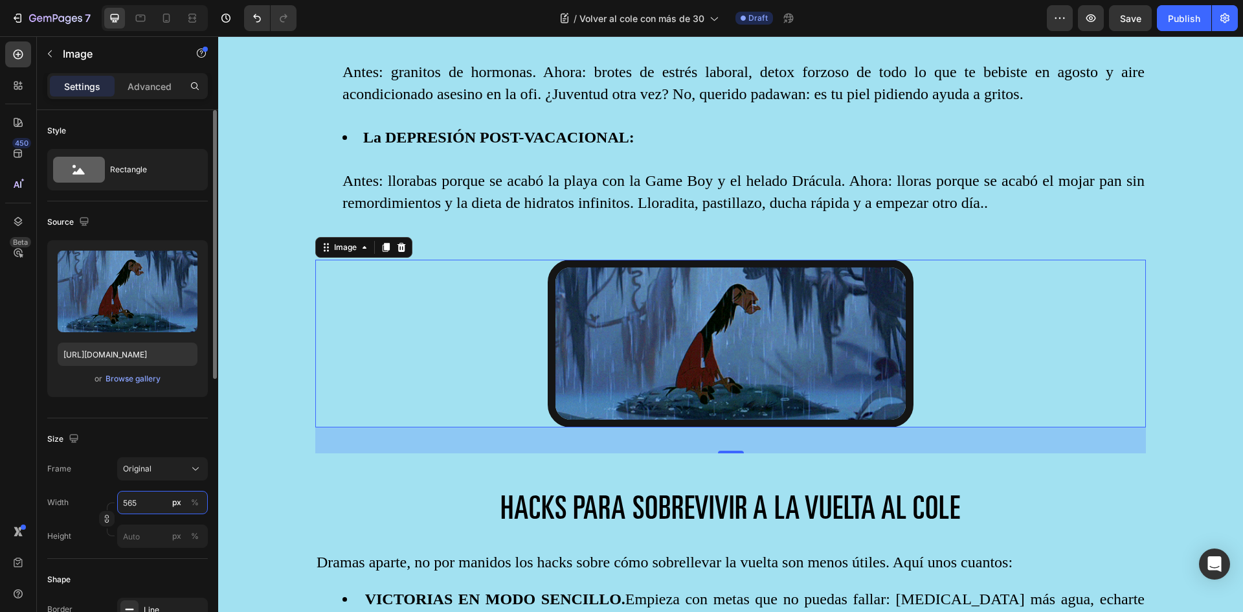
click at [151, 502] on input "565" at bounding box center [162, 502] width 91 height 23
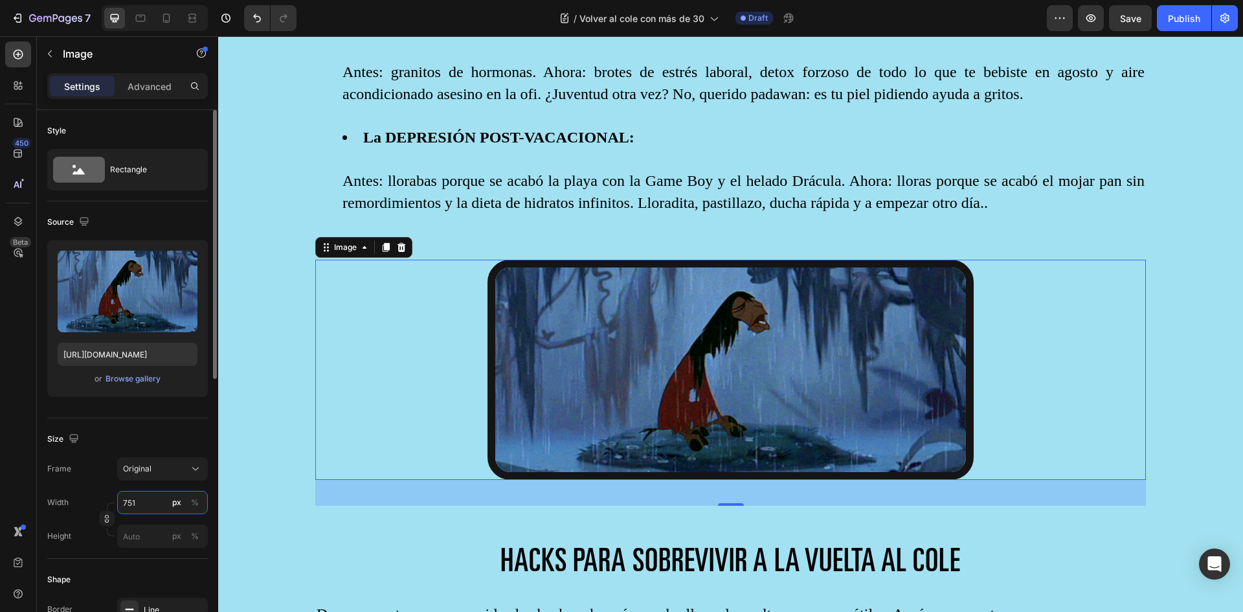
type input "750"
click at [151, 426] on div "Size Frame Original Width 750 px % Height px %" at bounding box center [127, 488] width 161 height 140
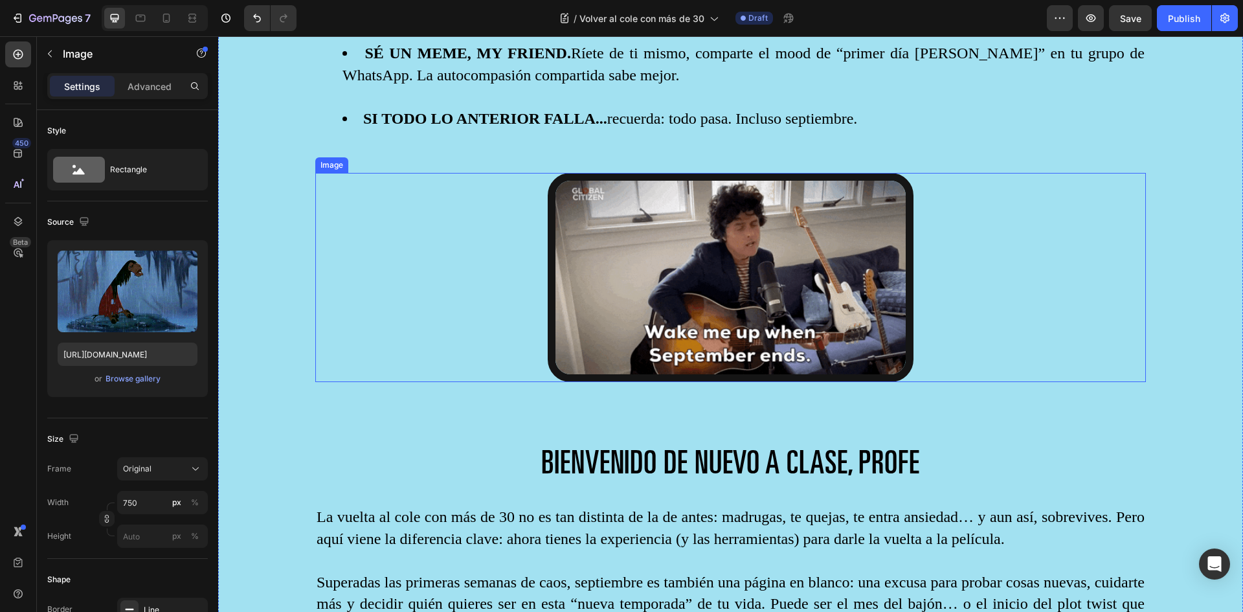
scroll to position [2395, 0]
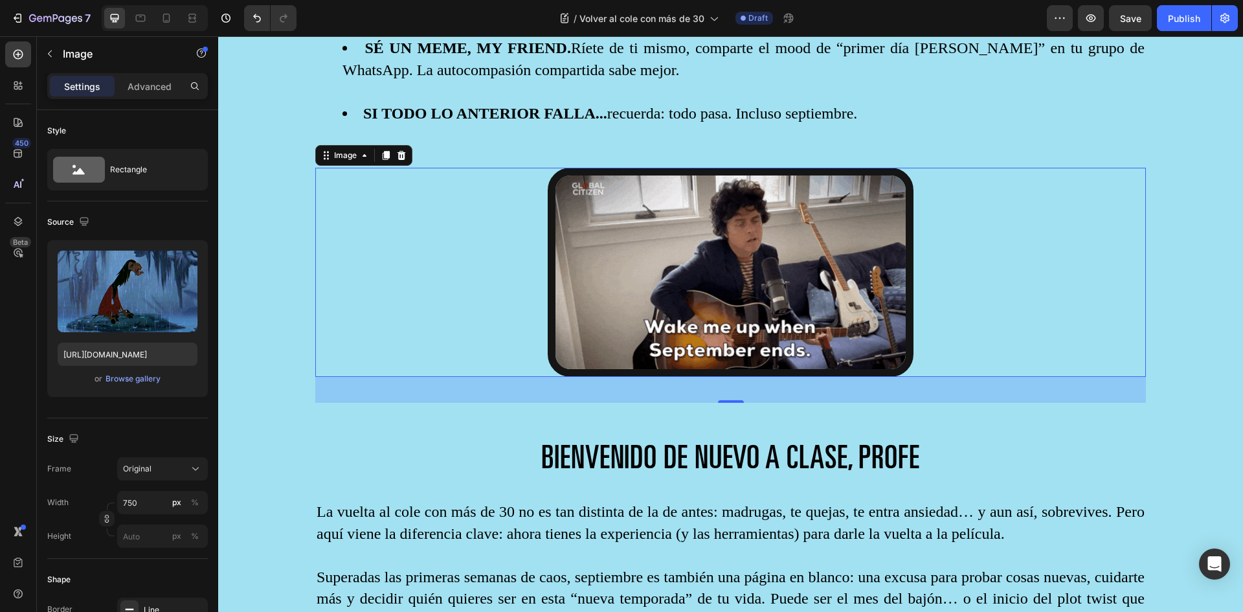
click at [715, 252] on img at bounding box center [731, 273] width 366 height 210
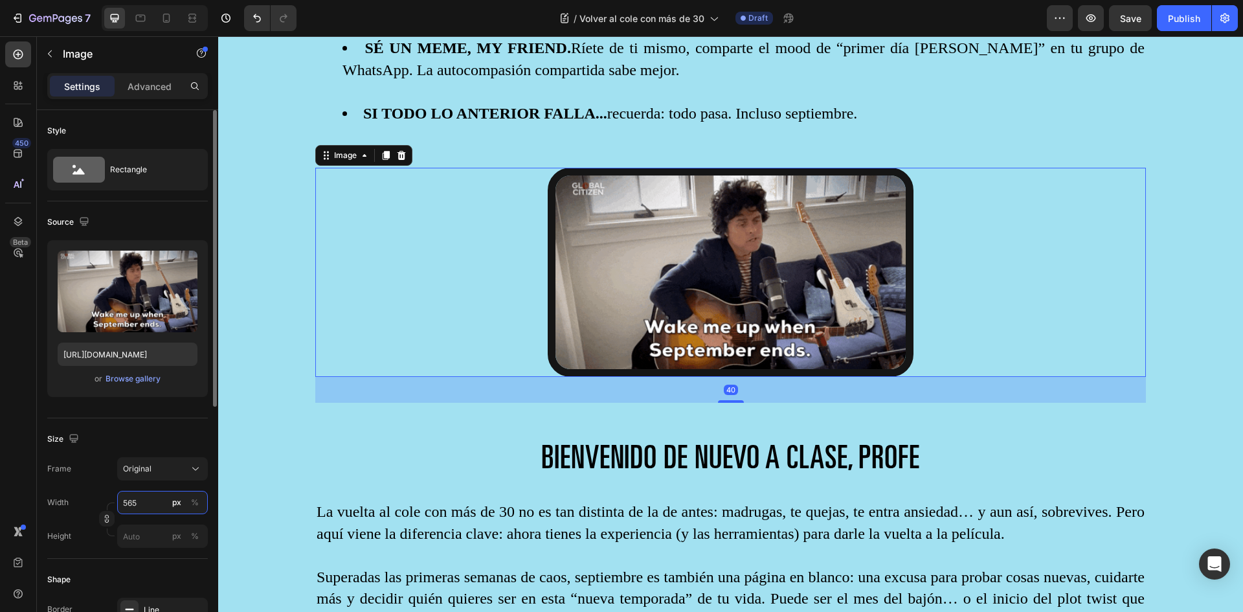
click at [148, 509] on input "565" at bounding box center [162, 502] width 91 height 23
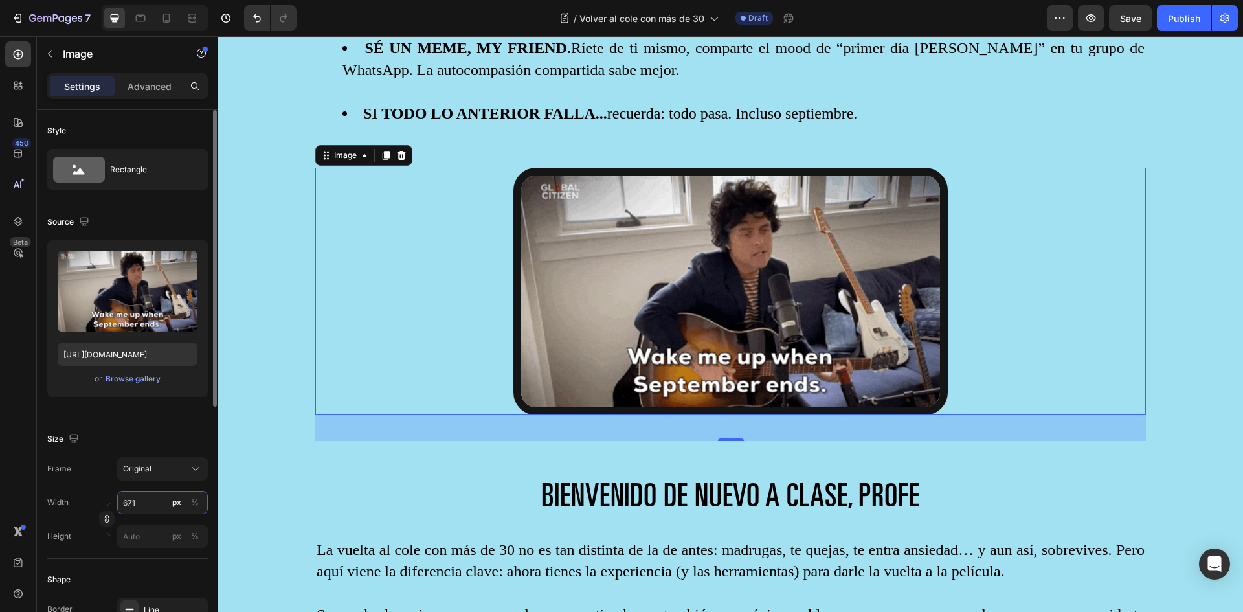
type input "670"
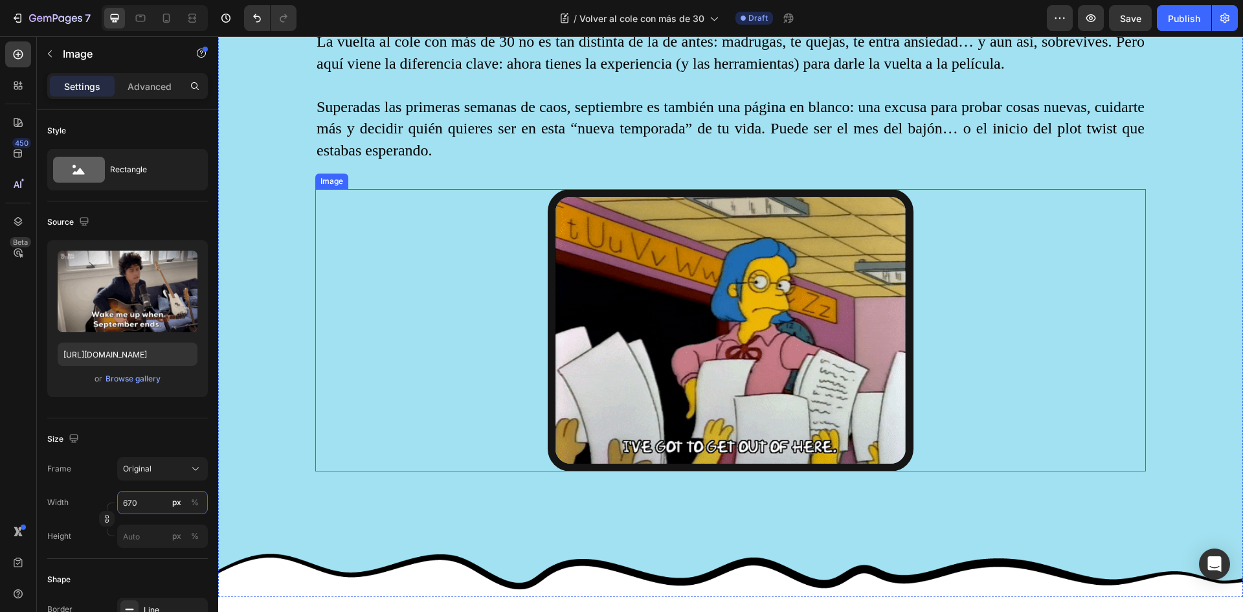
scroll to position [2913, 0]
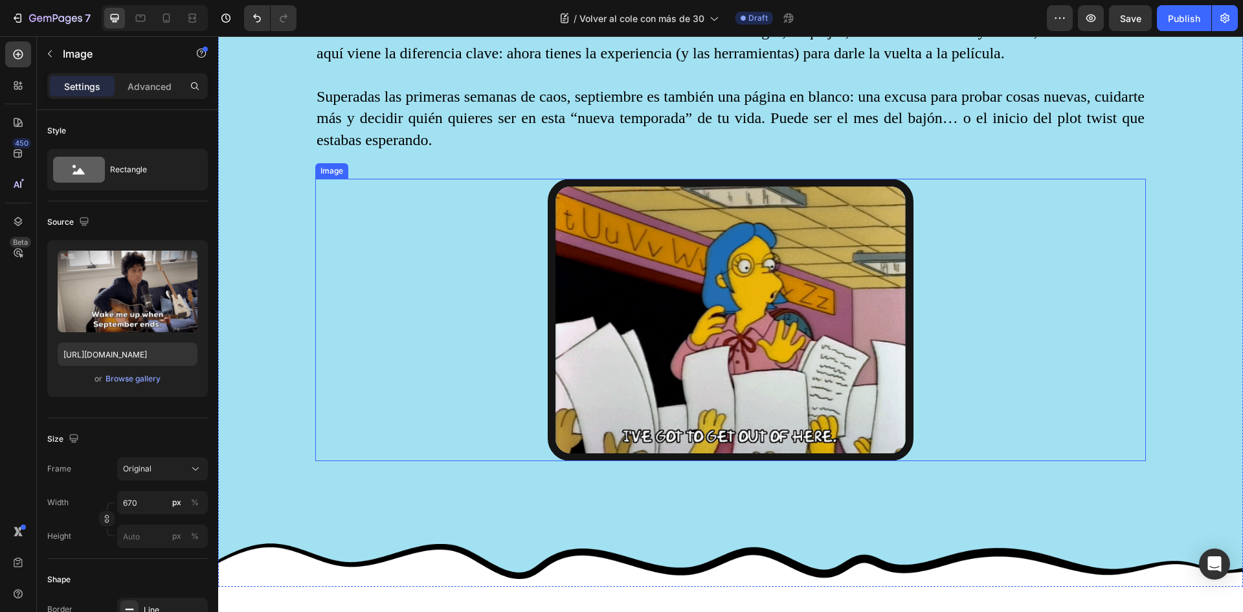
click at [651, 287] on img at bounding box center [731, 320] width 366 height 283
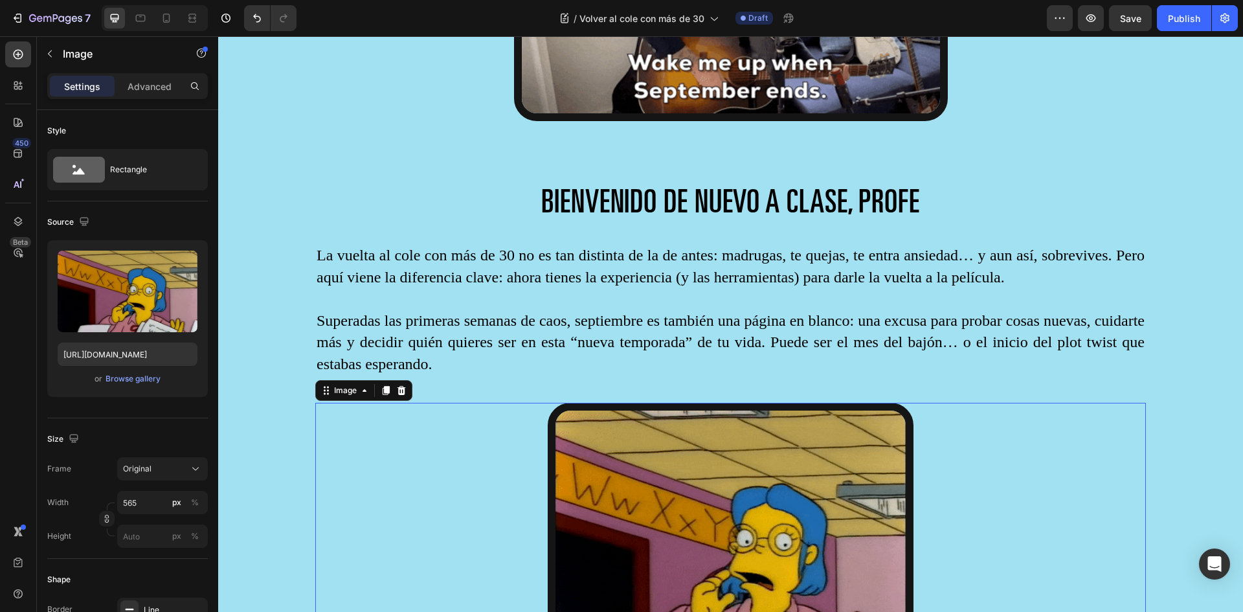
scroll to position [2719, 0]
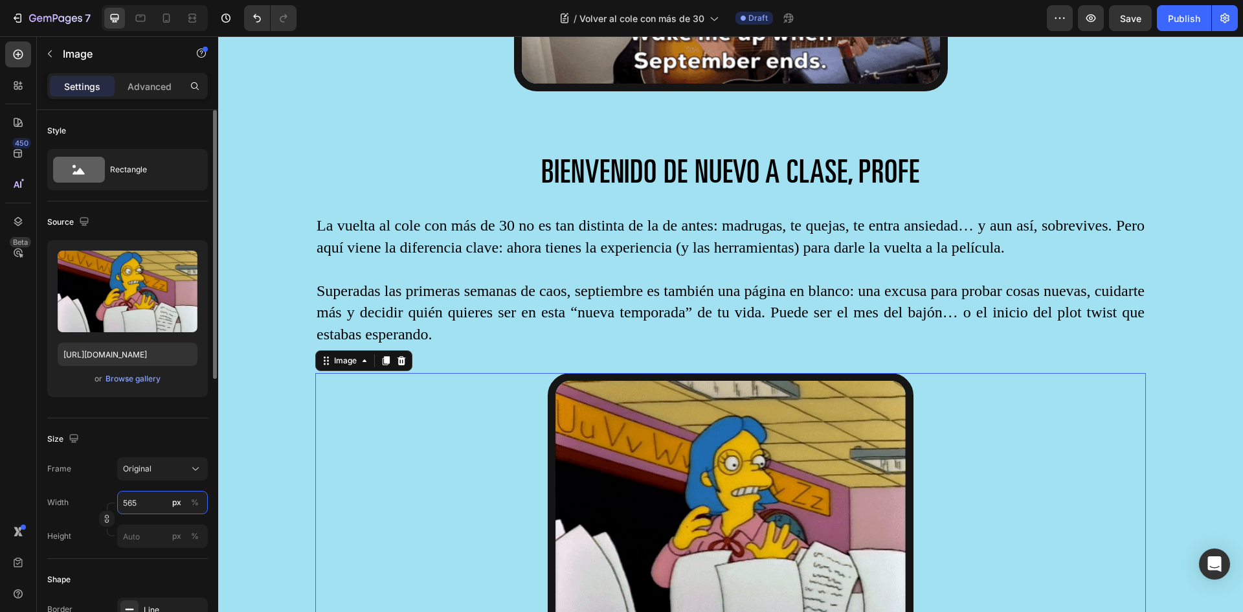
click at [145, 507] on input "565" at bounding box center [162, 502] width 91 height 23
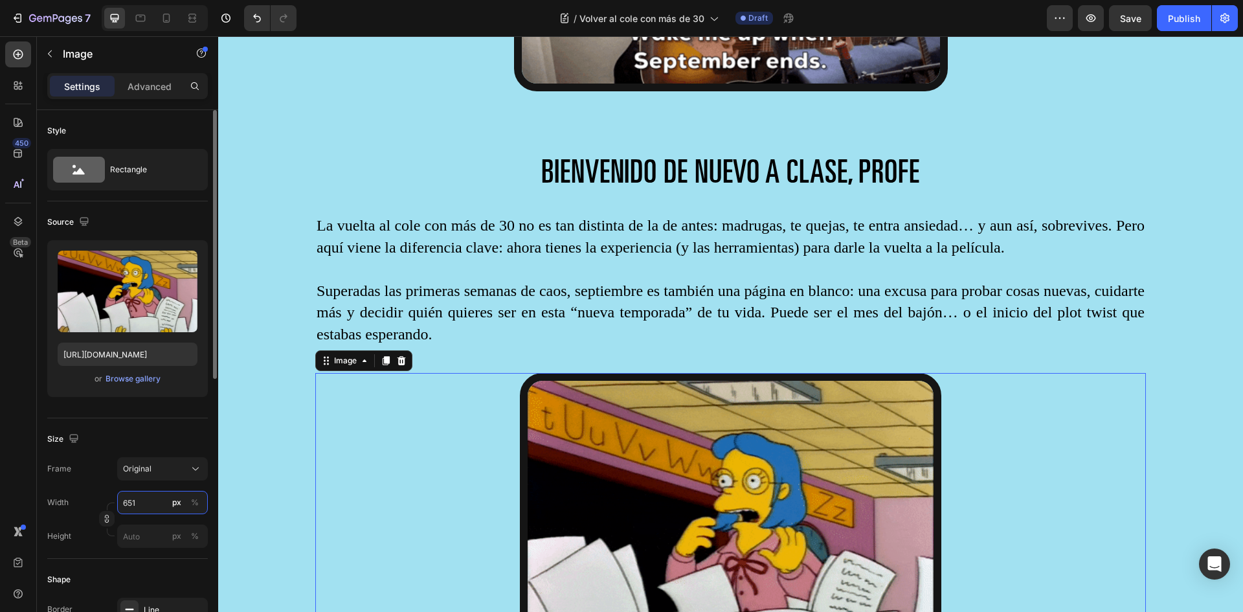
type input "650"
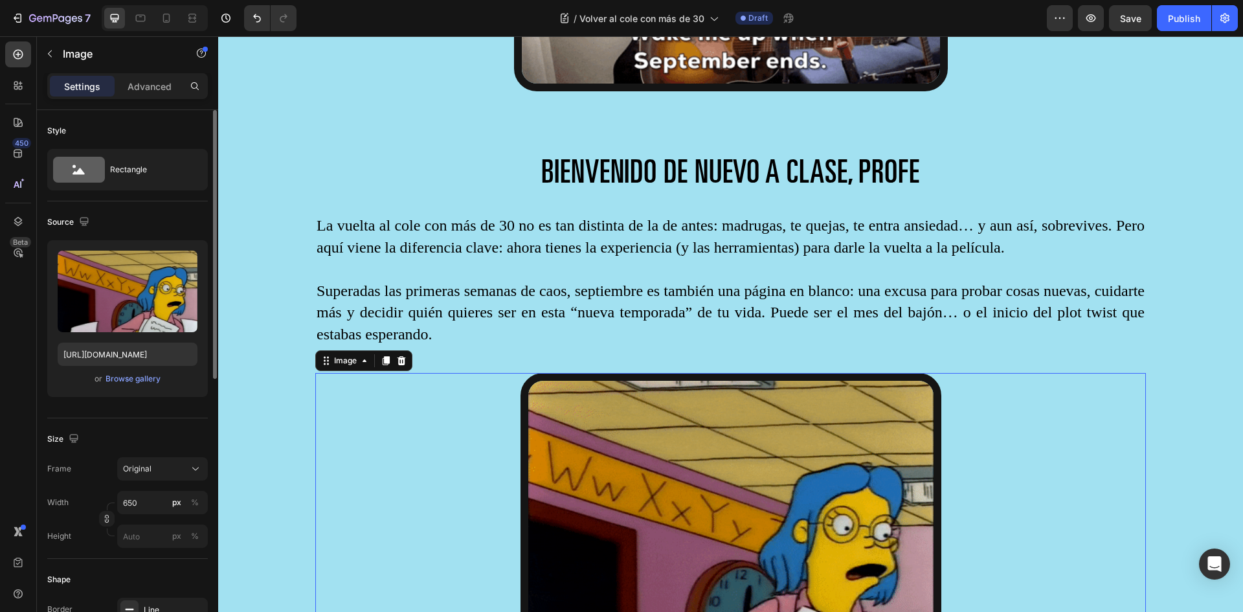
click at [148, 432] on div "Size" at bounding box center [127, 439] width 161 height 21
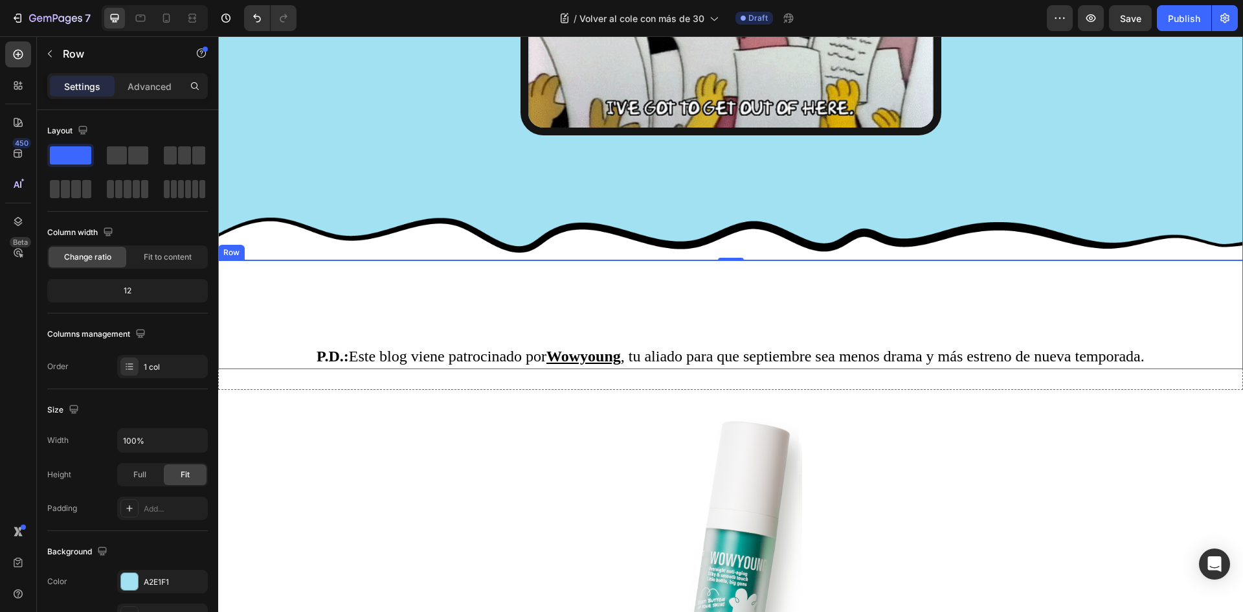
scroll to position [3108, 0]
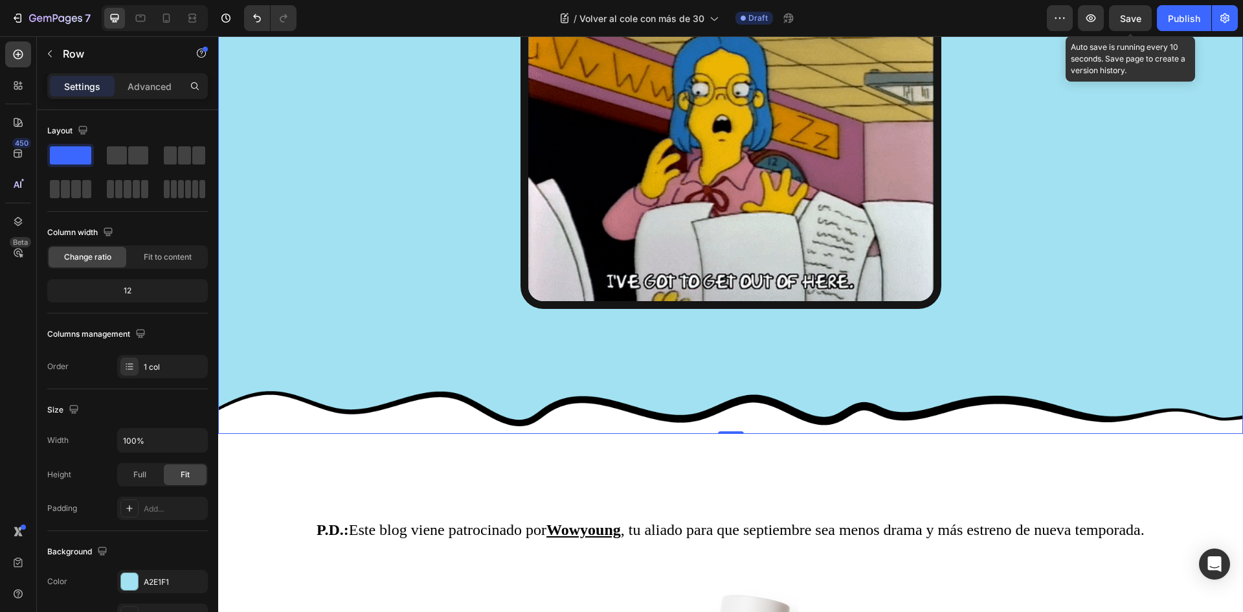
click at [1133, 21] on span "Save" at bounding box center [1130, 18] width 21 height 11
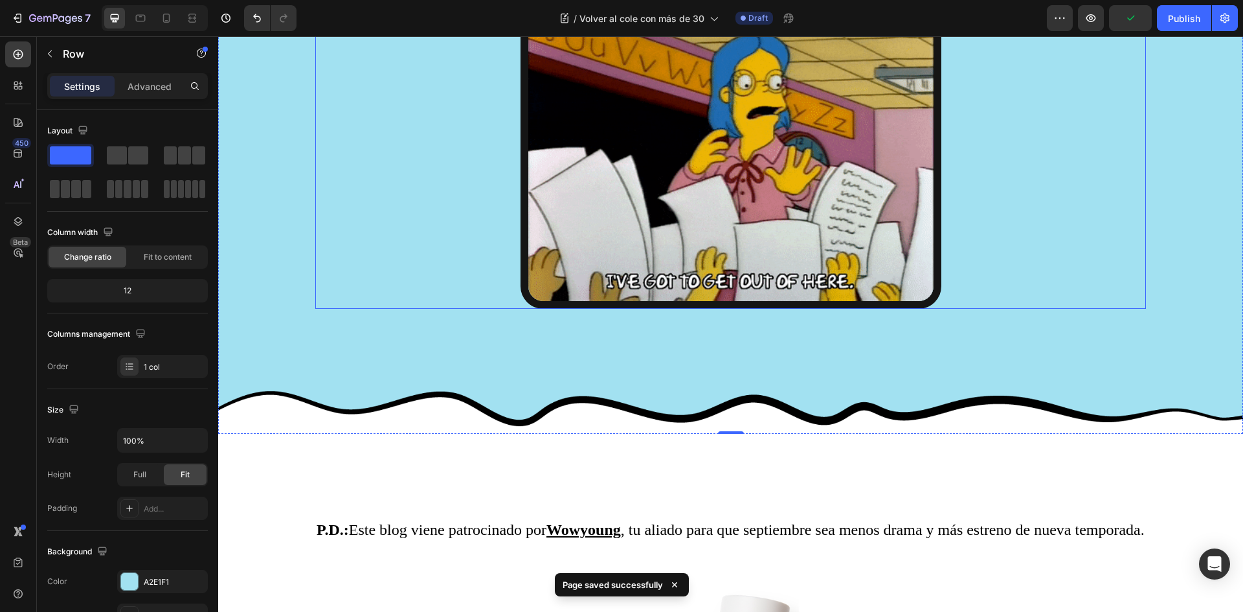
click at [763, 163] on img at bounding box center [731, 146] width 421 height 324
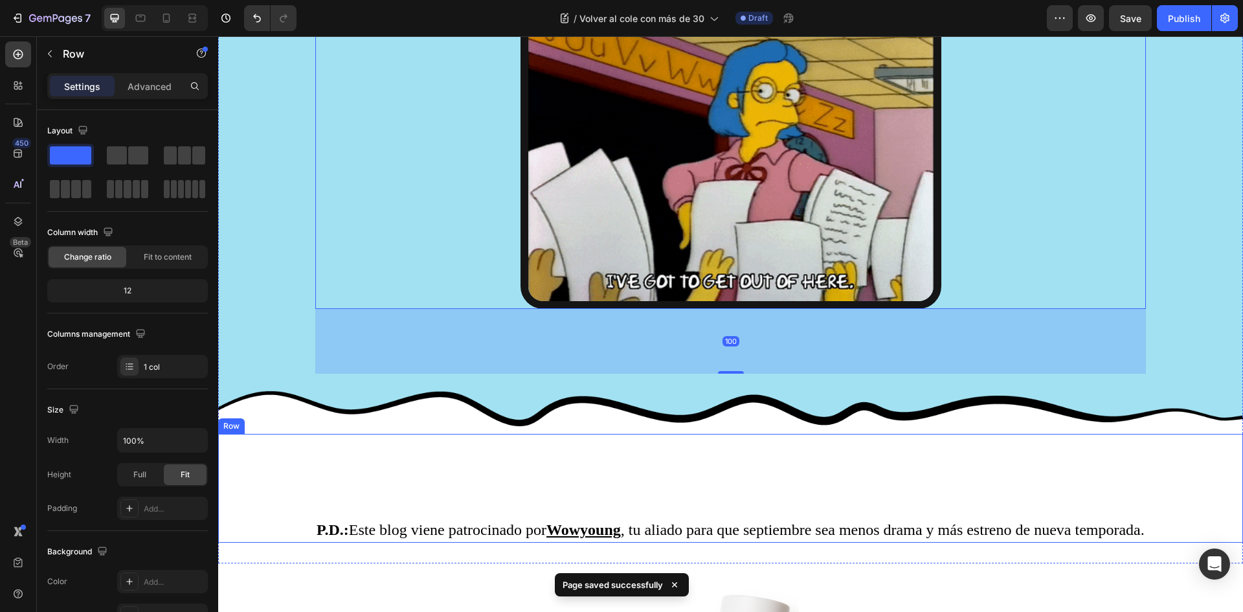
click at [788, 475] on div "P.D.: Este blog viene patrocinado por Wowyoung , tu aliado para que septiembre …" at bounding box center [730, 488] width 1025 height 109
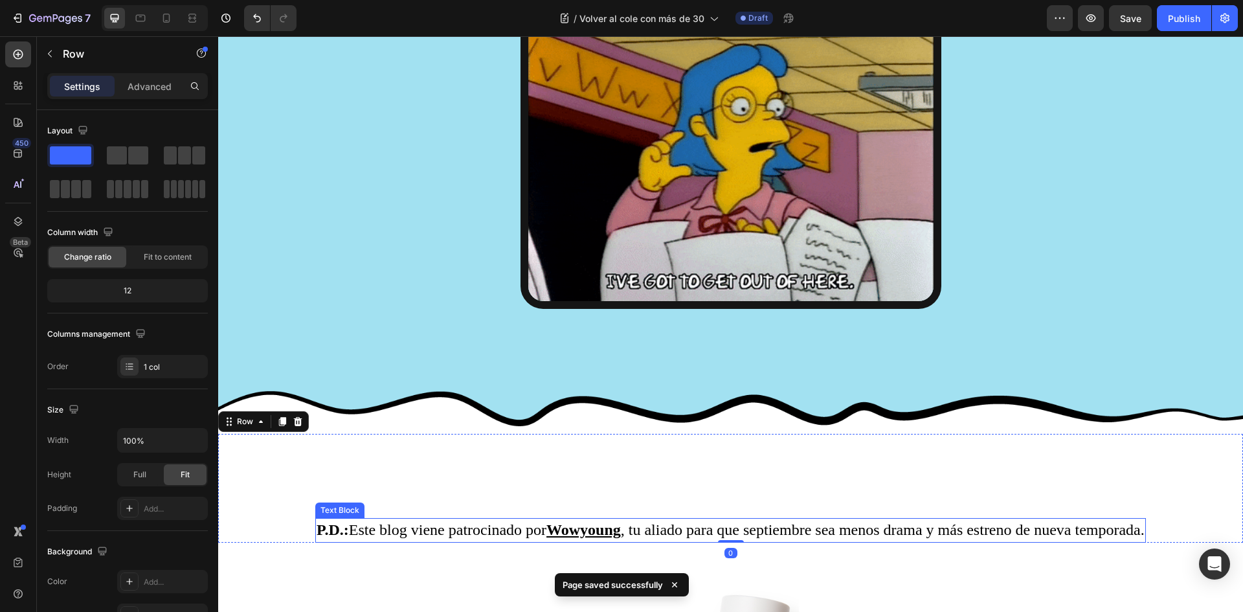
click at [745, 534] on p "P.D.: Este blog viene patrocinado por Wowyoung , tu aliado para que septiembre …" at bounding box center [731, 530] width 828 height 22
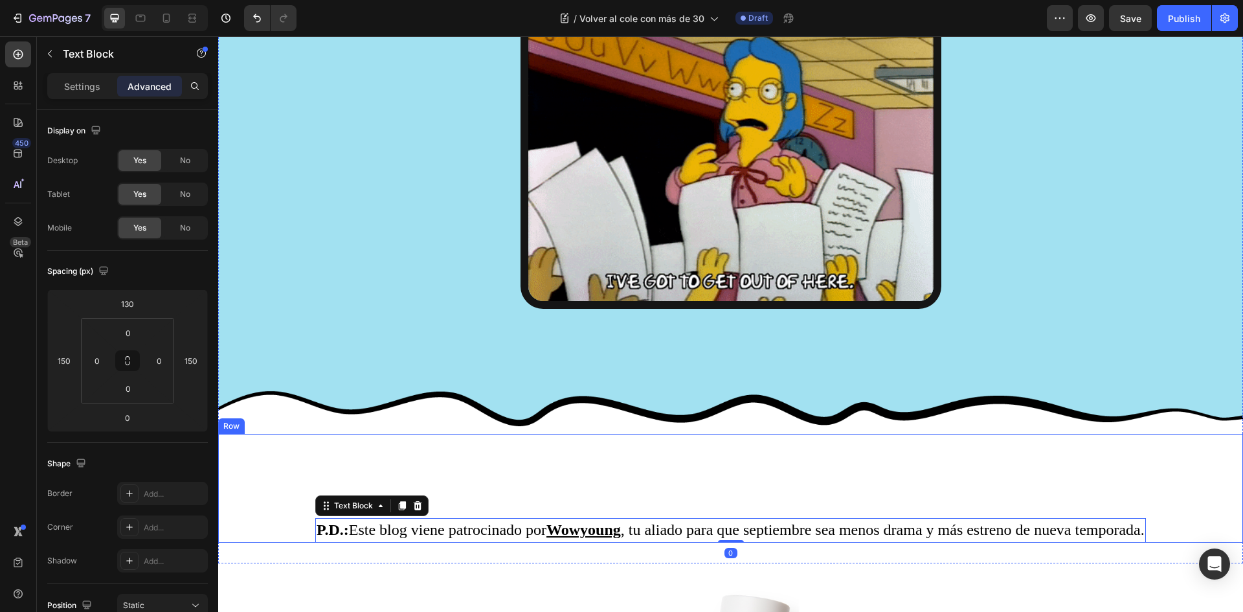
click at [755, 478] on div "P.D.: Este blog viene patrocinado por Wowyoung , tu aliado para que septiembre …" at bounding box center [730, 488] width 1025 height 109
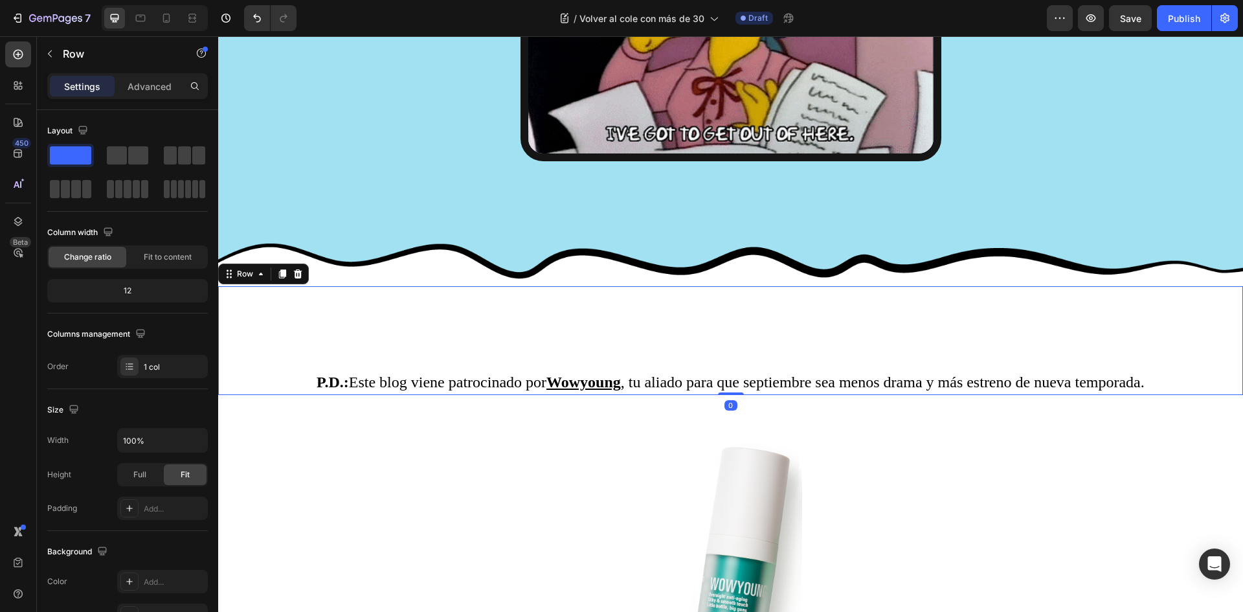
scroll to position [3302, 0]
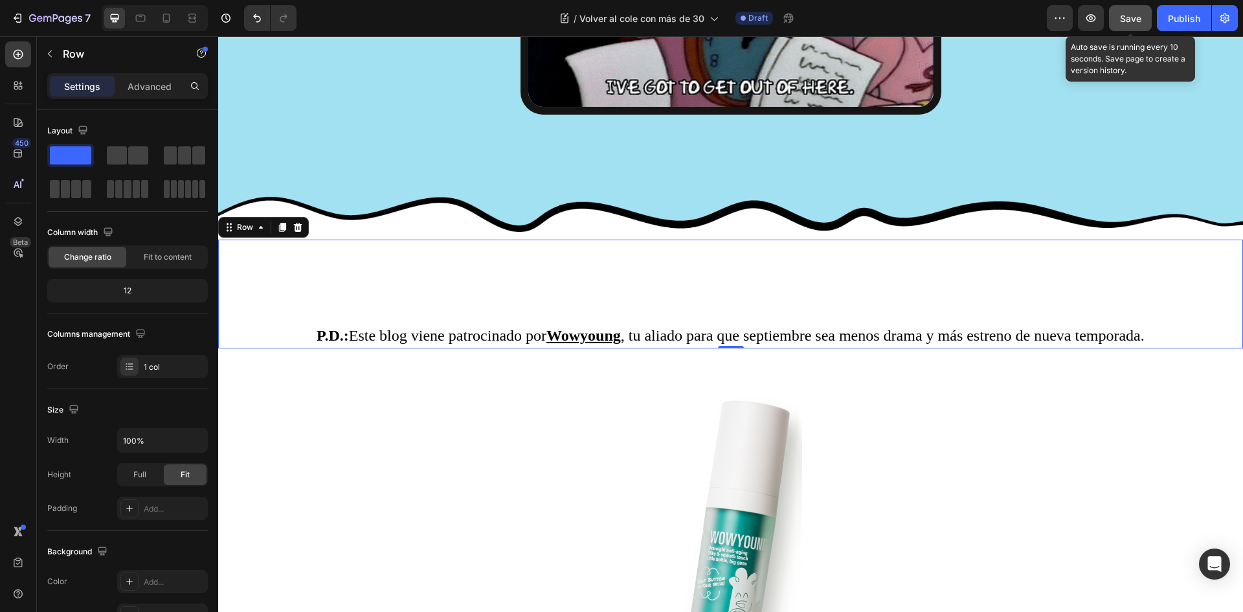
click at [1137, 27] on button "Save" at bounding box center [1130, 18] width 43 height 26
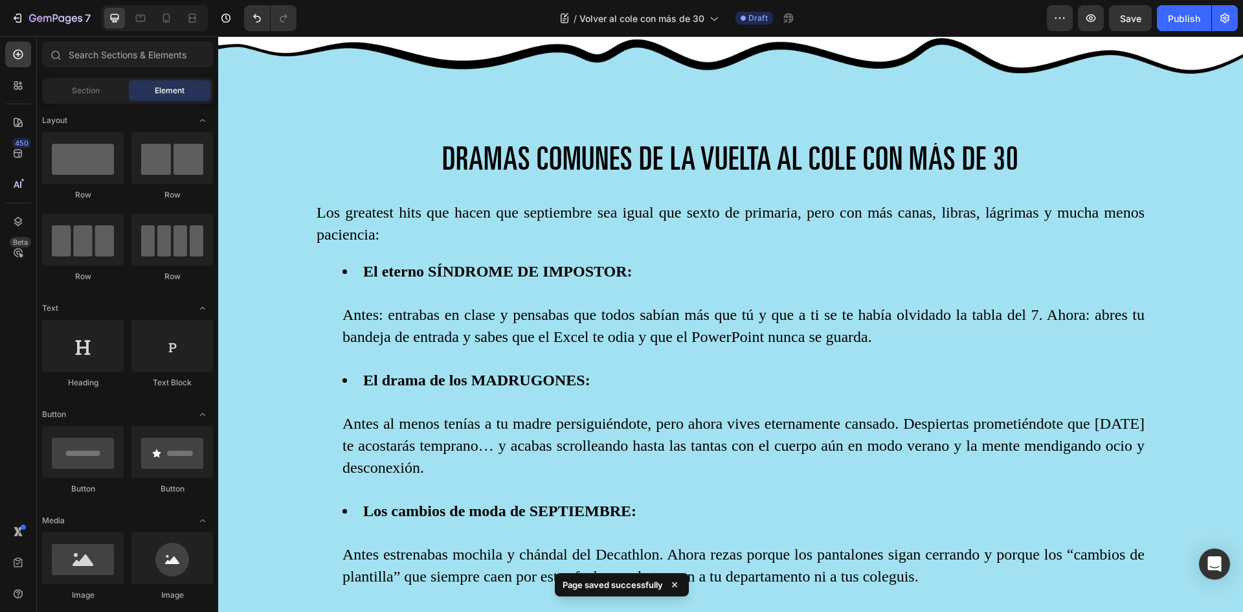
scroll to position [0, 0]
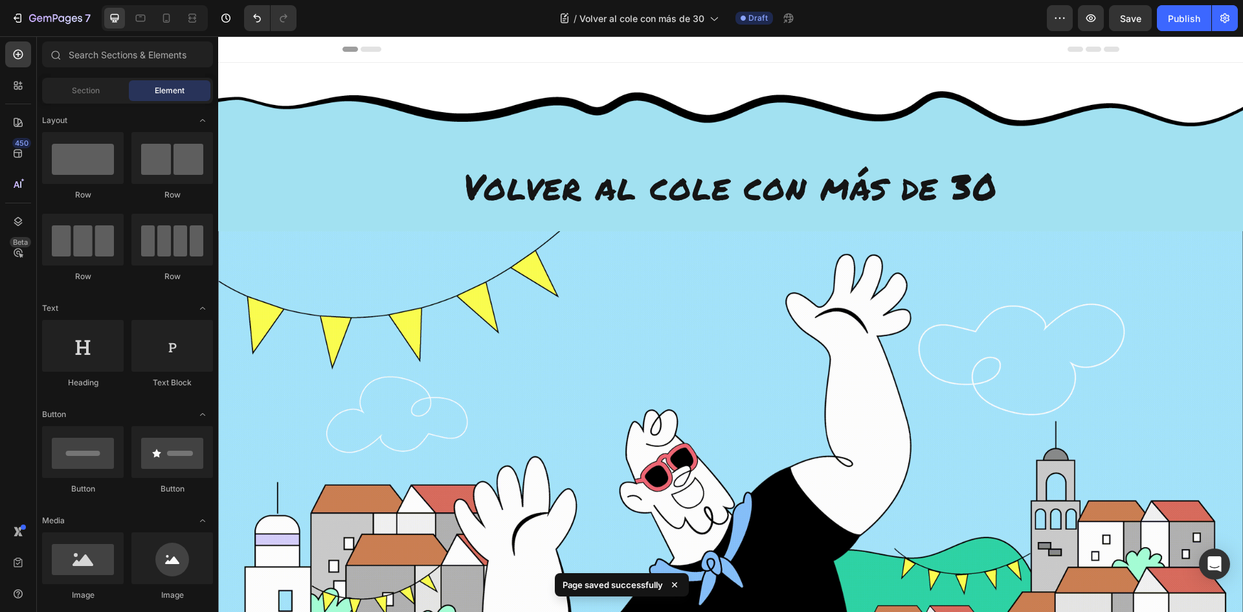
click at [1127, 12] on div "Save" at bounding box center [1130, 19] width 21 height 14
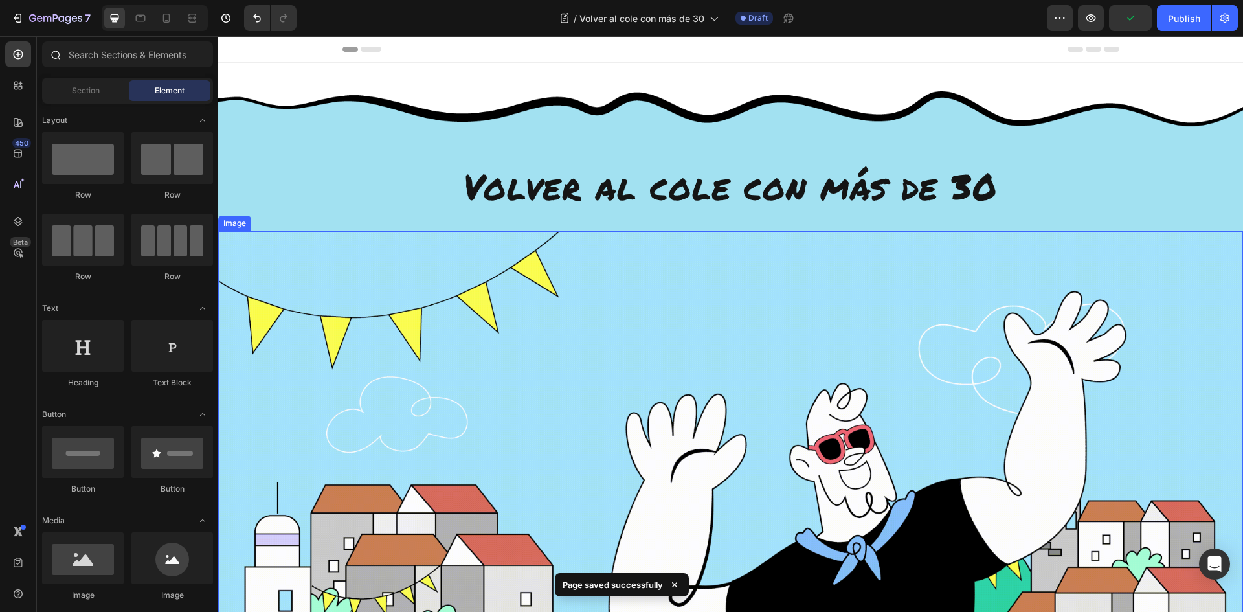
scroll to position [259, 0]
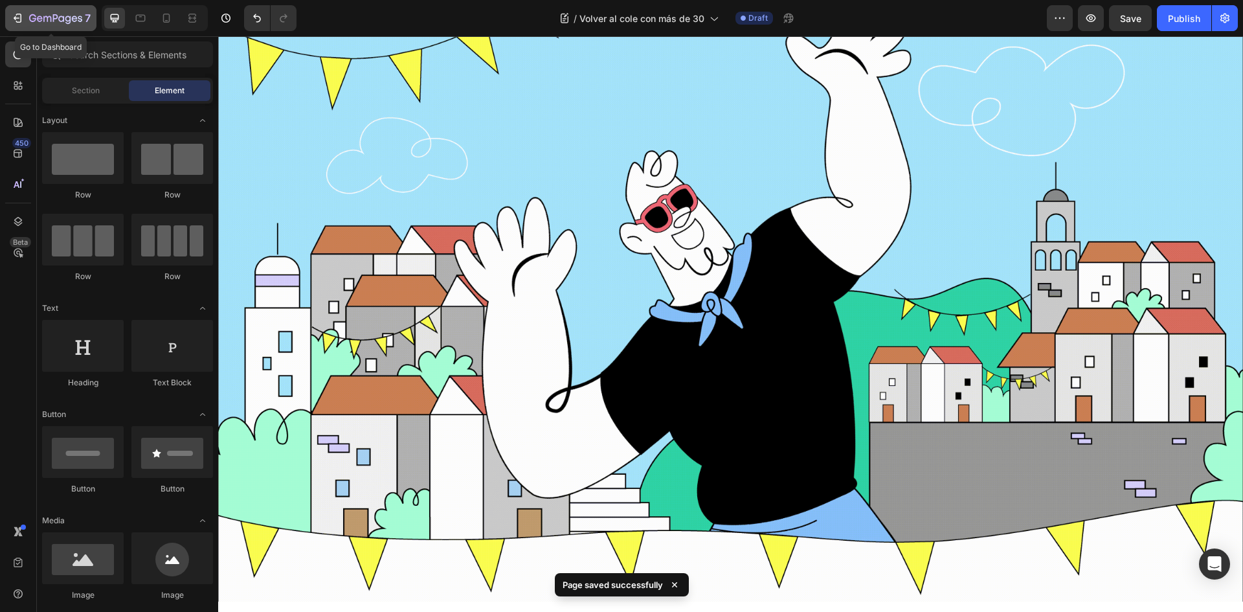
click at [39, 19] on icon "button" at bounding box center [55, 19] width 53 height 11
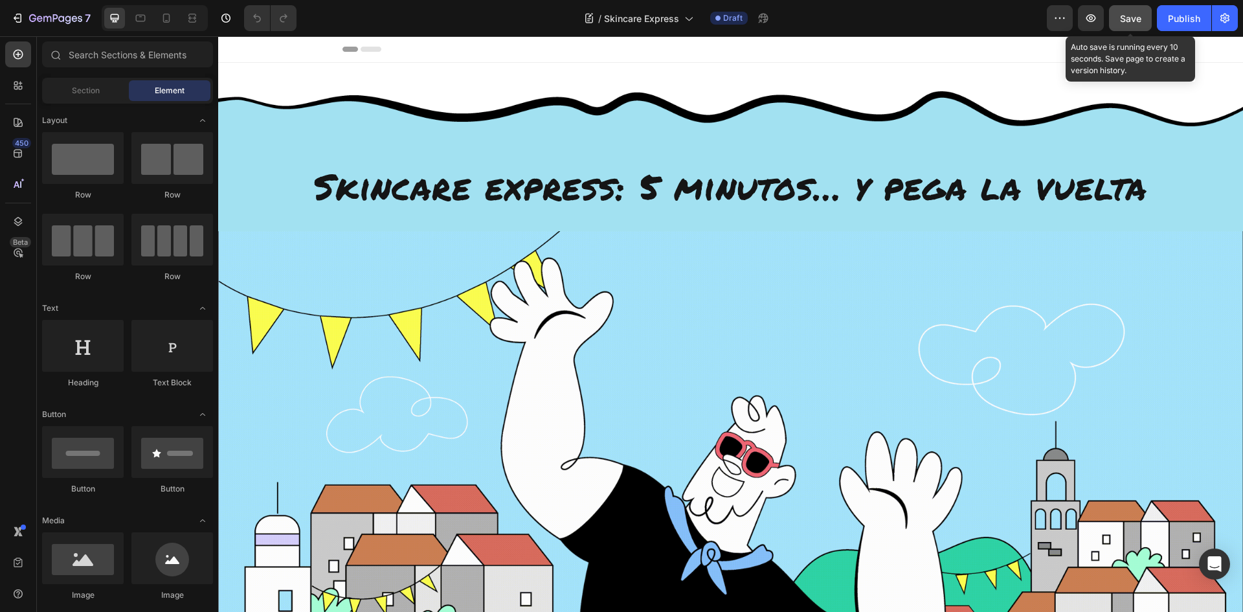
click at [1130, 17] on span "Save" at bounding box center [1130, 18] width 21 height 11
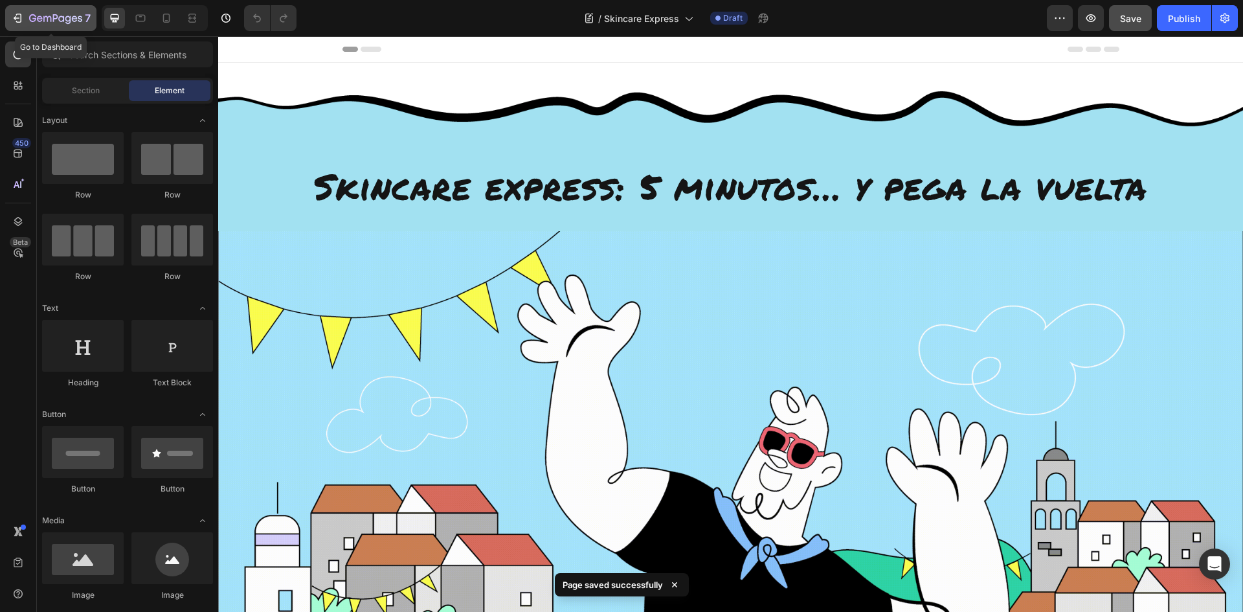
click at [42, 18] on icon "button" at bounding box center [40, 19] width 6 height 6
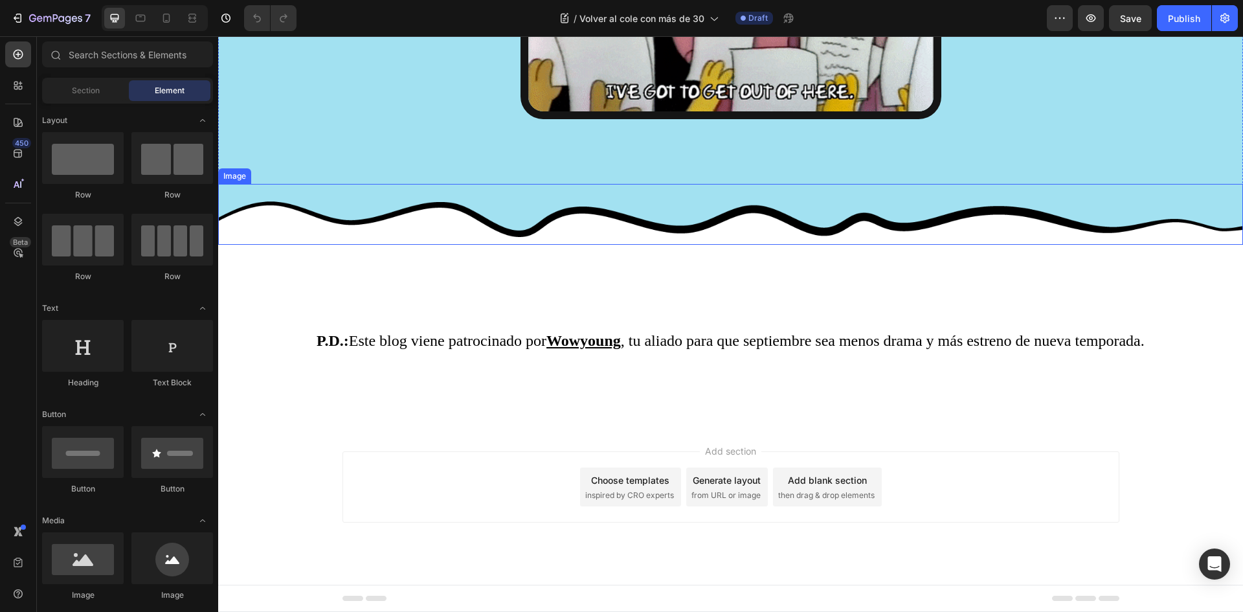
scroll to position [3172, 0]
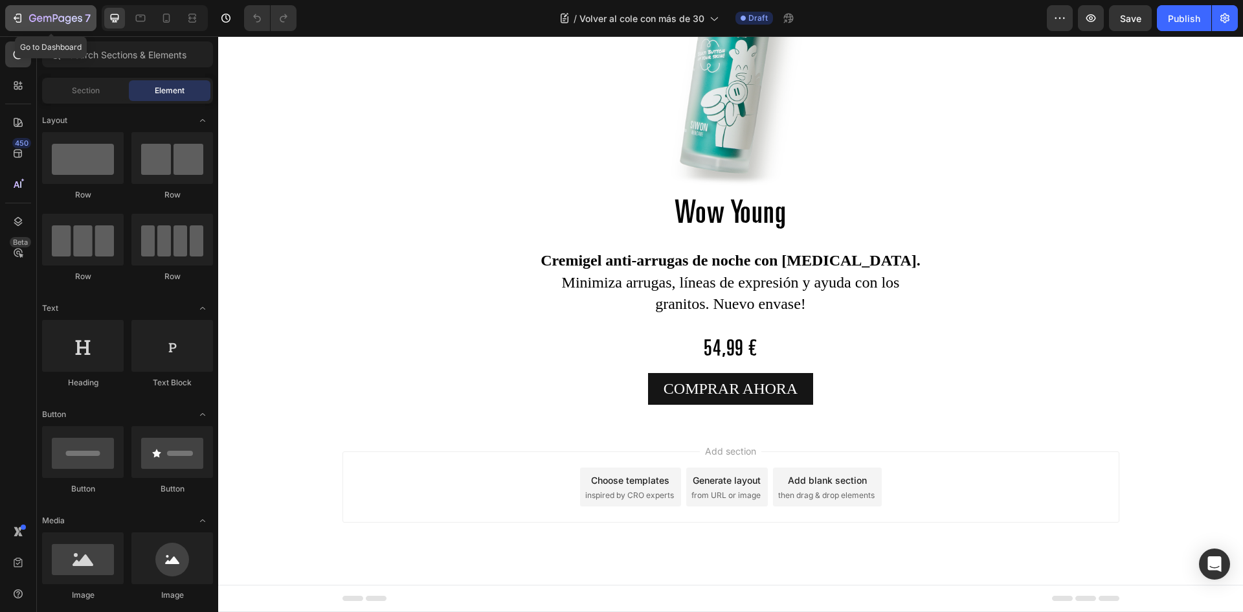
click at [17, 15] on icon "button" at bounding box center [19, 18] width 6 height 9
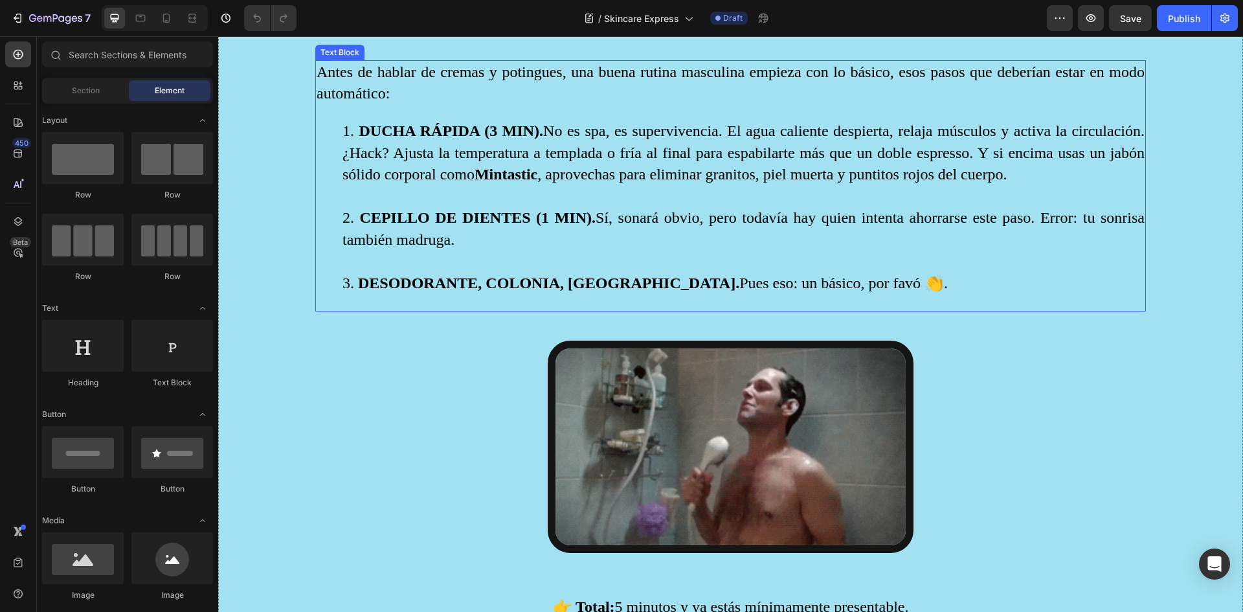
scroll to position [1360, 0]
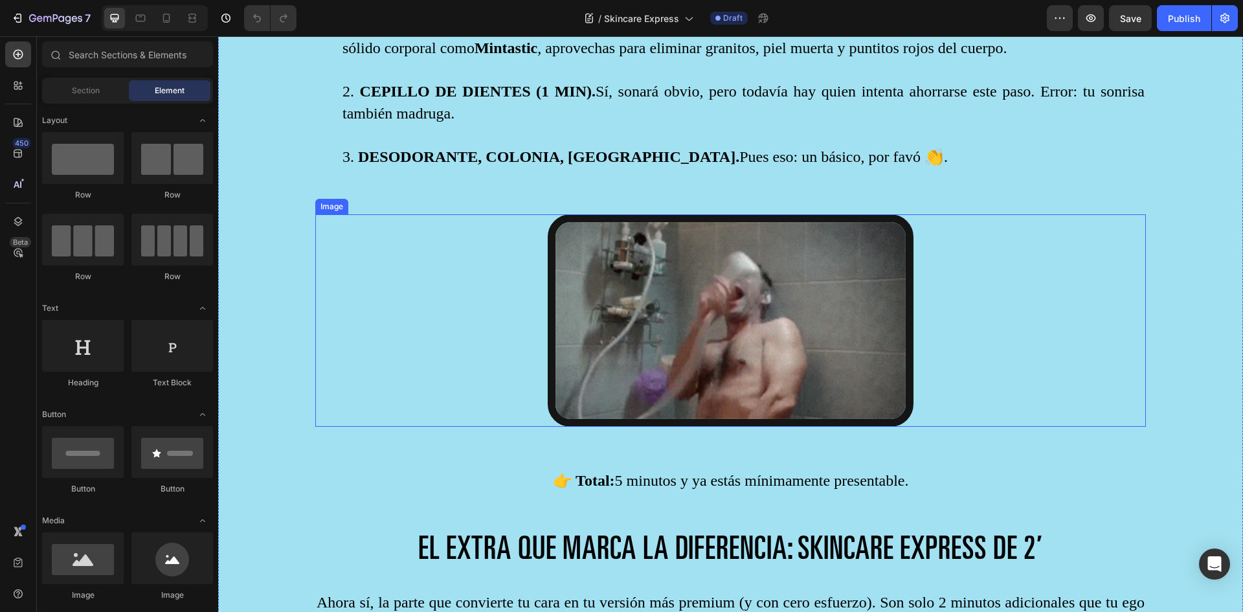
click at [658, 271] on img at bounding box center [731, 320] width 366 height 213
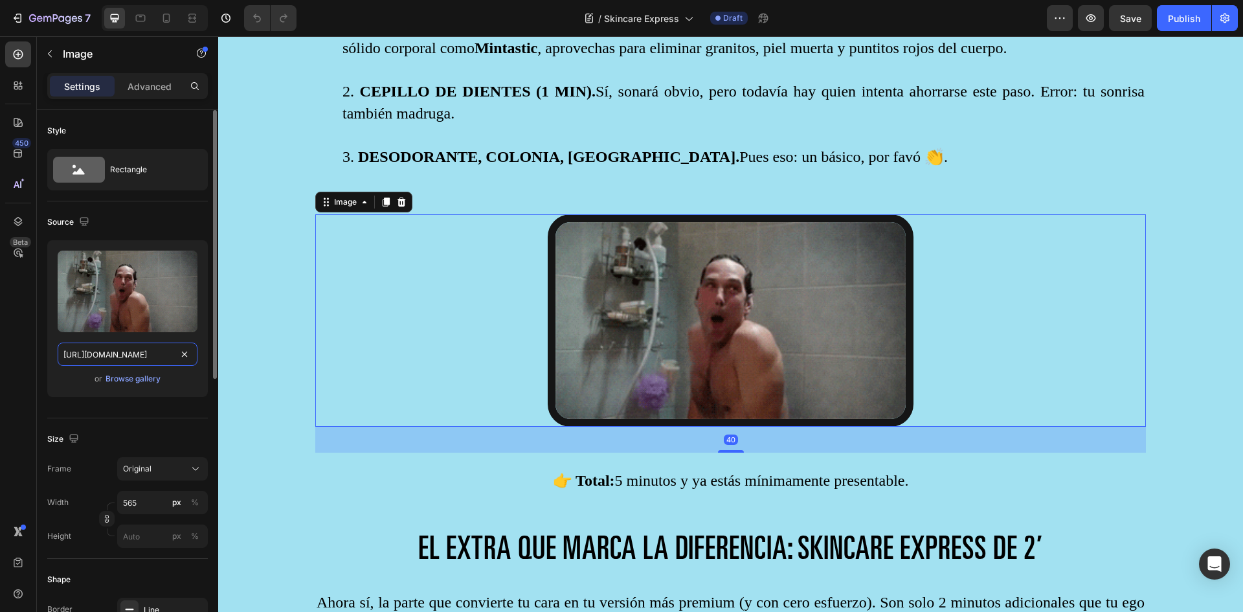
click at [93, 355] on input "https://media3.giphy.com/media/v1.Y2lkPTc5MGI3NjExbmtuc2VudWFyOHNzdGNkZTJhbDNtM…" at bounding box center [128, 353] width 140 height 23
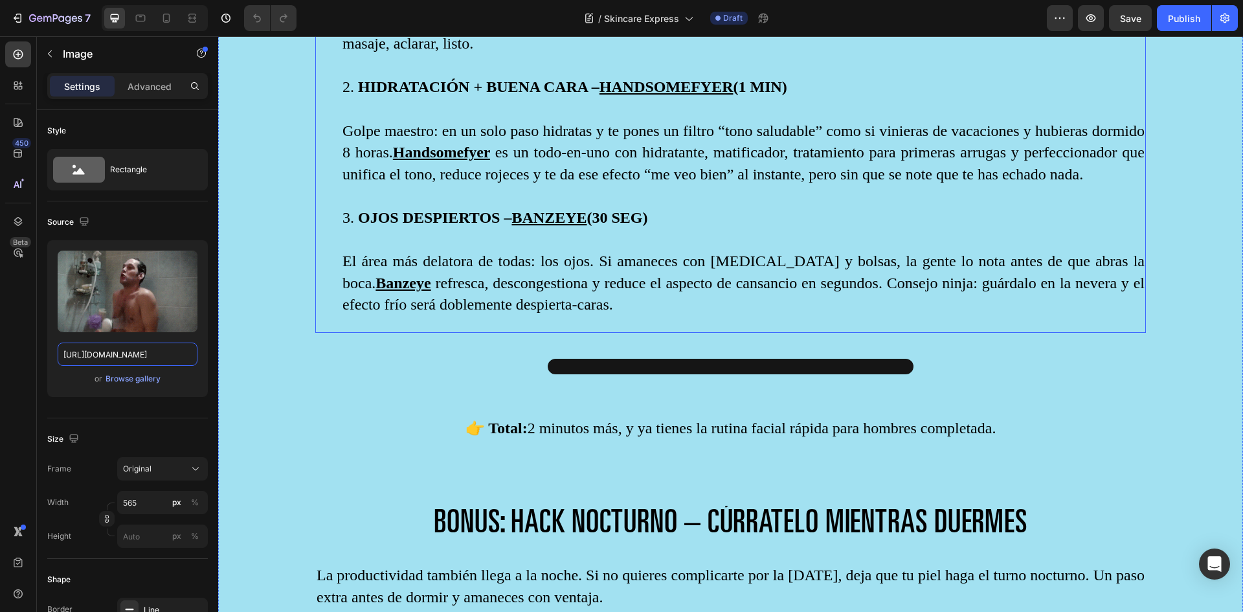
scroll to position [2136, 0]
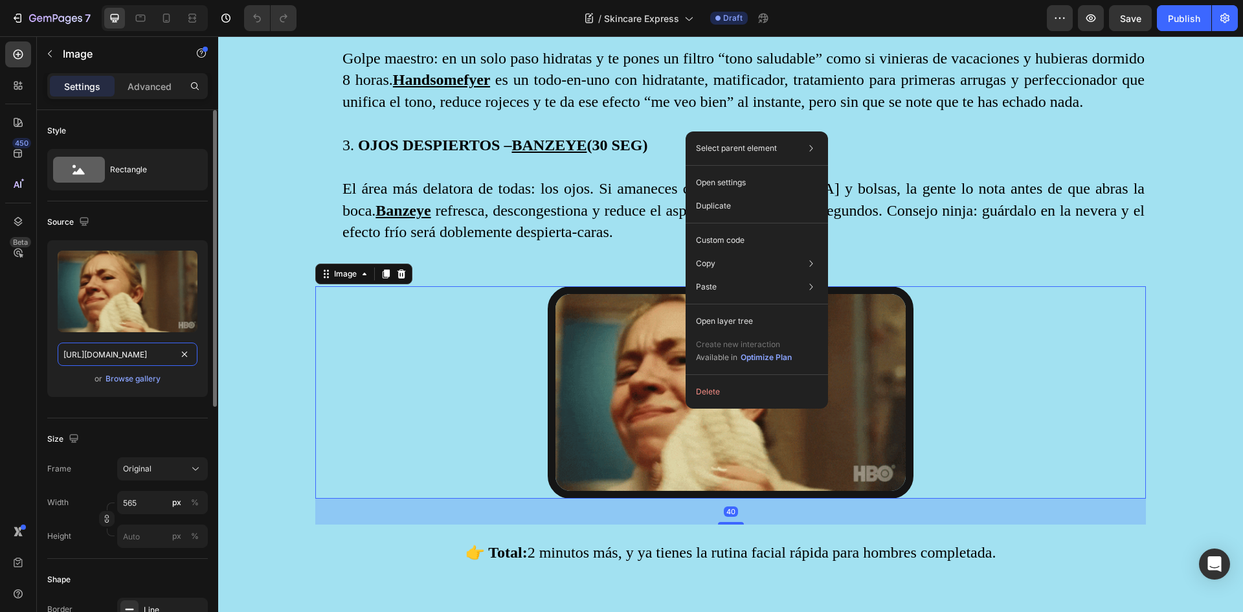
click at [152, 352] on input "https://media2.giphy.com/media/v1.Y2lkPTc5MGI3NjExZDY5eW10dmsycDVzMWJ3YTkzdnc0O…" at bounding box center [128, 353] width 140 height 23
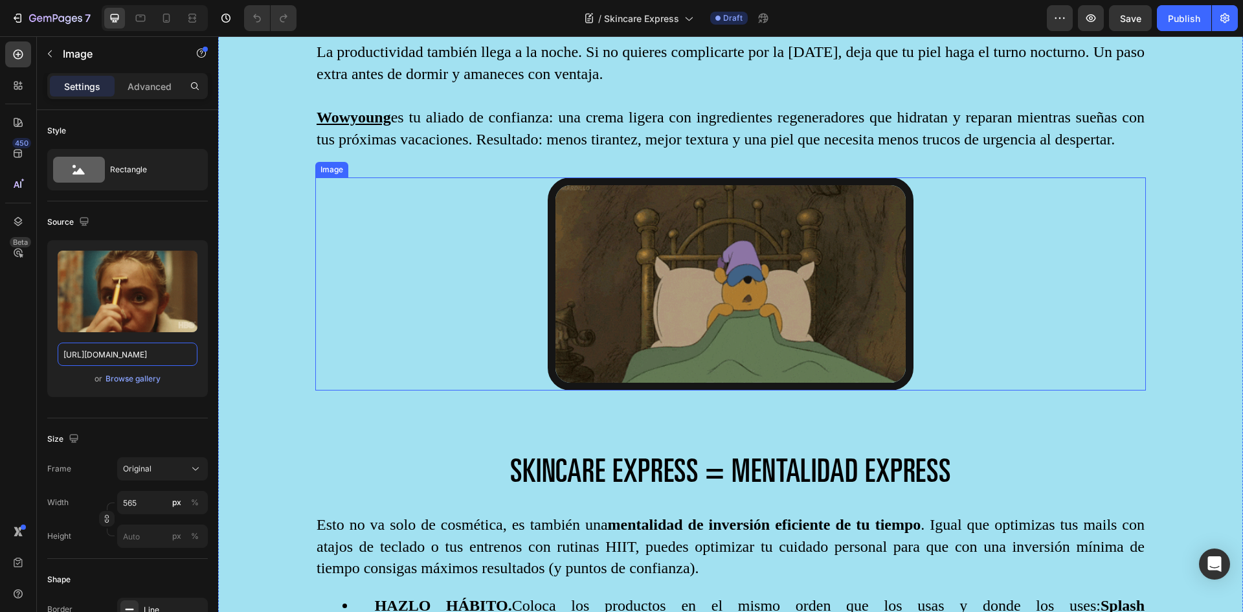
scroll to position [2719, 0]
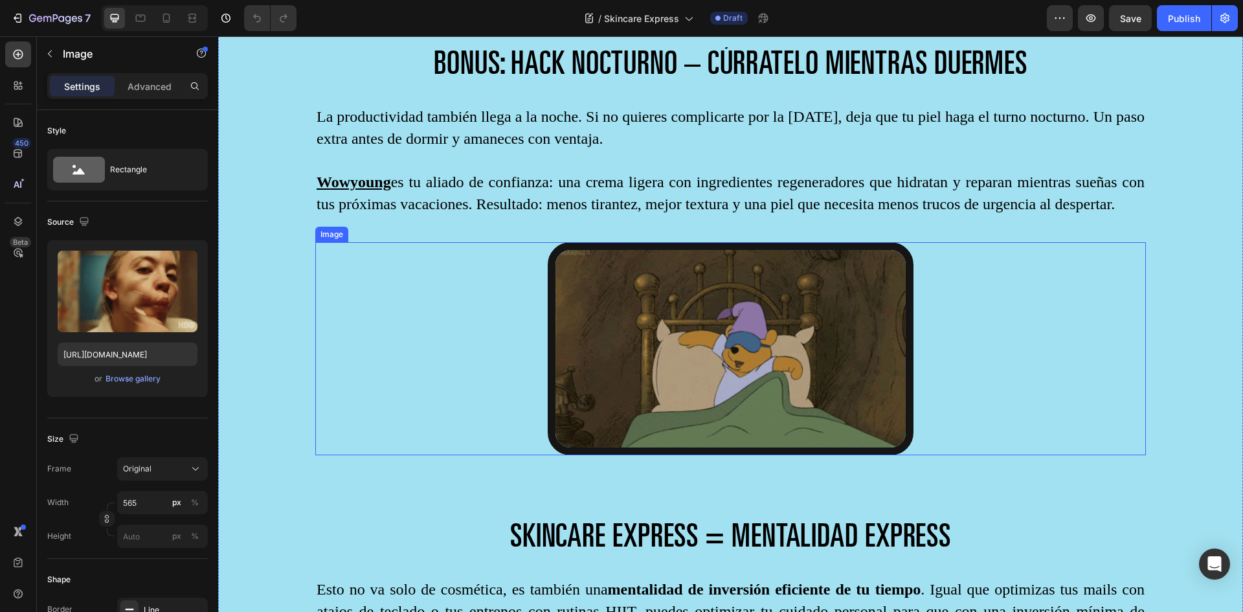
click at [629, 385] on img at bounding box center [731, 348] width 366 height 212
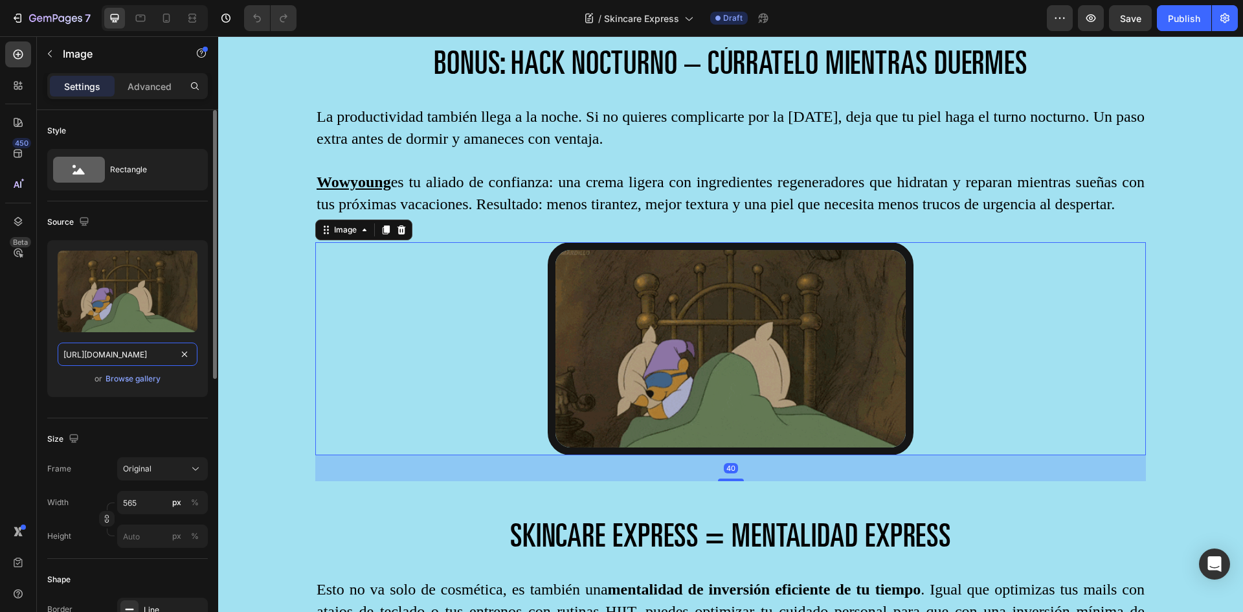
click at [127, 358] on input "https://media0.giphy.com/media/v1.Y2lkPTc5MGI3NjExaXI0cmVnNDNkZ3B0ZXMyNzhsZ2ppM…" at bounding box center [128, 353] width 140 height 23
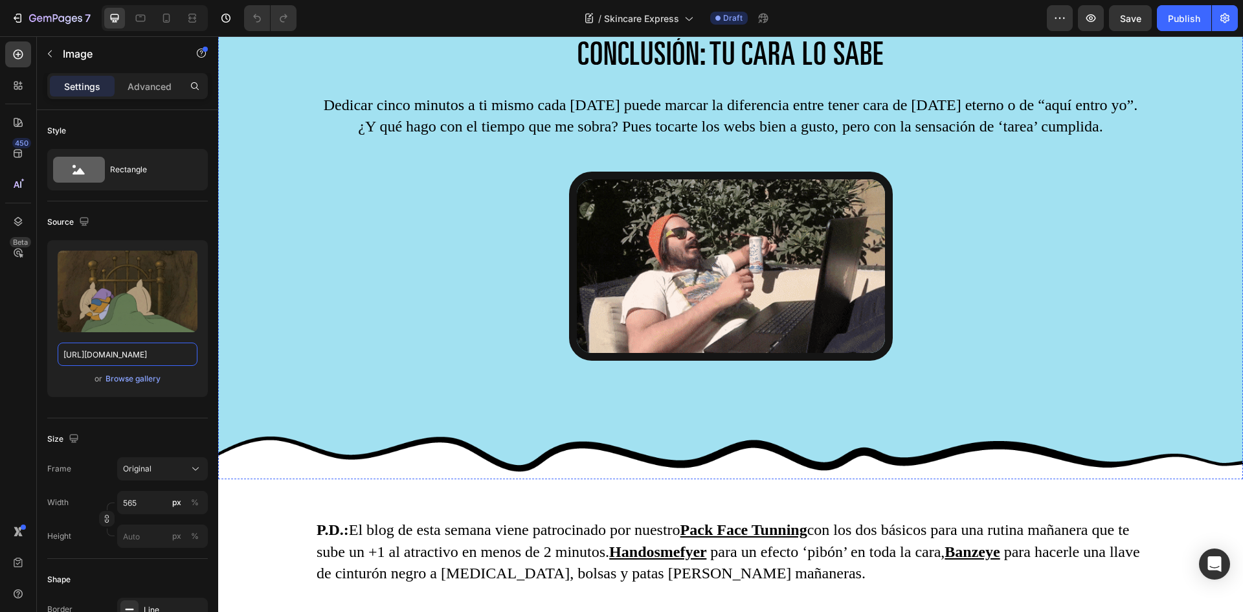
scroll to position [3561, 0]
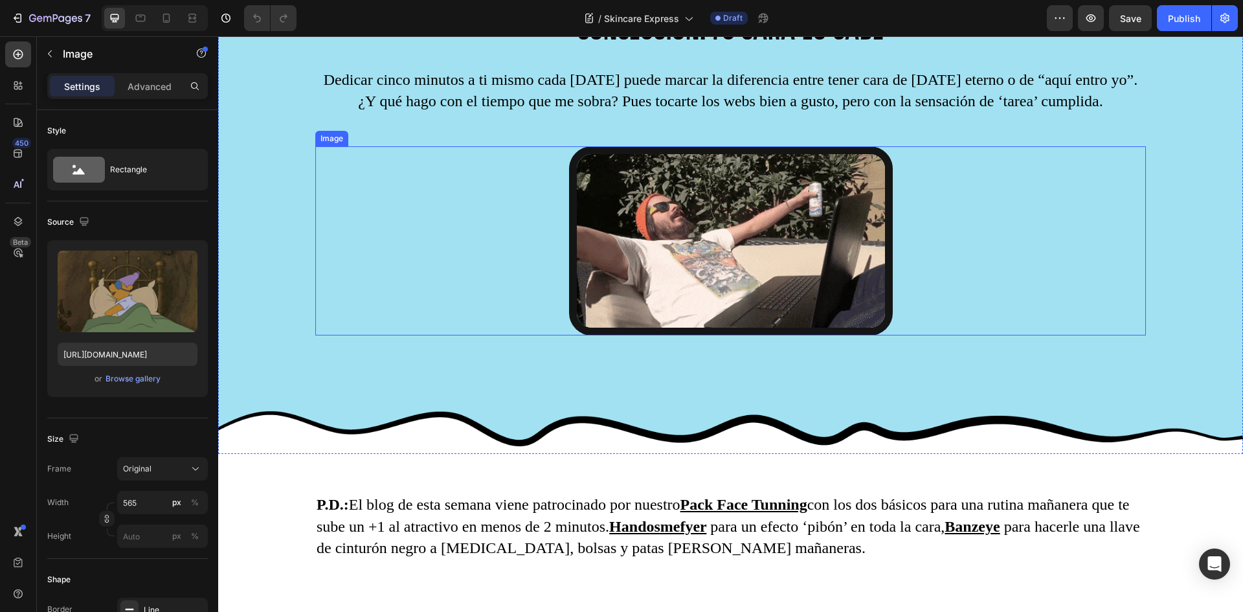
click at [689, 322] on img at bounding box center [731, 240] width 324 height 189
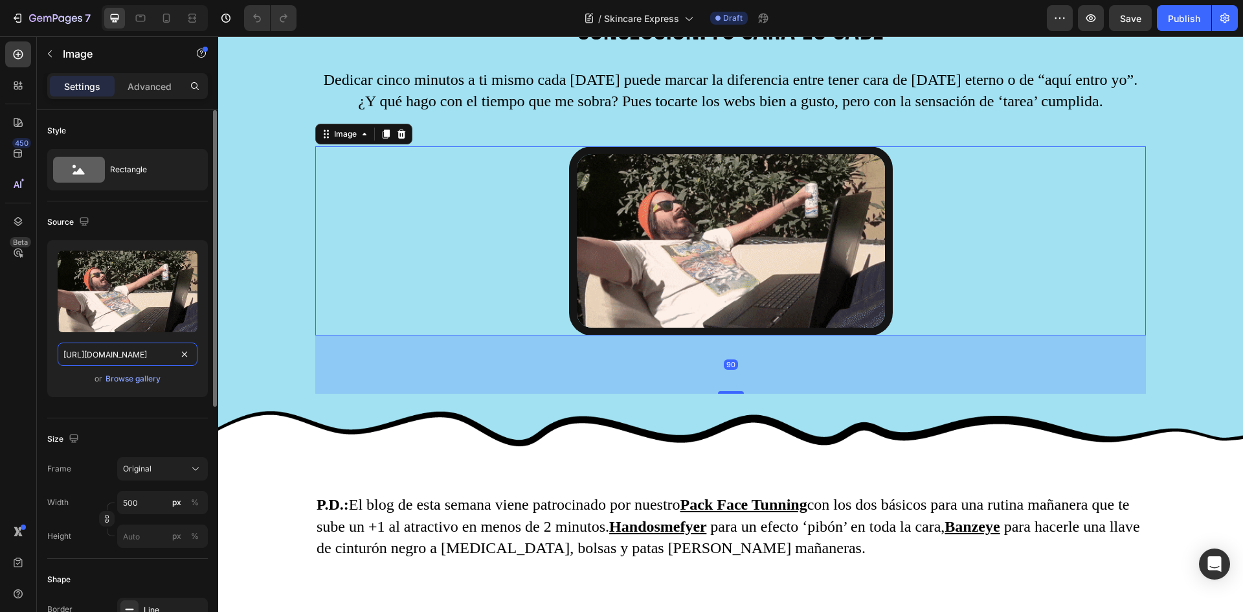
click at [111, 344] on input "https://media2.giphy.com/media/v1.Y2lkPTc5MGI3NjExeDZiM2NuczU1eXFnaG5rdnJuN2dtc…" at bounding box center [128, 353] width 140 height 23
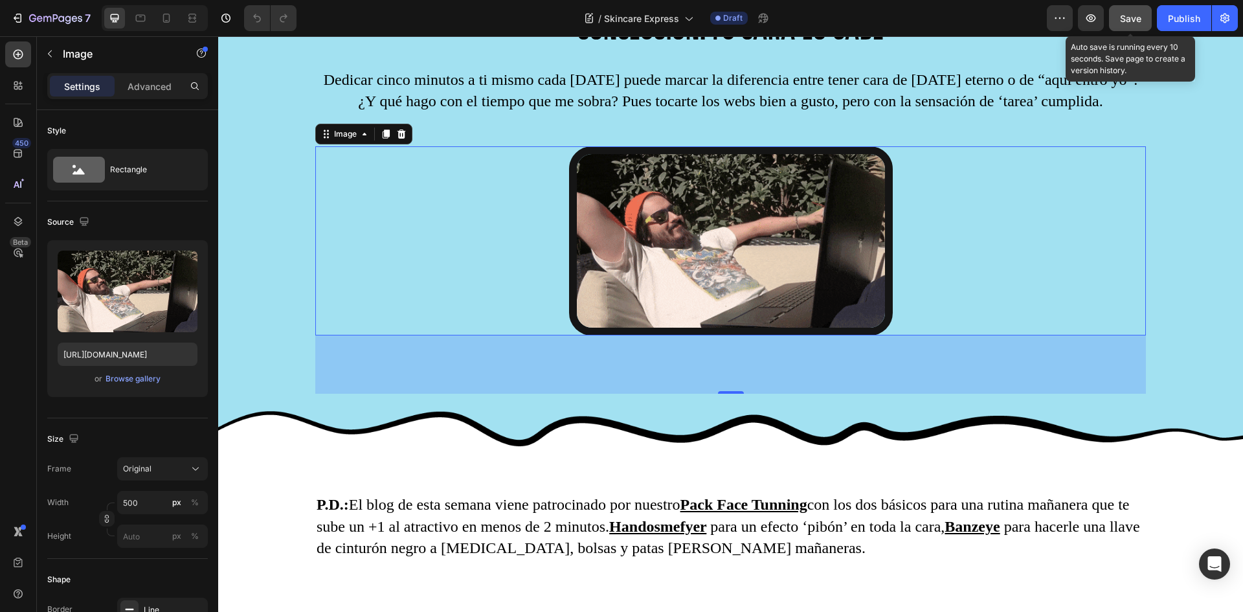
click at [1129, 17] on span "Save" at bounding box center [1130, 18] width 21 height 11
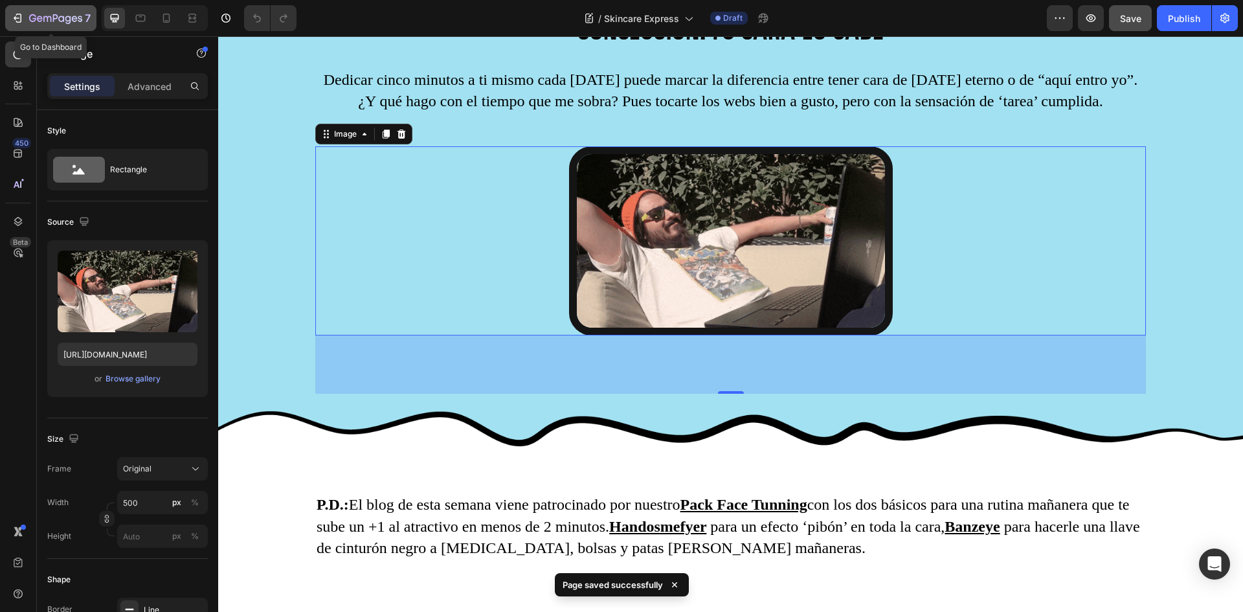
click at [16, 16] on icon "button" at bounding box center [17, 18] width 13 height 13
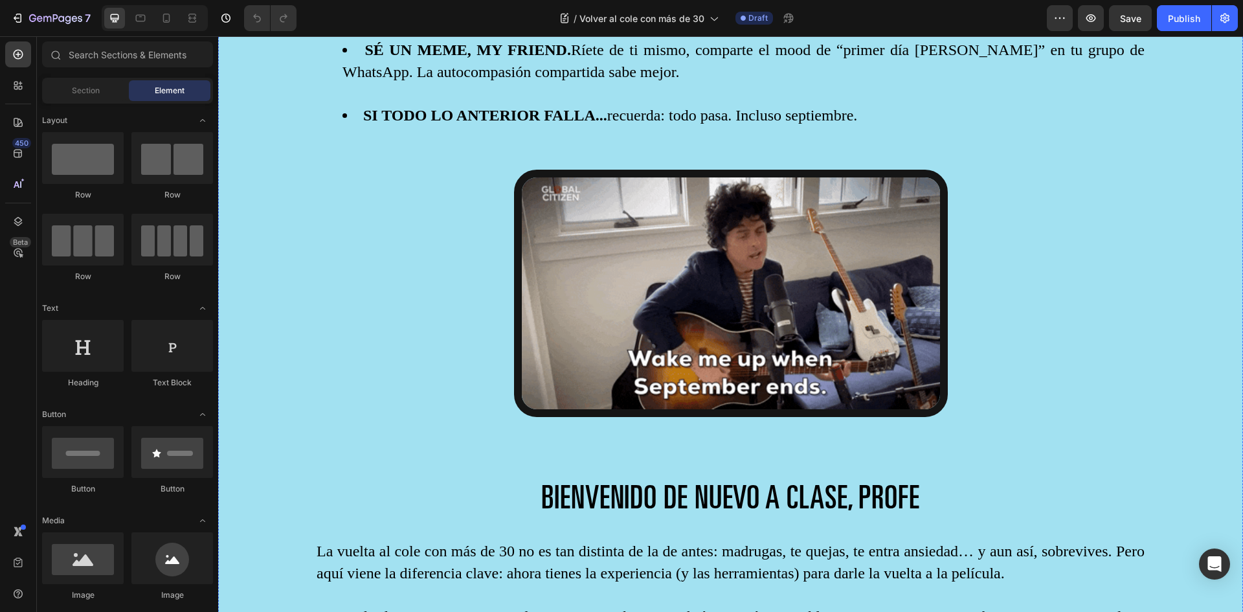
scroll to position [1619, 0]
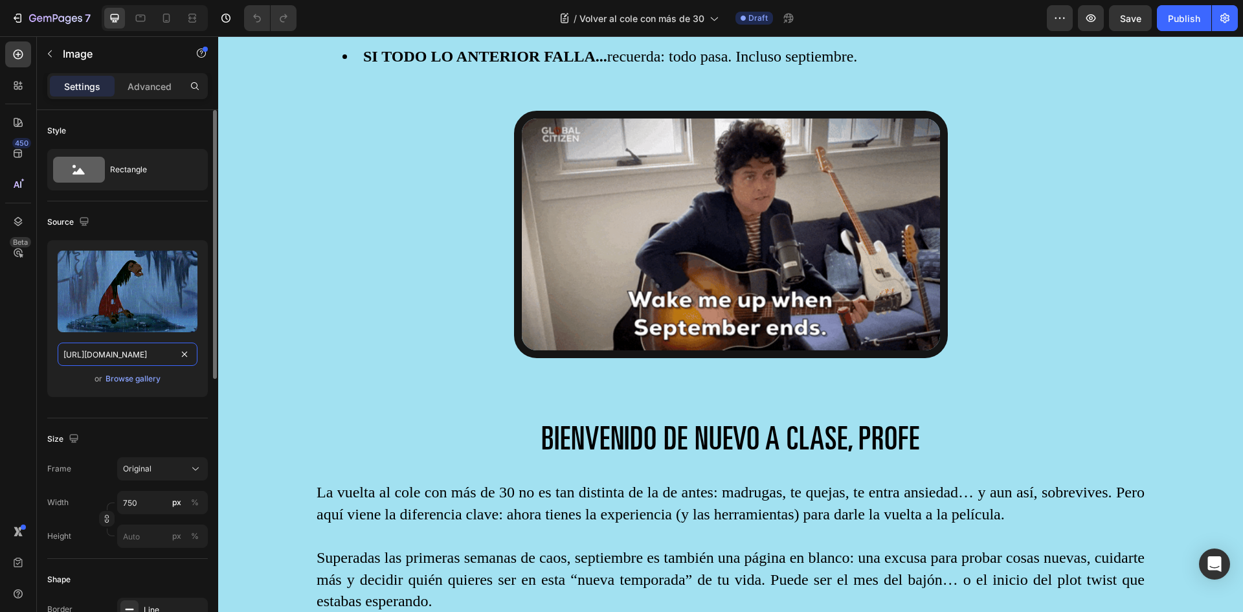
click at [135, 359] on input "[URL][DOMAIN_NAME]" at bounding box center [128, 353] width 140 height 23
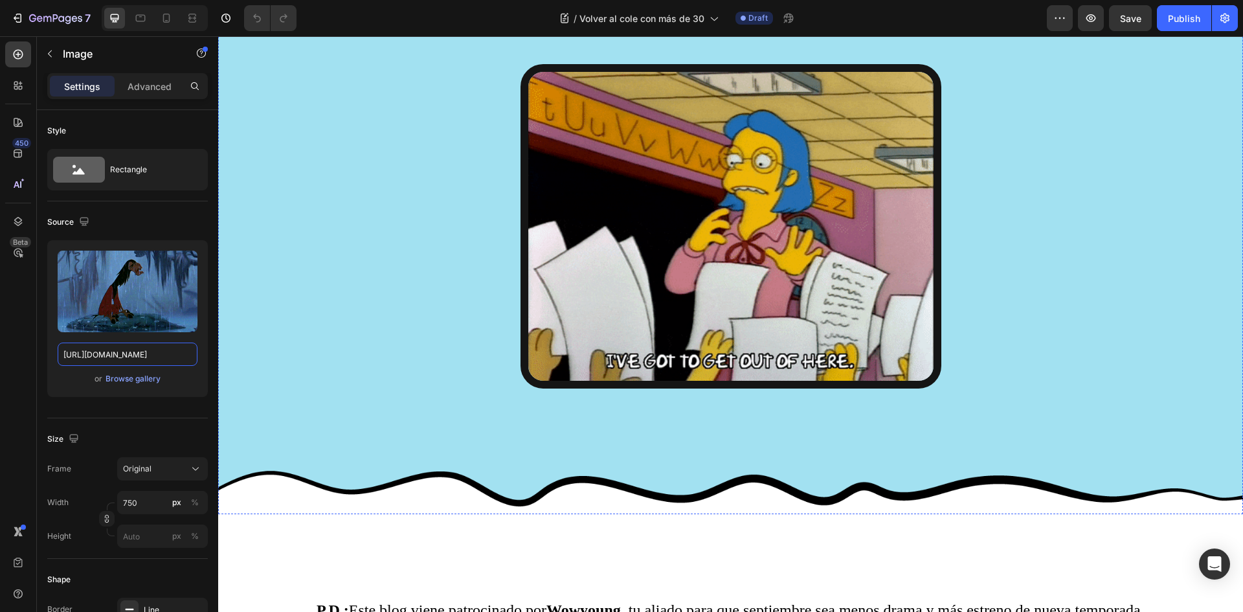
scroll to position [2201, 0]
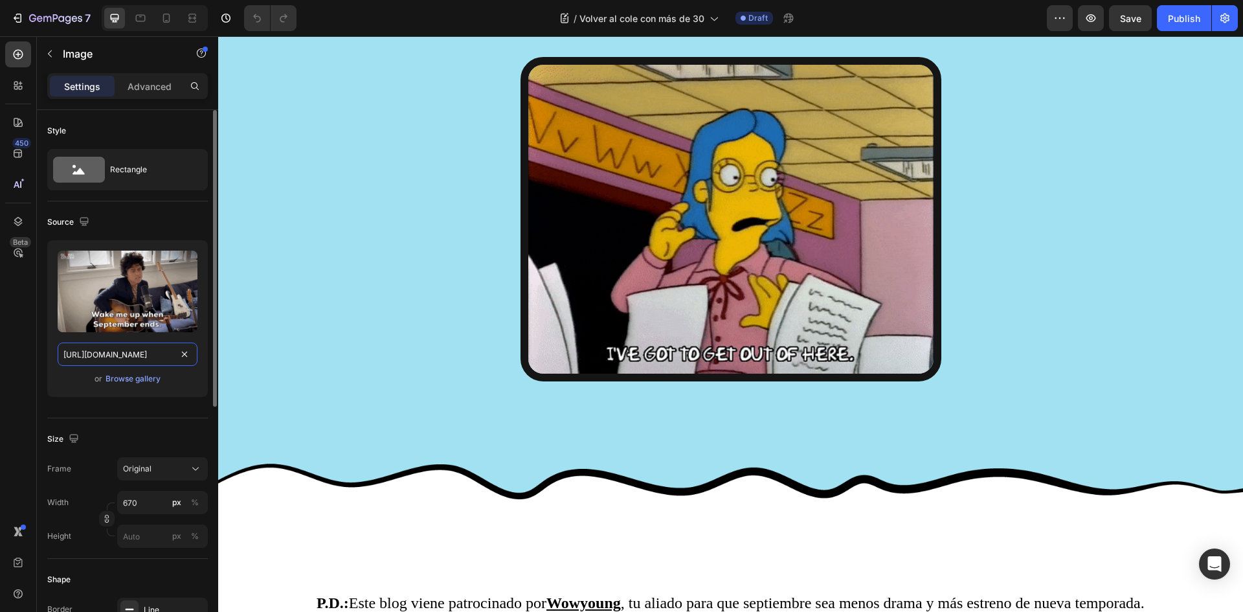
click at [118, 350] on input "https://media1.giphy.com/media/v1.Y2lkPTc5MGI3NjExajhkYmliMDN2eDJweTJpaHdjcDhvc…" at bounding box center [128, 353] width 140 height 23
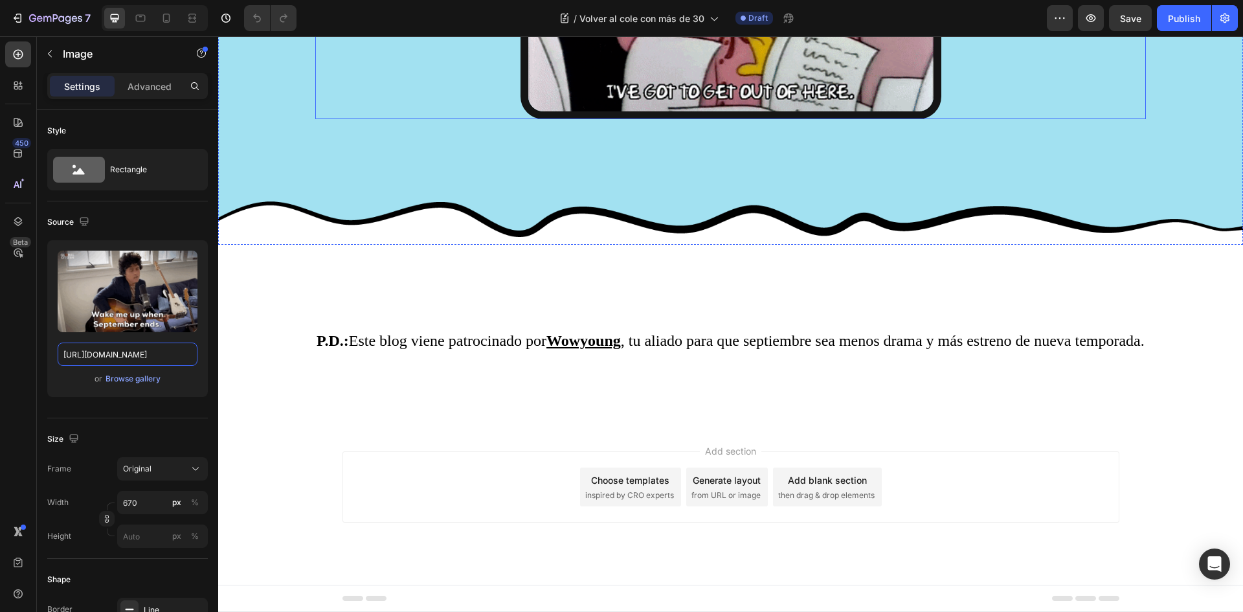
scroll to position [2978, 0]
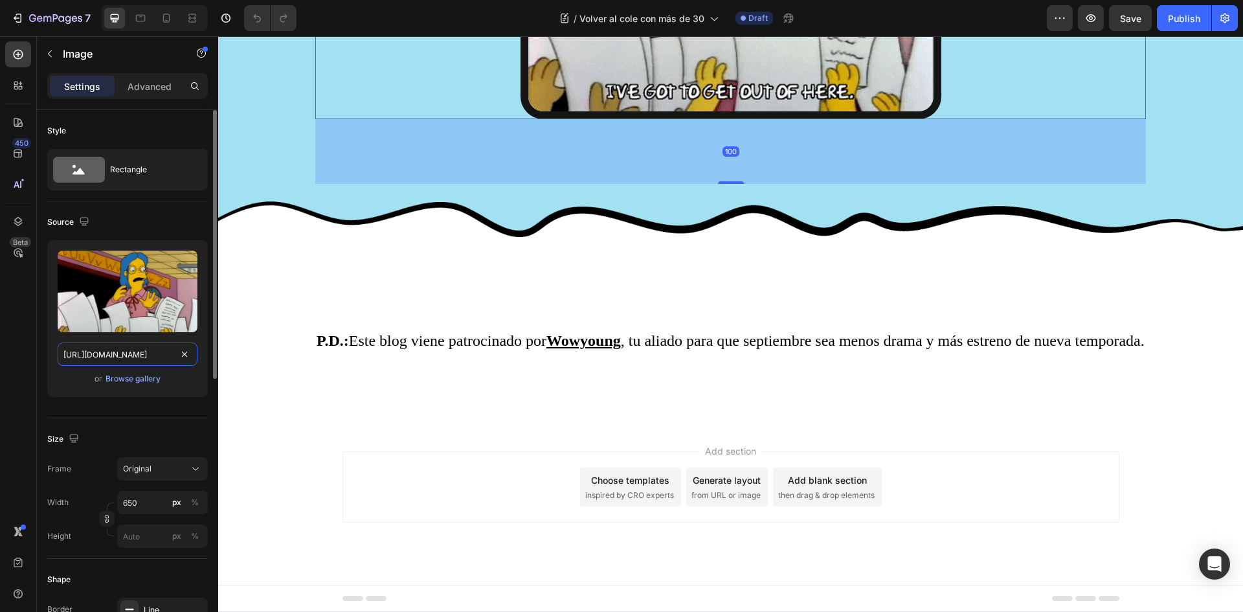
click at [131, 359] on input "https://media0.giphy.com/media/v1.Y2lkPTc5MGI3NjExYnA2Z3h4bXE5Z3hlZ2p4OTIyenp4O…" at bounding box center [128, 353] width 140 height 23
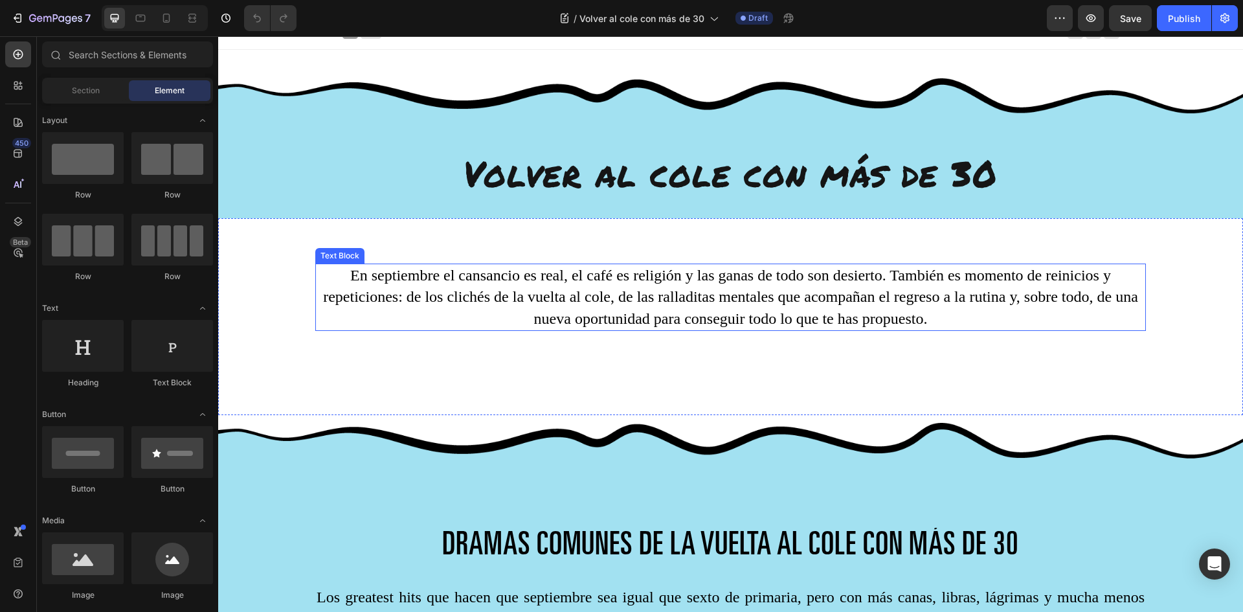
scroll to position [0, 0]
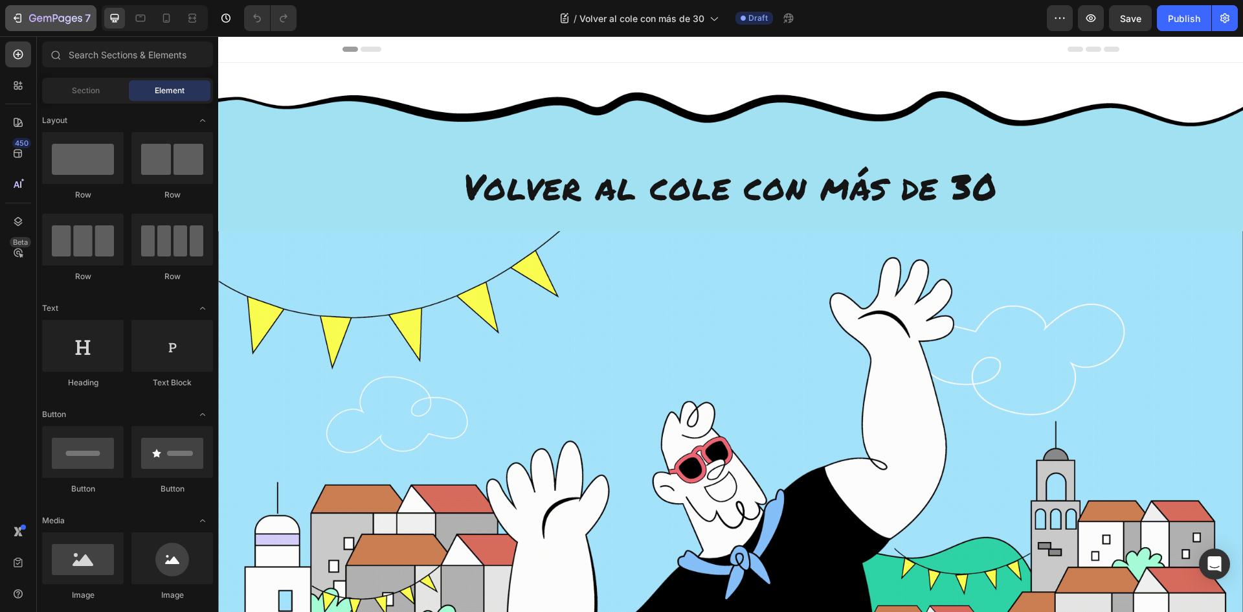
click at [10, 11] on button "7" at bounding box center [50, 18] width 91 height 26
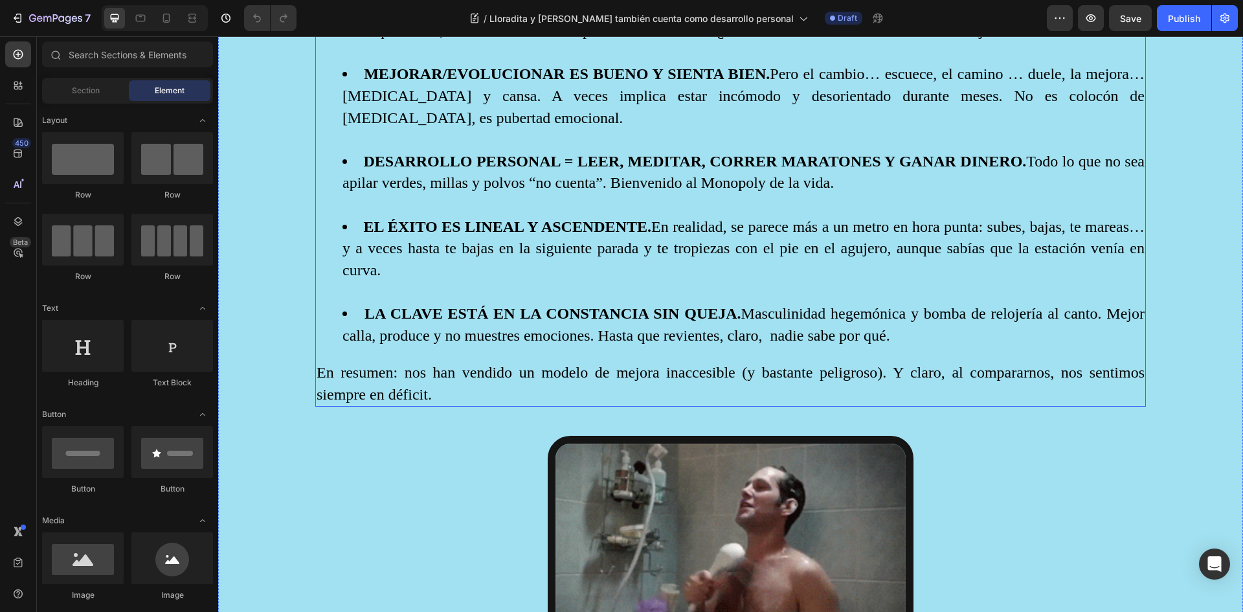
scroll to position [1489, 0]
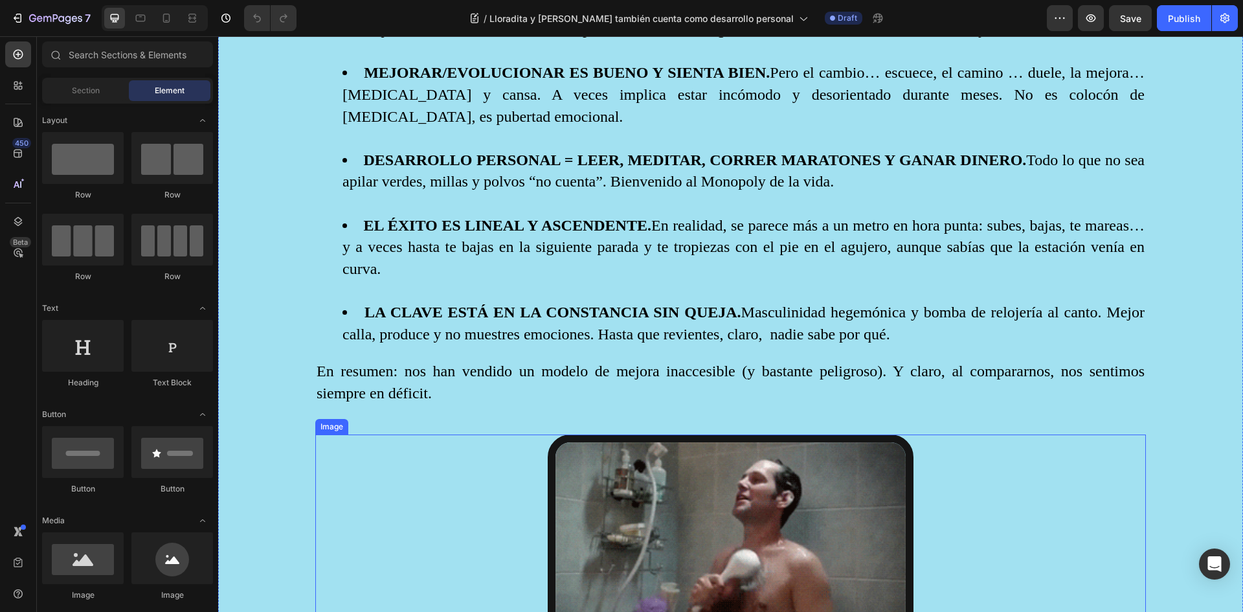
click at [704, 473] on img at bounding box center [731, 540] width 366 height 213
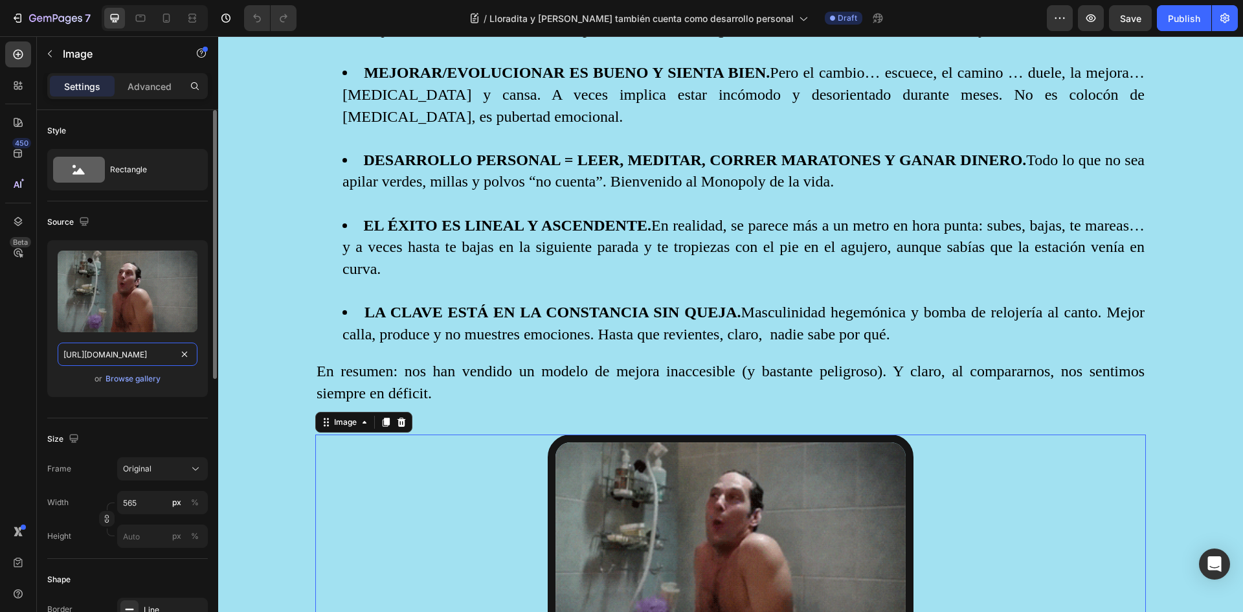
click at [118, 356] on input "[URL][DOMAIN_NAME]" at bounding box center [128, 353] width 140 height 23
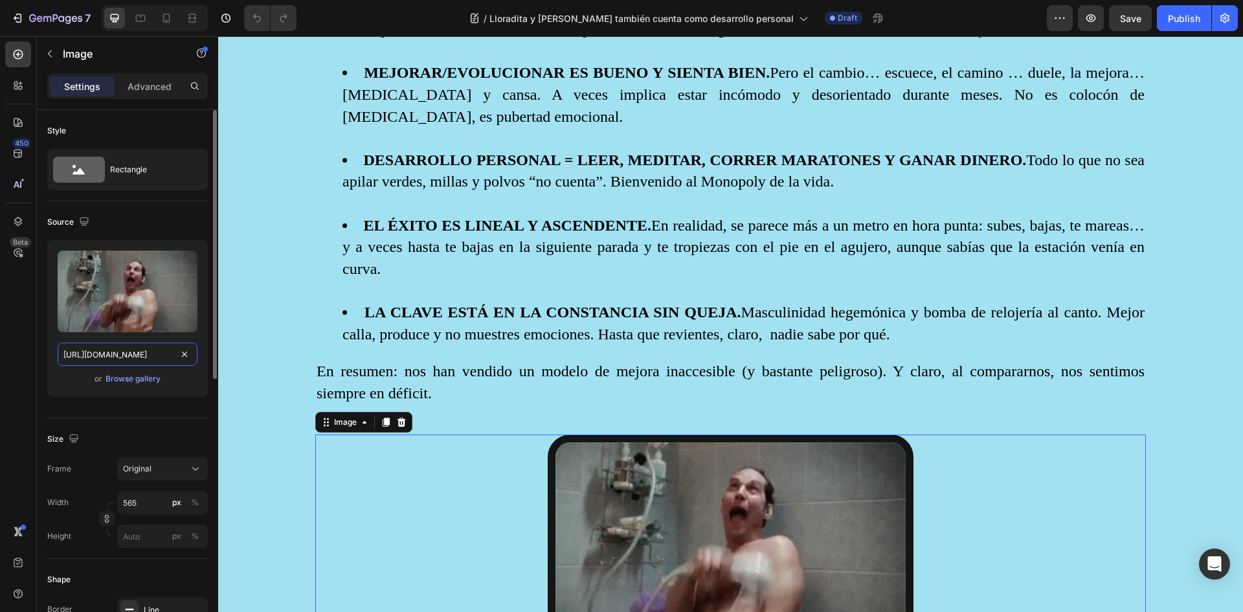
type input "Lore ip do 7:61 s.a., conse adipi elitse do eius temporinc utlabor, etdol magna…"
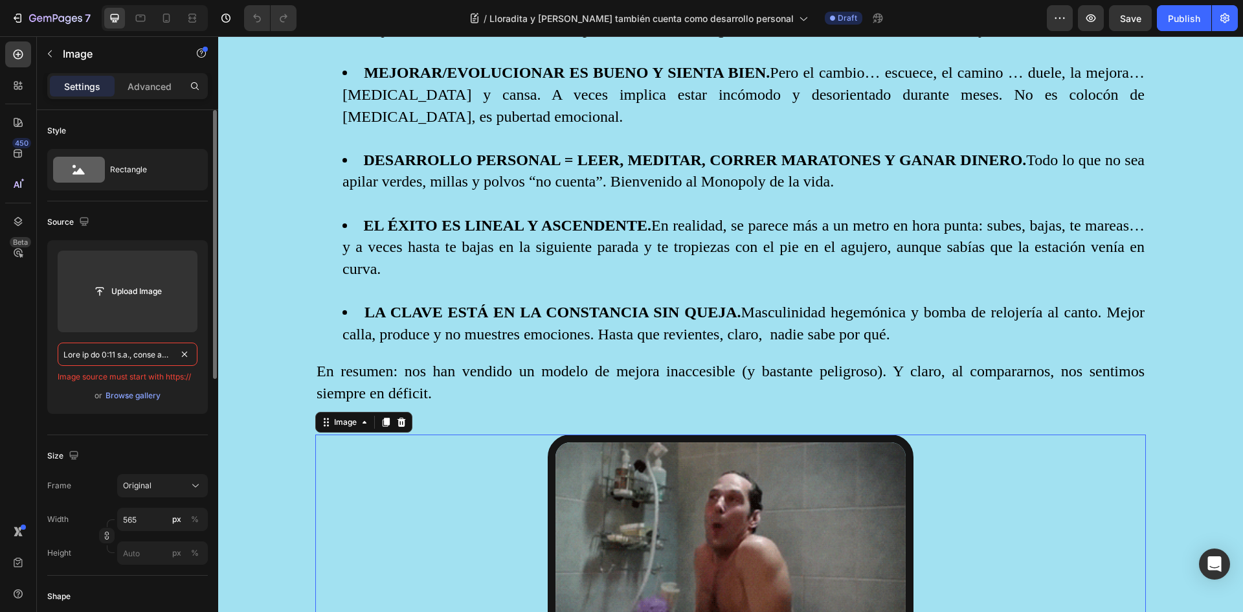
scroll to position [0, 15344]
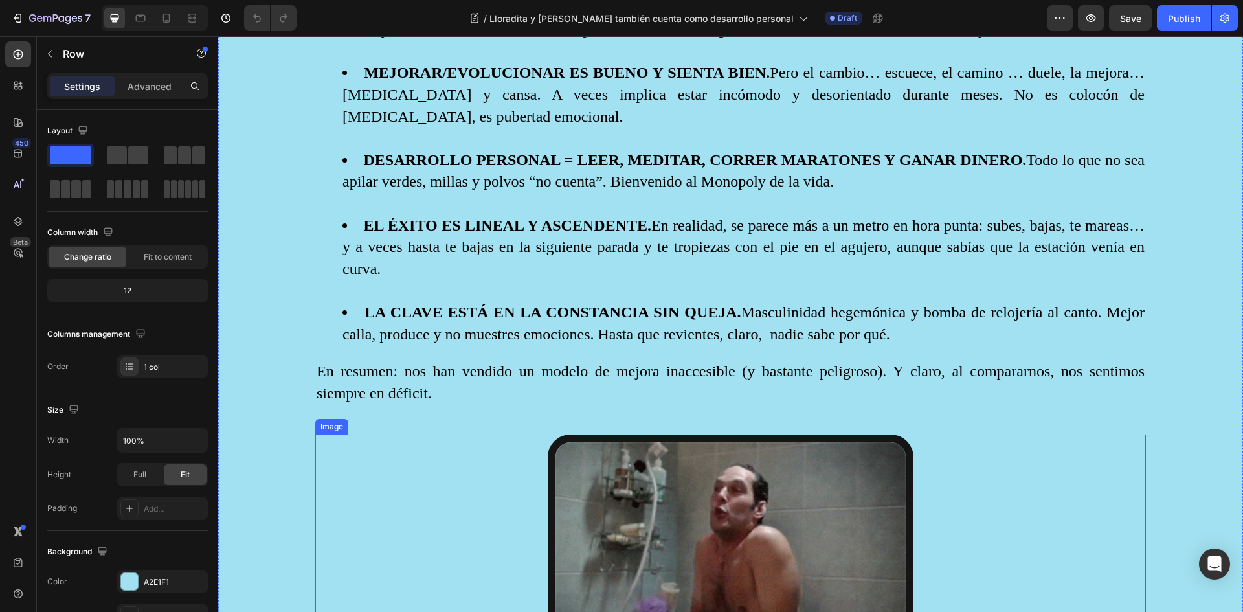
click at [554, 522] on img at bounding box center [731, 540] width 366 height 213
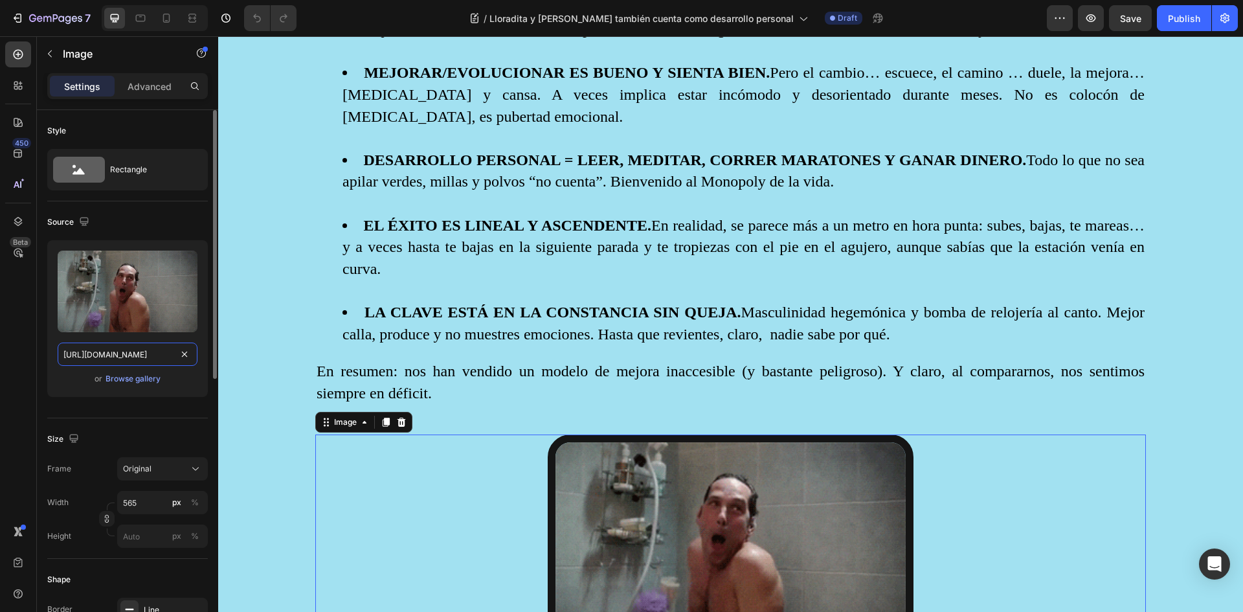
click at [111, 353] on input "[URL][DOMAIN_NAME]" at bounding box center [128, 353] width 140 height 23
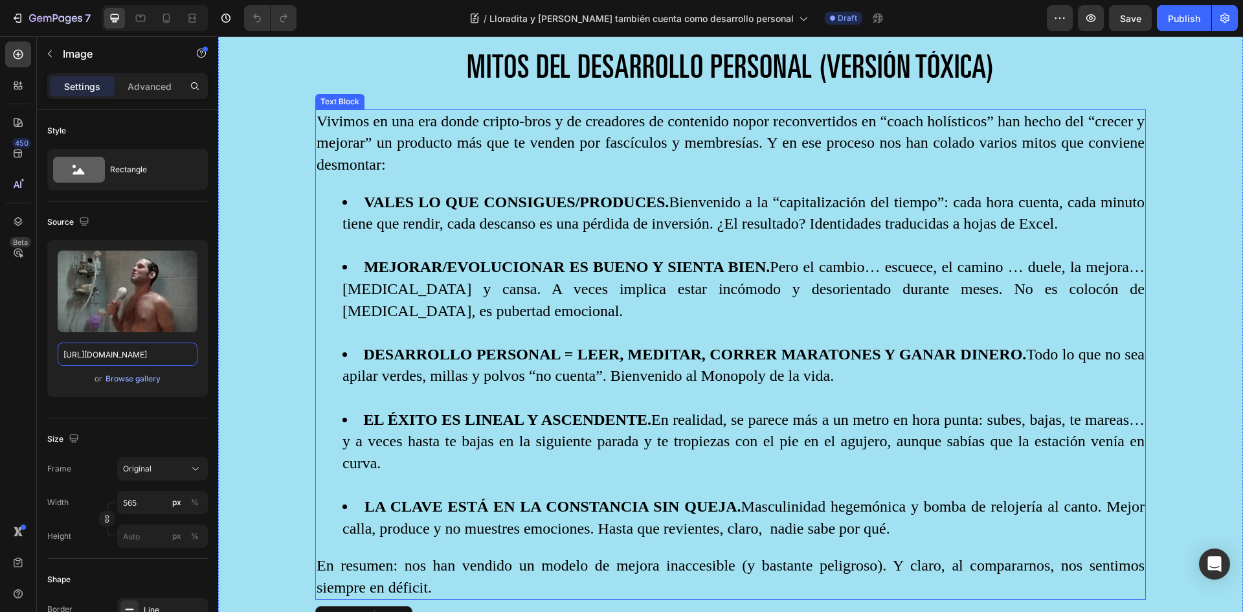
scroll to position [1424, 0]
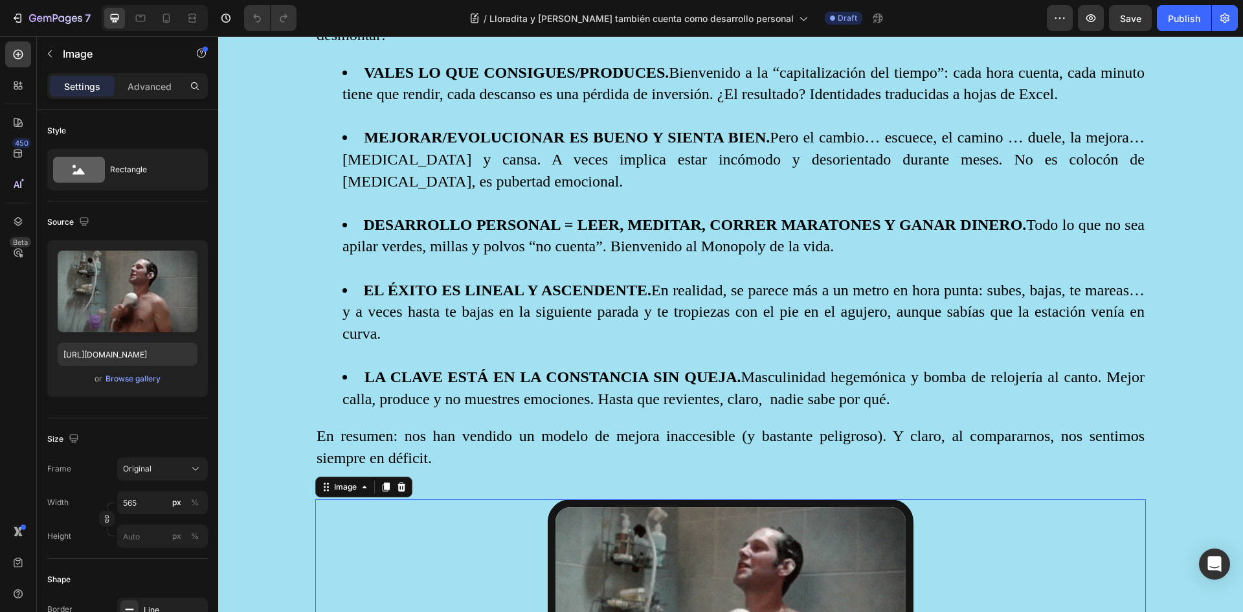
click at [675, 533] on img at bounding box center [731, 605] width 366 height 213
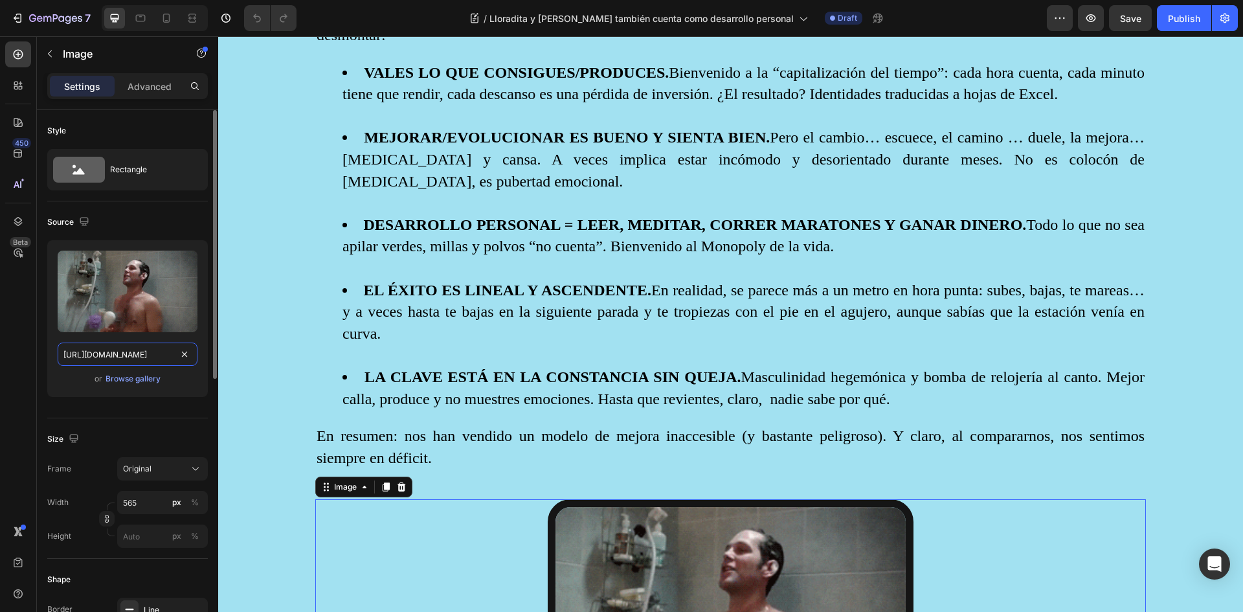
click at [104, 353] on input "[URL][DOMAIN_NAME]" at bounding box center [128, 353] width 140 height 23
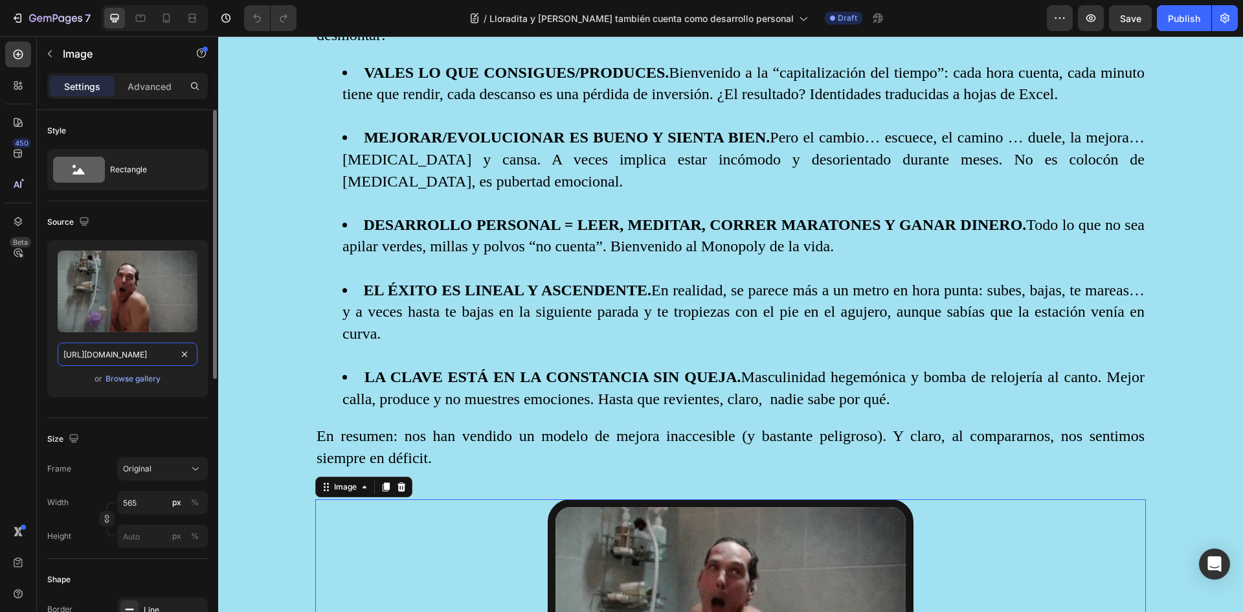
click at [106, 355] on input "[URL][DOMAIN_NAME]" at bounding box center [128, 353] width 140 height 23
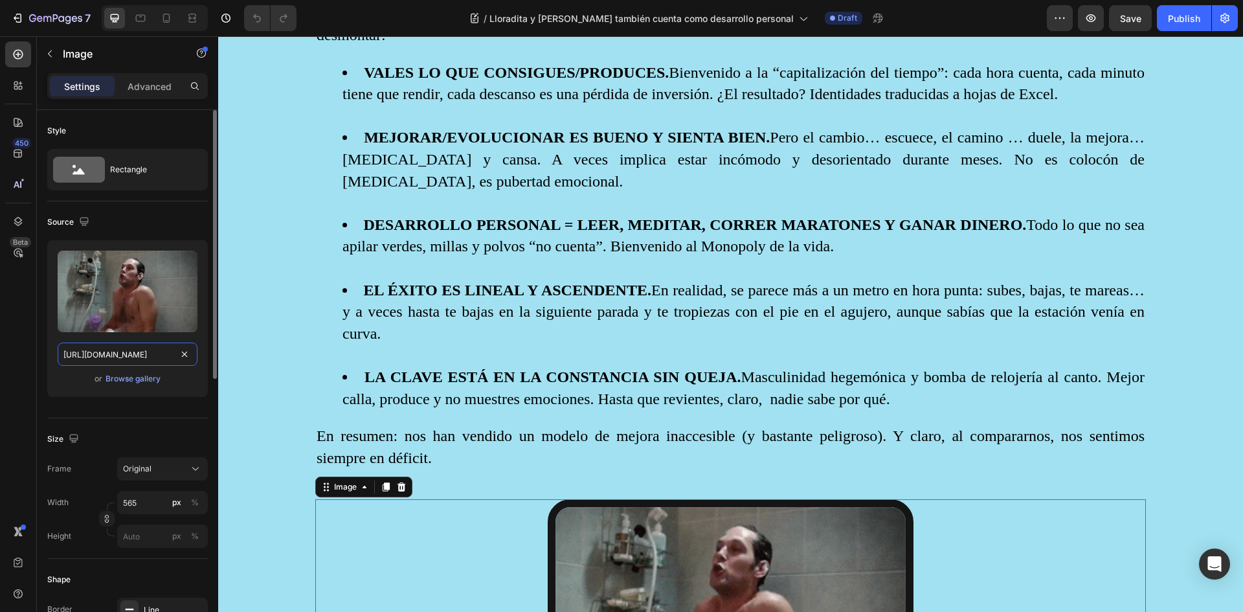
click at [106, 355] on input "[URL][DOMAIN_NAME]" at bounding box center [128, 353] width 140 height 23
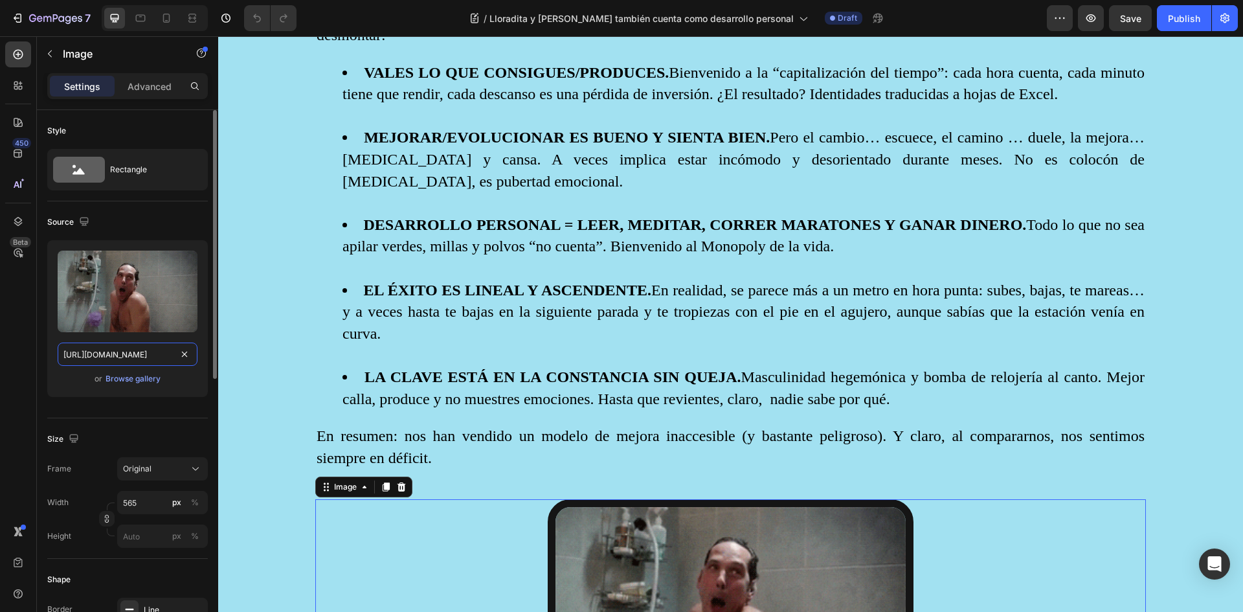
click at [106, 355] on input "[URL][DOMAIN_NAME]" at bounding box center [128, 353] width 140 height 23
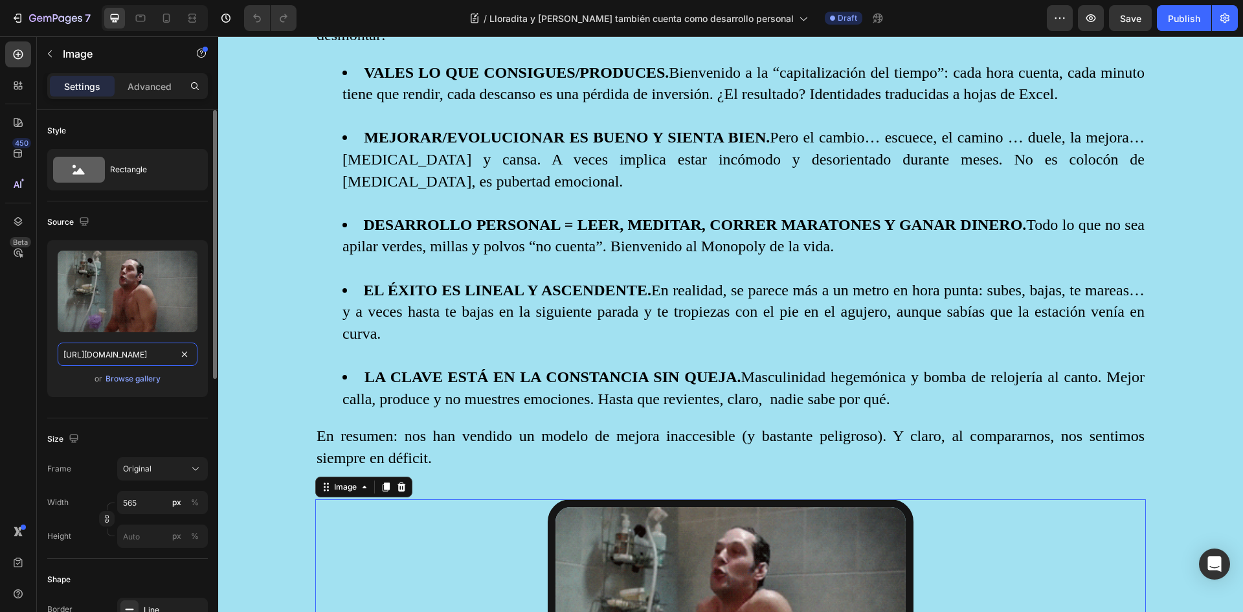
paste input "[DOMAIN_NAME][URL]"
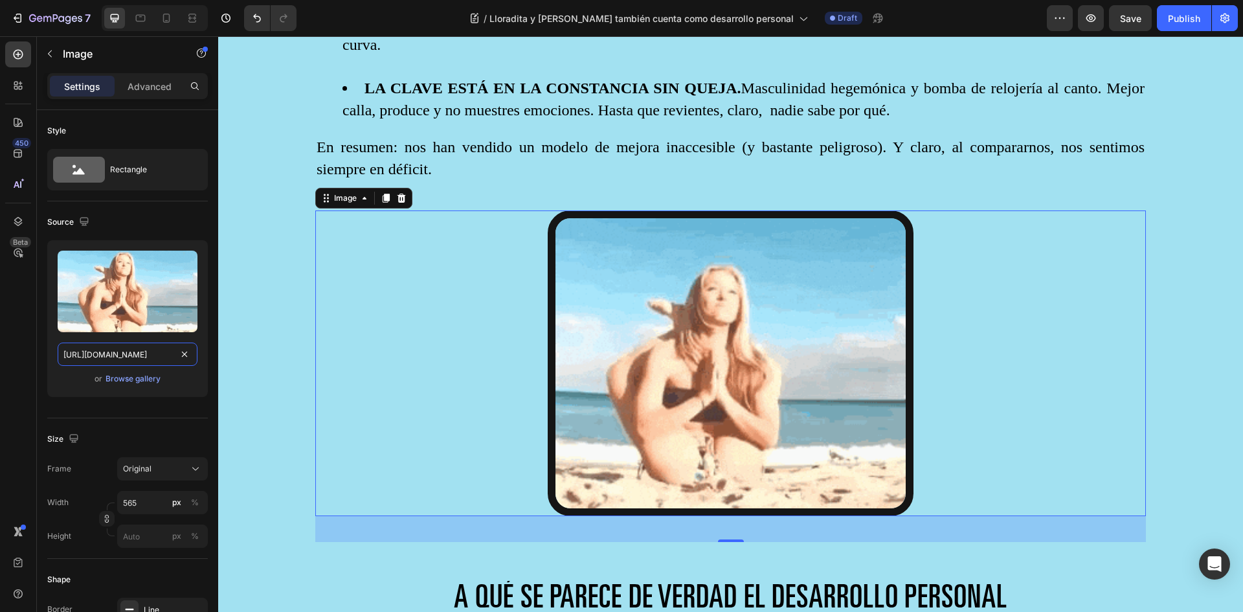
scroll to position [1683, 0]
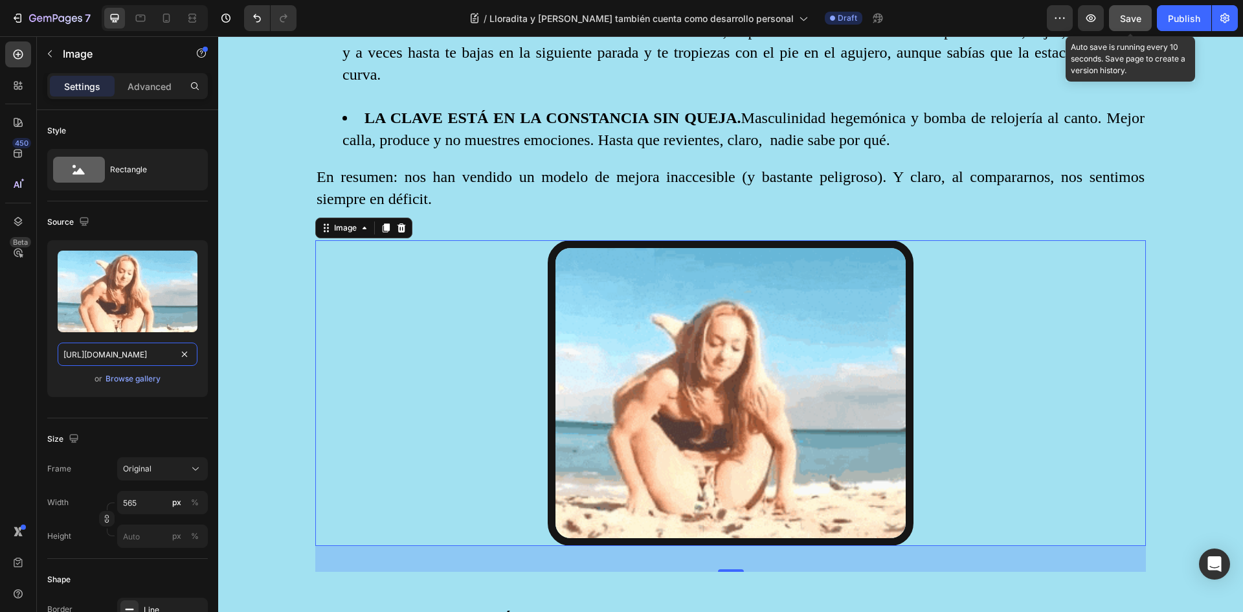
type input "[URL][DOMAIN_NAME]"
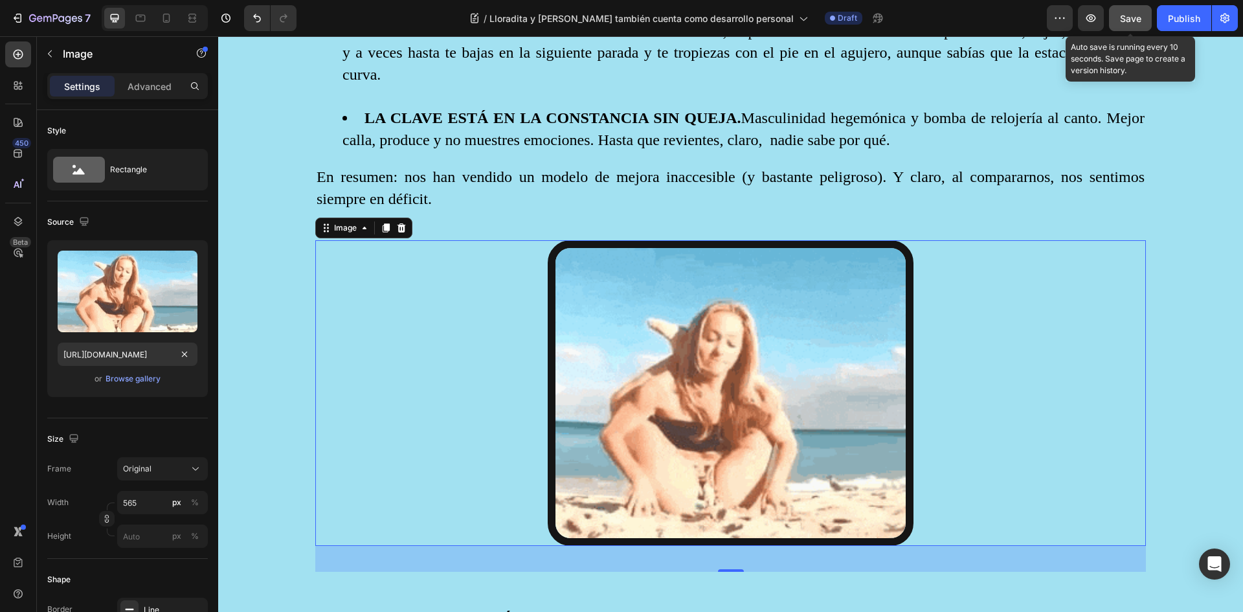
click at [1130, 16] on span "Save" at bounding box center [1130, 18] width 21 height 11
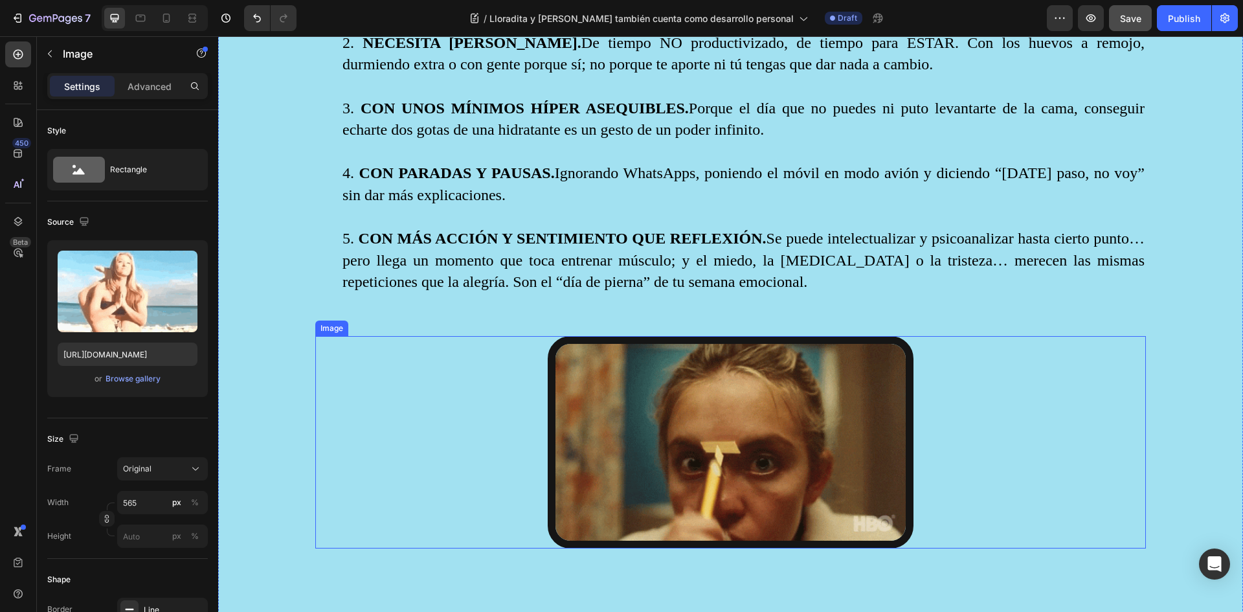
scroll to position [2525, 0]
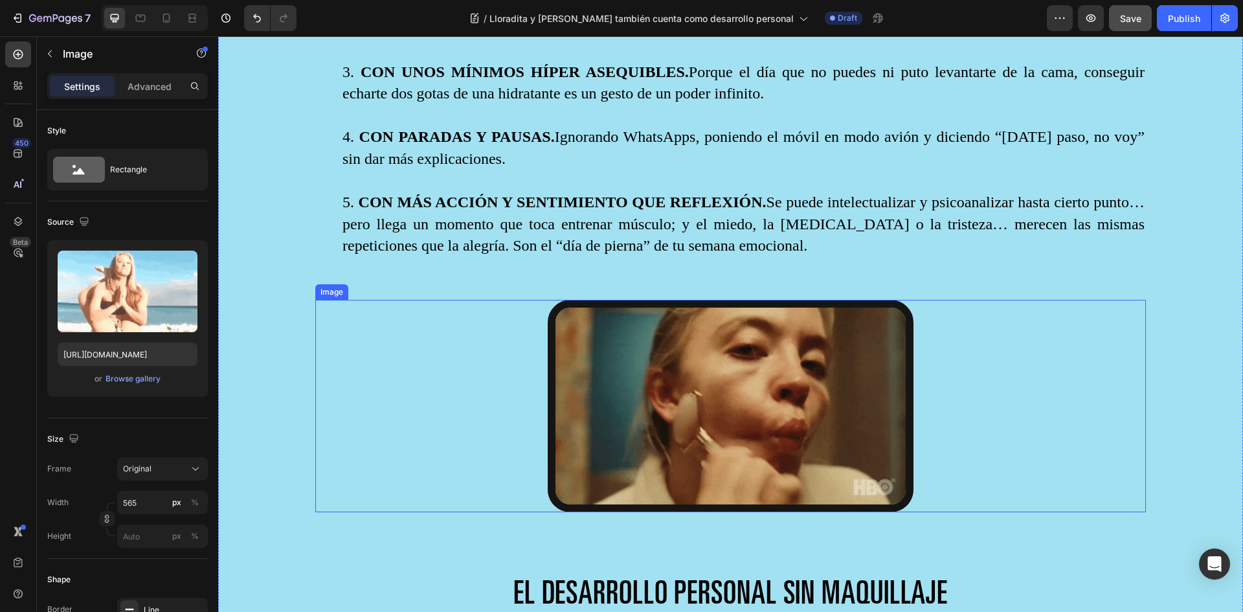
click at [691, 350] on img at bounding box center [731, 406] width 366 height 212
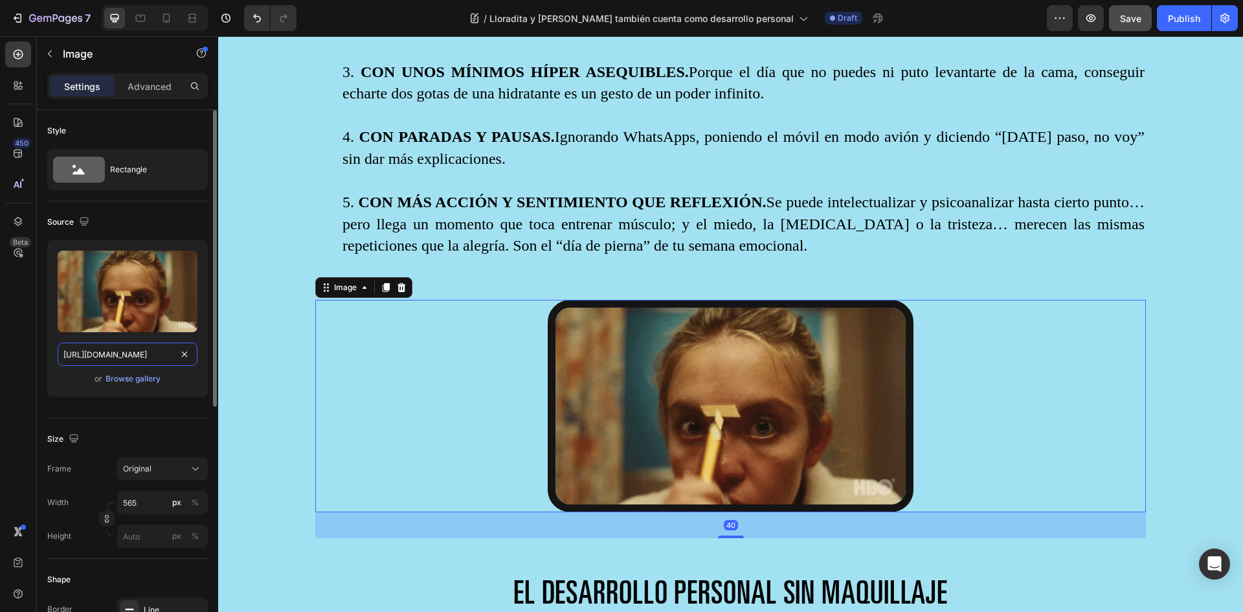
click at [110, 353] on input "[URL][DOMAIN_NAME]" at bounding box center [128, 353] width 140 height 23
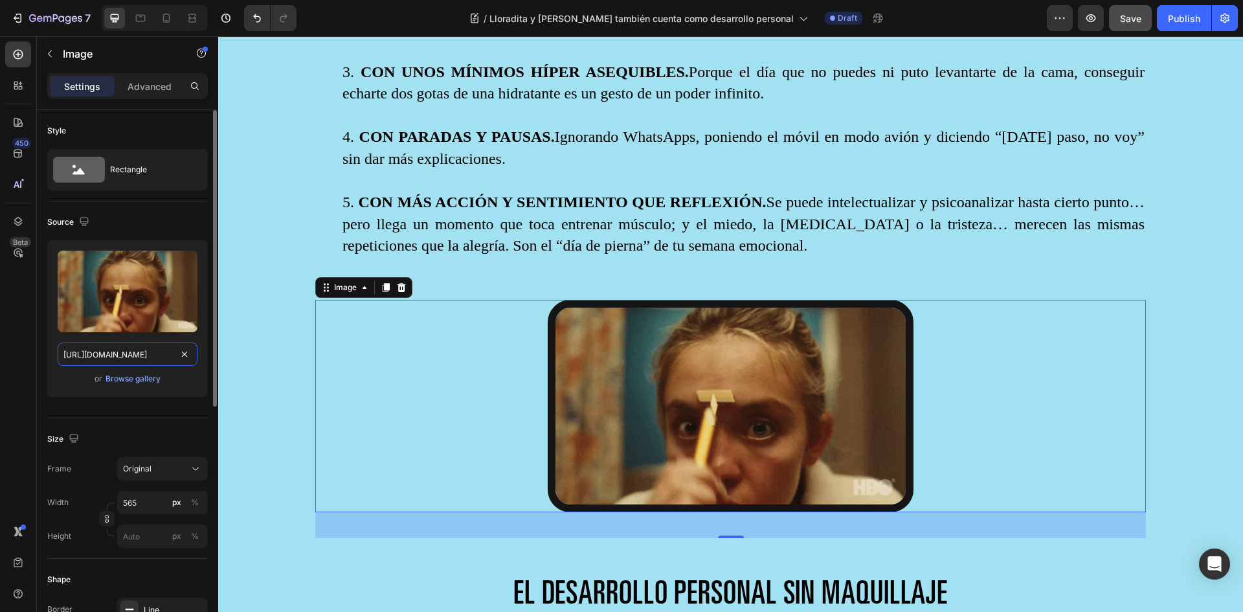
paste input "[DOMAIN_NAME][URL]"
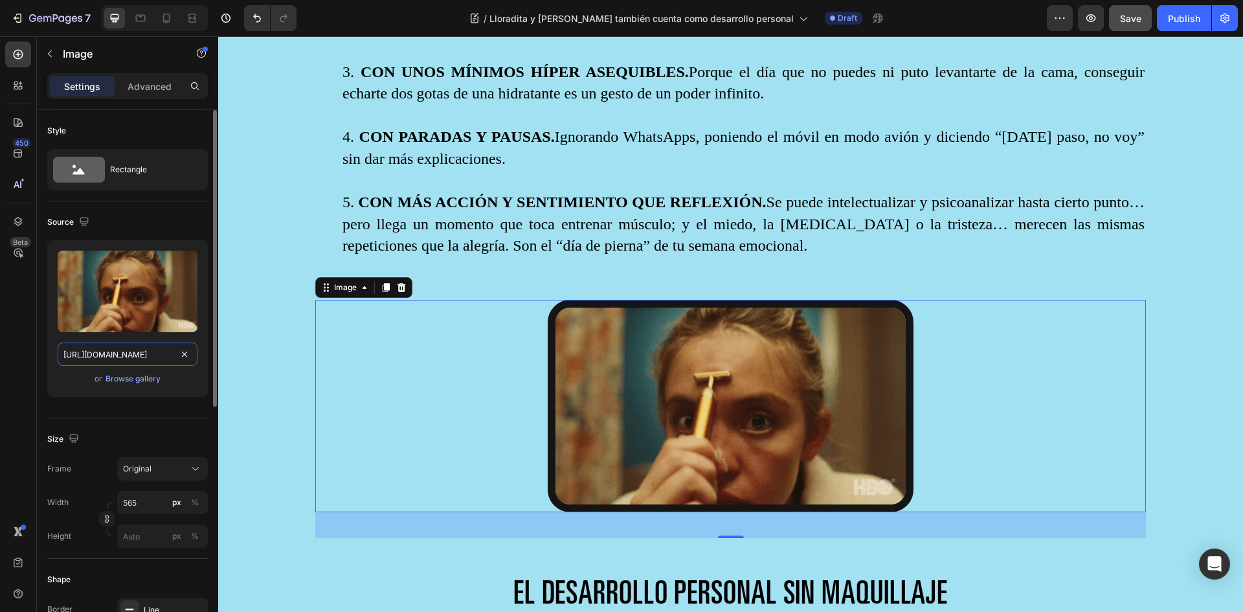
type input "[URL][DOMAIN_NAME]"
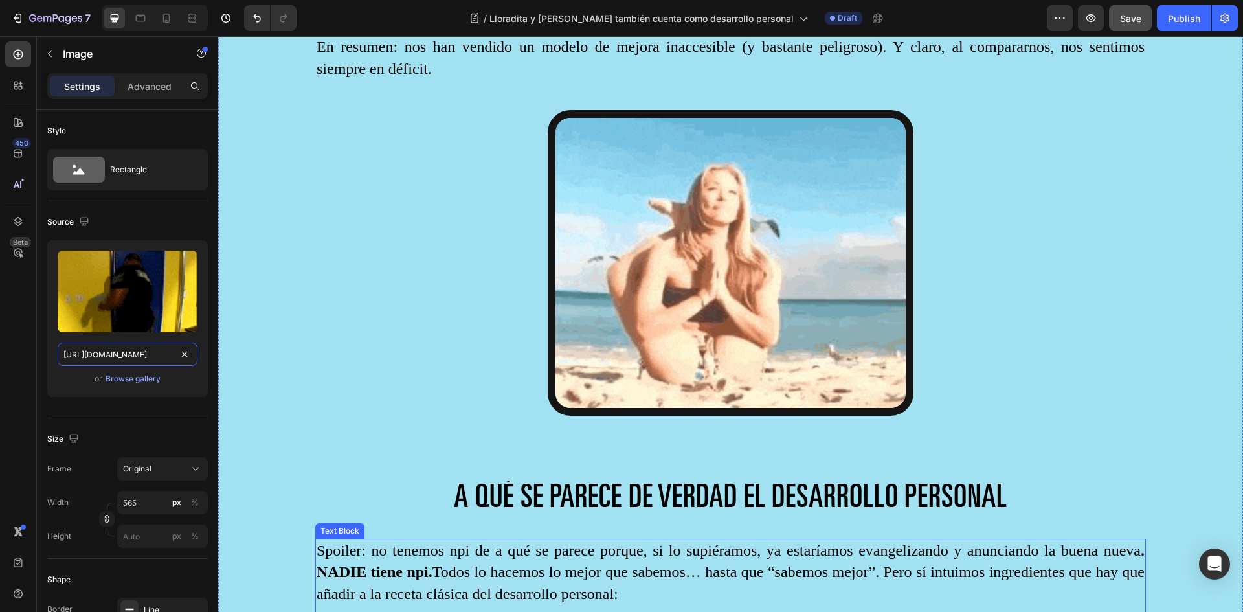
scroll to position [1813, 0]
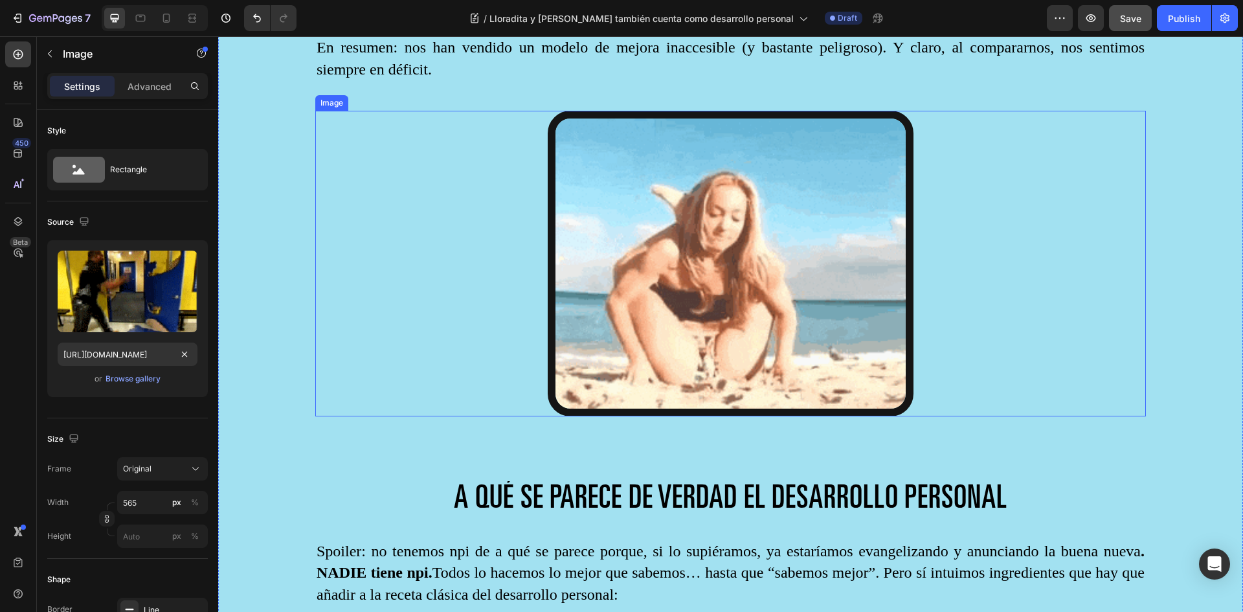
click at [703, 310] on img at bounding box center [731, 264] width 366 height 306
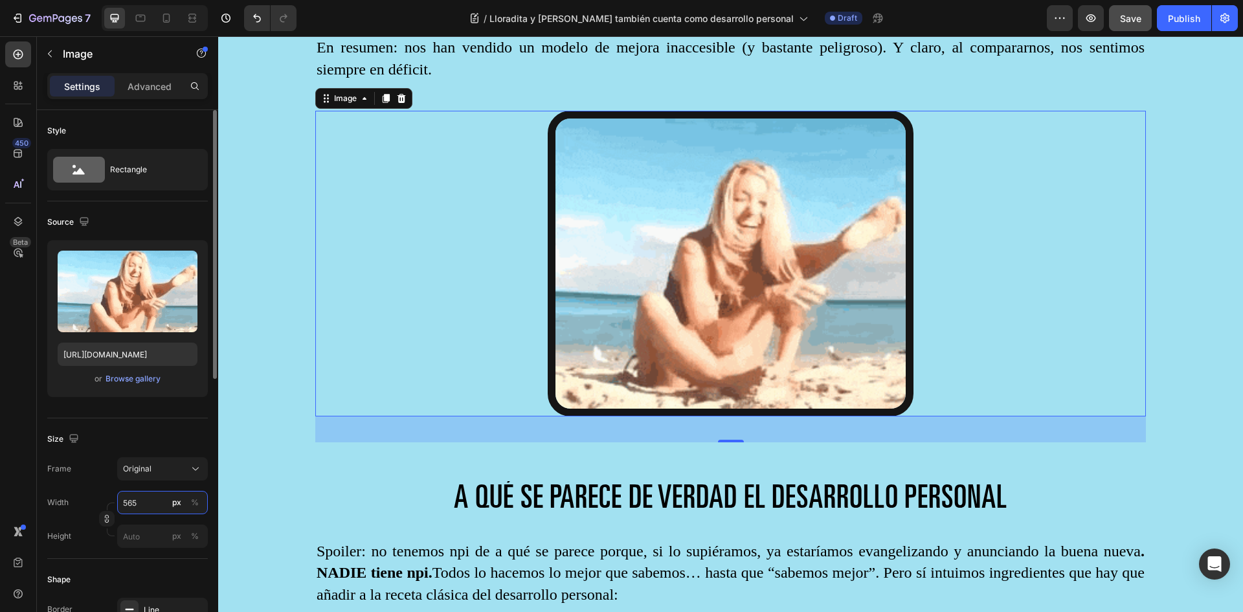
click at [146, 500] on input "565" at bounding box center [162, 502] width 91 height 23
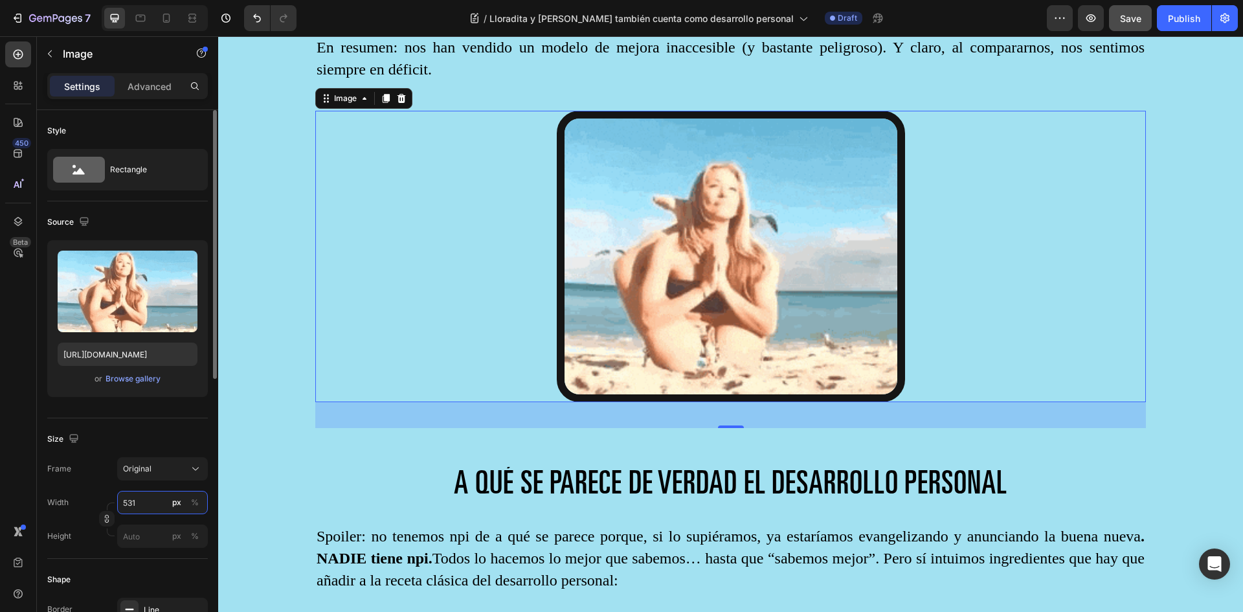
type input "530"
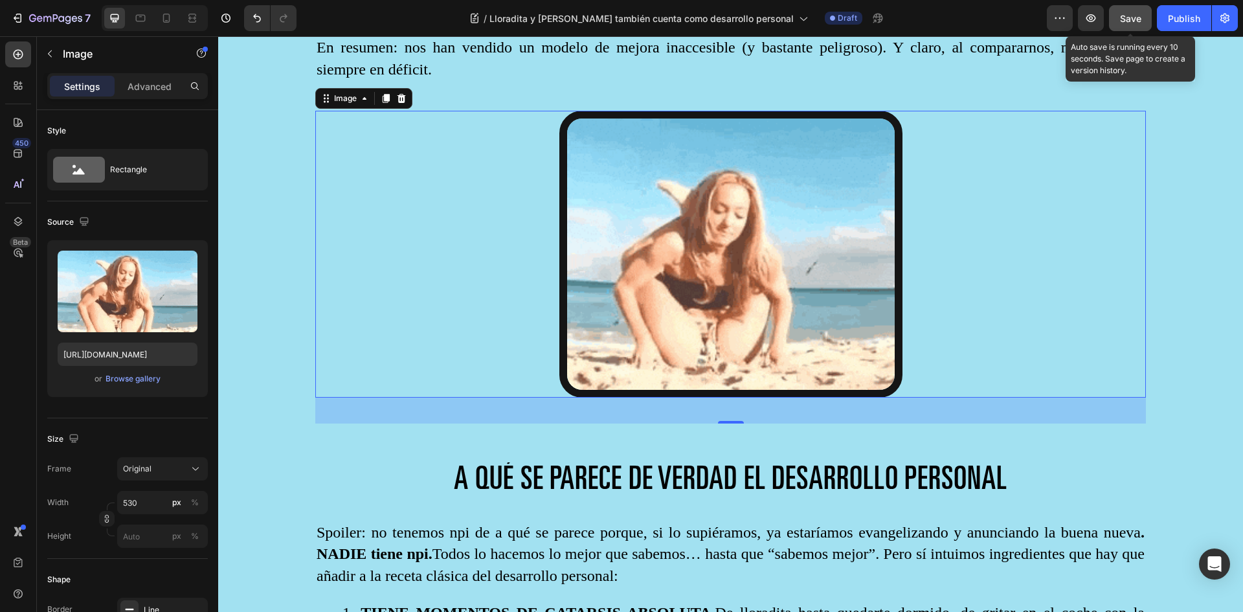
click at [1121, 17] on span "Save" at bounding box center [1130, 18] width 21 height 11
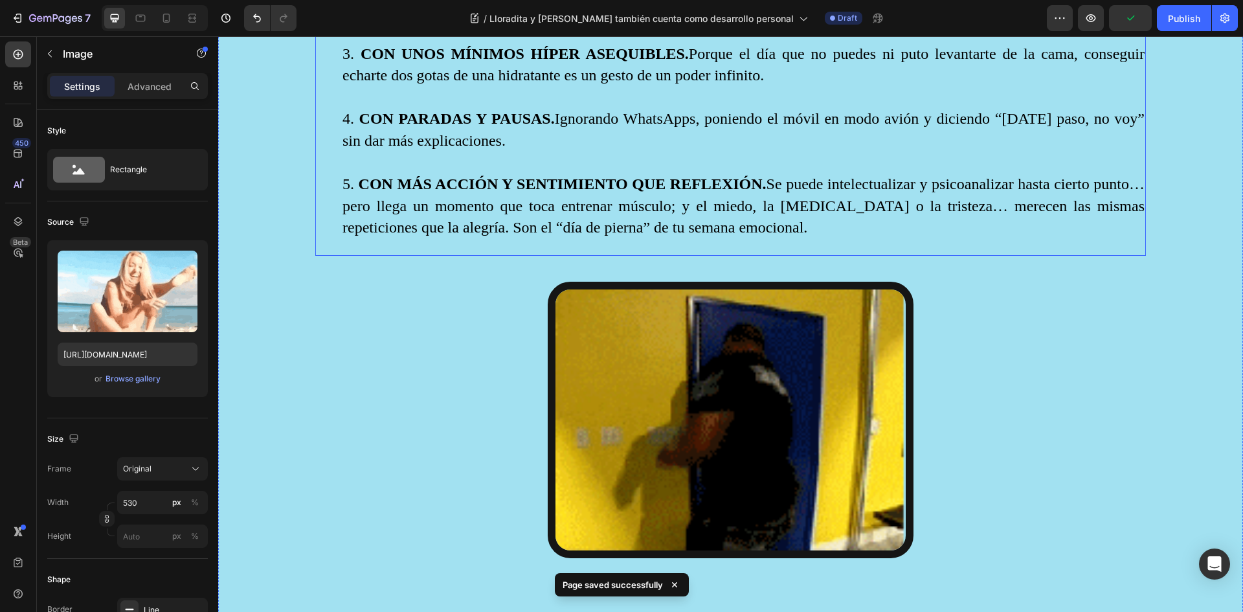
scroll to position [2590, 0]
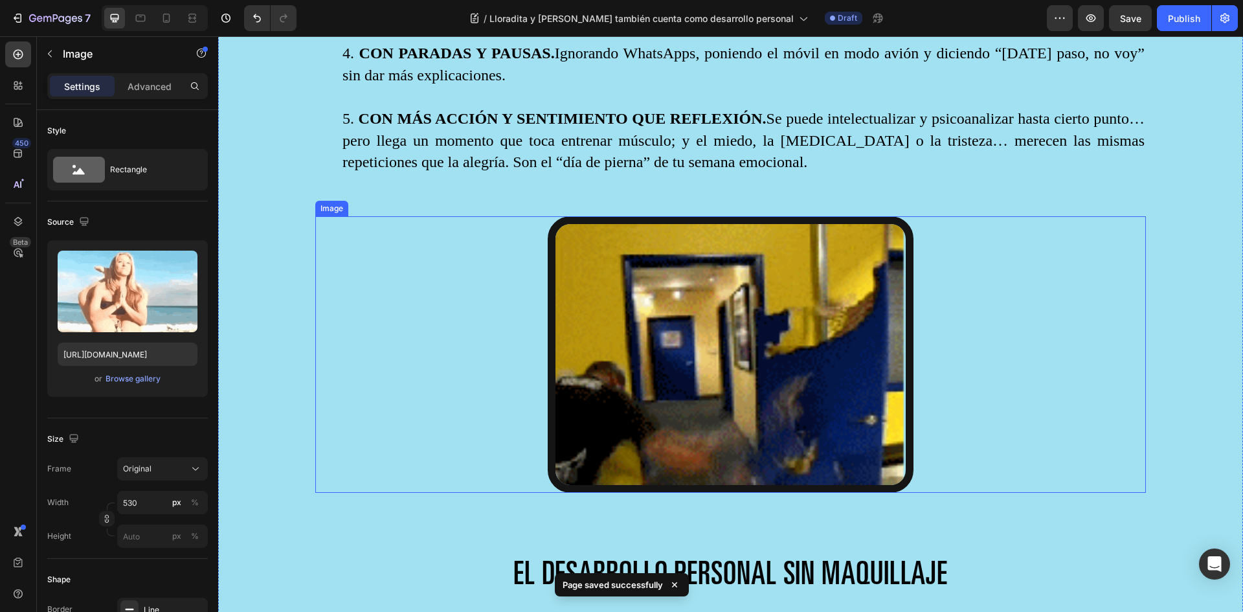
click at [717, 299] on img at bounding box center [731, 354] width 366 height 276
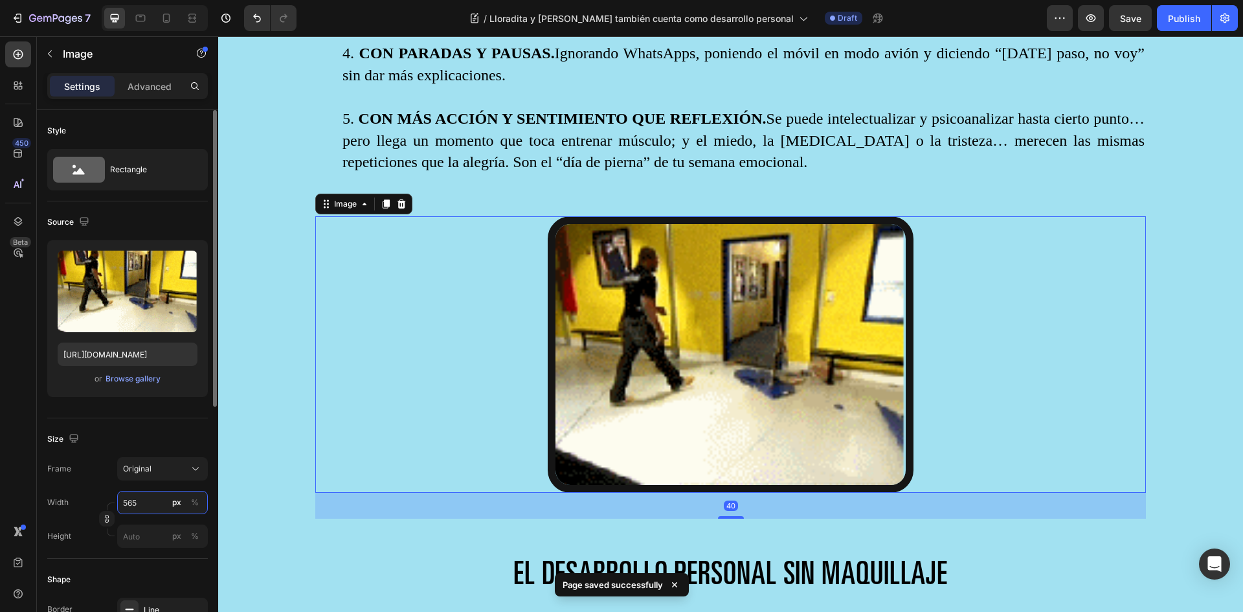
click at [145, 505] on input "565" at bounding box center [162, 502] width 91 height 23
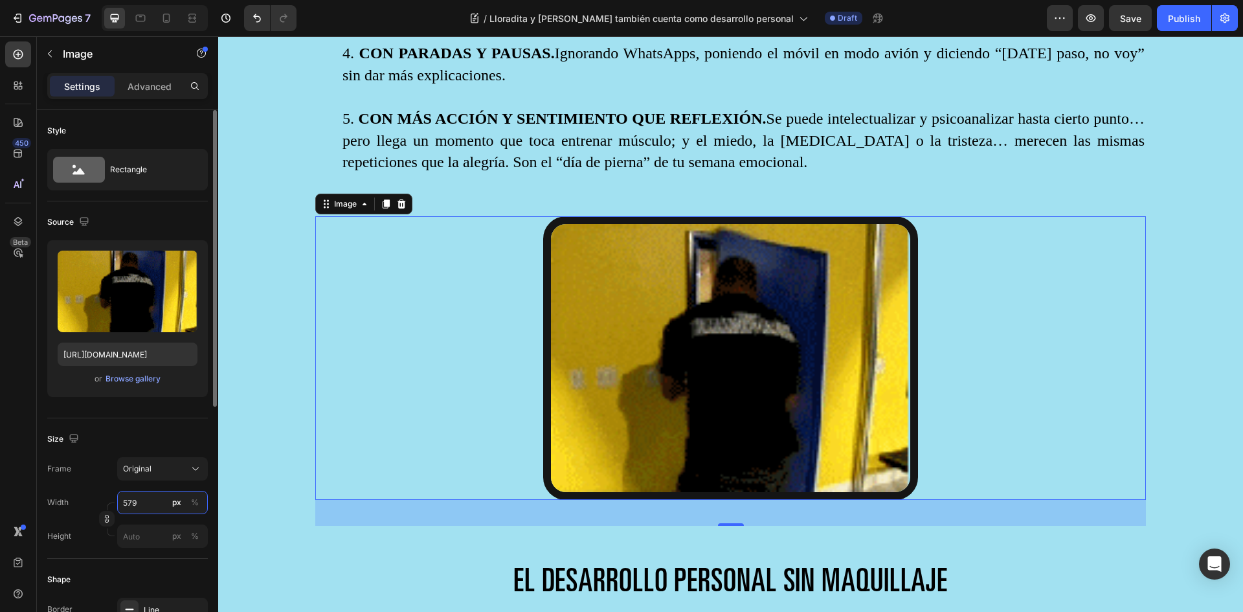
type input "580"
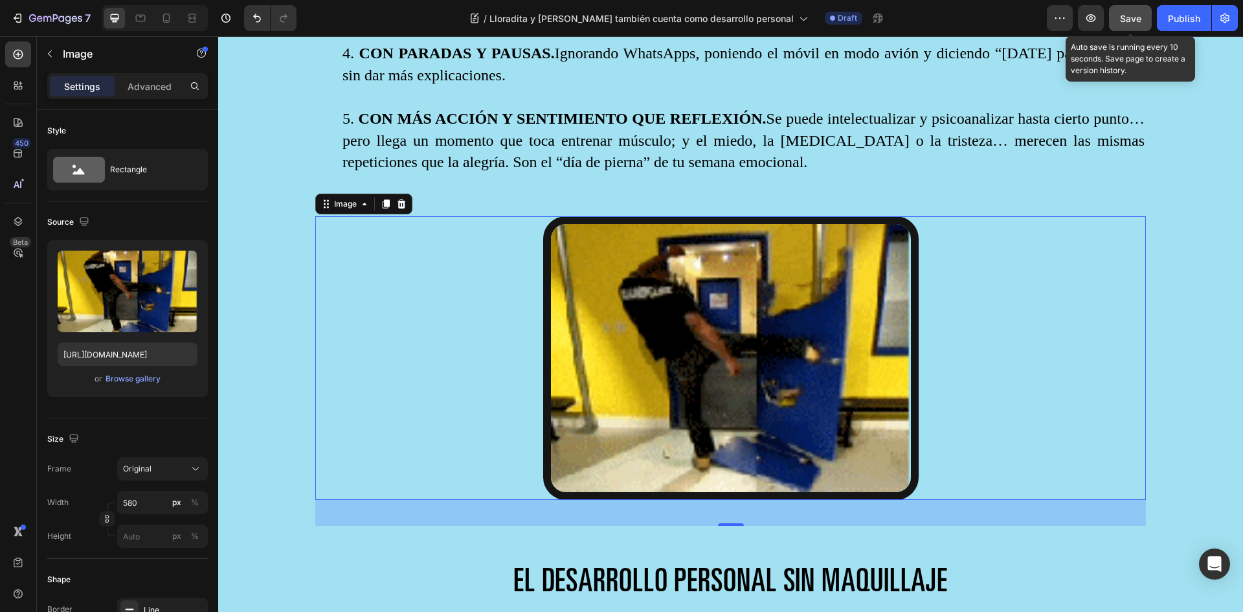
click at [1134, 14] on span "Save" at bounding box center [1130, 18] width 21 height 11
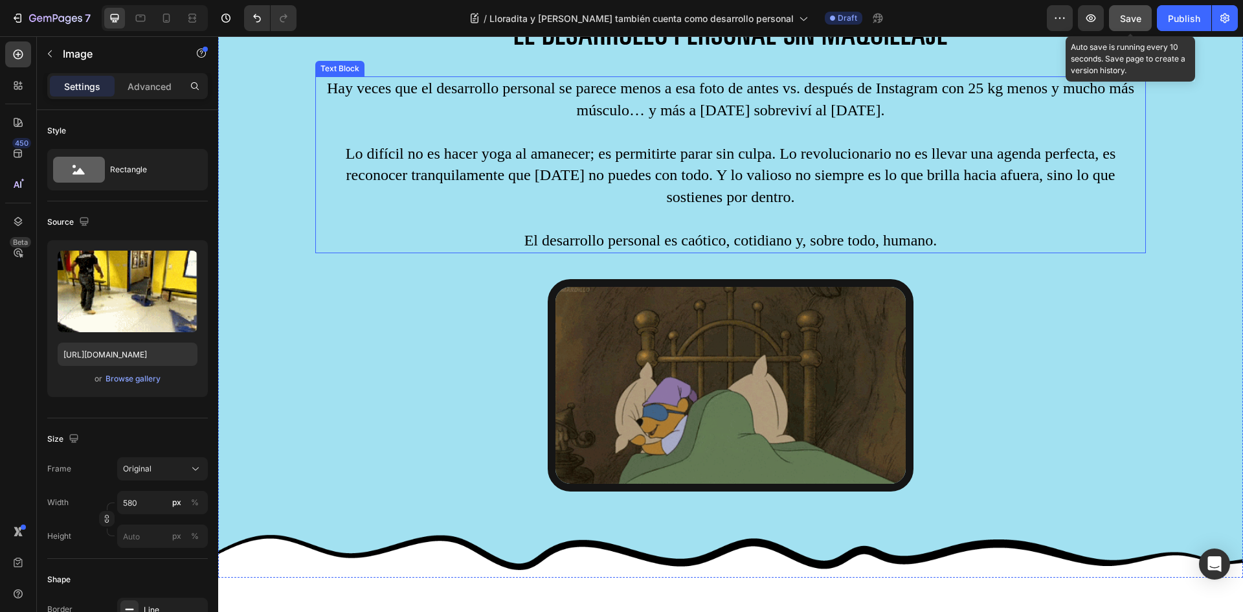
scroll to position [3172, 0]
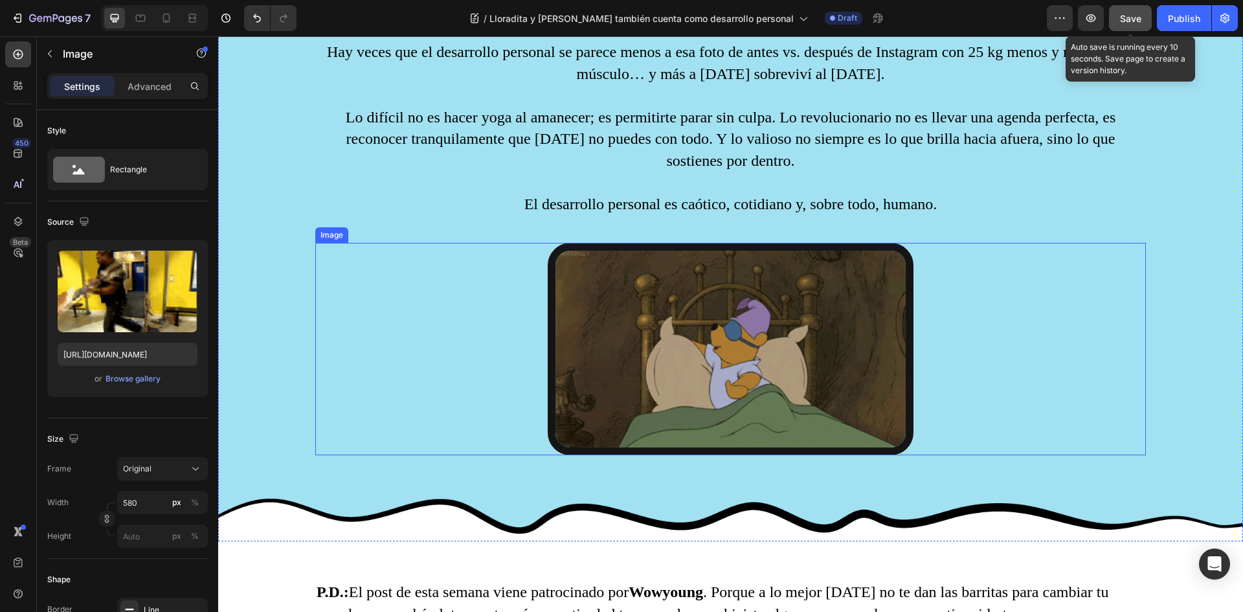
click at [670, 328] on img at bounding box center [731, 349] width 366 height 212
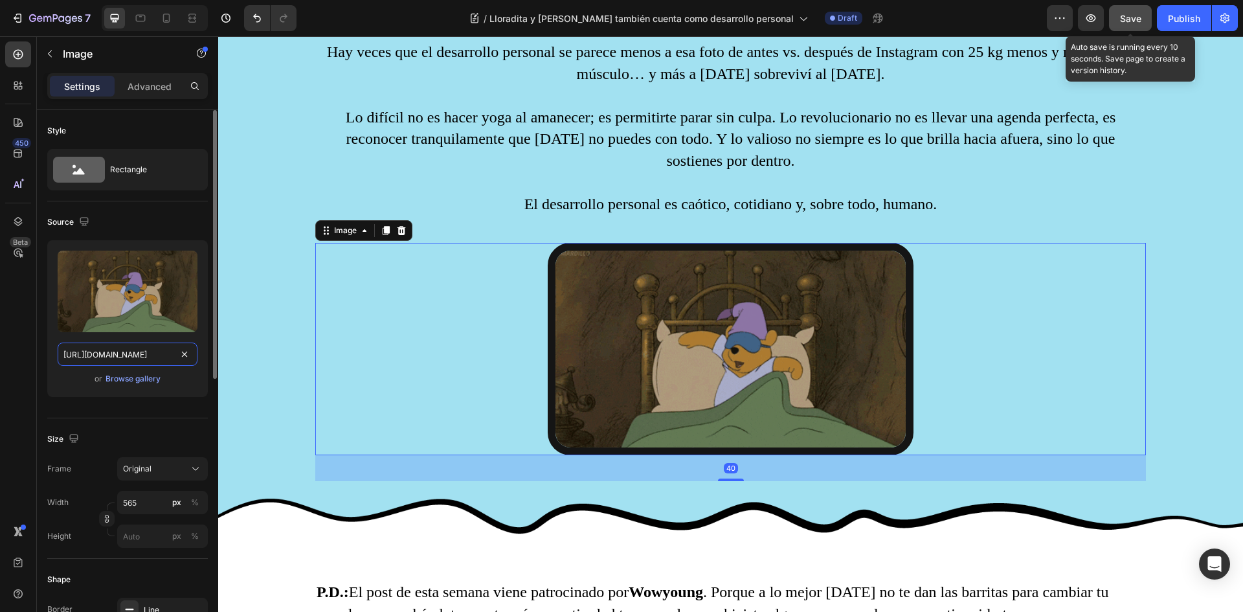
click at [85, 355] on input "[URL][DOMAIN_NAME]" at bounding box center [128, 353] width 140 height 23
type input "[URL][DOMAIN_NAME]"
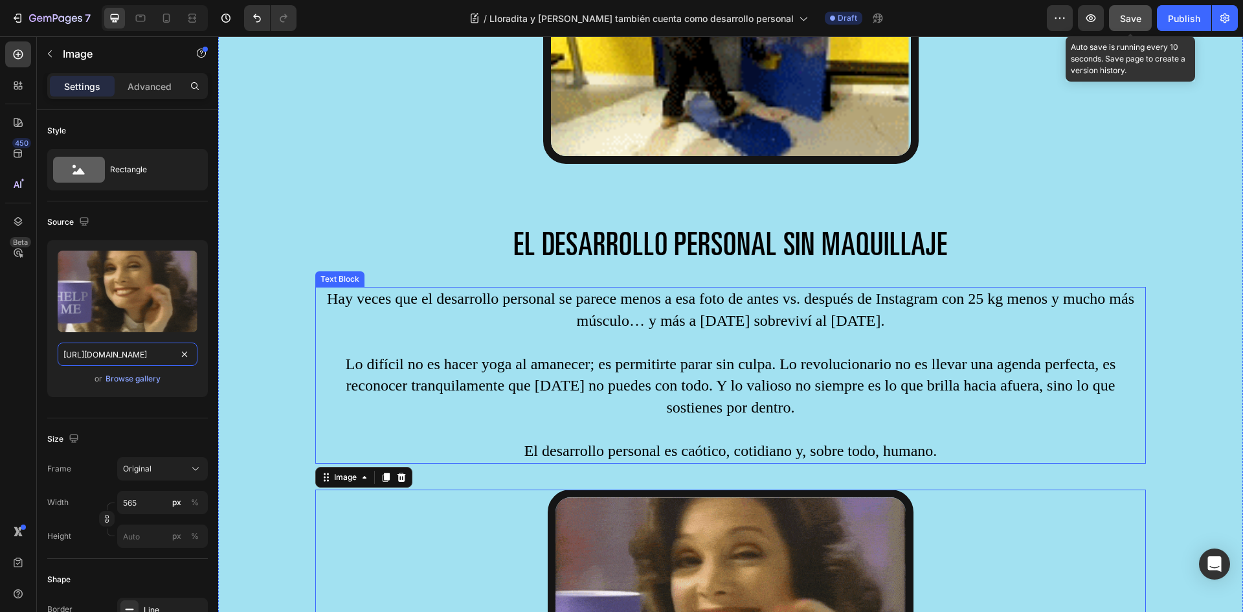
scroll to position [2913, 0]
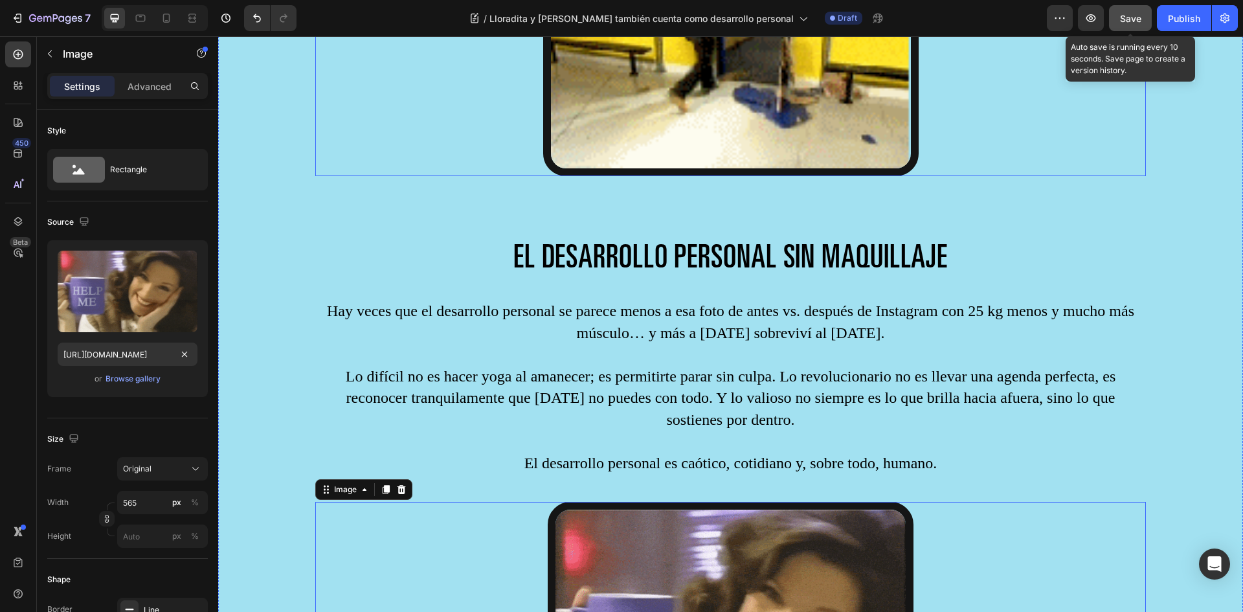
click at [600, 129] on img at bounding box center [730, 35] width 375 height 284
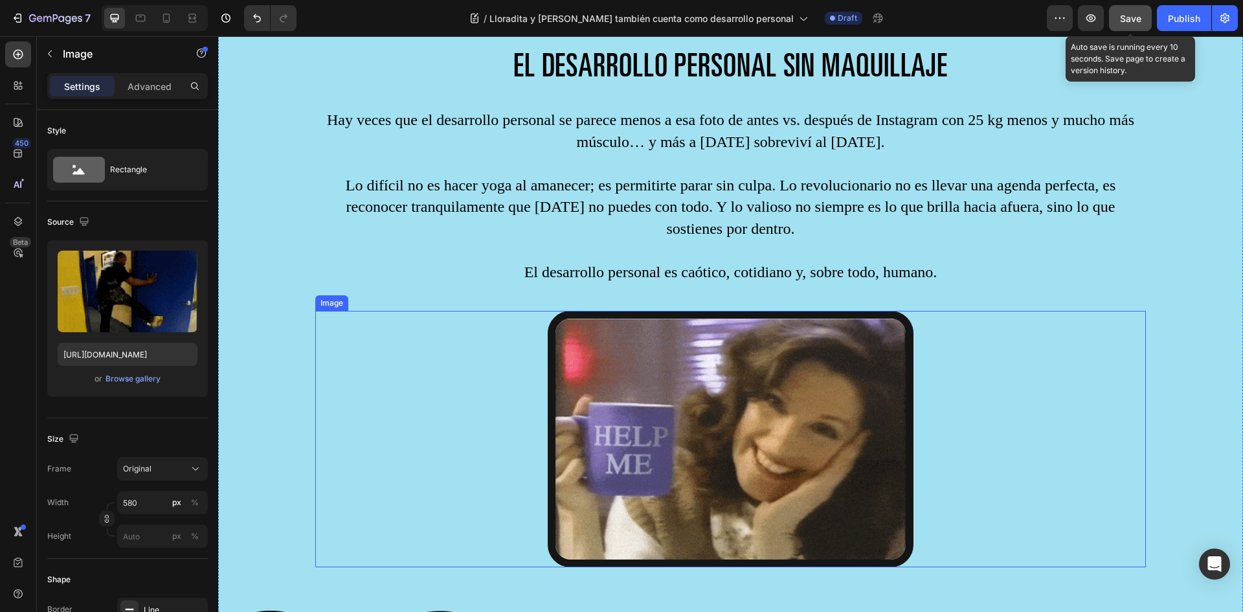
scroll to position [3108, 0]
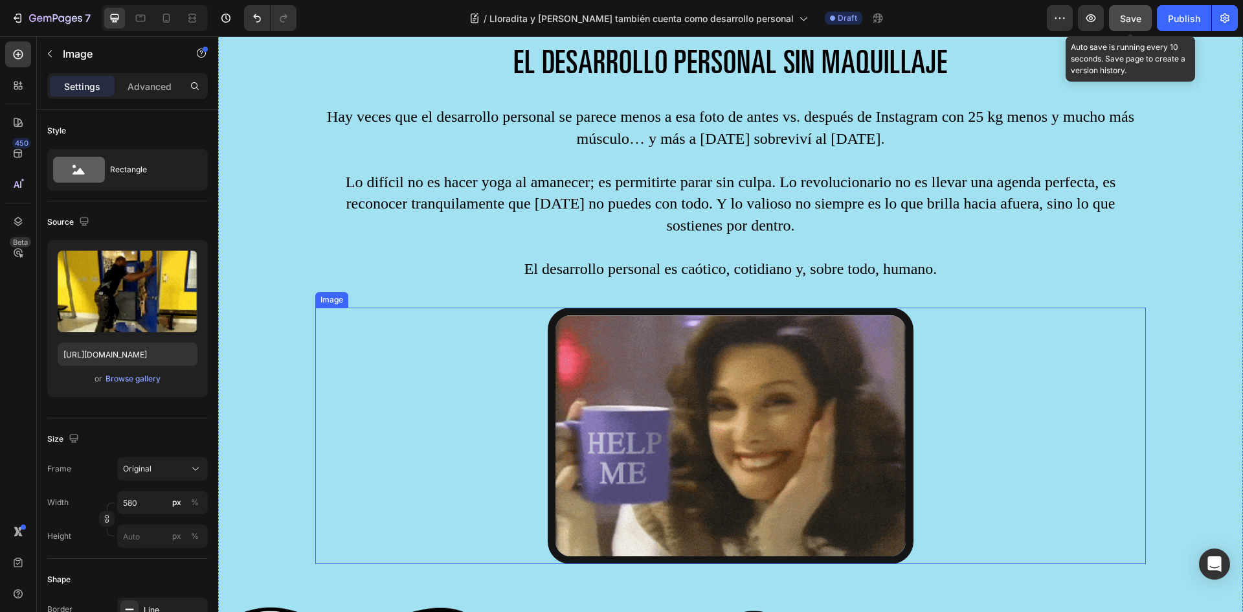
click at [603, 353] on img at bounding box center [731, 436] width 366 height 256
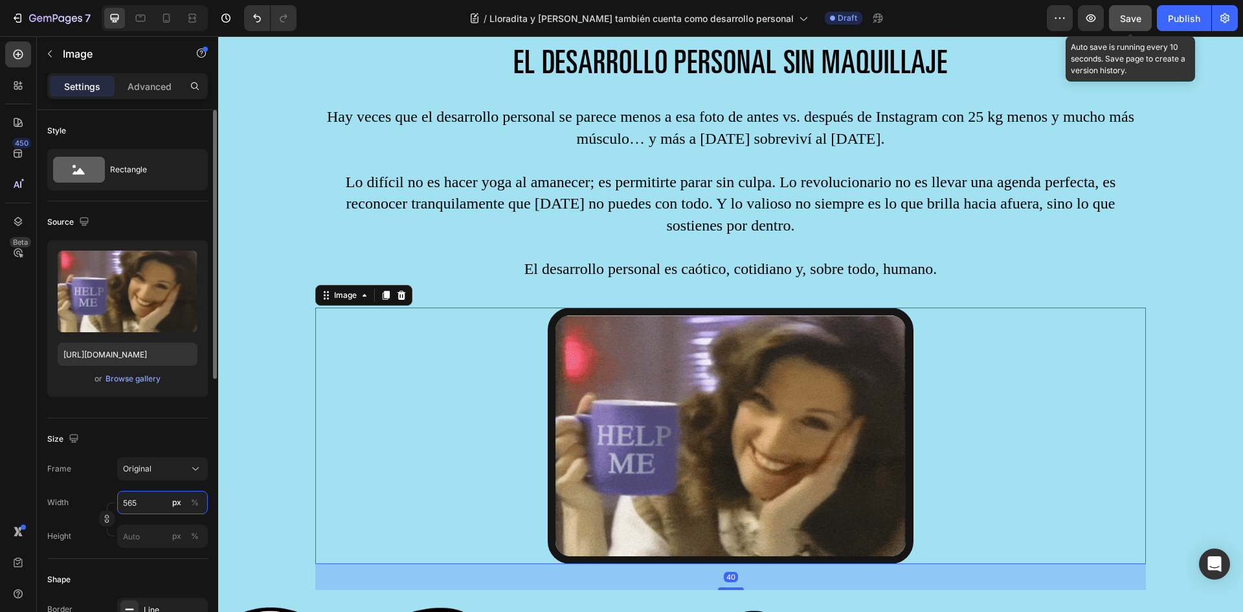
click at [139, 499] on input "565" at bounding box center [162, 502] width 91 height 23
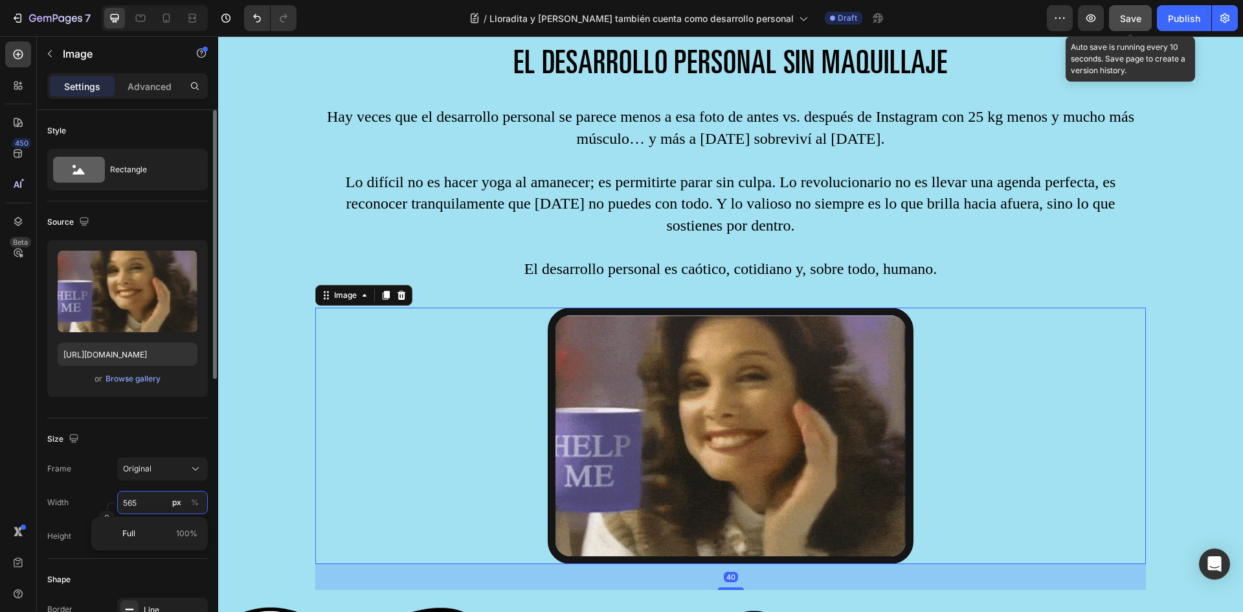
click at [147, 499] on input "565" at bounding box center [162, 502] width 91 height 23
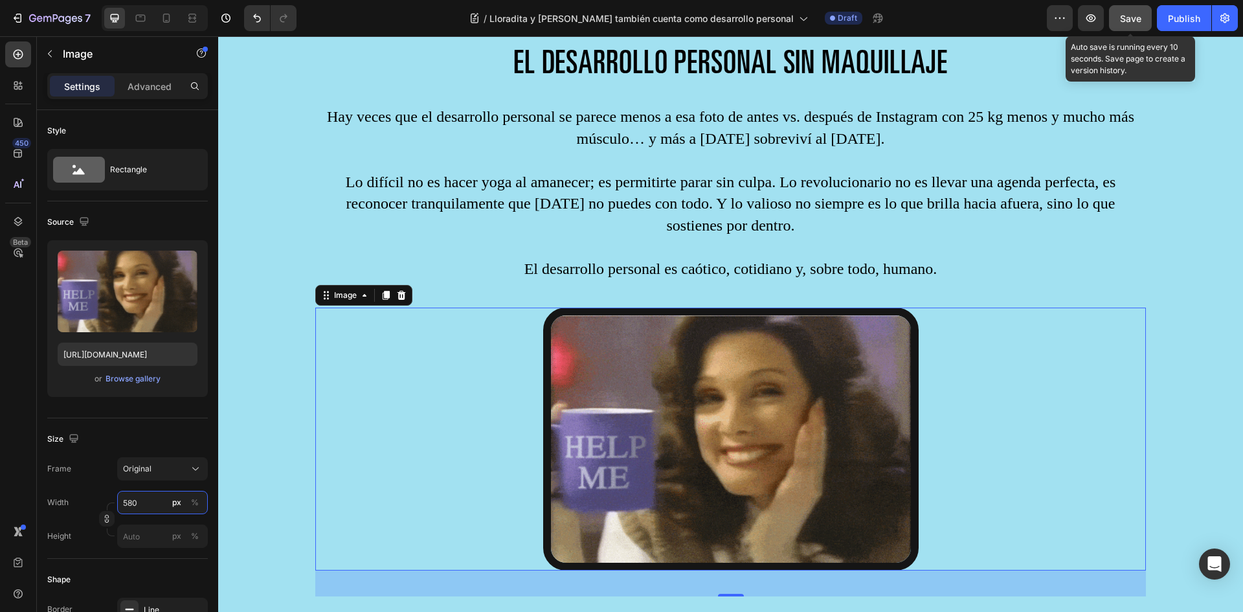
type input "580"
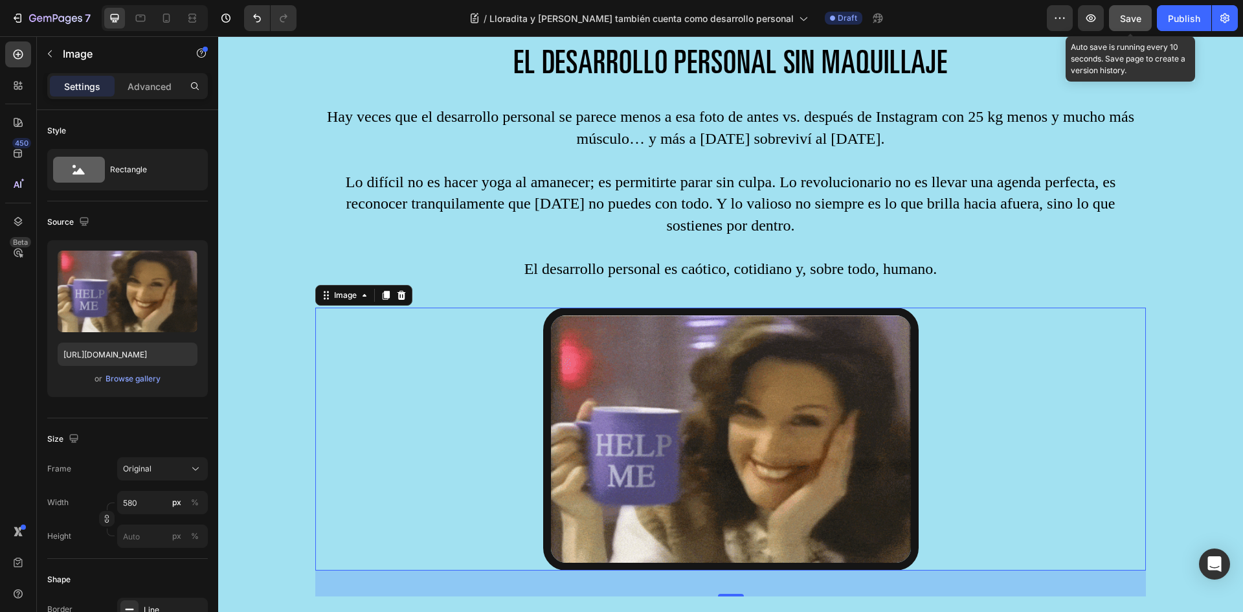
click at [1137, 23] on span "Save" at bounding box center [1130, 18] width 21 height 11
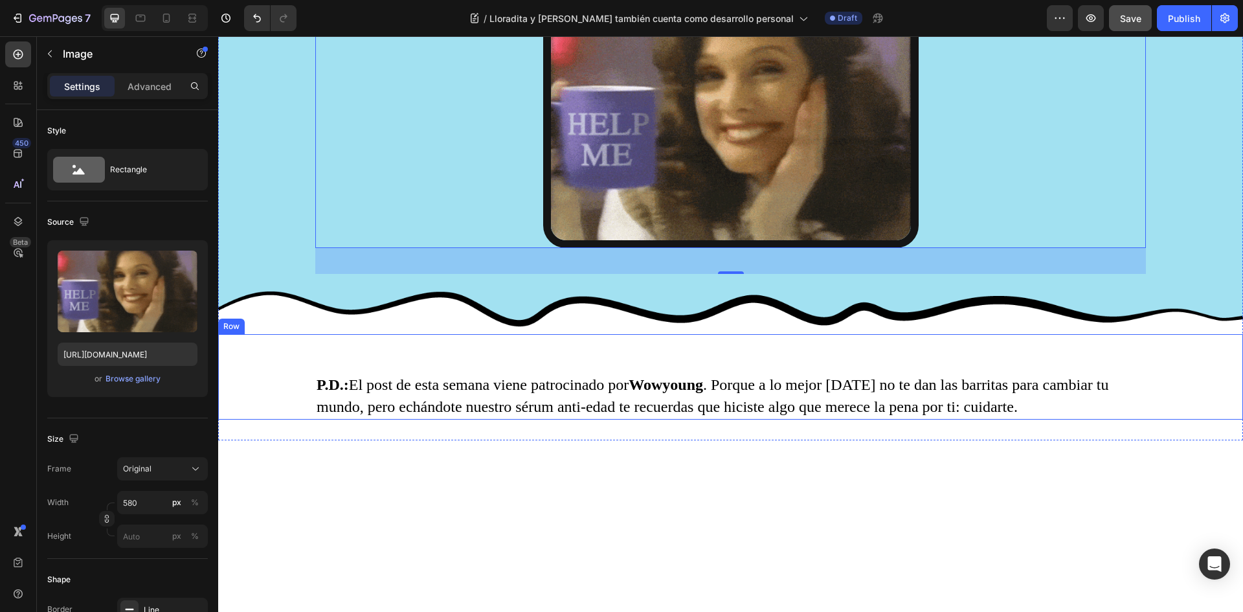
scroll to position [3431, 0]
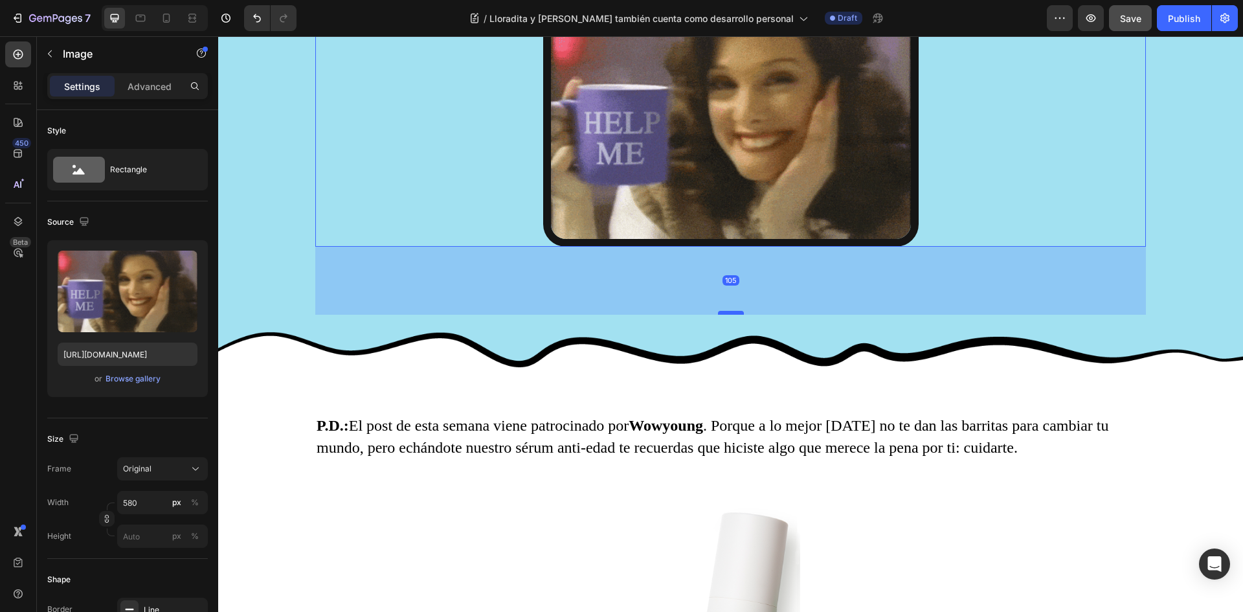
drag, startPoint x: 723, startPoint y: 244, endPoint x: 737, endPoint y: 286, distance: 44.2
click at [737, 311] on div at bounding box center [731, 313] width 26 height 4
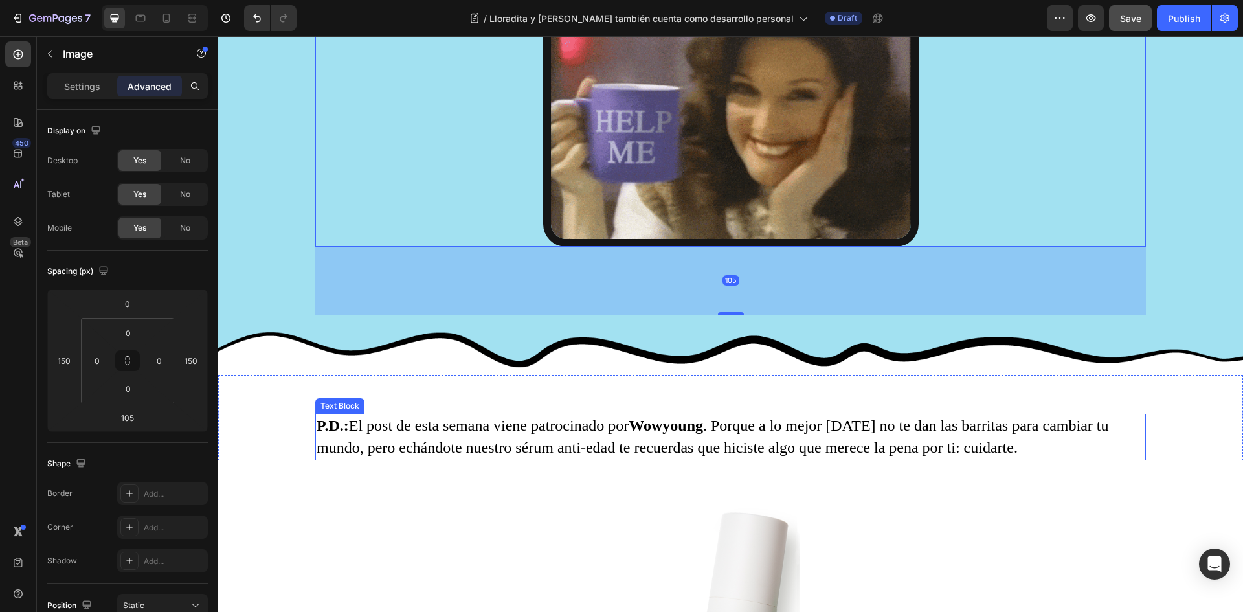
click at [711, 415] on p "P.D.: El post de esta semana viene patrocinado por [PERSON_NAME] . Porque a lo …" at bounding box center [731, 436] width 828 height 43
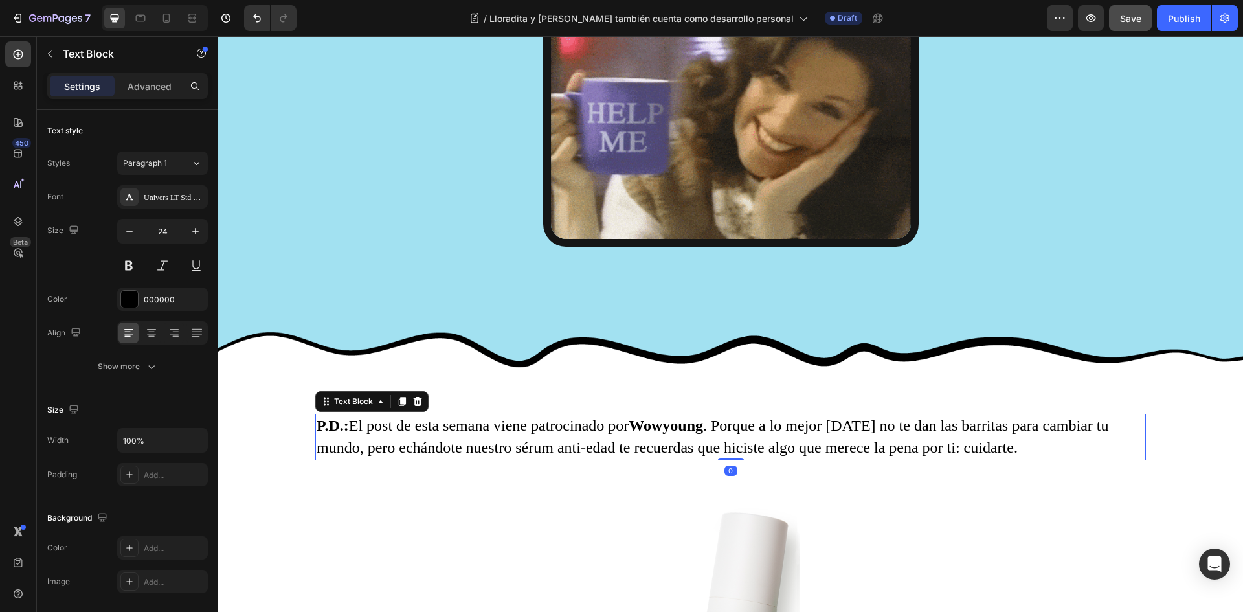
click at [145, 71] on div "Text Block" at bounding box center [111, 54] width 148 height 37
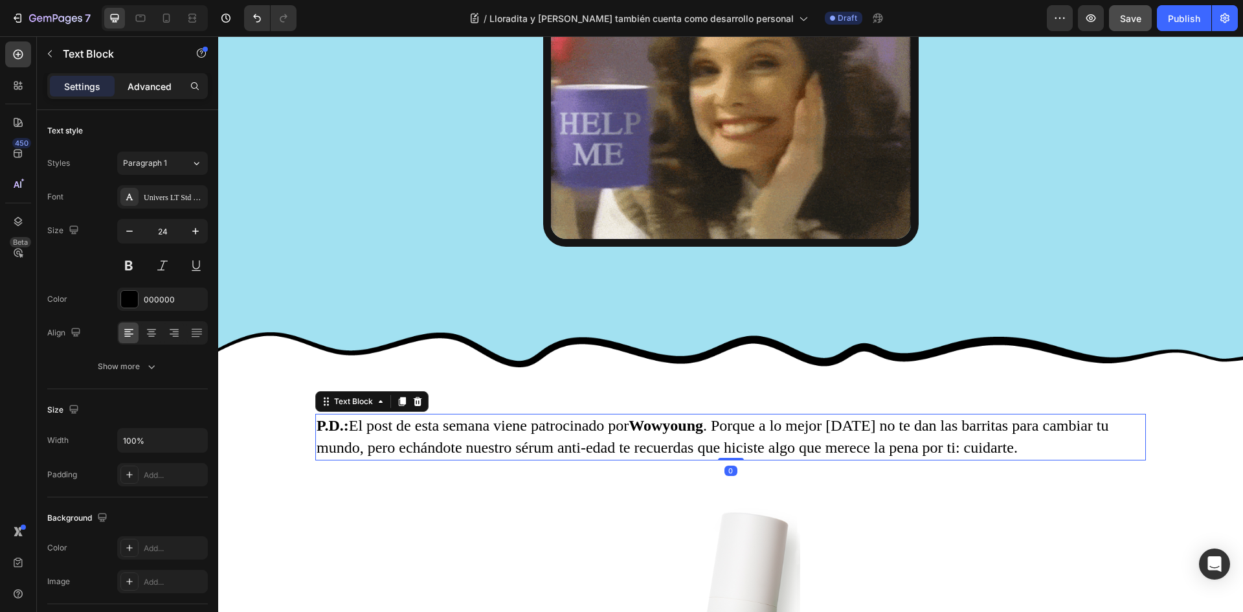
click at [150, 87] on p "Advanced" at bounding box center [150, 87] width 44 height 14
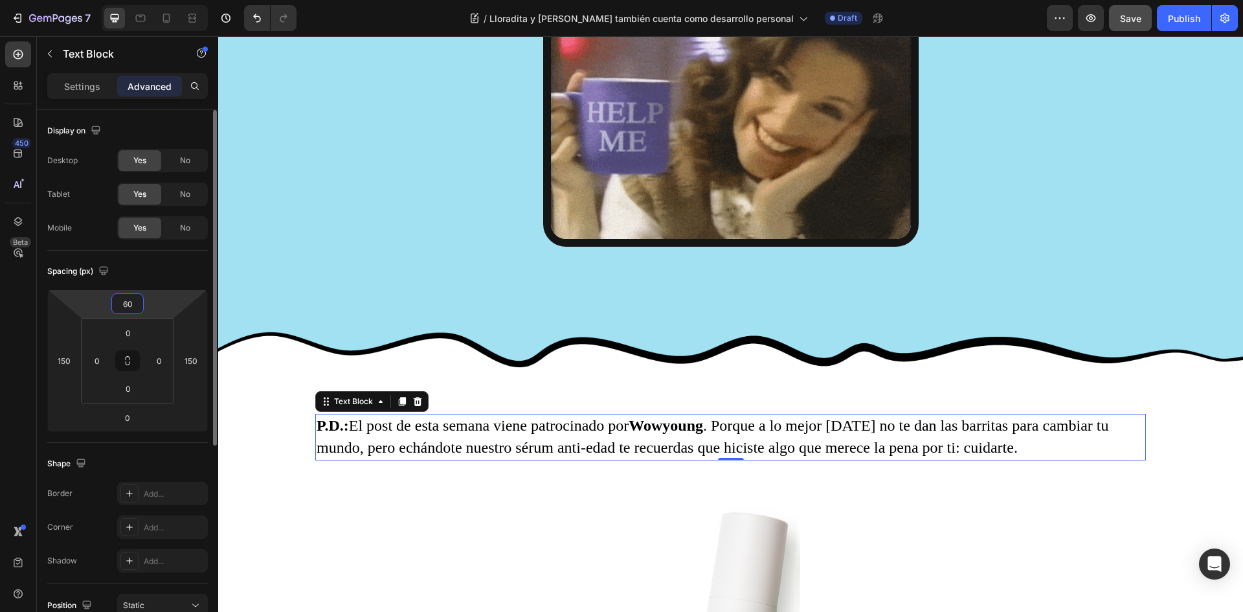
click at [139, 302] on input "60" at bounding box center [128, 303] width 26 height 19
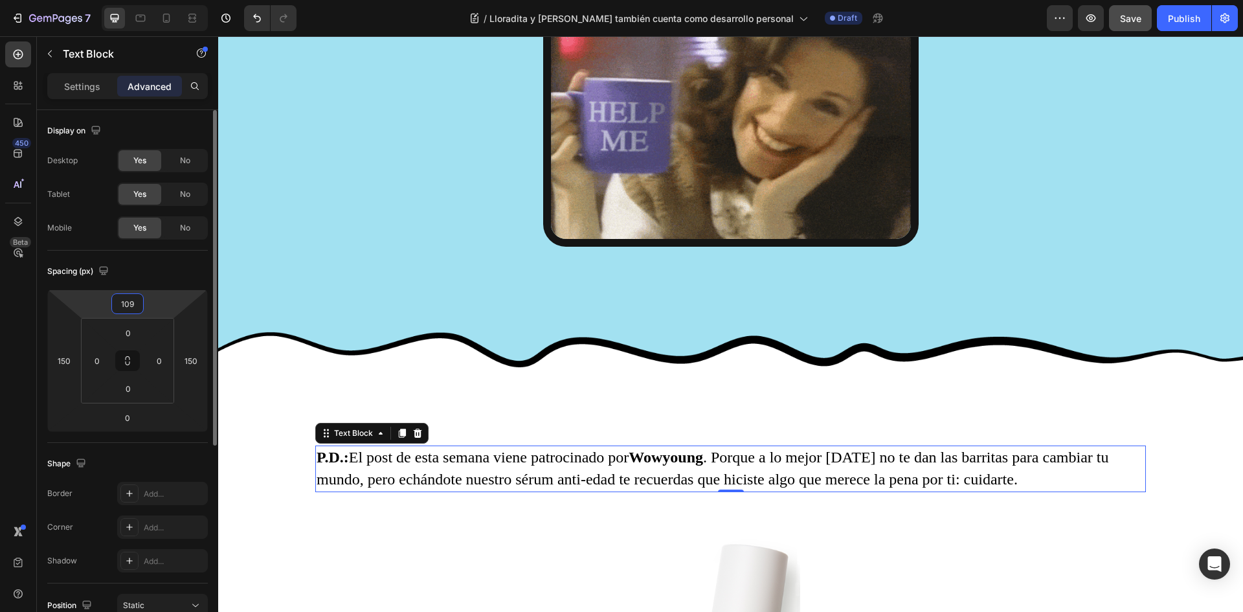
type input "110"
click at [146, 273] on div "Spacing (px)" at bounding box center [127, 271] width 161 height 21
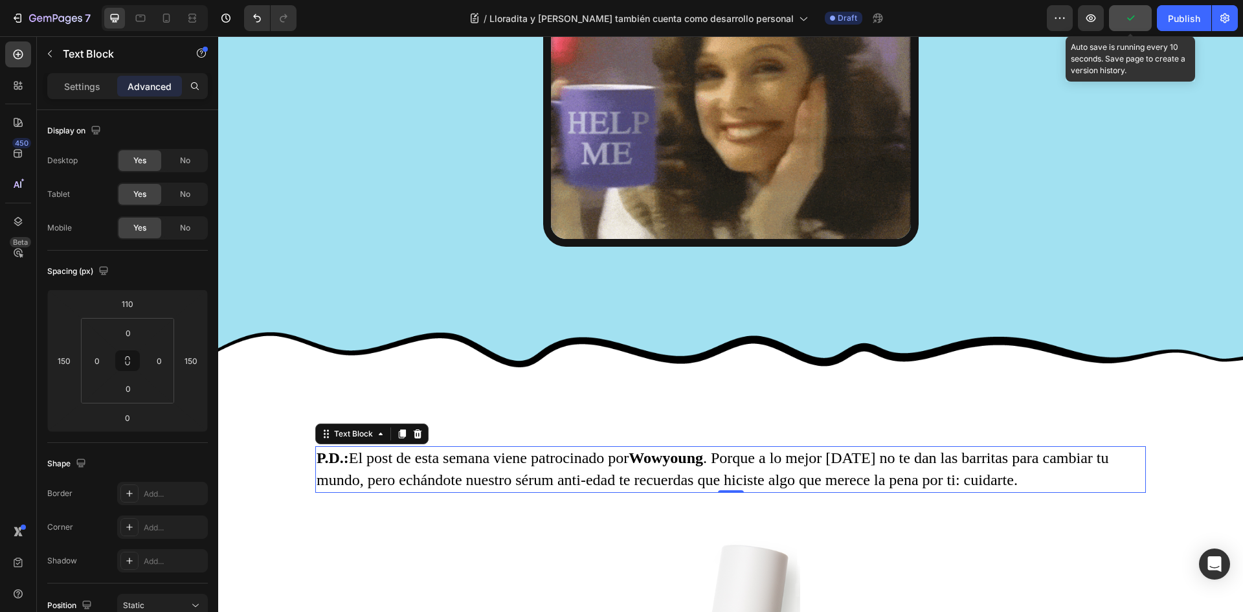
click at [1130, 21] on icon "button" at bounding box center [1130, 18] width 13 height 13
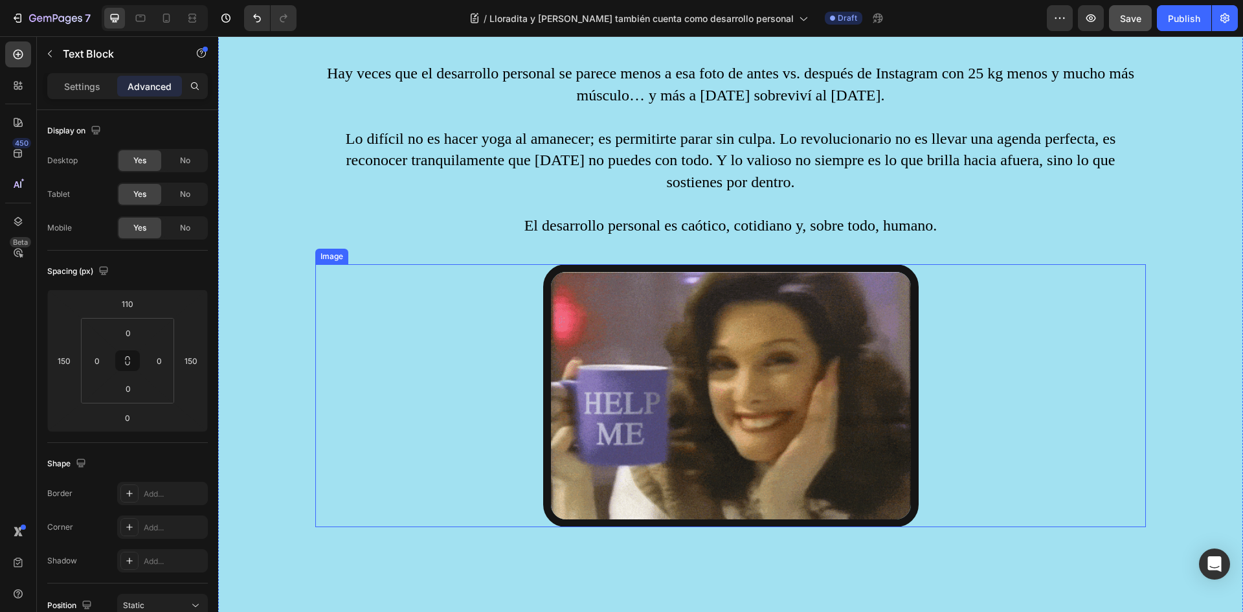
scroll to position [3302, 0]
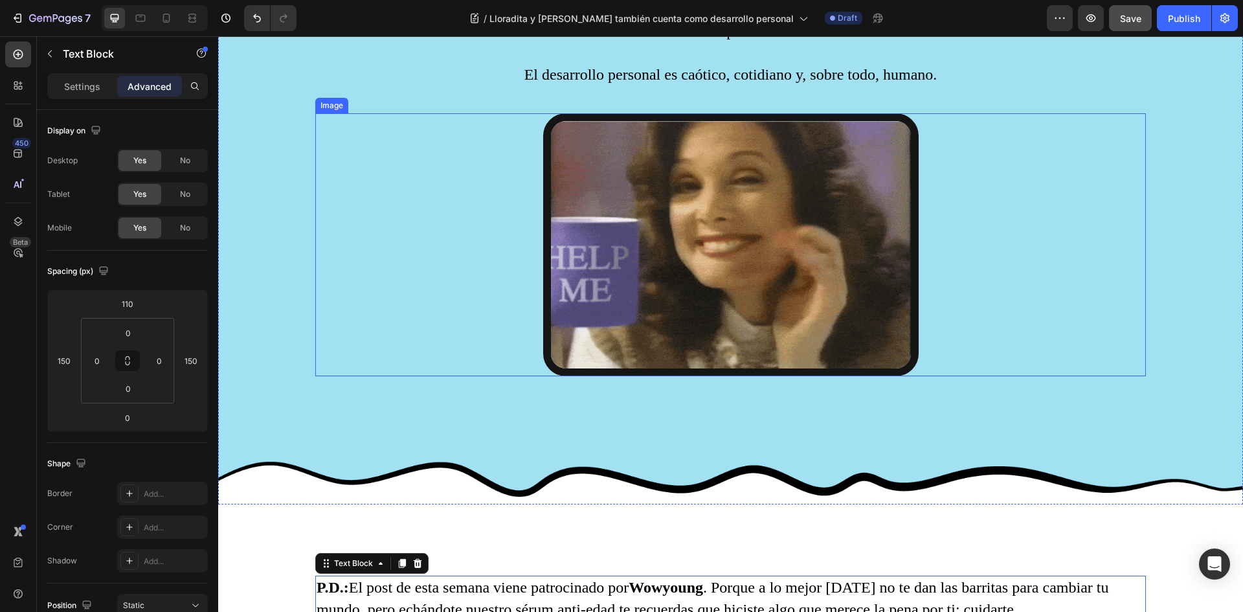
click at [700, 216] on img at bounding box center [730, 244] width 375 height 263
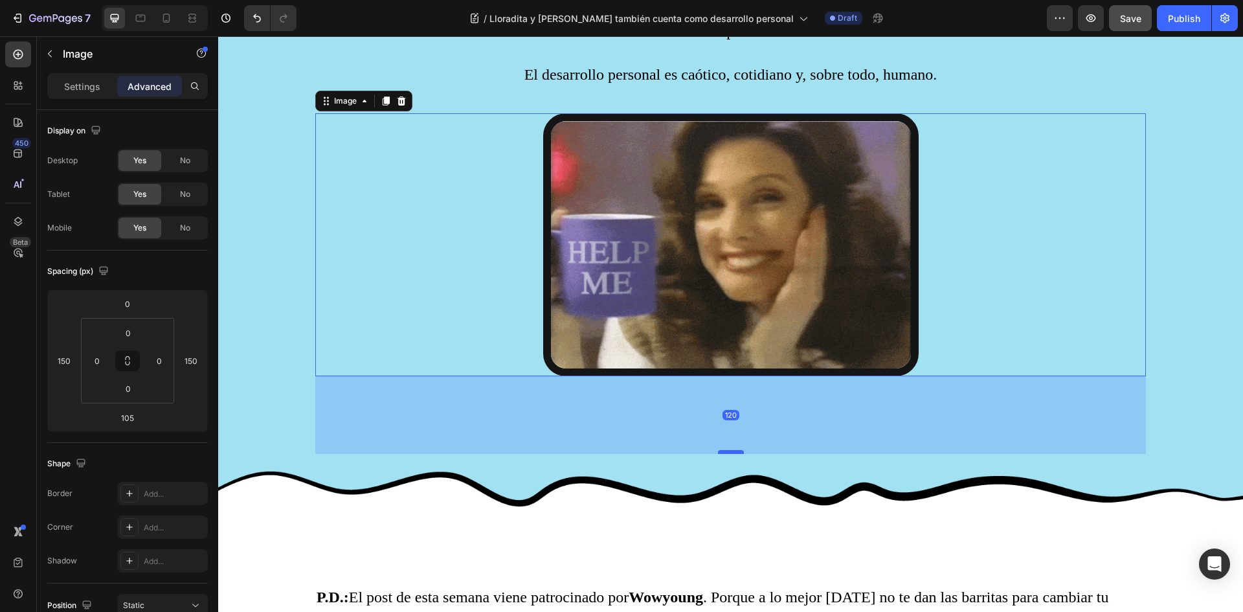
drag, startPoint x: 728, startPoint y: 418, endPoint x: 732, endPoint y: 428, distance: 10.5
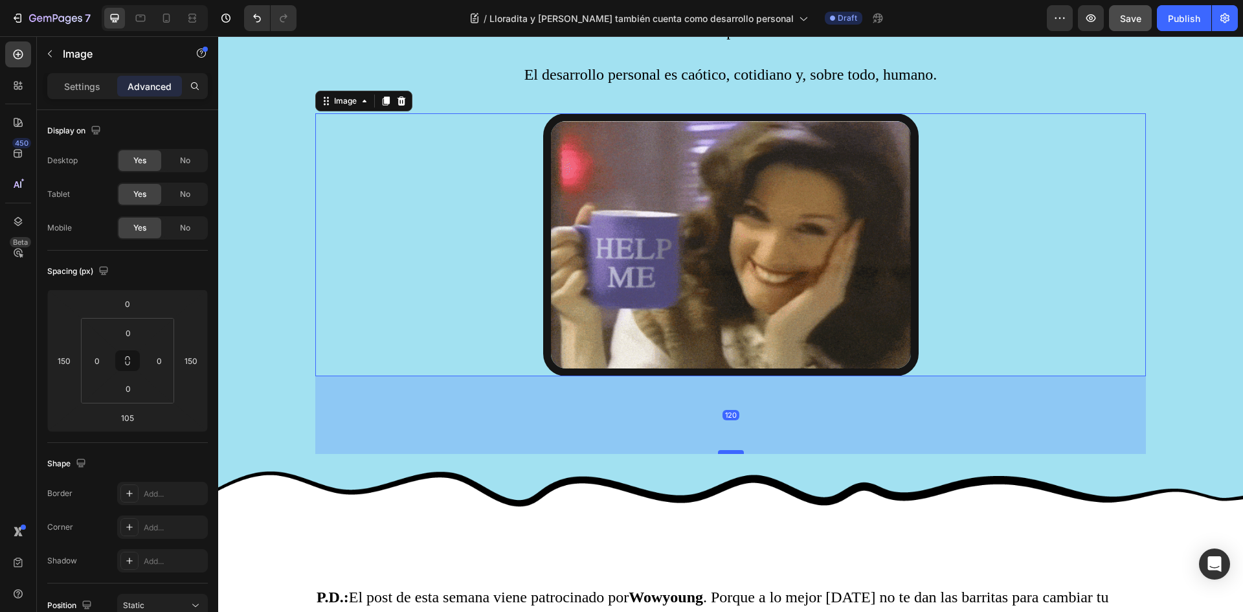
click at [732, 450] on div at bounding box center [731, 452] width 26 height 4
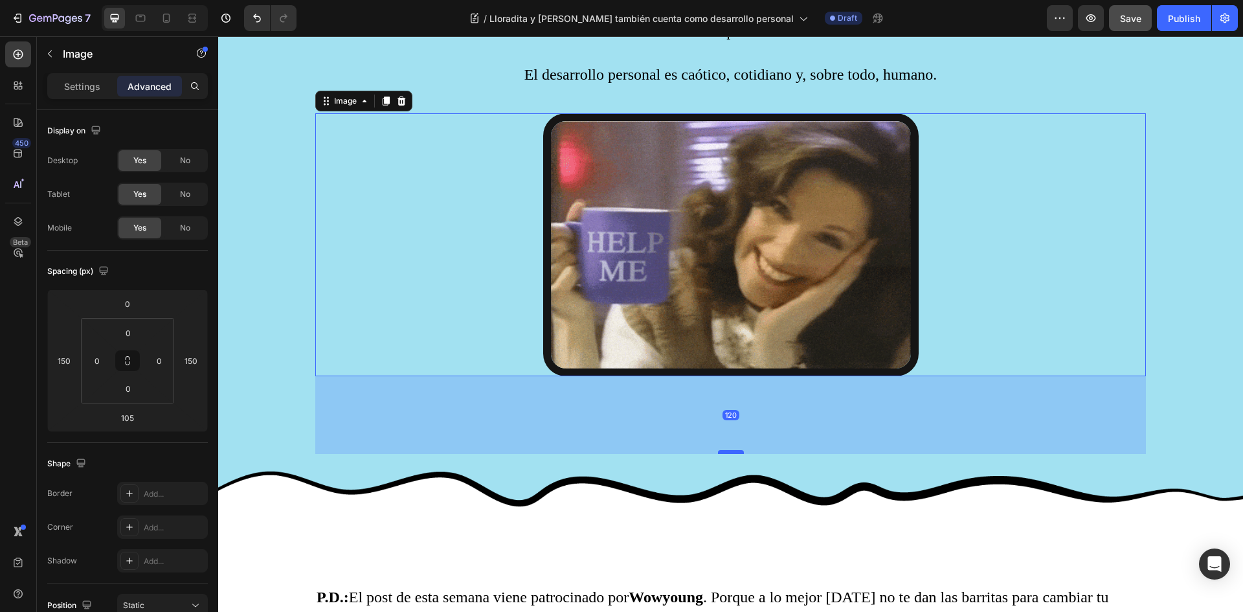
type input "120"
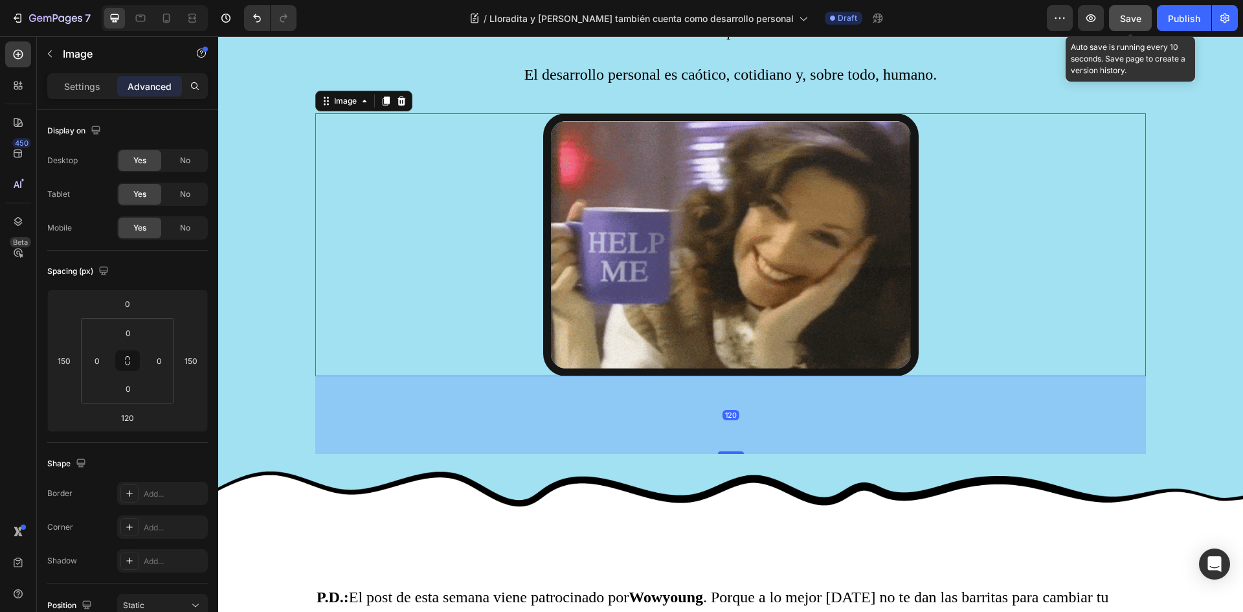
click at [1131, 23] on span "Save" at bounding box center [1130, 18] width 21 height 11
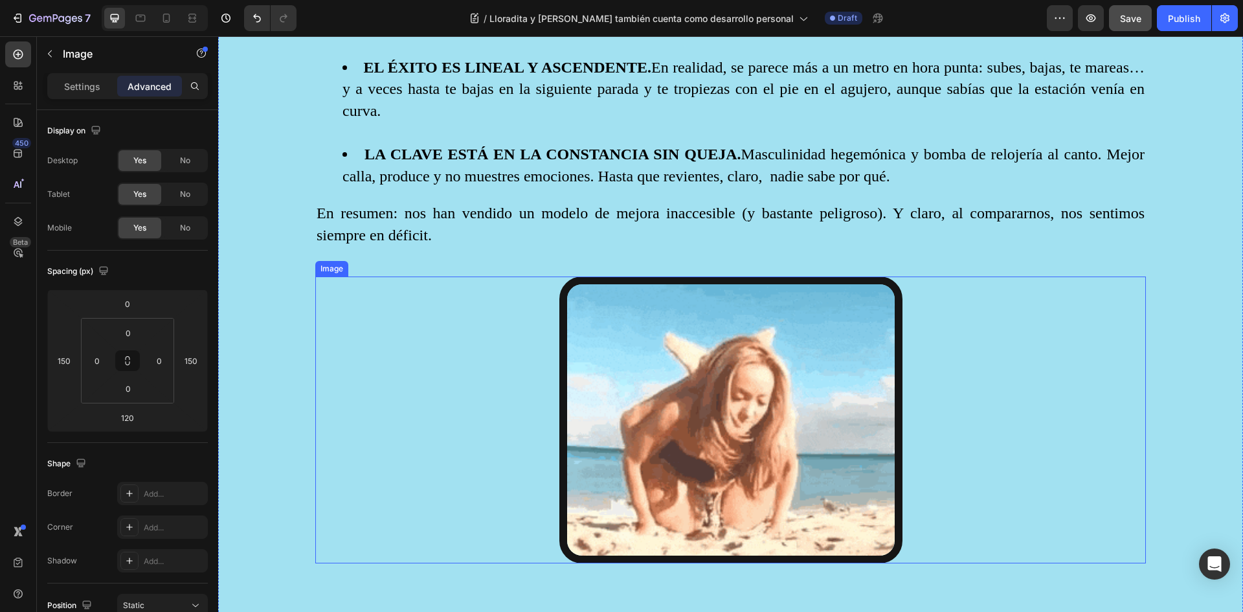
scroll to position [1877, 0]
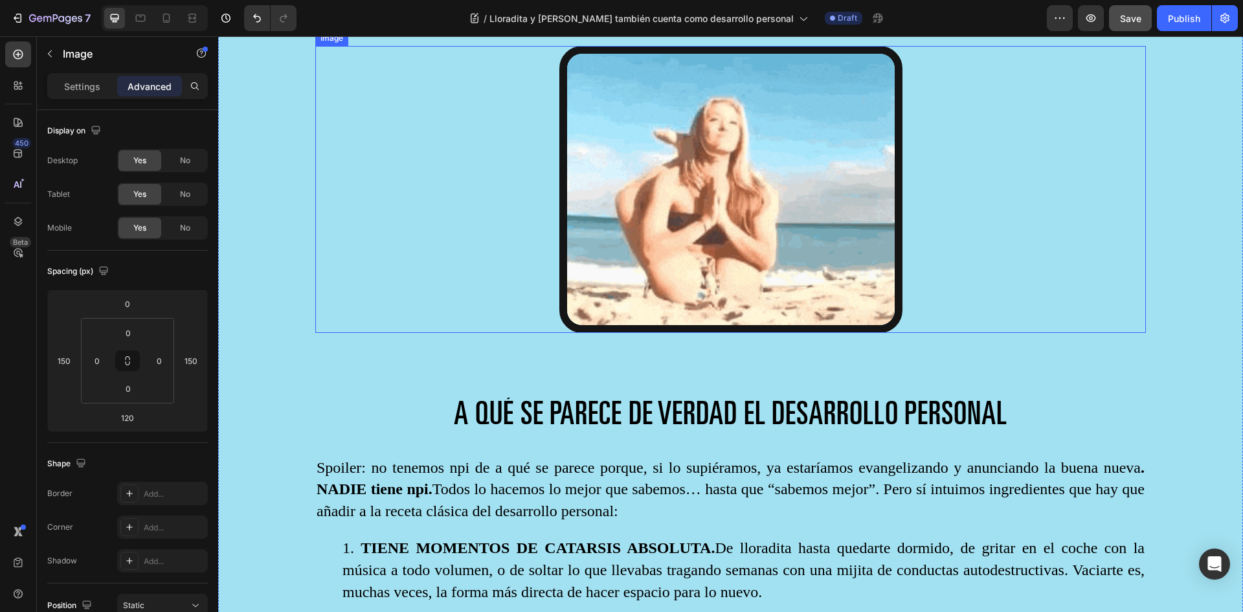
click at [664, 205] on img at bounding box center [730, 189] width 343 height 287
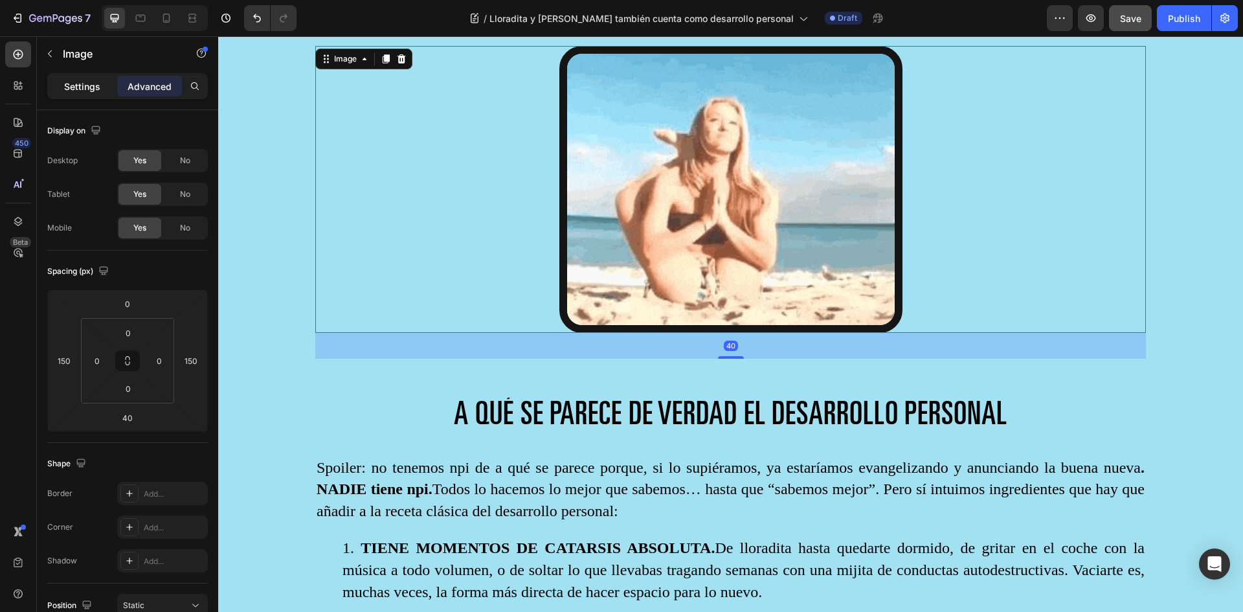
click at [73, 82] on p "Settings" at bounding box center [82, 87] width 36 height 14
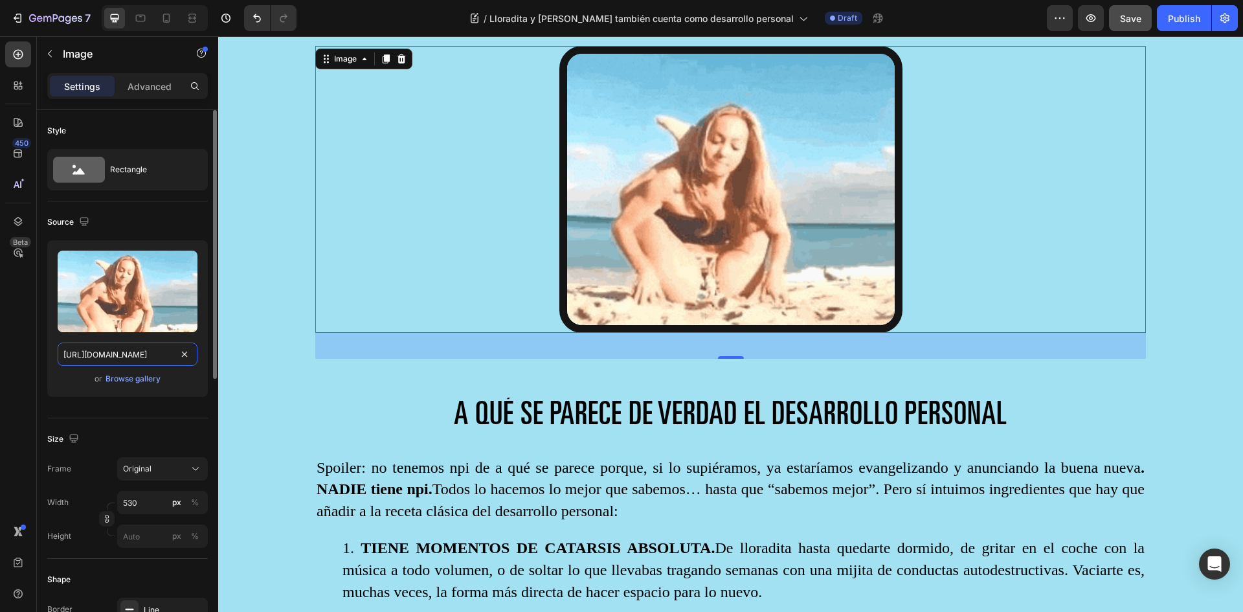
click at [135, 351] on input "[URL][DOMAIN_NAME]" at bounding box center [128, 353] width 140 height 23
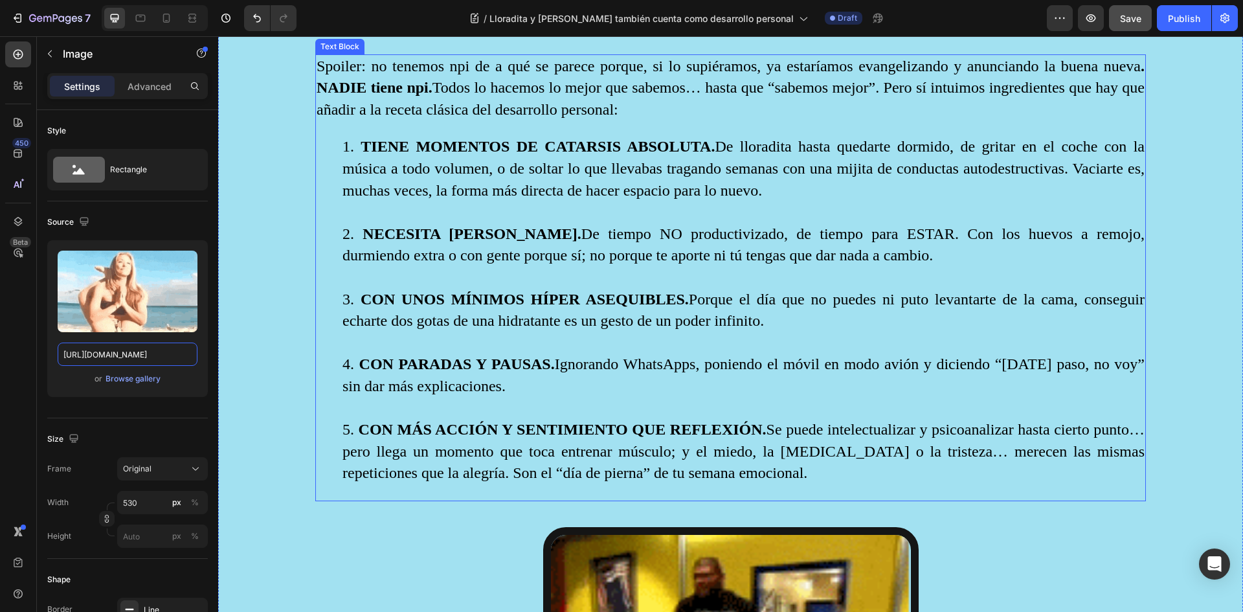
scroll to position [2590, 0]
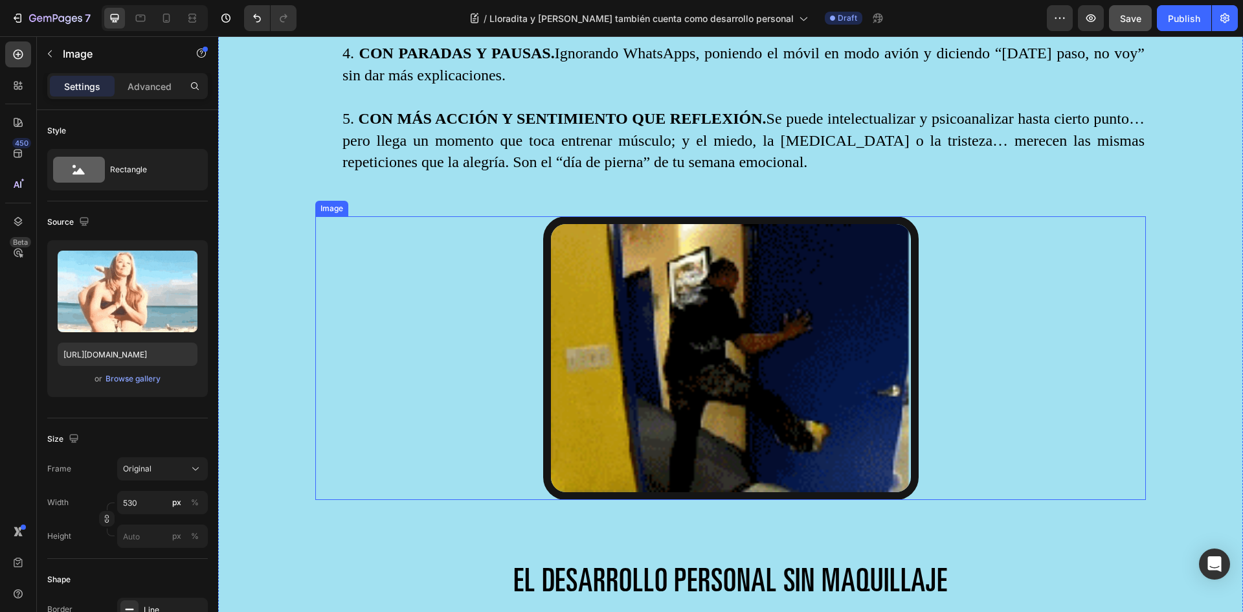
click at [656, 342] on img at bounding box center [730, 358] width 375 height 284
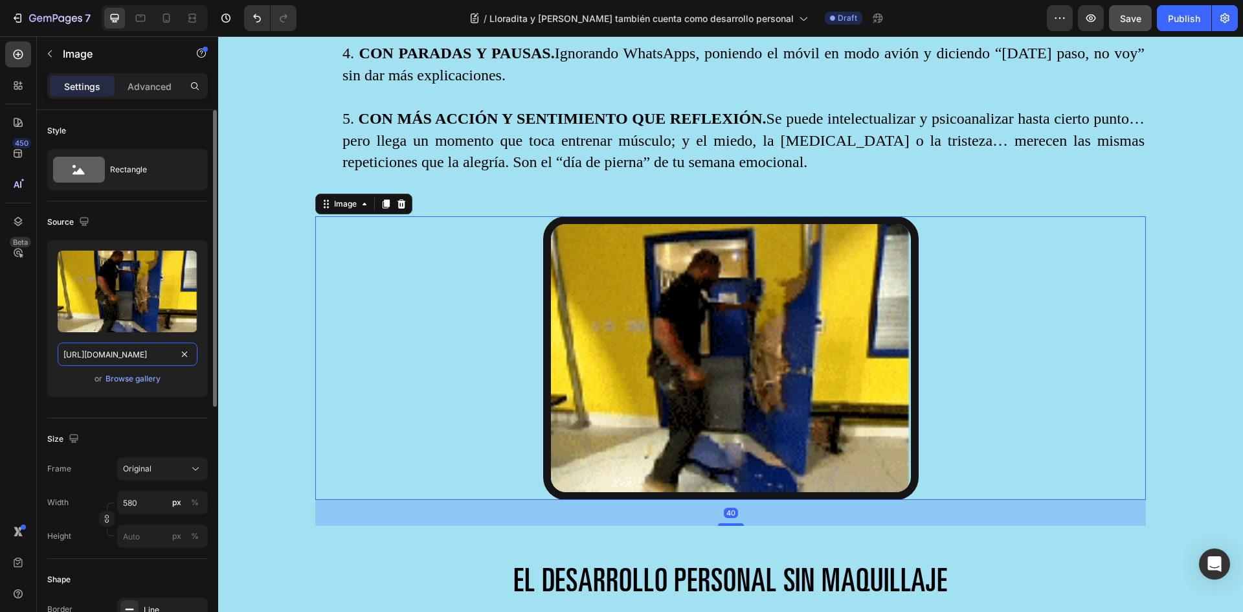
click at [120, 350] on input "[URL][DOMAIN_NAME]" at bounding box center [128, 353] width 140 height 23
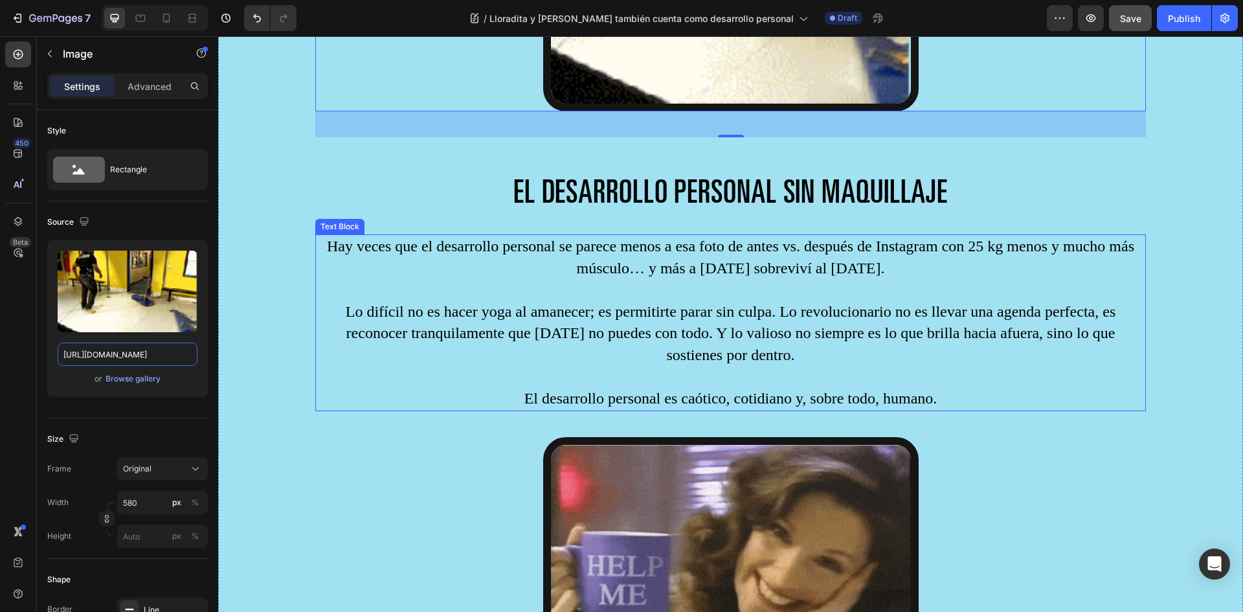
scroll to position [3172, 0]
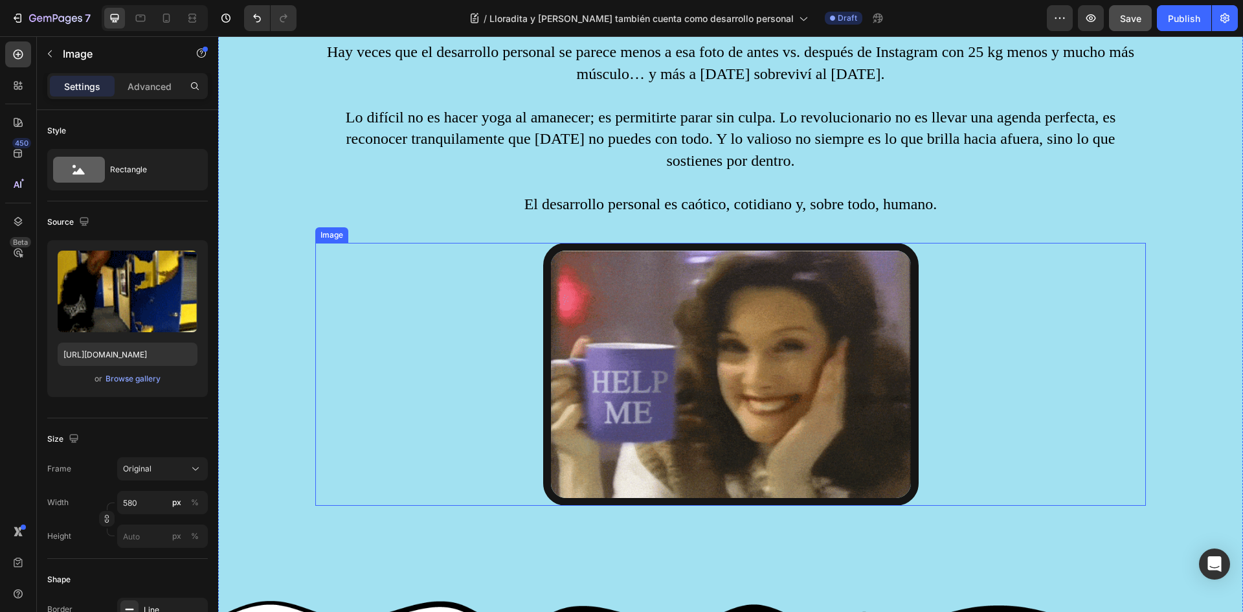
click at [689, 344] on img at bounding box center [730, 374] width 375 height 263
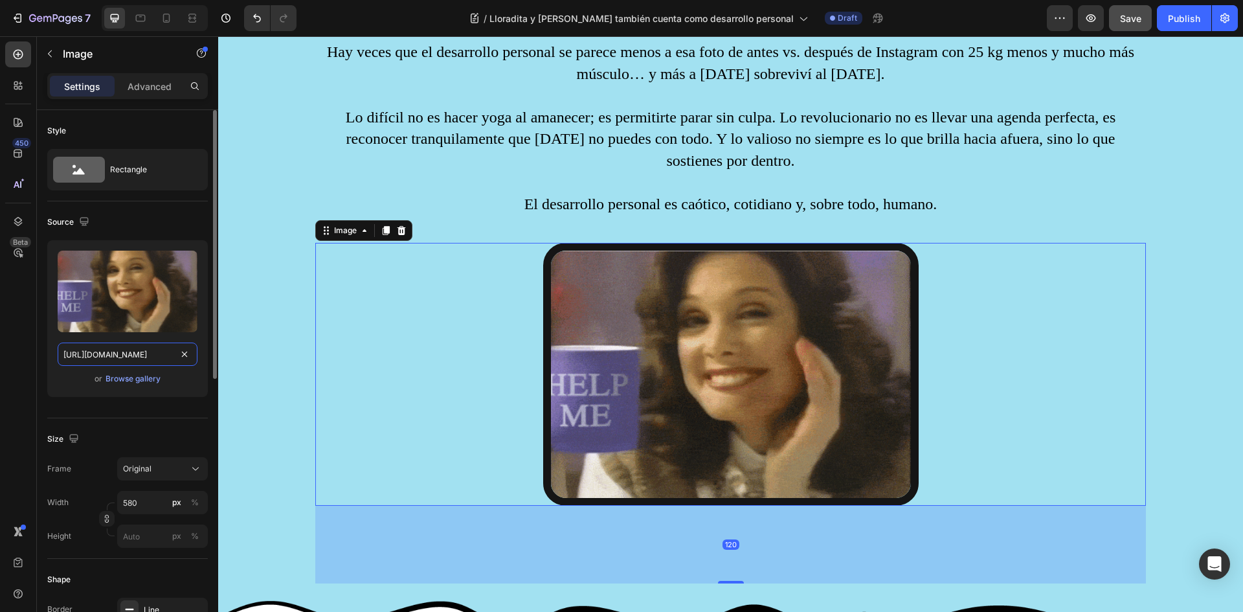
click at [148, 350] on input "[URL][DOMAIN_NAME]" at bounding box center [128, 353] width 140 height 23
